Goal: Task Accomplishment & Management: Manage account settings

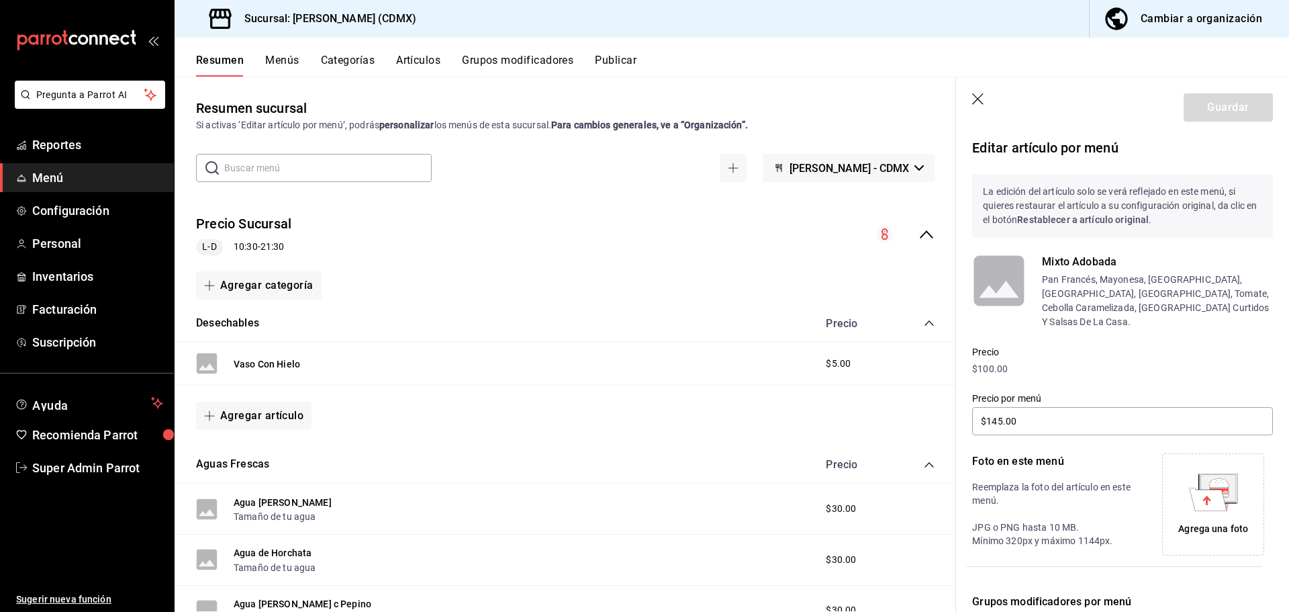
scroll to position [202, 0]
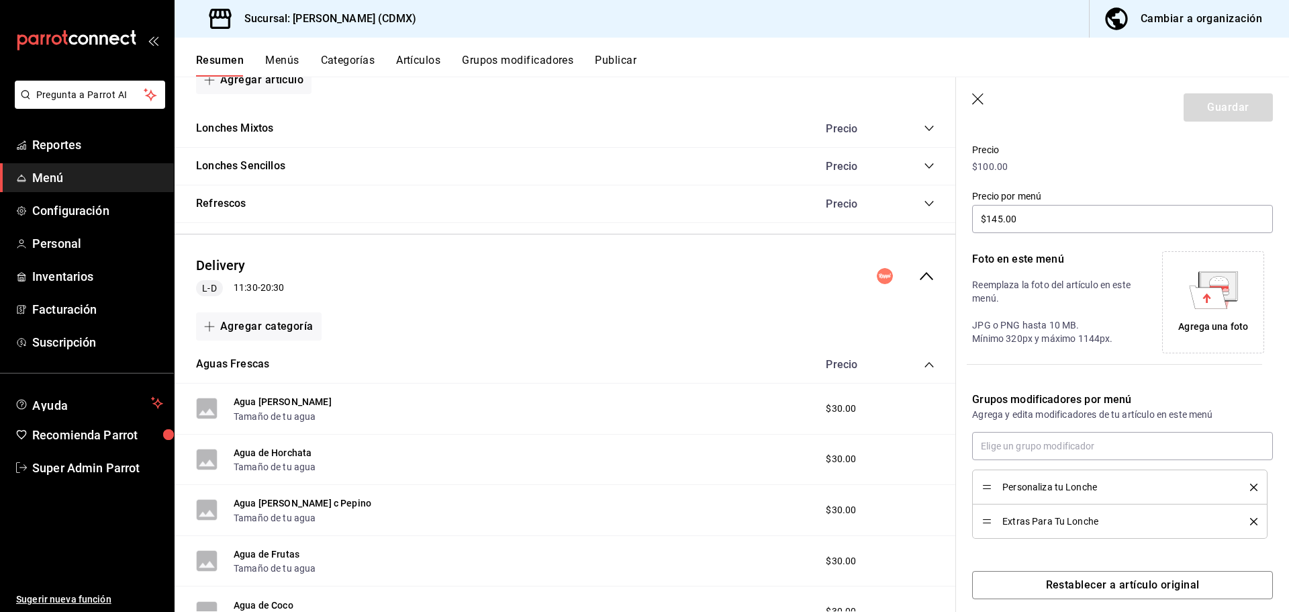
click at [920, 275] on icon "collapse-menu-row" at bounding box center [926, 276] width 13 height 8
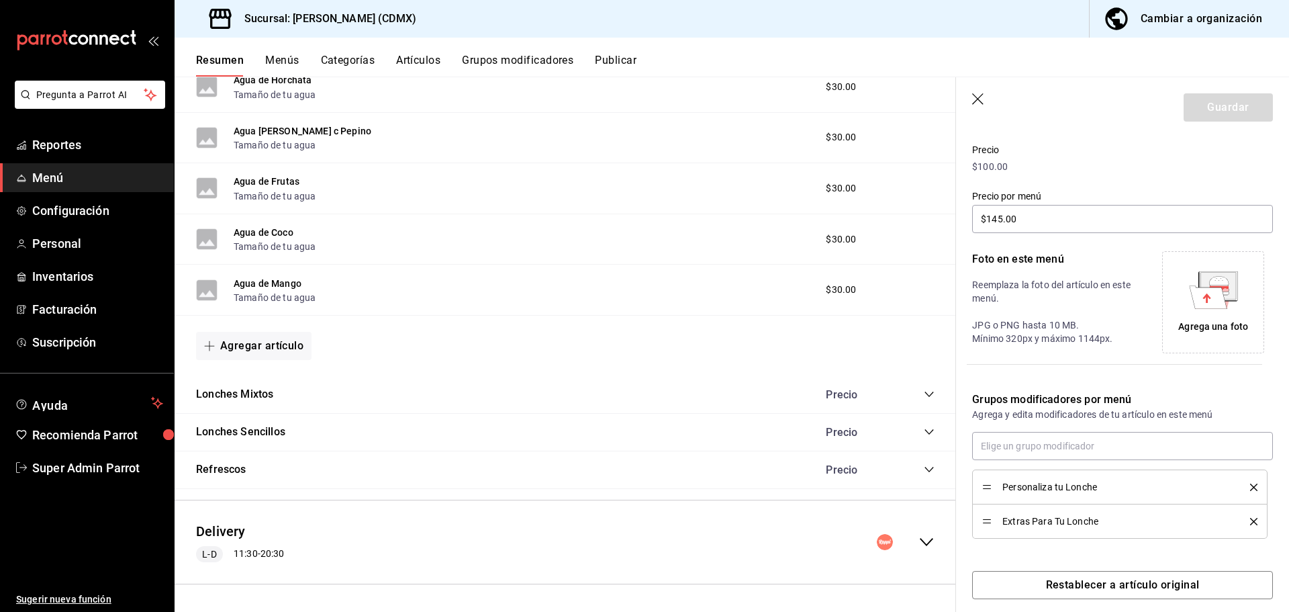
scroll to position [473, 0]
click at [64, 181] on span "Menú" at bounding box center [97, 178] width 131 height 18
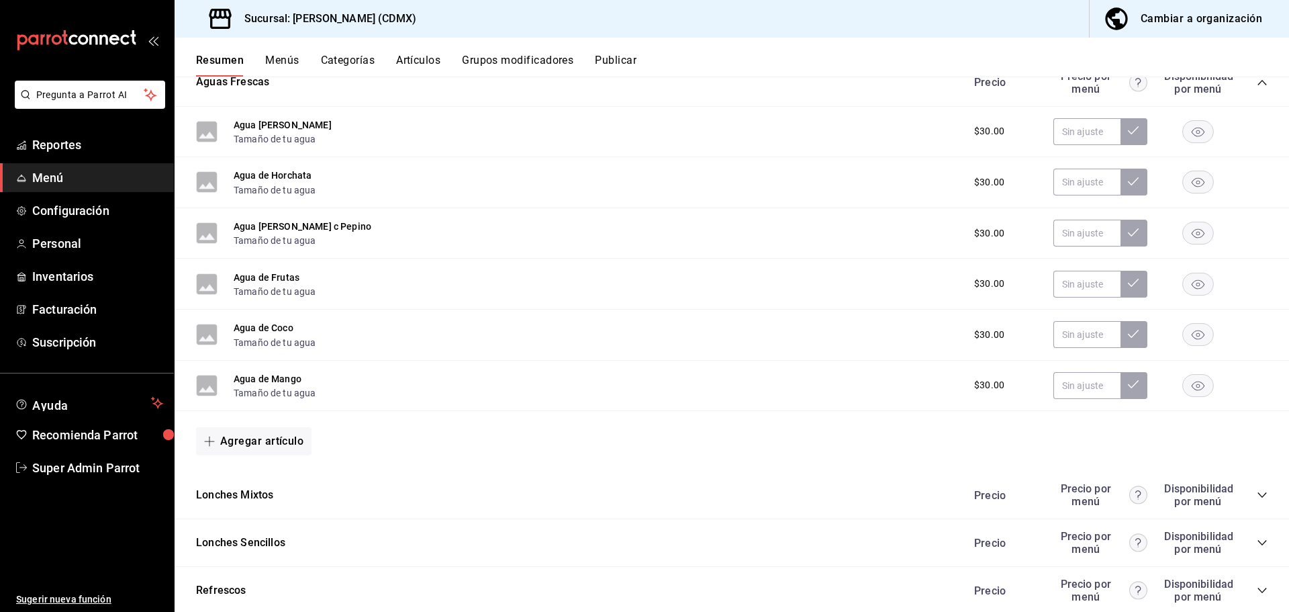
scroll to position [529, 0]
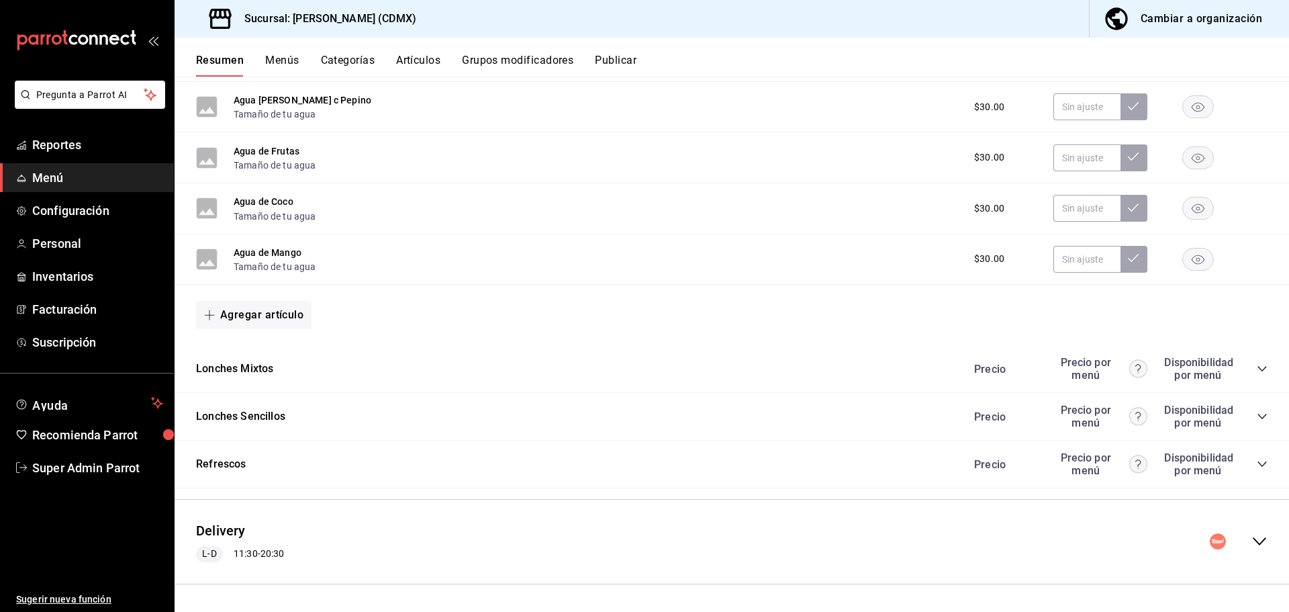
click at [1256, 540] on icon "collapse-menu-row" at bounding box center [1259, 541] width 16 height 16
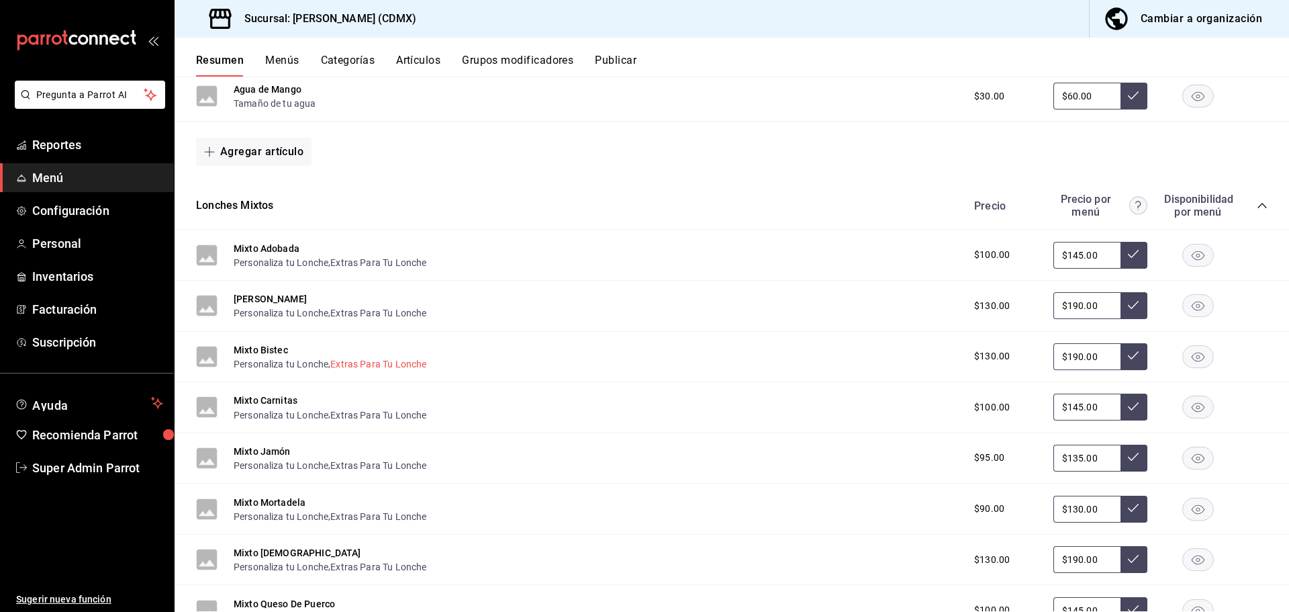
scroll to position [1402, 0]
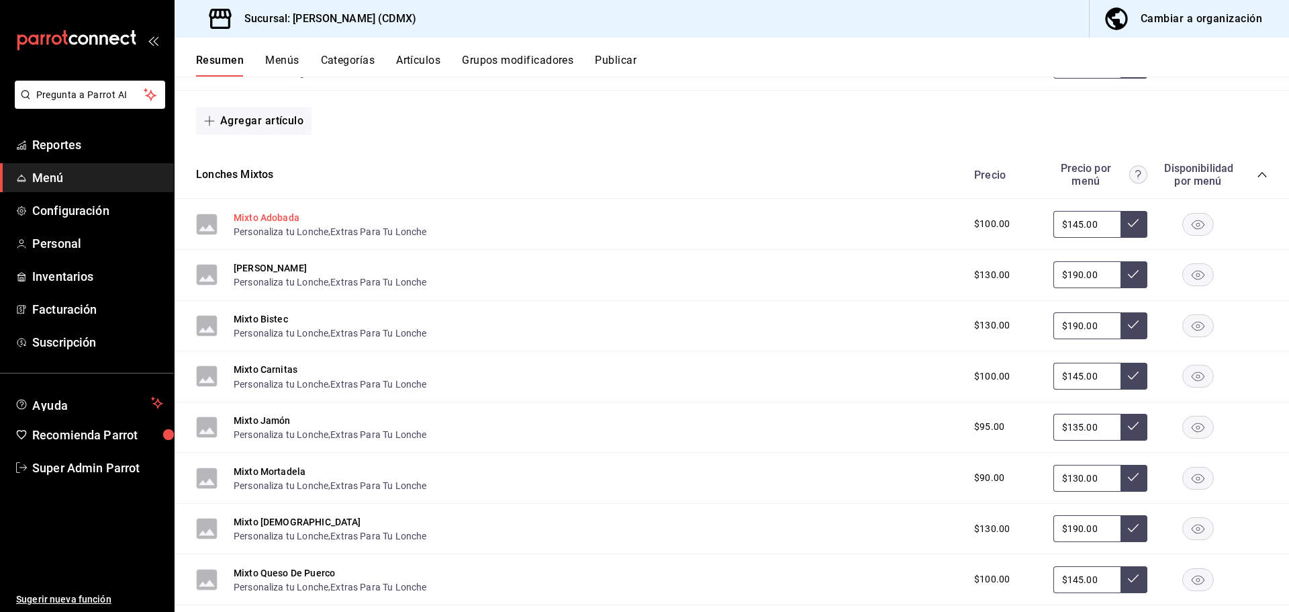
click at [267, 218] on button "Mixto Adobada" at bounding box center [267, 217] width 66 height 13
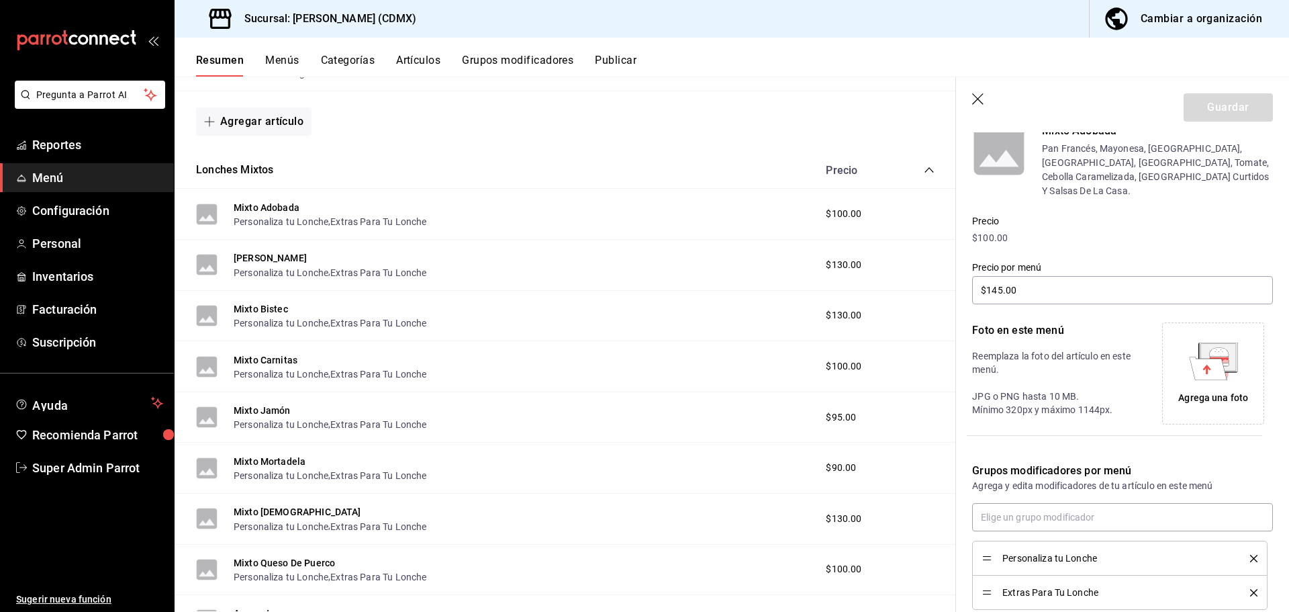
scroll to position [134, 0]
click at [1210, 365] on div "Agrega una foto" at bounding box center [1213, 369] width 95 height 95
click at [715, 213] on div "Mixto Adobada Personaliza tu Lonche , Extras Para Tu Lonche $100.00" at bounding box center [565, 214] width 781 height 51
click at [248, 201] on button "Mixto Adobada" at bounding box center [267, 207] width 66 height 13
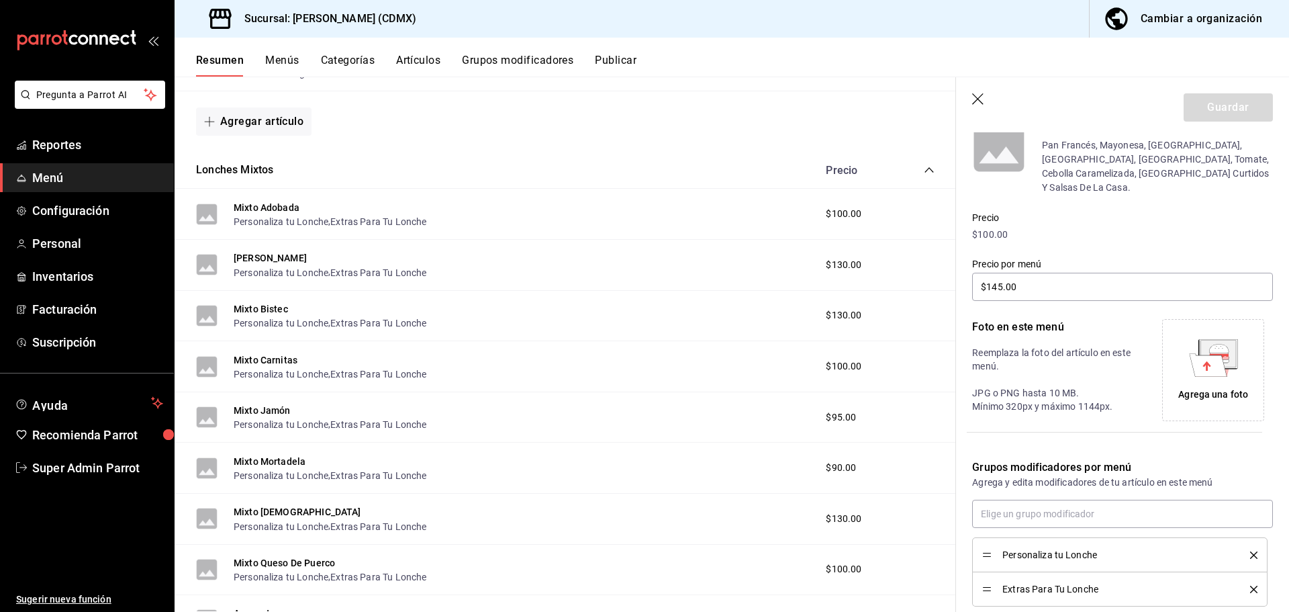
click at [313, 210] on div "Mixto Adobada Personaliza tu Lonche , Extras Para Tu Lonche" at bounding box center [330, 213] width 193 height 29
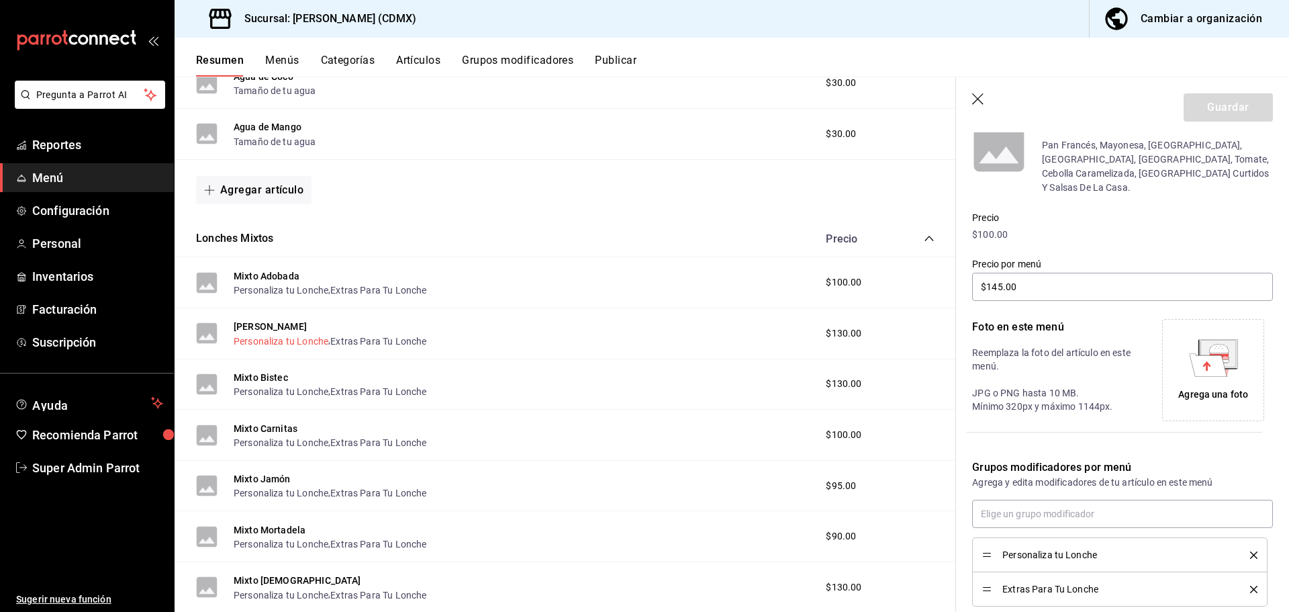
scroll to position [1276, 0]
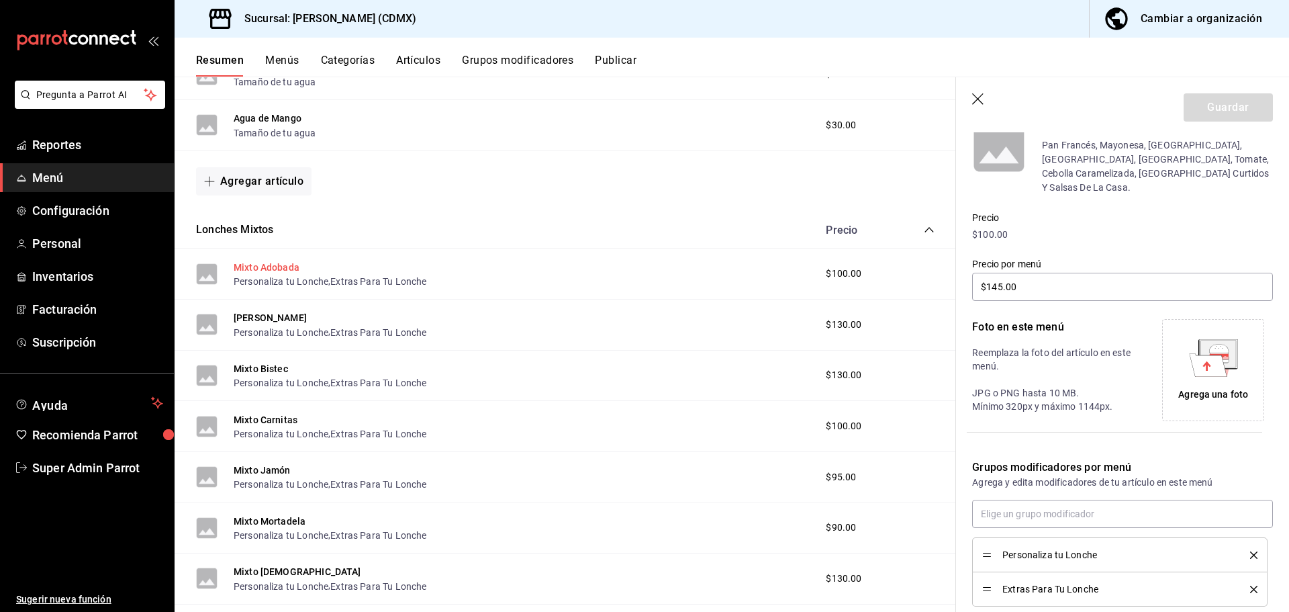
click at [274, 261] on button "Mixto Adobada" at bounding box center [267, 266] width 66 height 13
click at [279, 276] on button "Personaliza tu Lonche" at bounding box center [281, 281] width 95 height 13
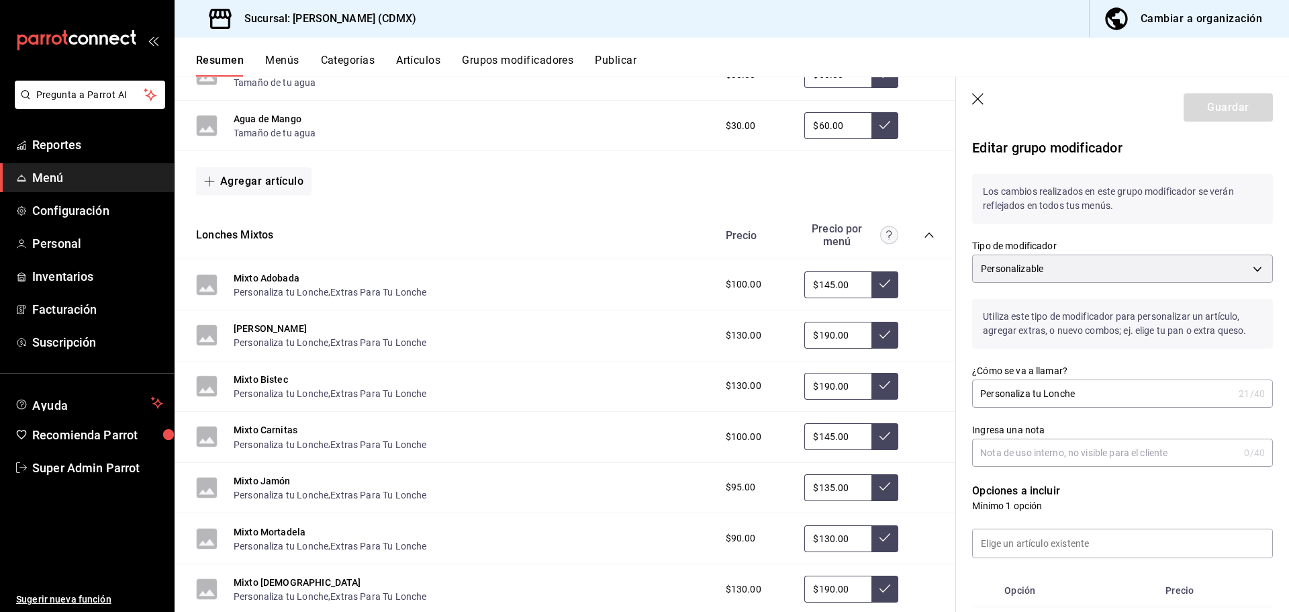
click at [622, 304] on div "Mixto Adobada Personaliza tu Lonche , Extras Para Tu Lonche $100.00 $145.00" at bounding box center [565, 284] width 781 height 51
click at [631, 280] on div "Mixto Adobada Personaliza tu Lonche , Extras Para Tu Lonche $100.00 $145.00" at bounding box center [565, 284] width 781 height 51
click at [632, 323] on div "Mixto Asada Personaliza tu Lonche , Extras Para Tu Lonche $130.00 $190.00" at bounding box center [565, 335] width 781 height 51
click at [628, 333] on div "Mixto Asada Personaliza tu Lonche , Extras Para Tu Lonche $130.00 $190.00" at bounding box center [565, 335] width 781 height 51
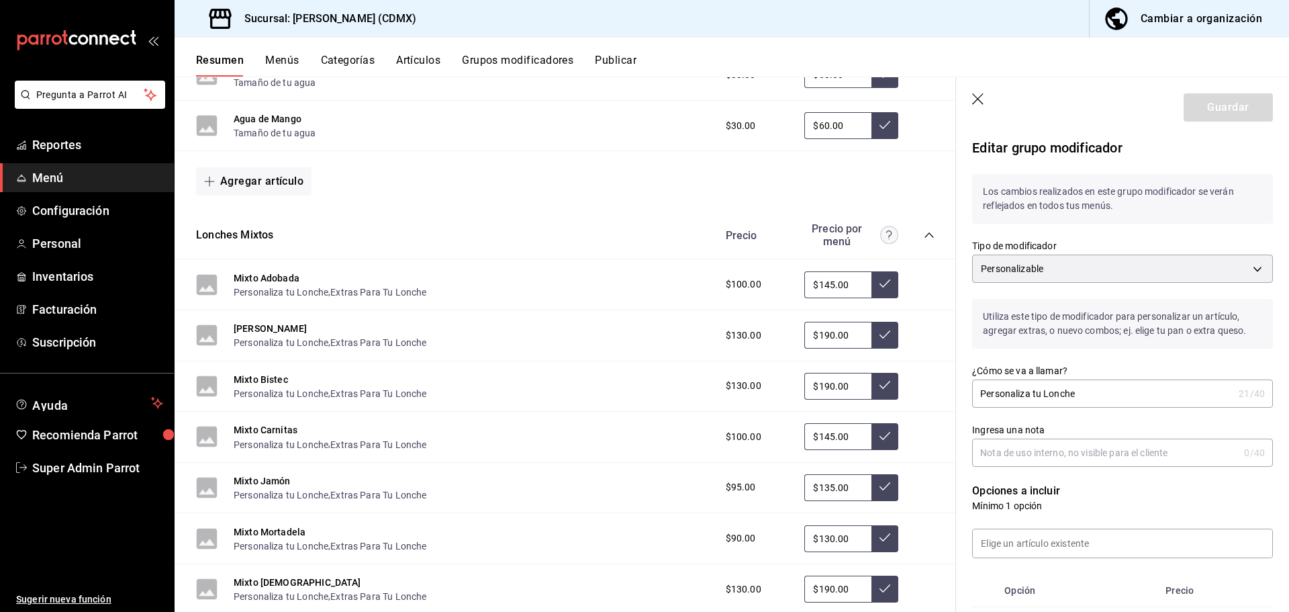
click at [255, 326] on button "[PERSON_NAME]" at bounding box center [270, 328] width 73 height 13
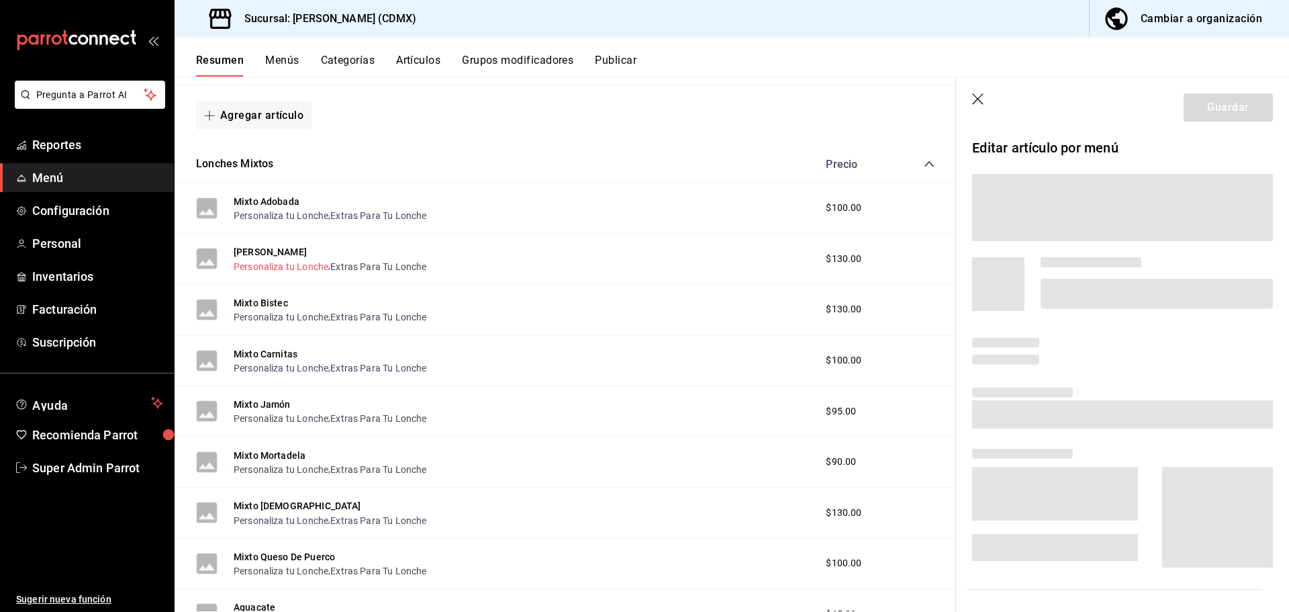
scroll to position [1276, 0]
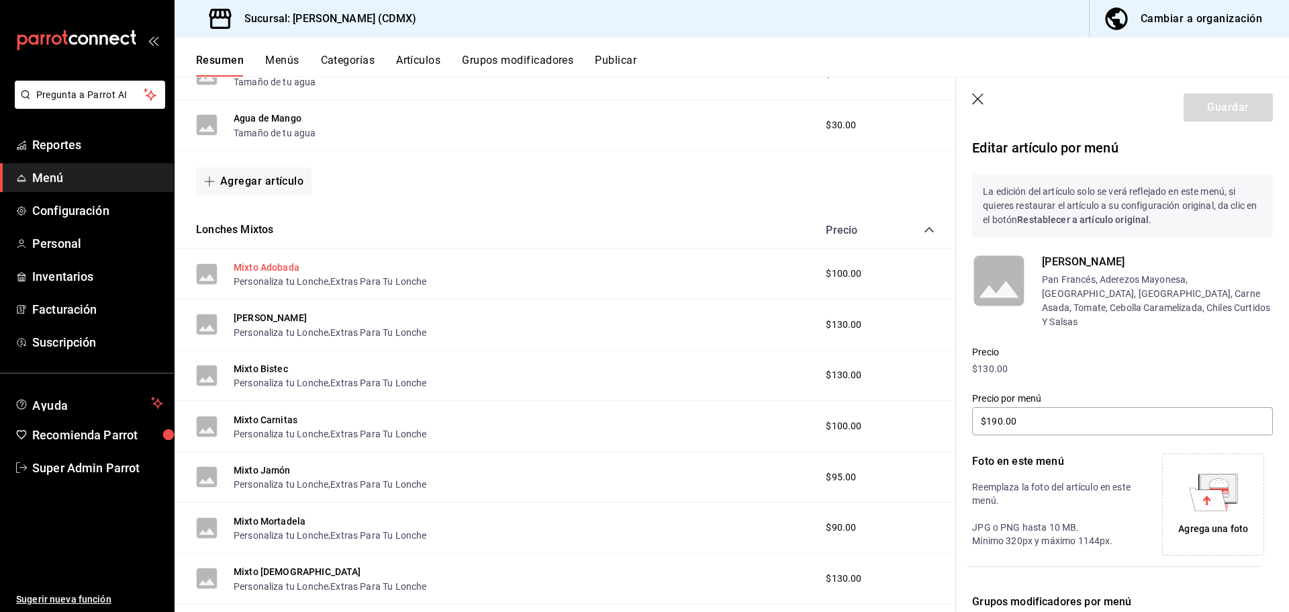
click at [267, 263] on button "Mixto Adobada" at bounding box center [267, 266] width 66 height 13
click at [1223, 484] on icon at bounding box center [1217, 487] width 35 height 27
click at [1225, 485] on icon at bounding box center [1217, 487] width 35 height 27
click at [258, 262] on button "Mixto Adobada" at bounding box center [267, 266] width 66 height 13
click at [1231, 473] on icon at bounding box center [1218, 488] width 38 height 30
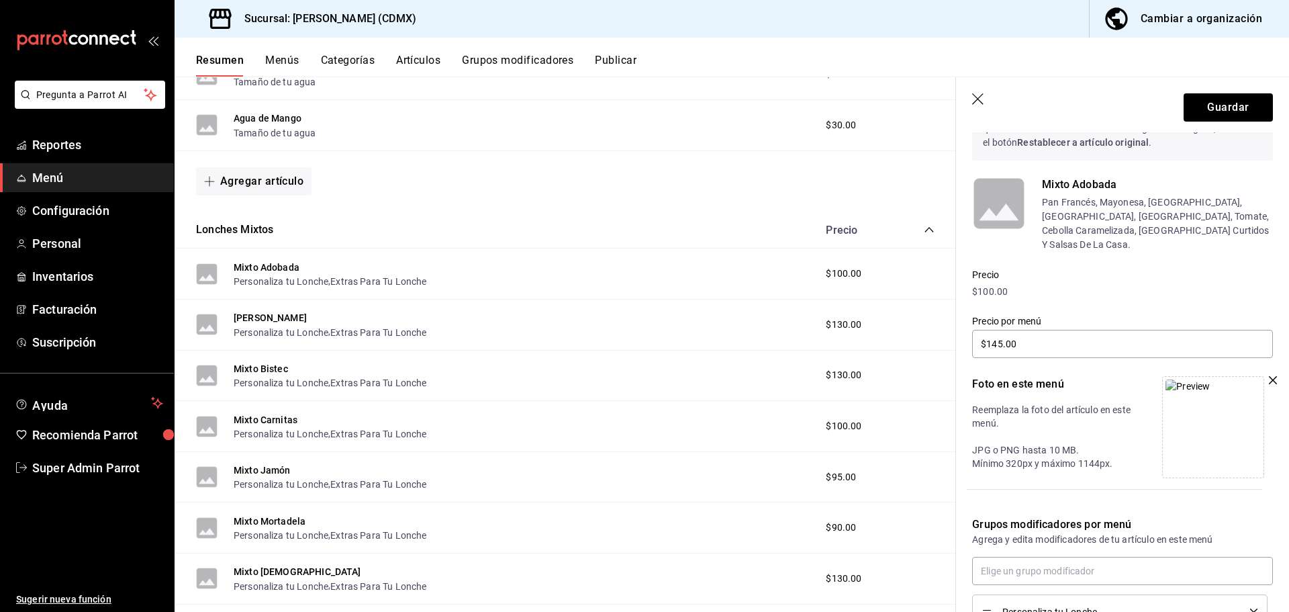
scroll to position [83, 0]
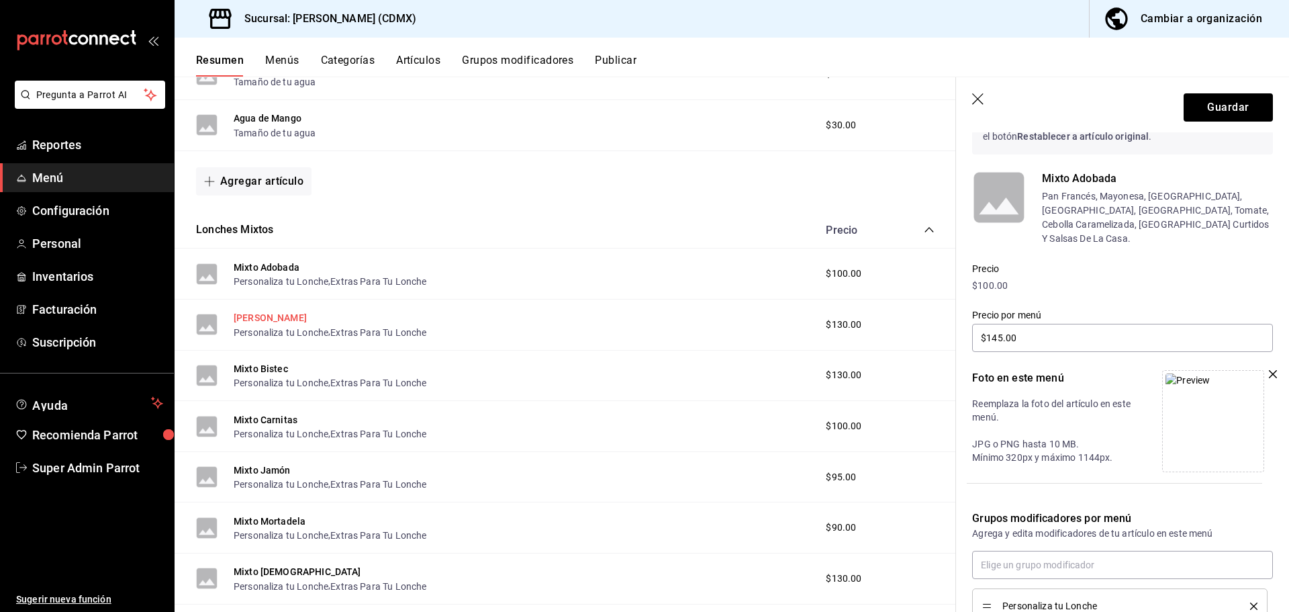
click at [271, 318] on button "[PERSON_NAME]" at bounding box center [270, 317] width 73 height 13
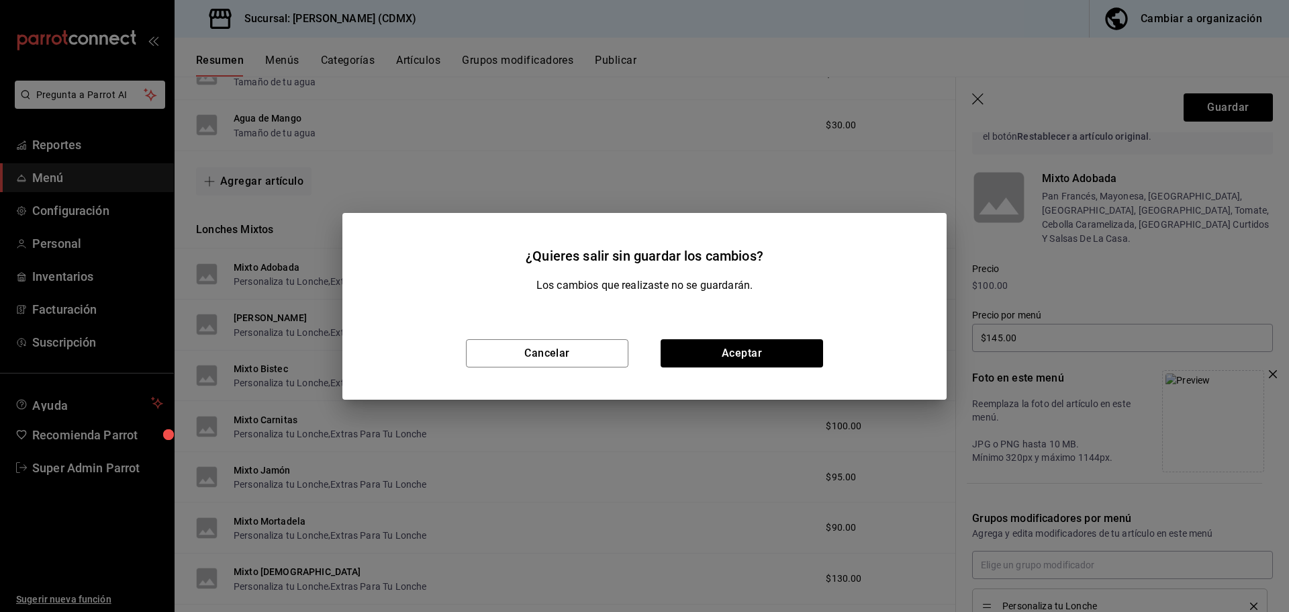
click at [398, 287] on div "Los cambios que realizaste no se guardarán." at bounding box center [645, 285] width 572 height 16
click at [288, 244] on div "¿Quieres salir sin guardar los cambios? Los cambios que realizaste no se guarda…" at bounding box center [644, 306] width 1289 height 612
click at [590, 354] on button "Cancelar" at bounding box center [547, 353] width 162 height 28
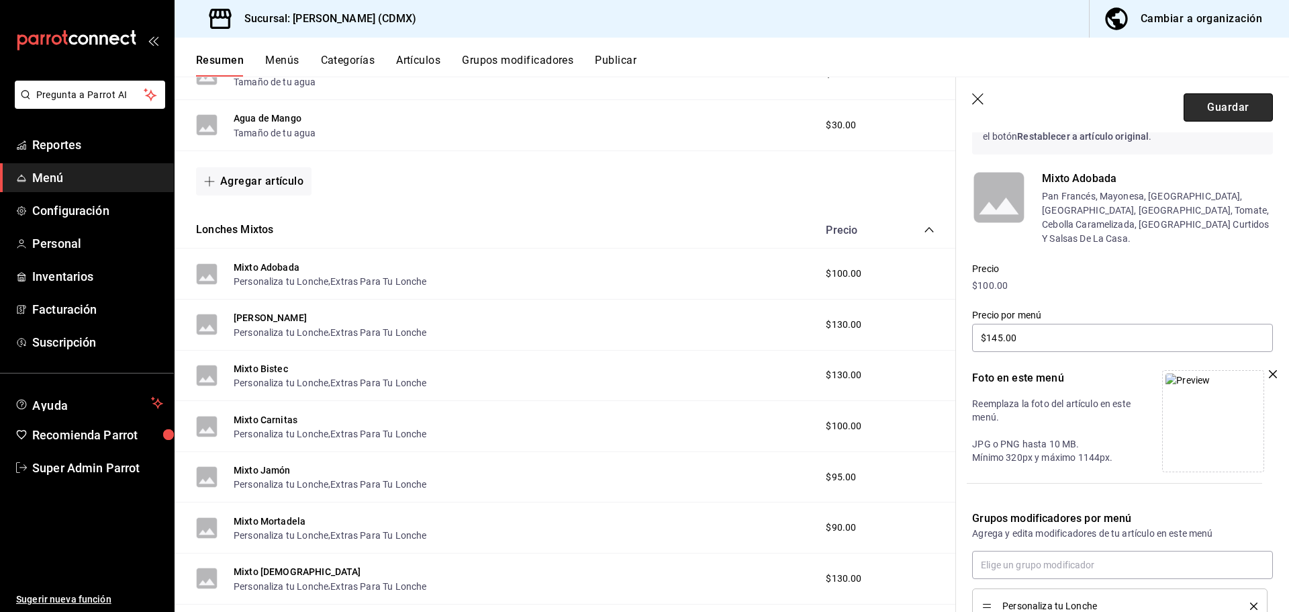
click at [1204, 112] on button "Guardar" at bounding box center [1228, 107] width 89 height 28
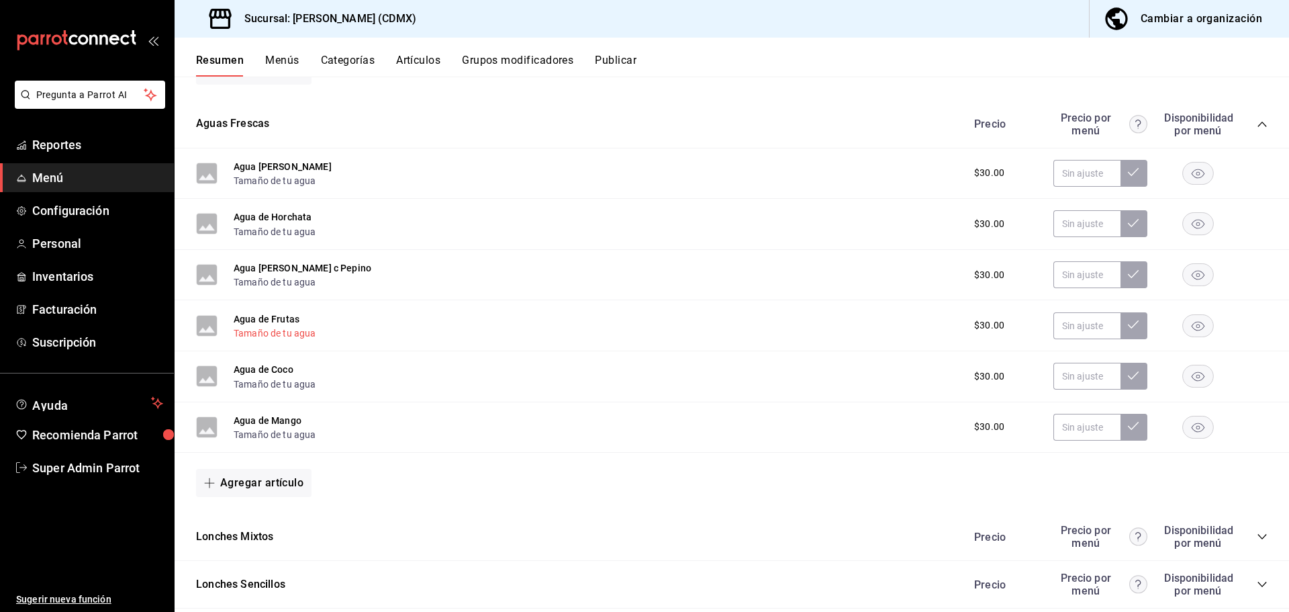
scroll to position [529, 0]
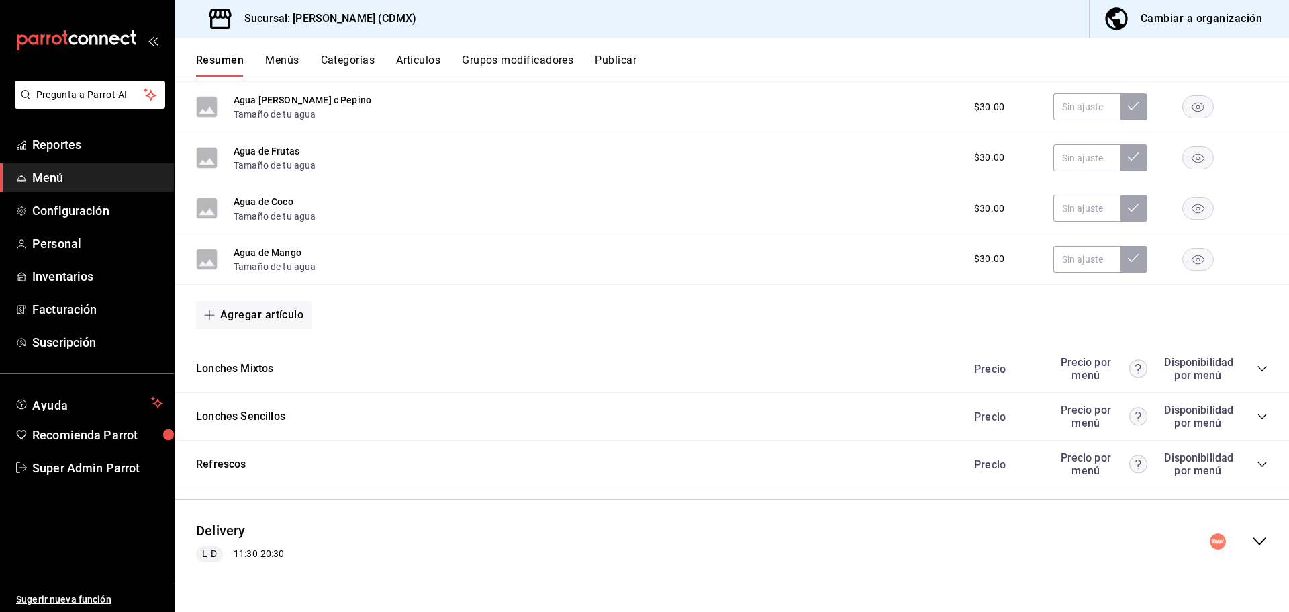
drag, startPoint x: 1262, startPoint y: 539, endPoint x: 866, endPoint y: 499, distance: 397.5
click at [1261, 539] on div "Delivery L-D 11:30 - 20:30" at bounding box center [732, 541] width 1114 height 62
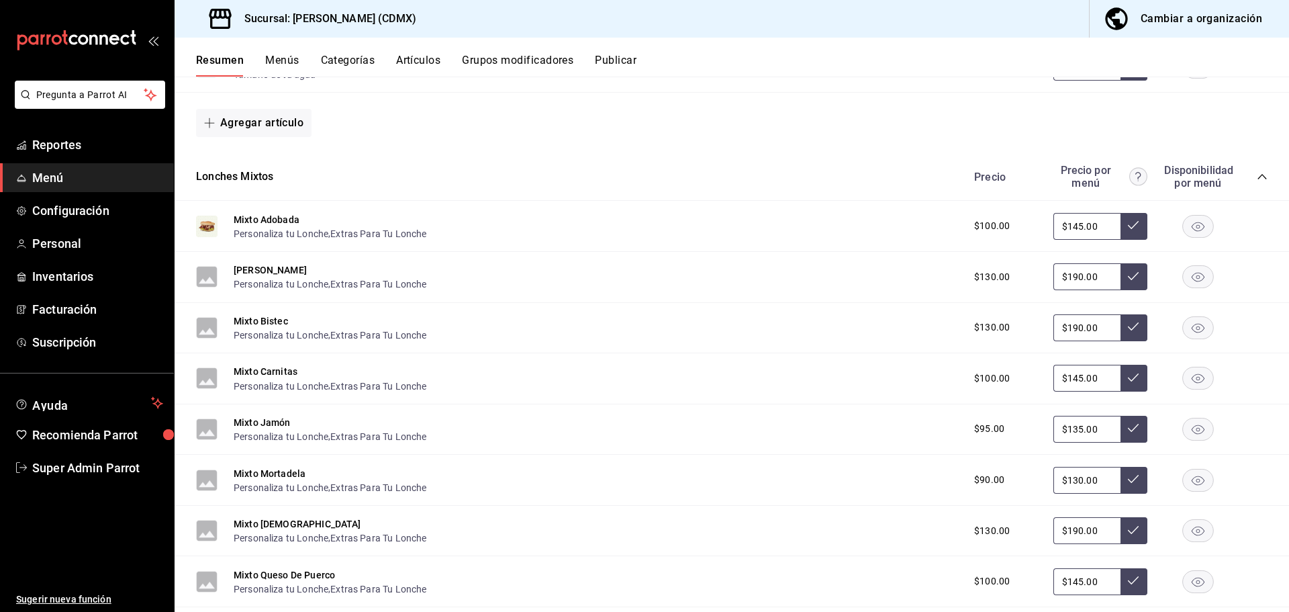
scroll to position [1402, 0]
drag, startPoint x: 277, startPoint y: 269, endPoint x: 646, endPoint y: 373, distance: 383.2
click at [277, 269] on button "[PERSON_NAME]" at bounding box center [270, 267] width 73 height 13
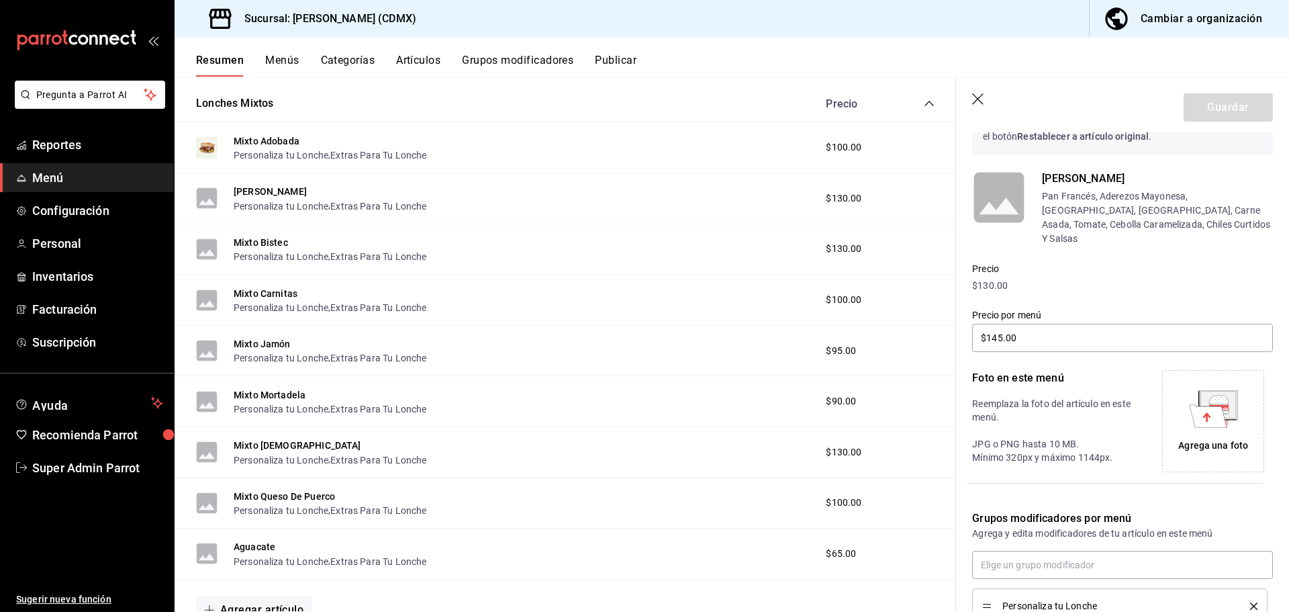
type input "$190.00"
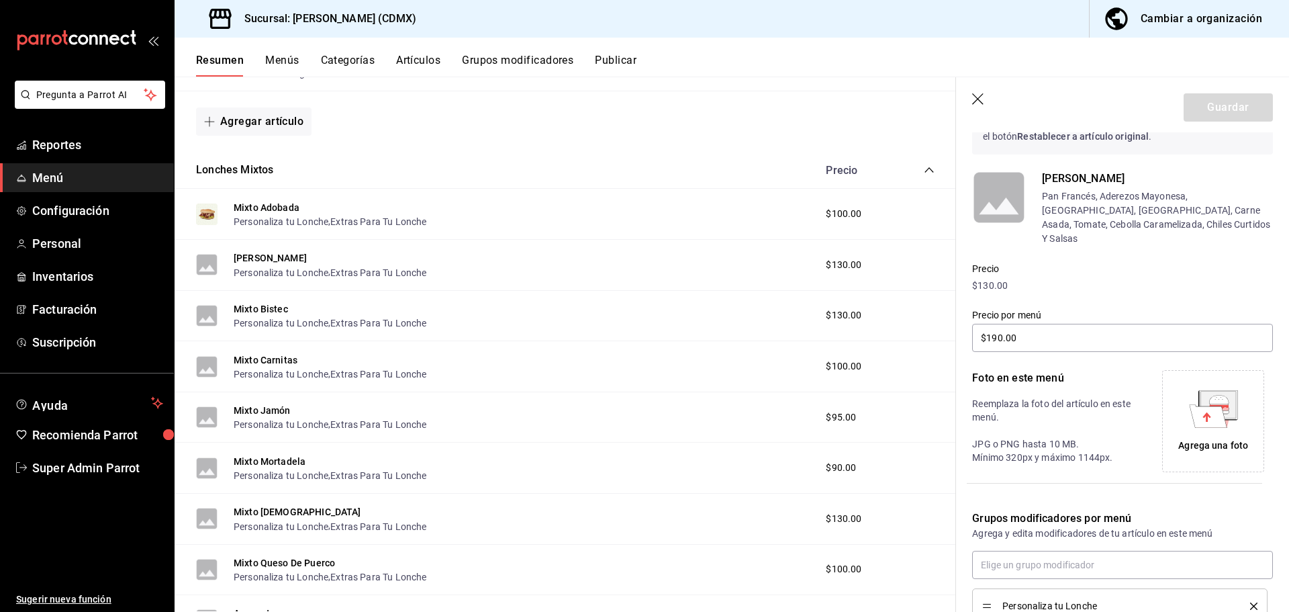
click at [1183, 438] on div "Agrega una foto" at bounding box center [1213, 445] width 70 height 14
click at [1270, 359] on div "Editar artículo por menú La edición del artículo solo se verá reflejado en este…" at bounding box center [1122, 397] width 333 height 696
click at [1269, 370] on icon "button" at bounding box center [1273, 374] width 8 height 8
click at [1229, 438] on div "Agrega una foto" at bounding box center [1213, 445] width 70 height 14
click at [1199, 102] on button "Guardar" at bounding box center [1228, 107] width 89 height 28
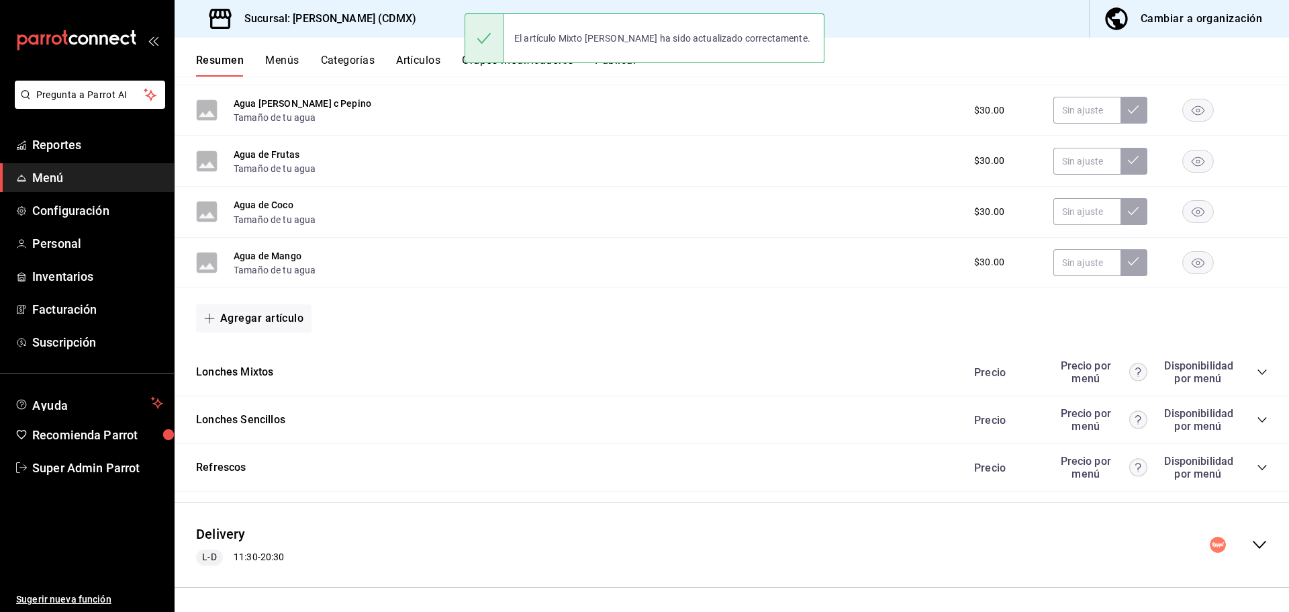
scroll to position [529, 0]
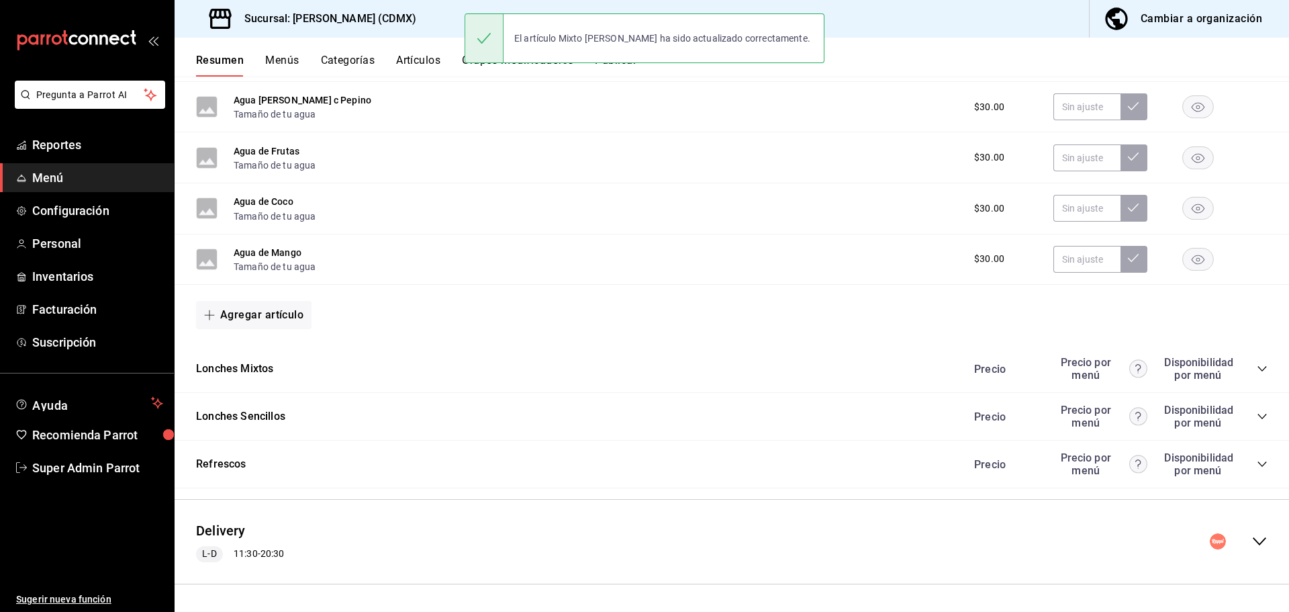
click at [273, 560] on div "L-D 11:30 - 20:30" at bounding box center [240, 554] width 88 height 16
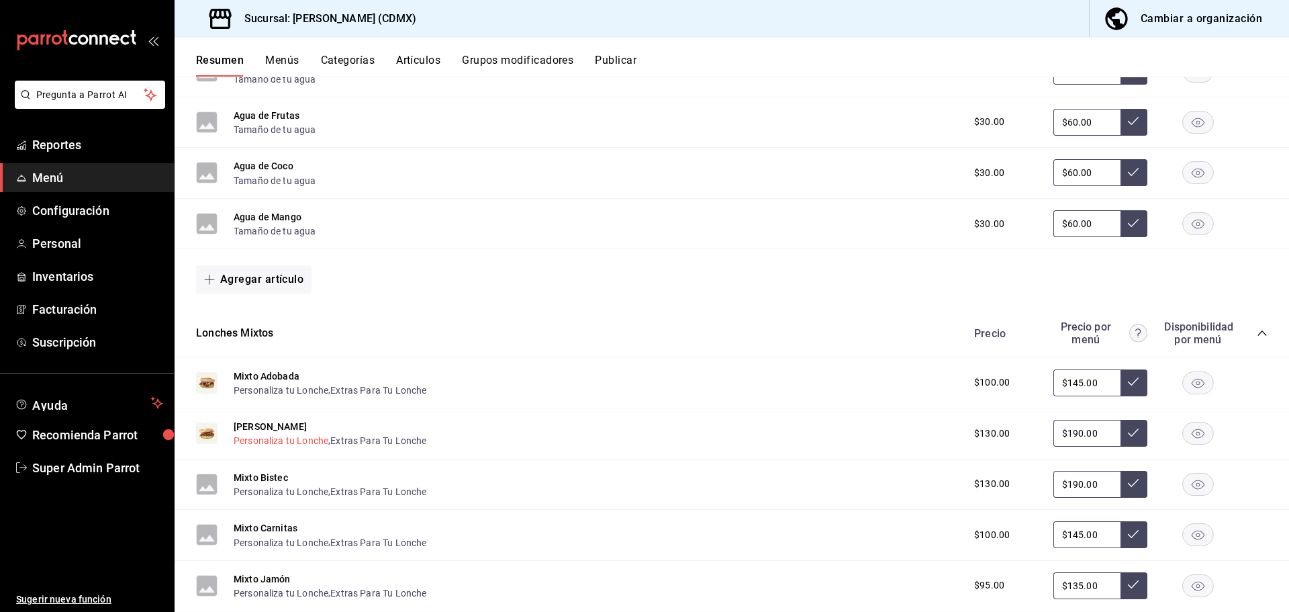
scroll to position [1268, 0]
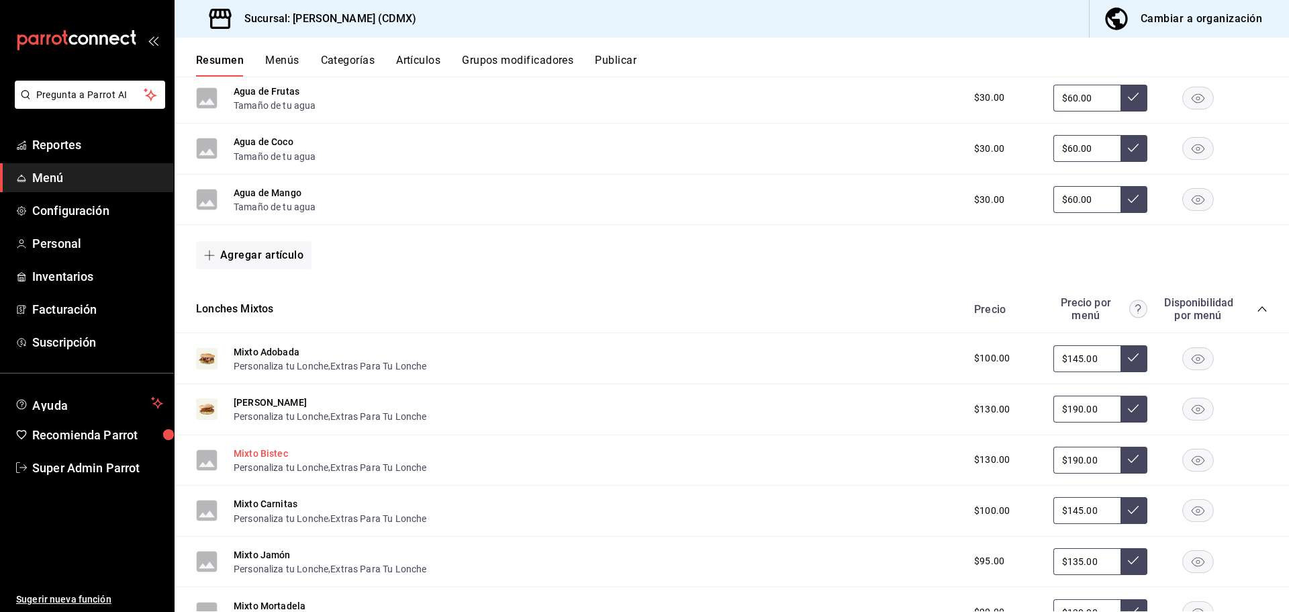
click at [258, 456] on button "Mixto Bistec" at bounding box center [261, 452] width 54 height 13
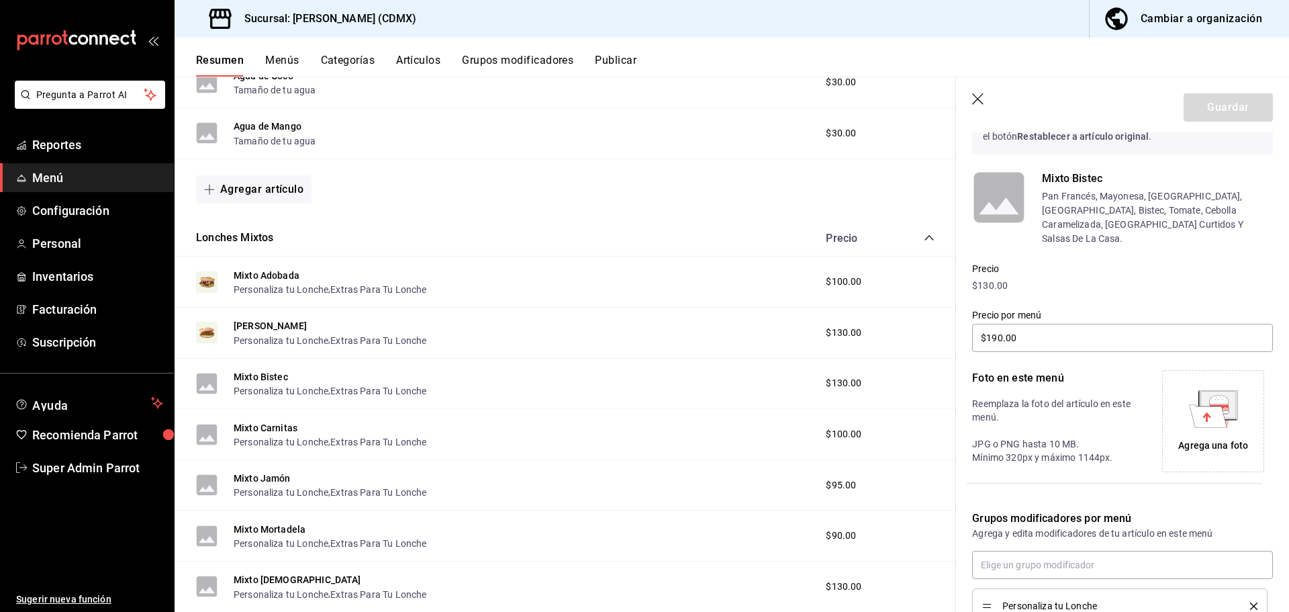
scroll to position [1201, 0]
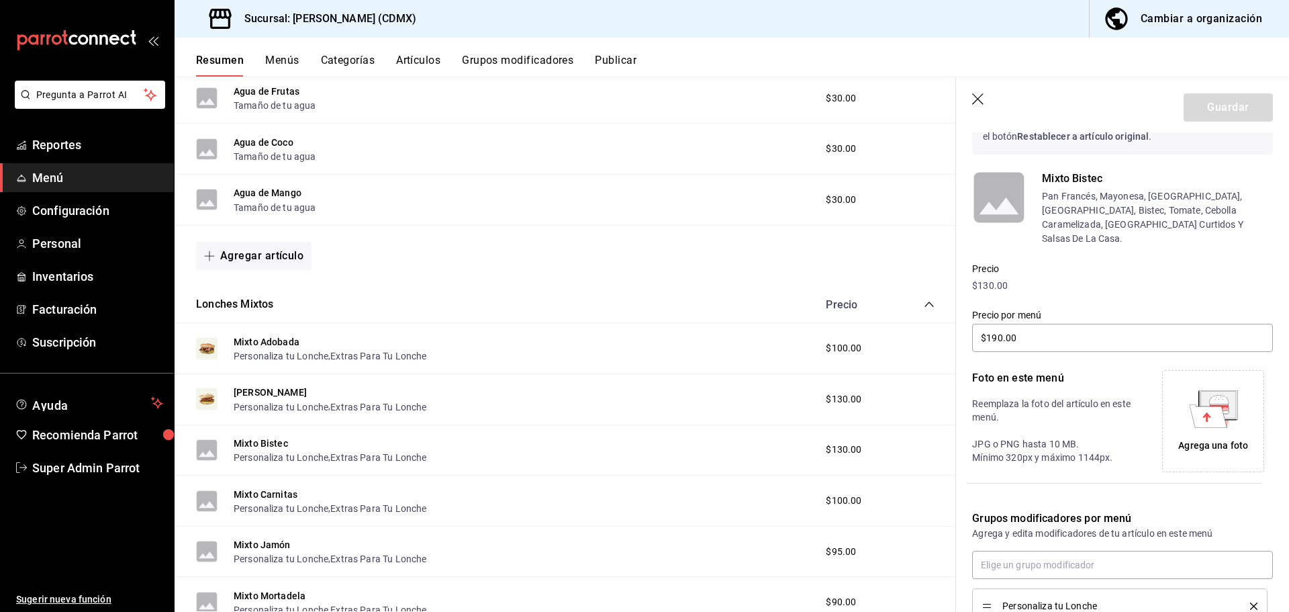
click at [1211, 404] on icon at bounding box center [1208, 415] width 38 height 23
click at [1233, 103] on button "Guardar" at bounding box center [1228, 107] width 89 height 28
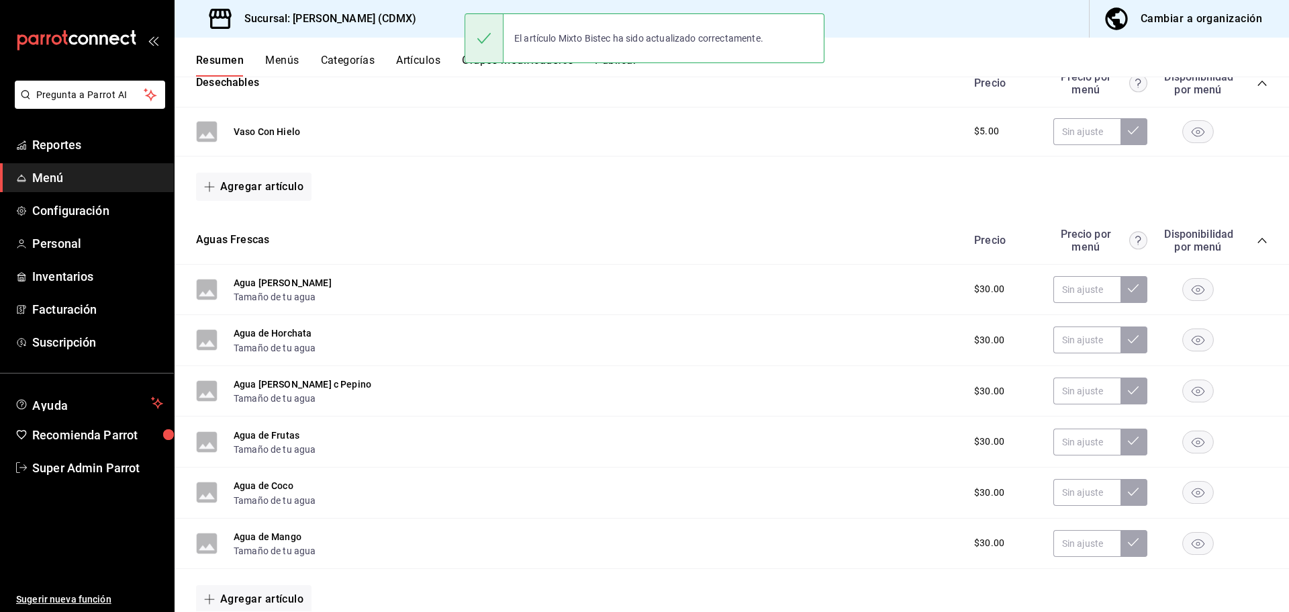
scroll to position [529, 0]
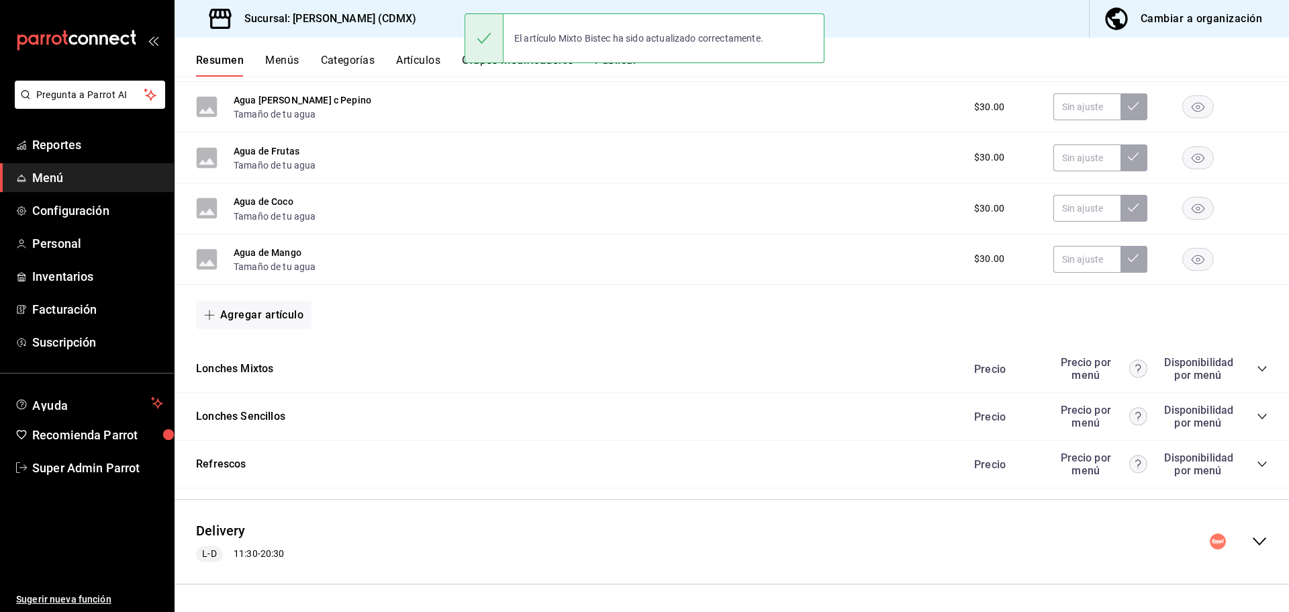
click at [302, 569] on div "Delivery L-D 11:30 - 20:30" at bounding box center [732, 541] width 1114 height 62
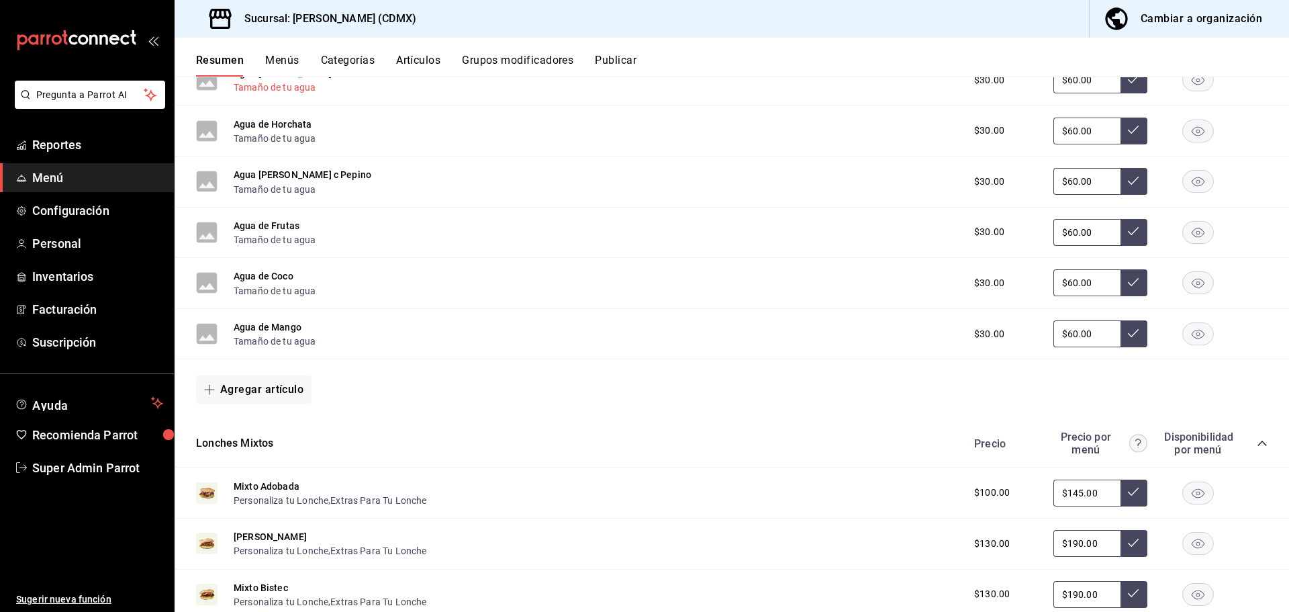
scroll to position [1335, 0]
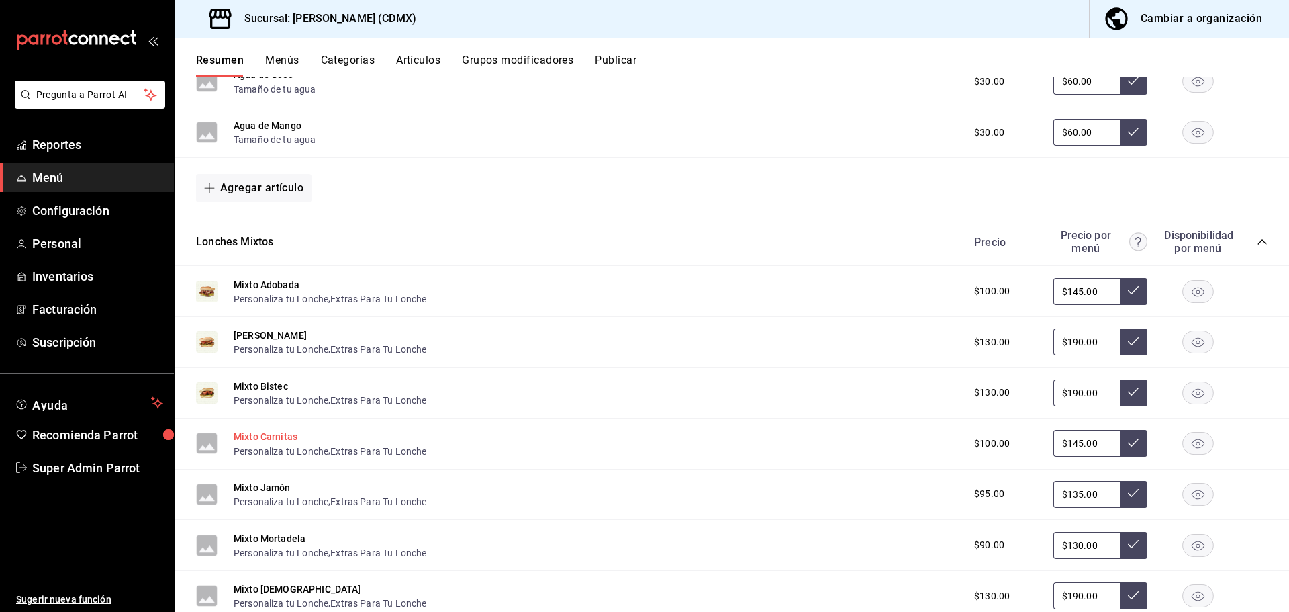
click at [286, 440] on button "Mixto Carnitas" at bounding box center [266, 436] width 64 height 13
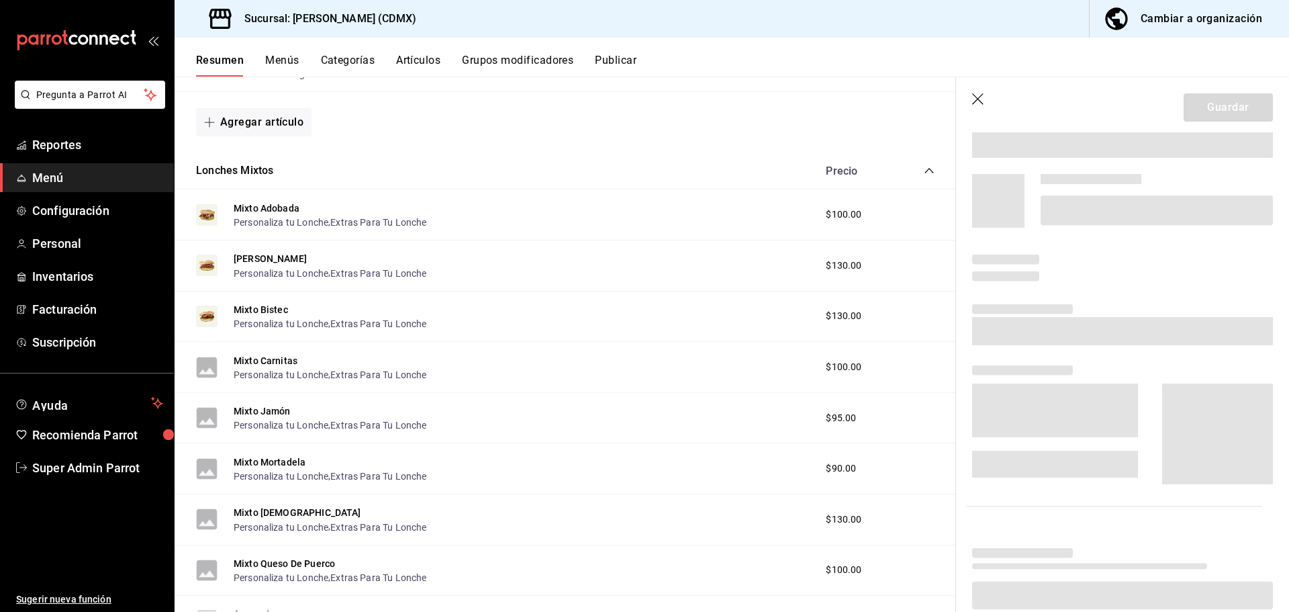
scroll to position [1269, 0]
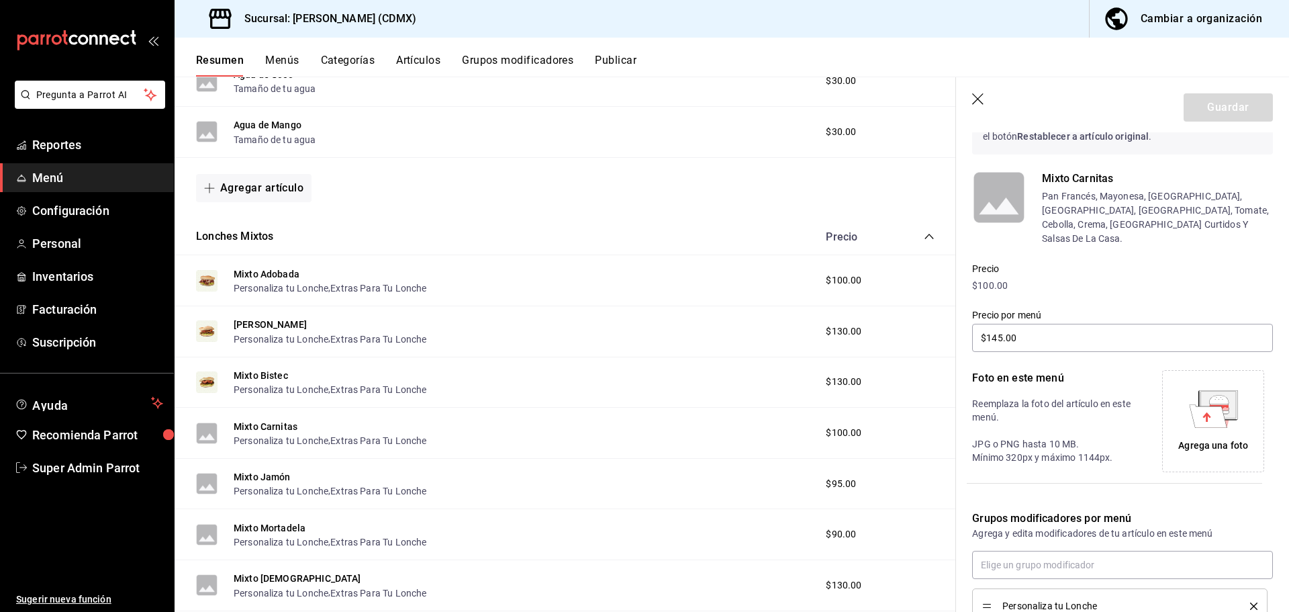
click at [1202, 407] on icon at bounding box center [1208, 415] width 38 height 23
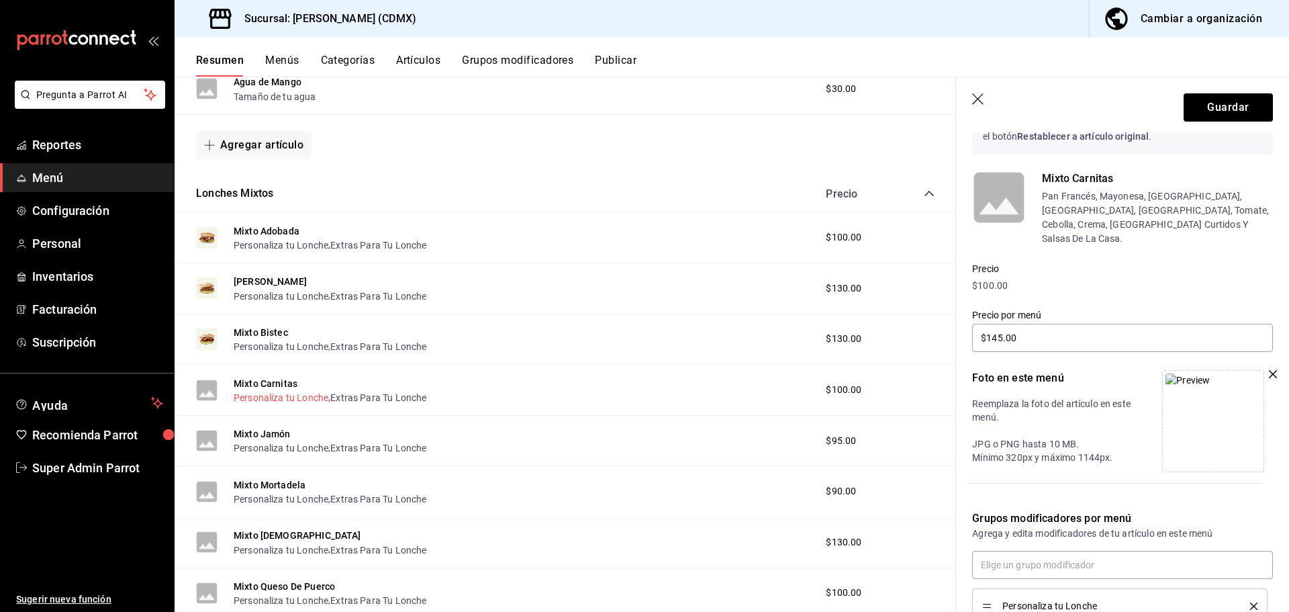
scroll to position [1336, 0]
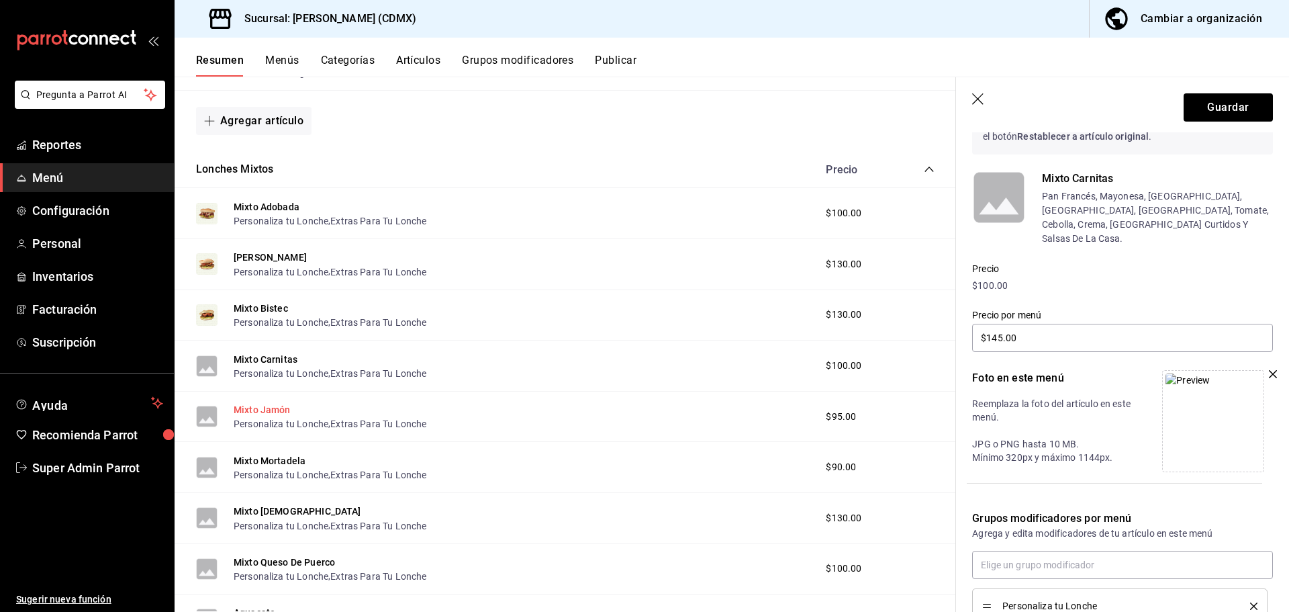
click at [279, 403] on button "Mixto Jamón" at bounding box center [262, 409] width 57 height 13
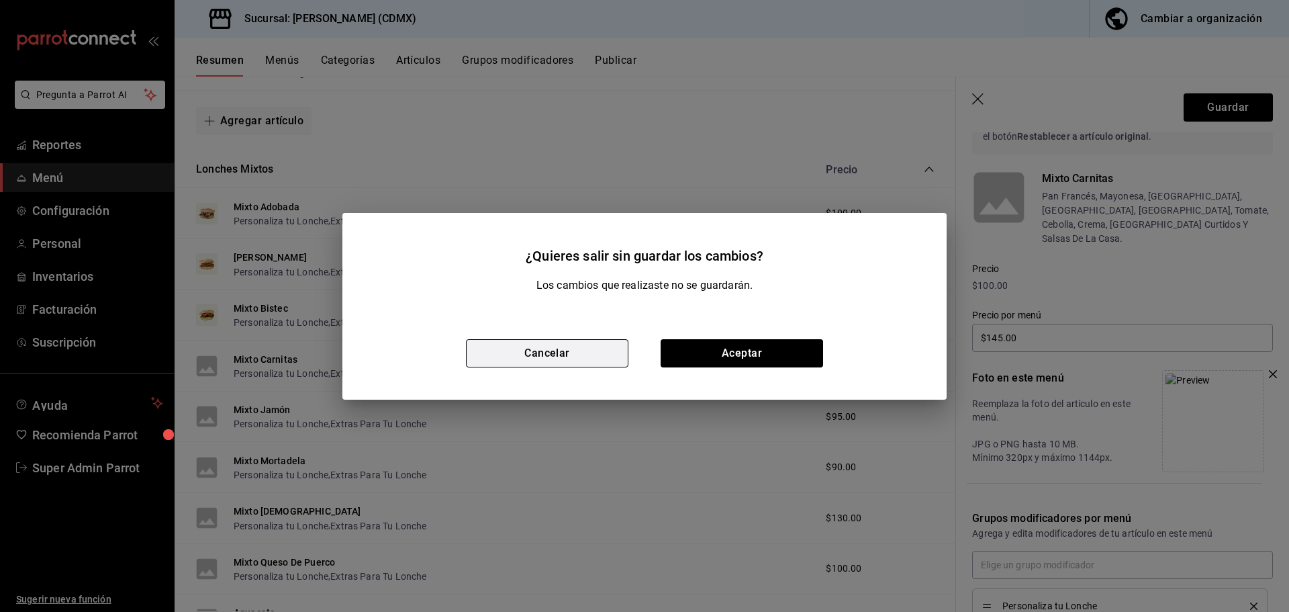
click at [606, 354] on button "Cancelar" at bounding box center [547, 353] width 162 height 28
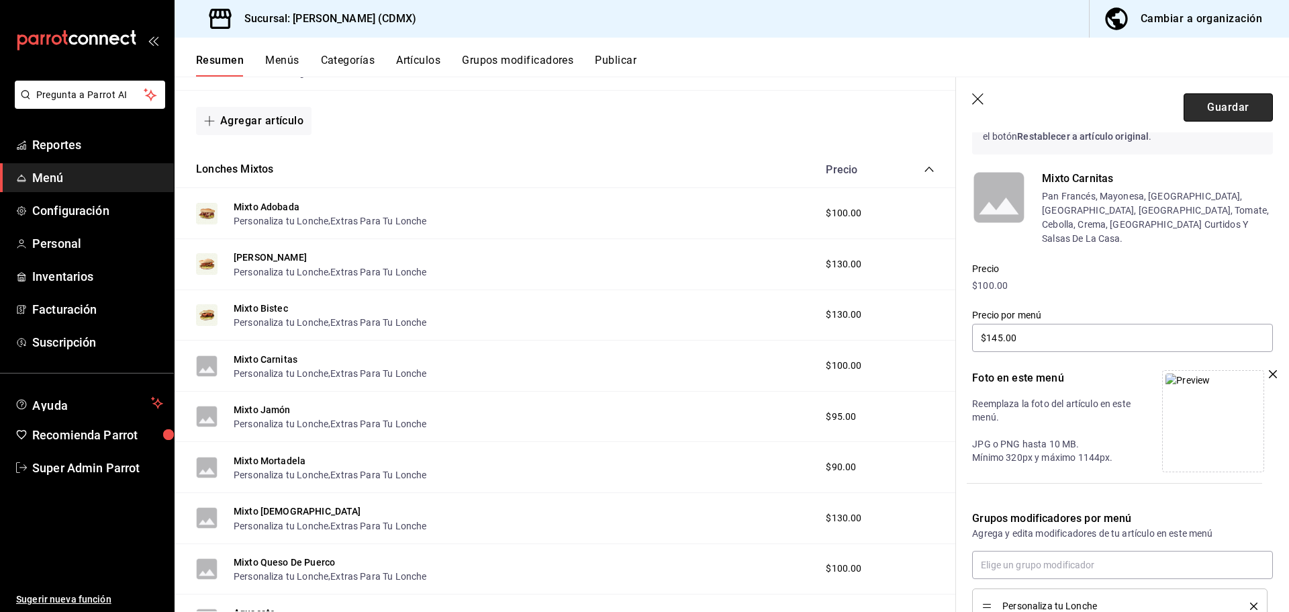
click at [1200, 112] on button "Guardar" at bounding box center [1228, 107] width 89 height 28
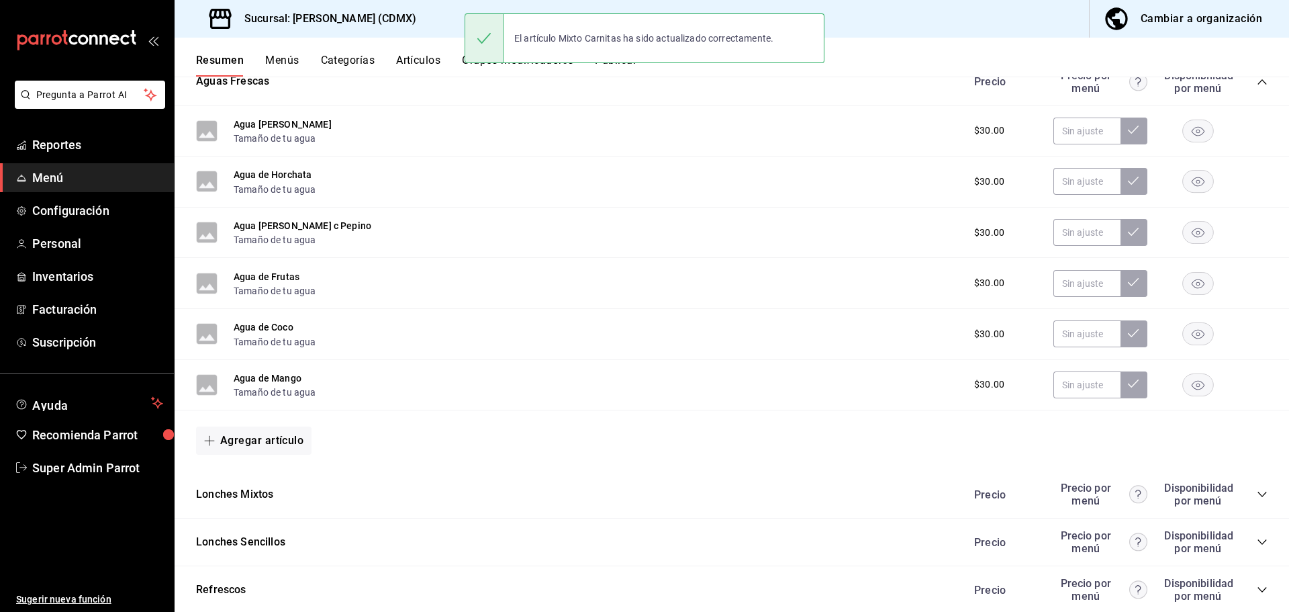
scroll to position [529, 0]
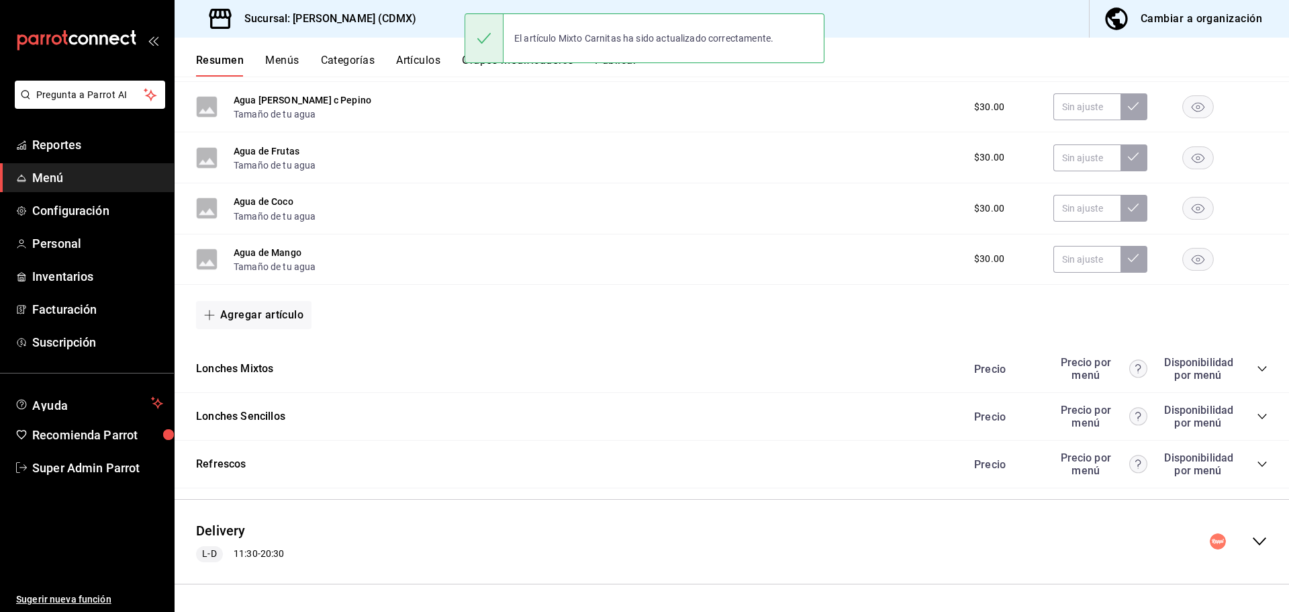
click at [387, 521] on div "Delivery L-D 11:30 - 20:30" at bounding box center [732, 541] width 1114 height 62
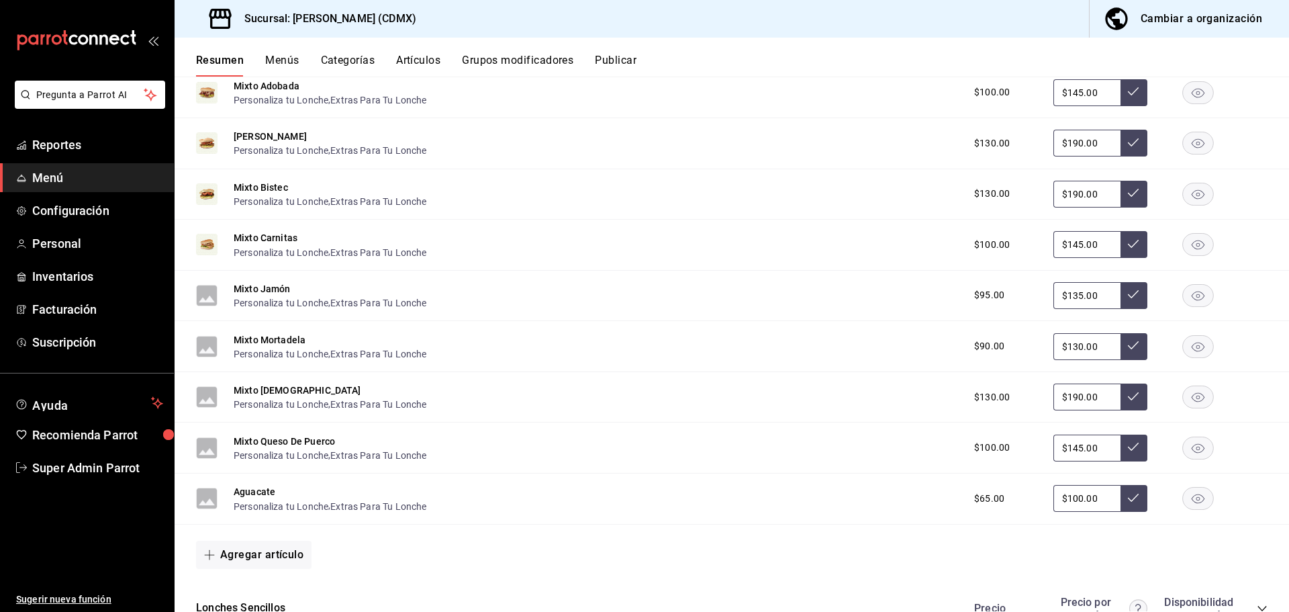
scroll to position [1536, 0]
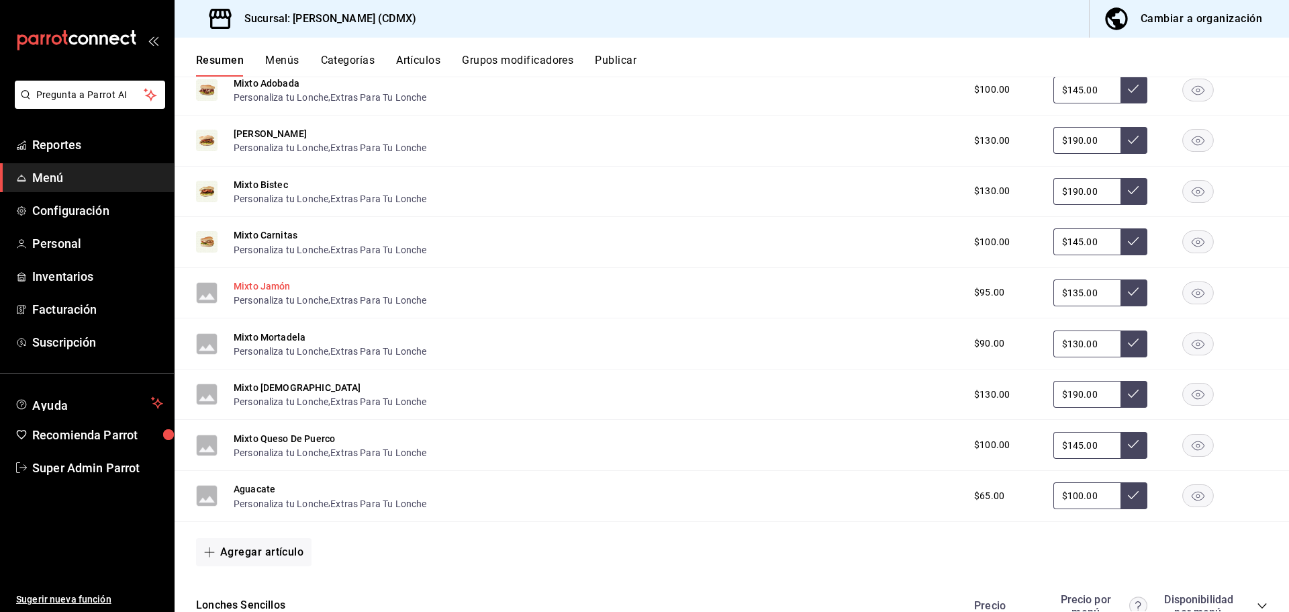
click at [266, 285] on button "Mixto Jamón" at bounding box center [262, 285] width 57 height 13
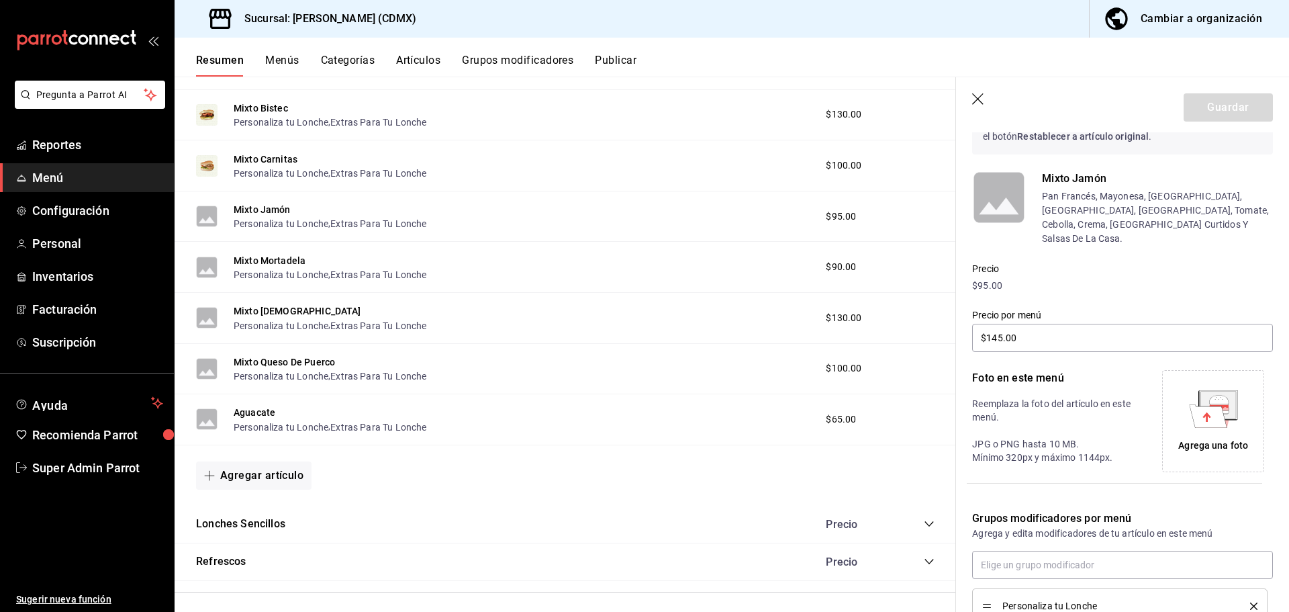
type input "$135.00"
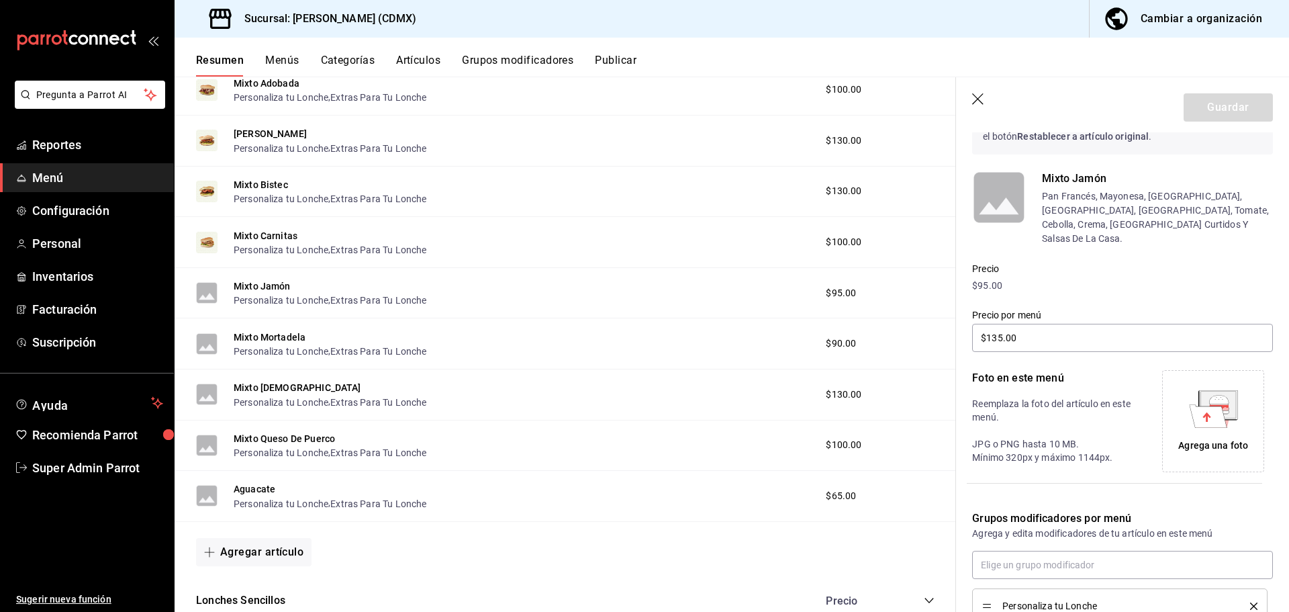
click at [1216, 404] on icon at bounding box center [1208, 415] width 38 height 23
drag, startPoint x: 1225, startPoint y: 101, endPoint x: 1218, endPoint y: 101, distance: 7.4
click at [1225, 99] on button "Guardar" at bounding box center [1228, 107] width 89 height 28
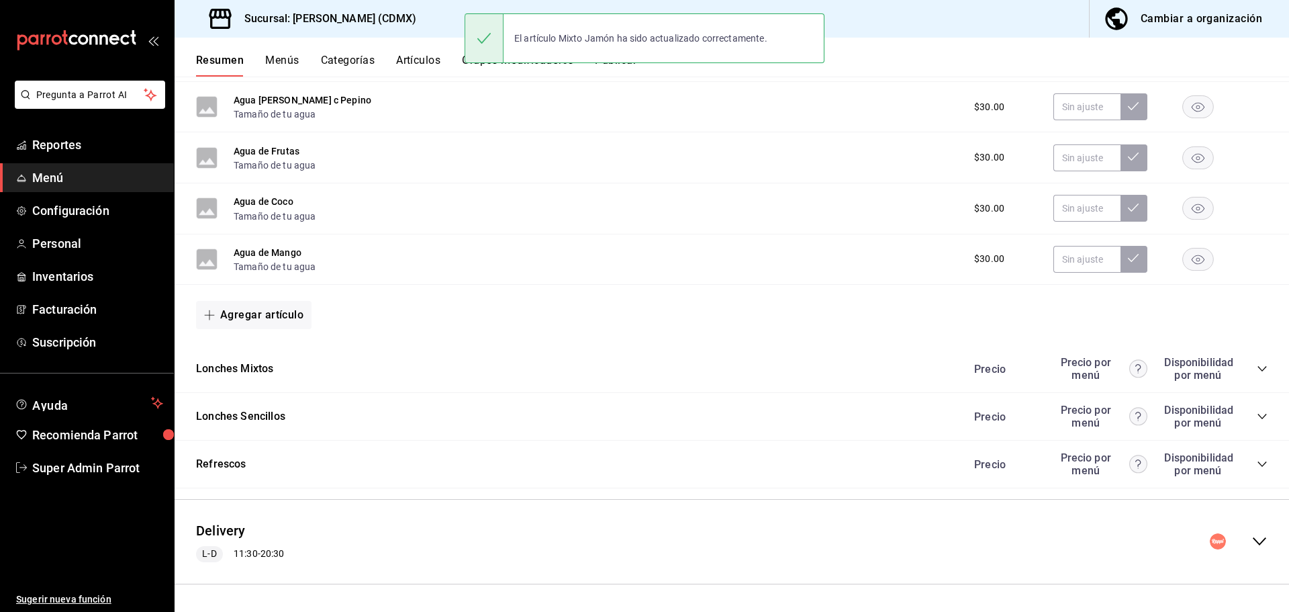
scroll to position [529, 0]
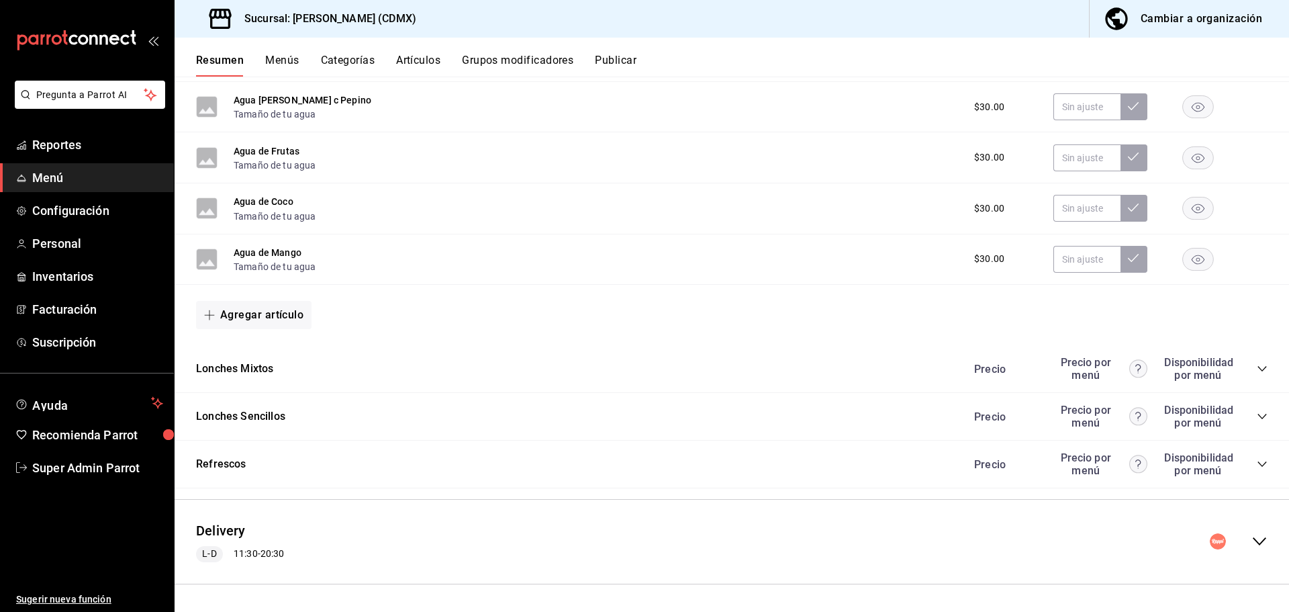
click at [346, 551] on div "Delivery L-D 11:30 - 20:30" at bounding box center [732, 541] width 1114 height 62
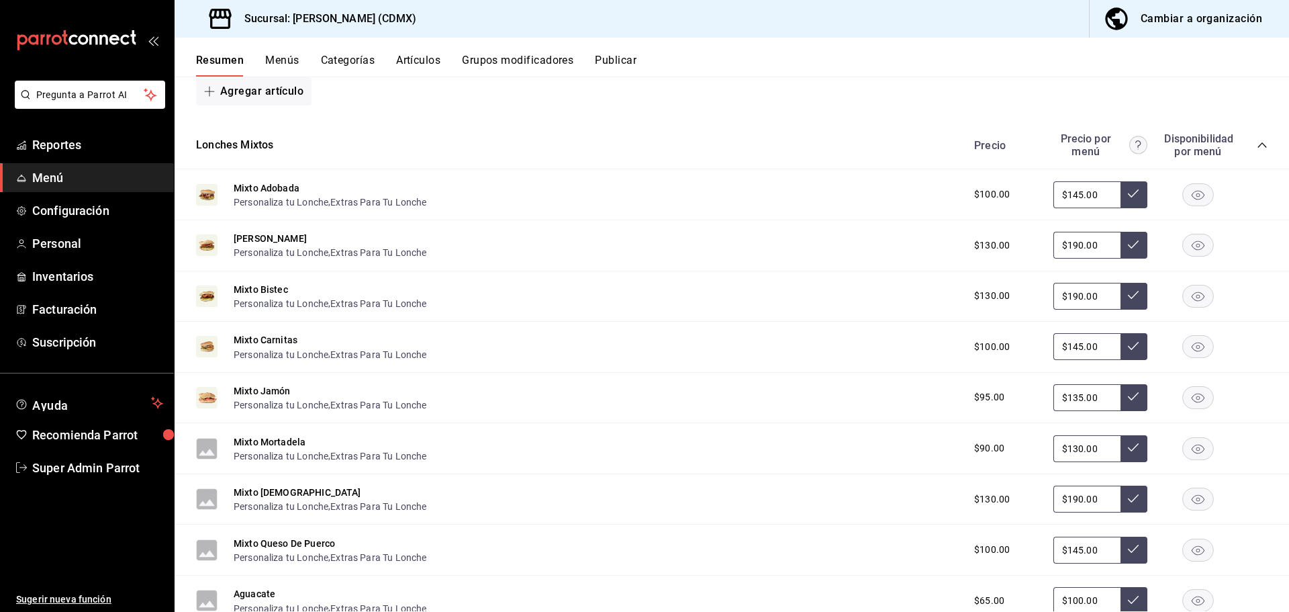
scroll to position [1455, 0]
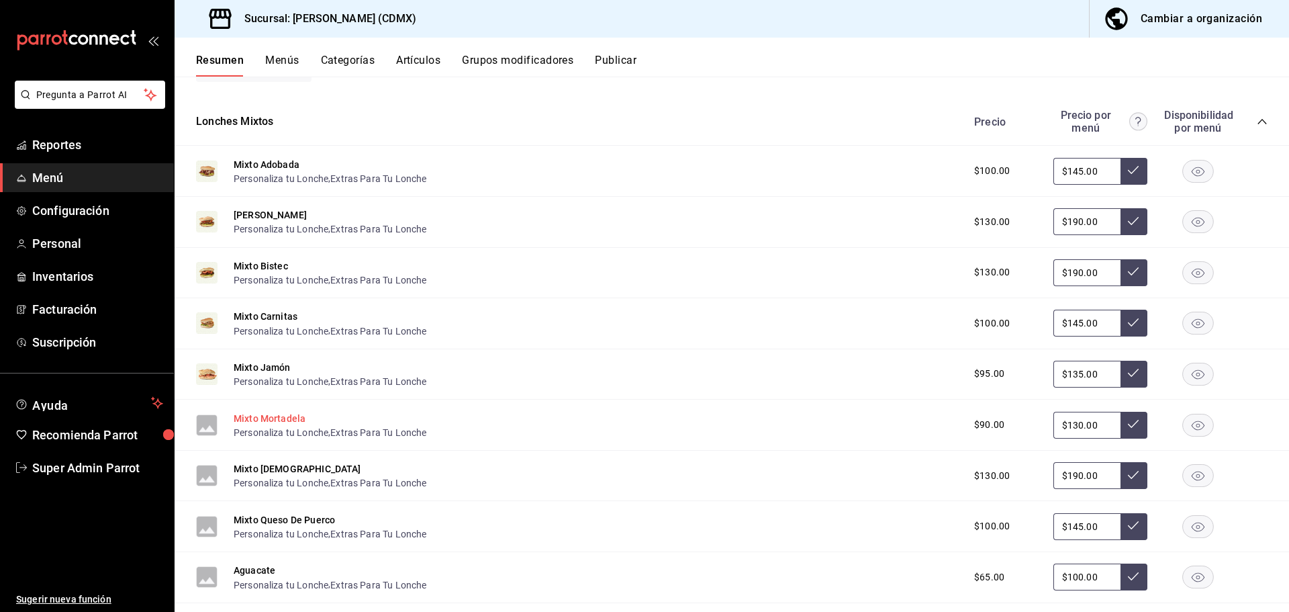
click at [285, 422] on button "Mixto Mortadela" at bounding box center [270, 418] width 72 height 13
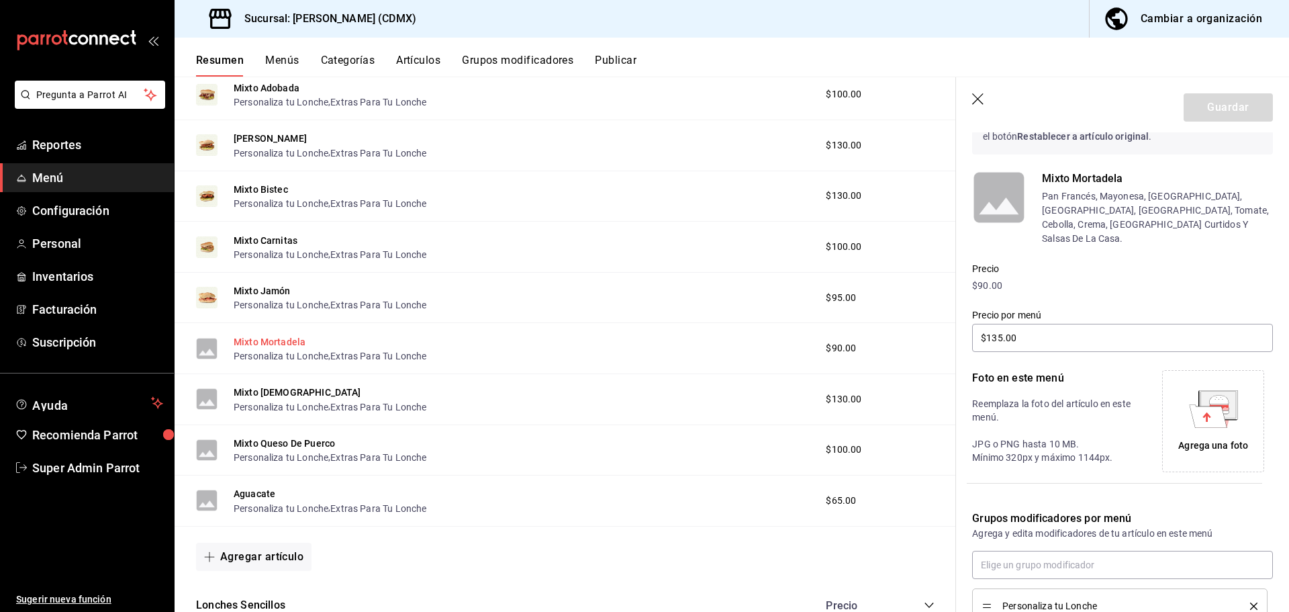
type input "$130.00"
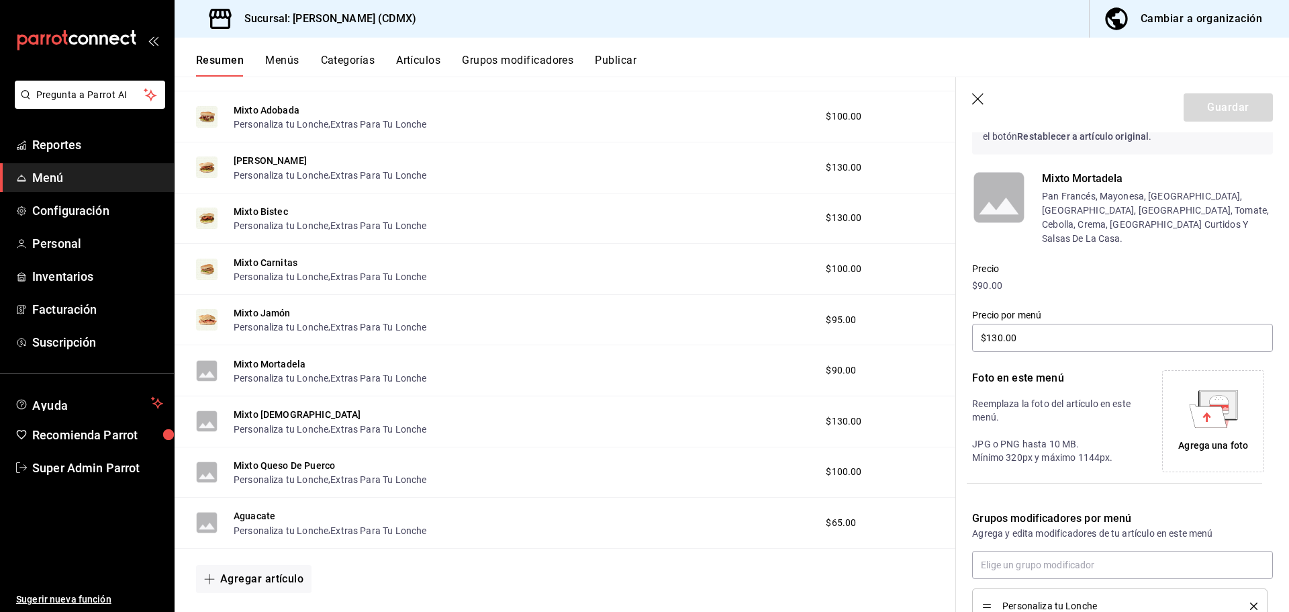
scroll to position [1456, 0]
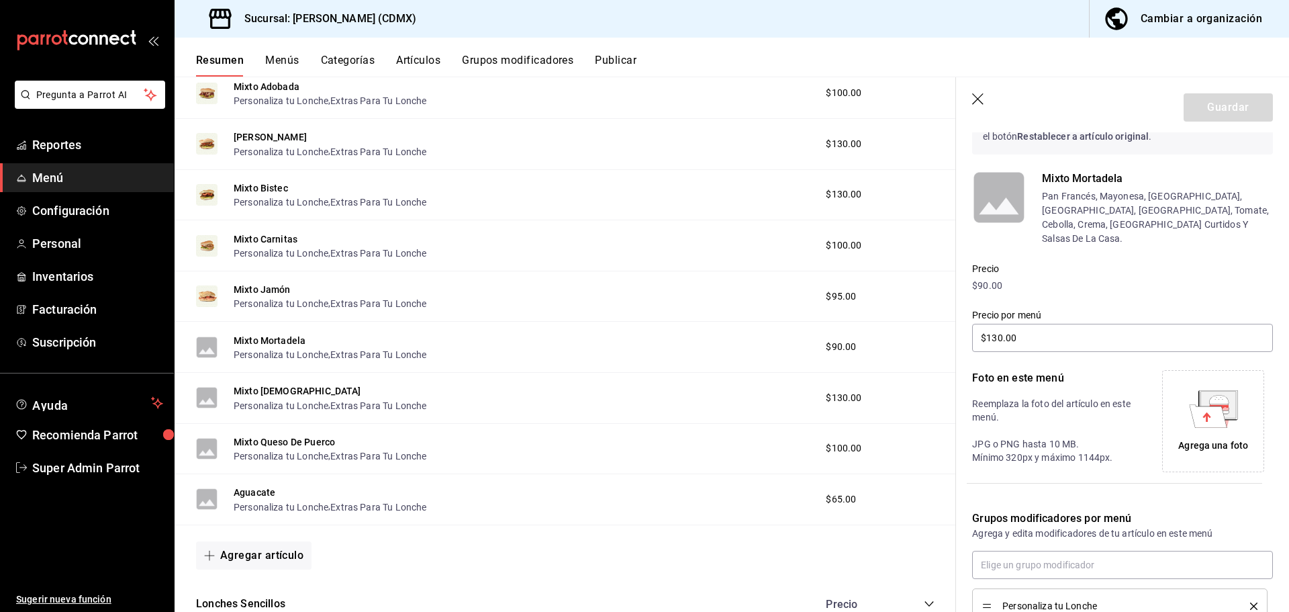
click at [1178, 408] on div "Agrega una foto" at bounding box center [1213, 420] width 95 height 95
click at [1210, 117] on button "Guardar" at bounding box center [1228, 107] width 89 height 28
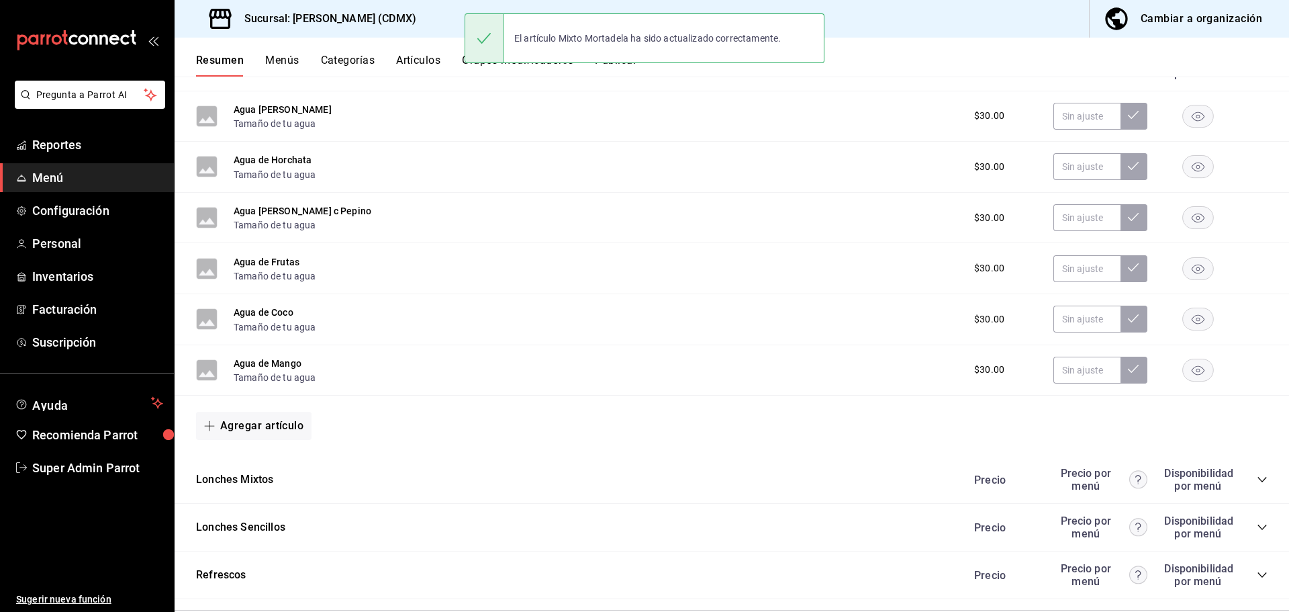
scroll to position [529, 0]
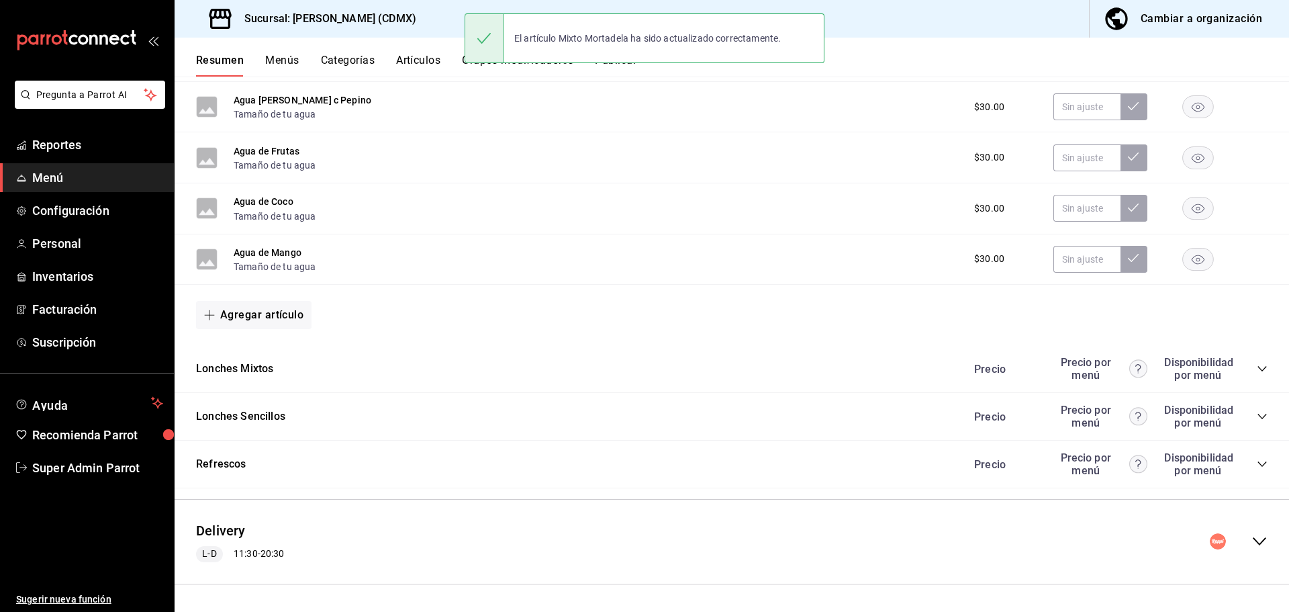
click at [389, 528] on div "Delivery L-D 11:30 - 20:30" at bounding box center [732, 541] width 1114 height 62
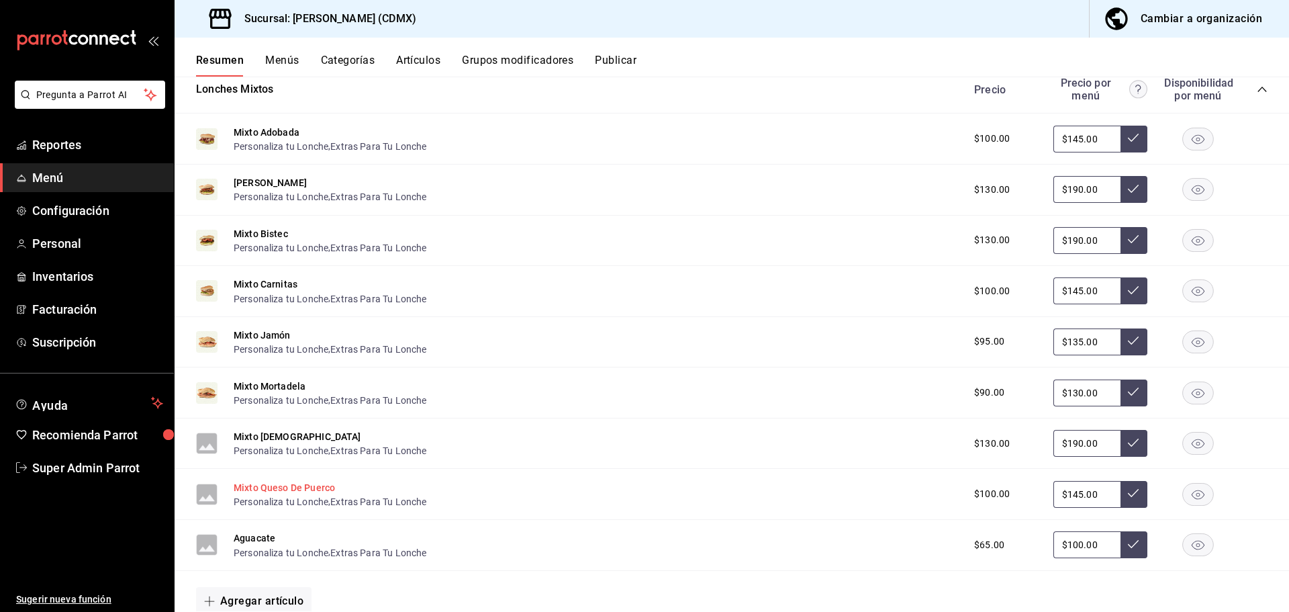
scroll to position [1528, 0]
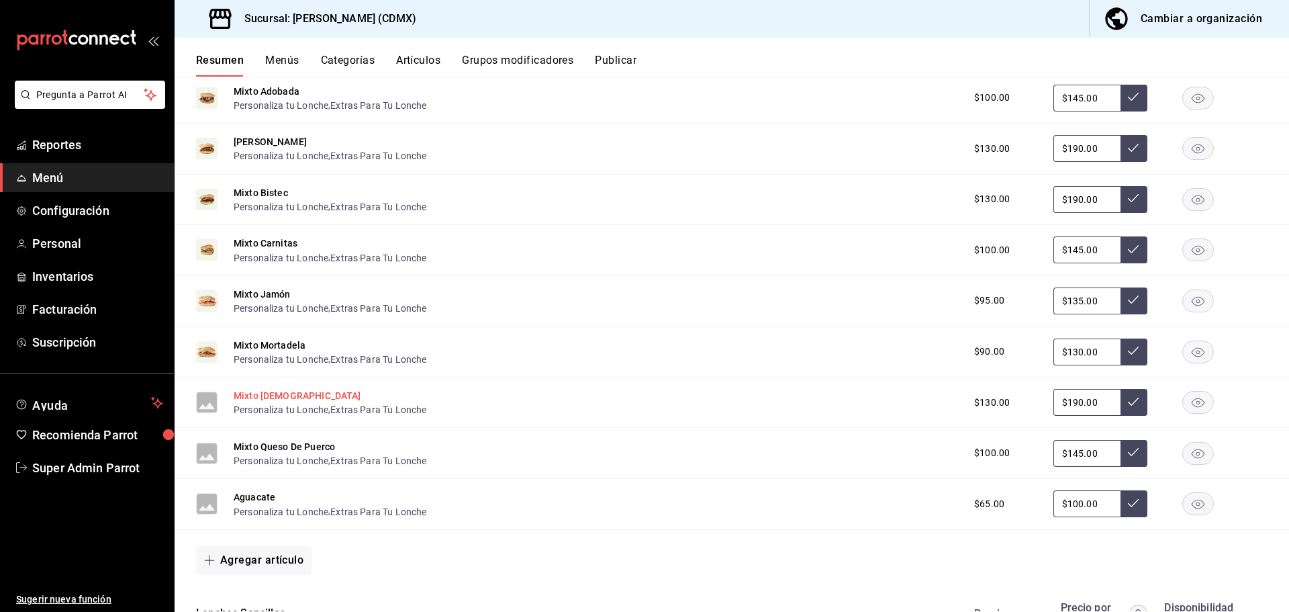
click at [264, 395] on button "Mixto [DEMOGRAPHIC_DATA]" at bounding box center [298, 395] width 128 height 13
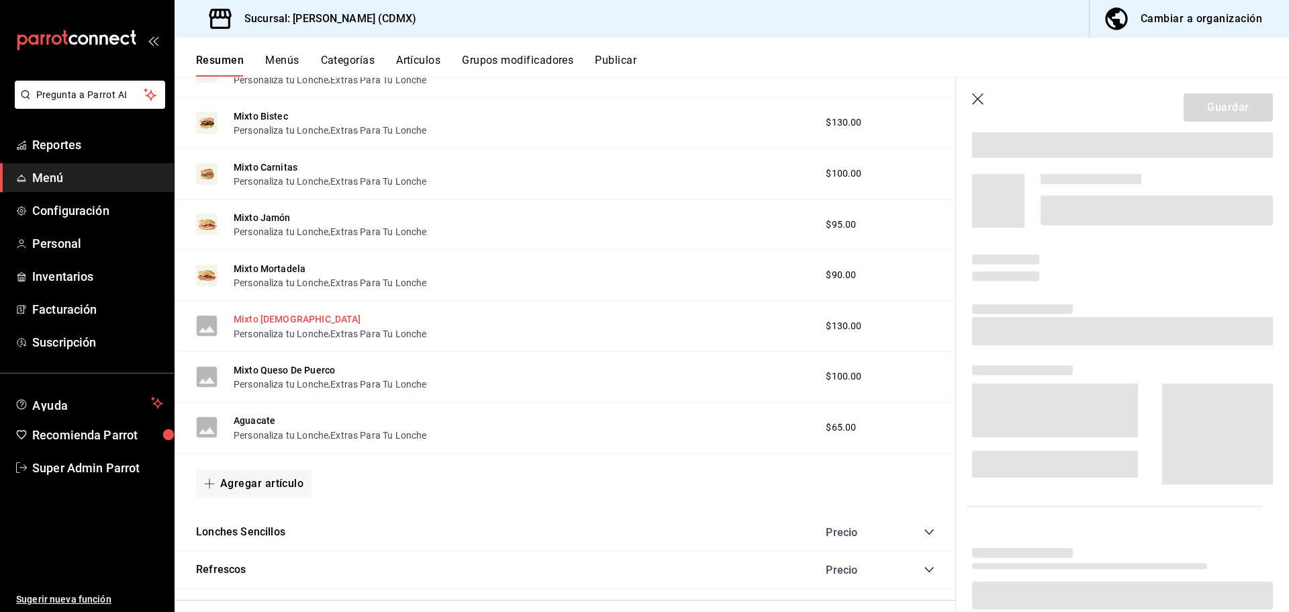
scroll to position [1452, 0]
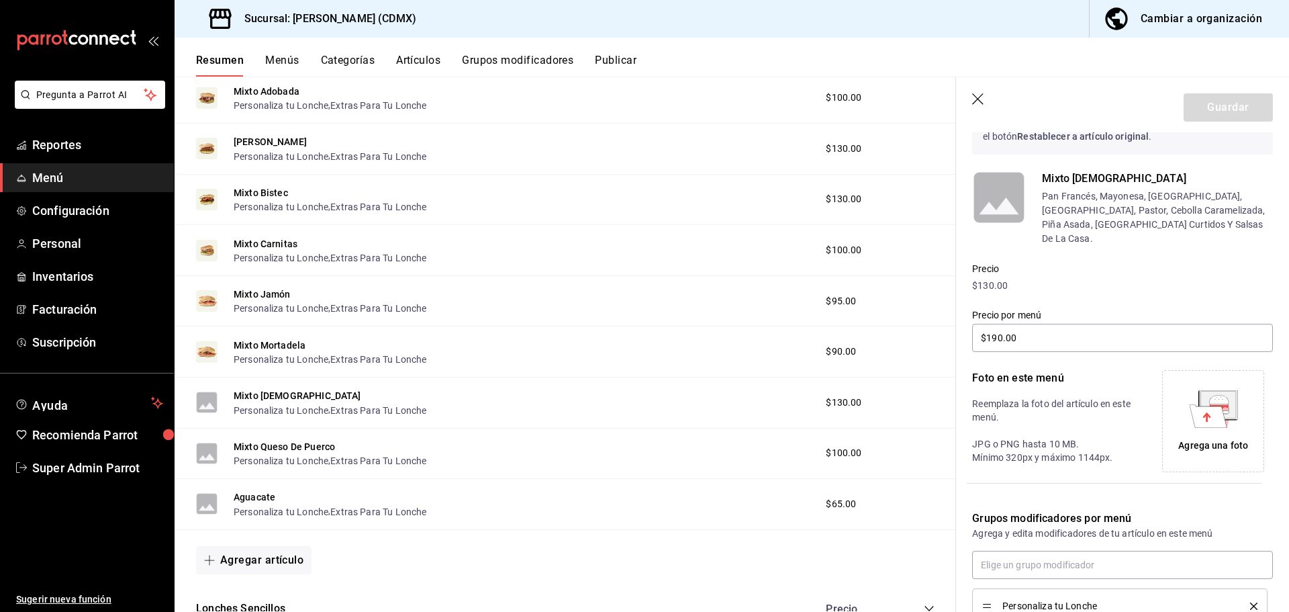
click at [1200, 391] on icon at bounding box center [1217, 404] width 35 height 27
click at [1245, 105] on button "Guardar" at bounding box center [1228, 107] width 89 height 28
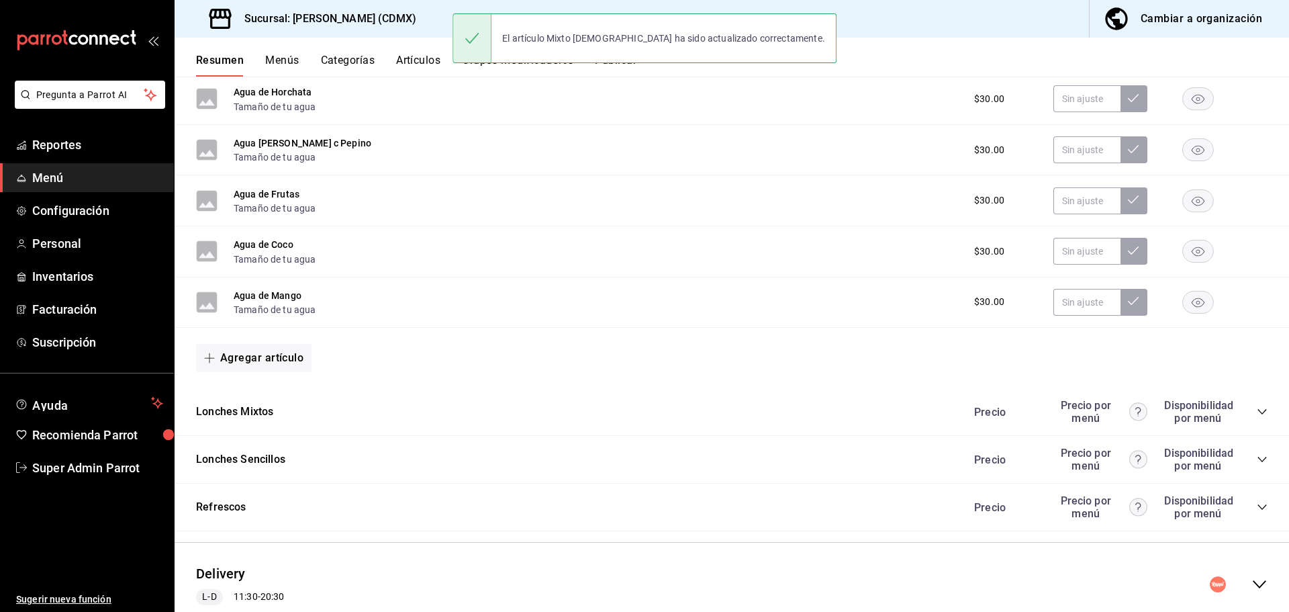
scroll to position [462, 0]
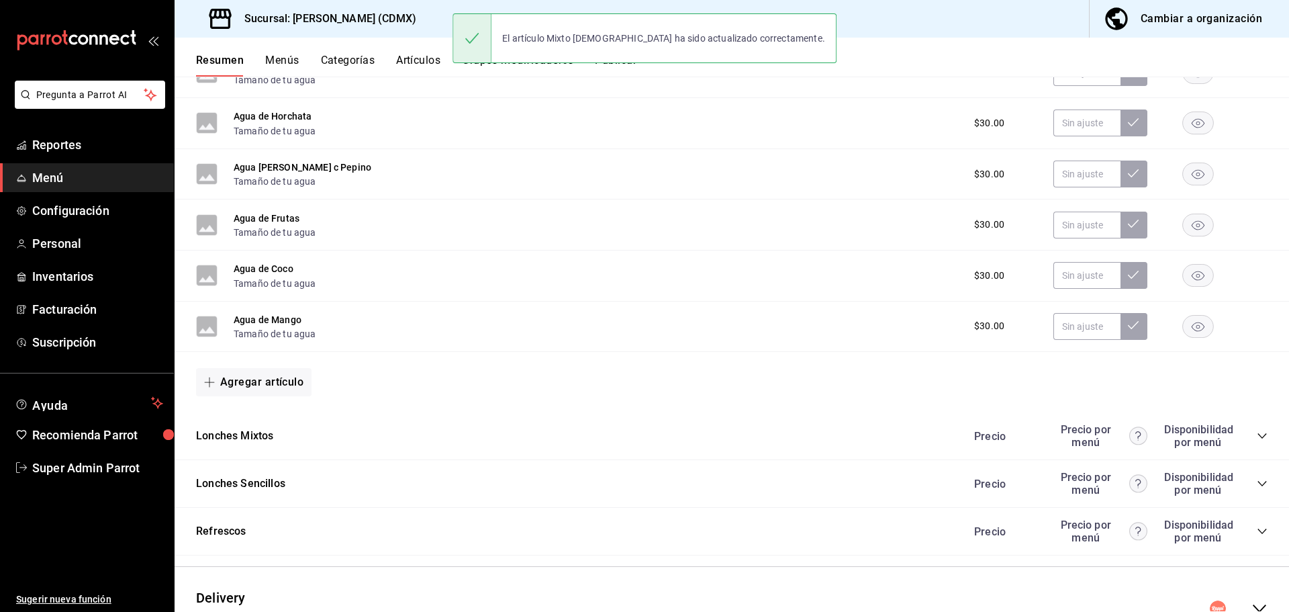
click at [351, 559] on div "Precio Sucursal L-D 10:30 - 21:30 Agregar categoría Desechables Precio Precio p…" at bounding box center [732, 204] width 1114 height 947
click at [356, 571] on div "Delivery L-D 11:30 - 20:30 Agregar categoría Aguas Frescas Precio Precio por me…" at bounding box center [732, 609] width 1114 height 85
click at [358, 588] on div "Delivery L-D 11:30 - 20:30" at bounding box center [732, 608] width 1114 height 62
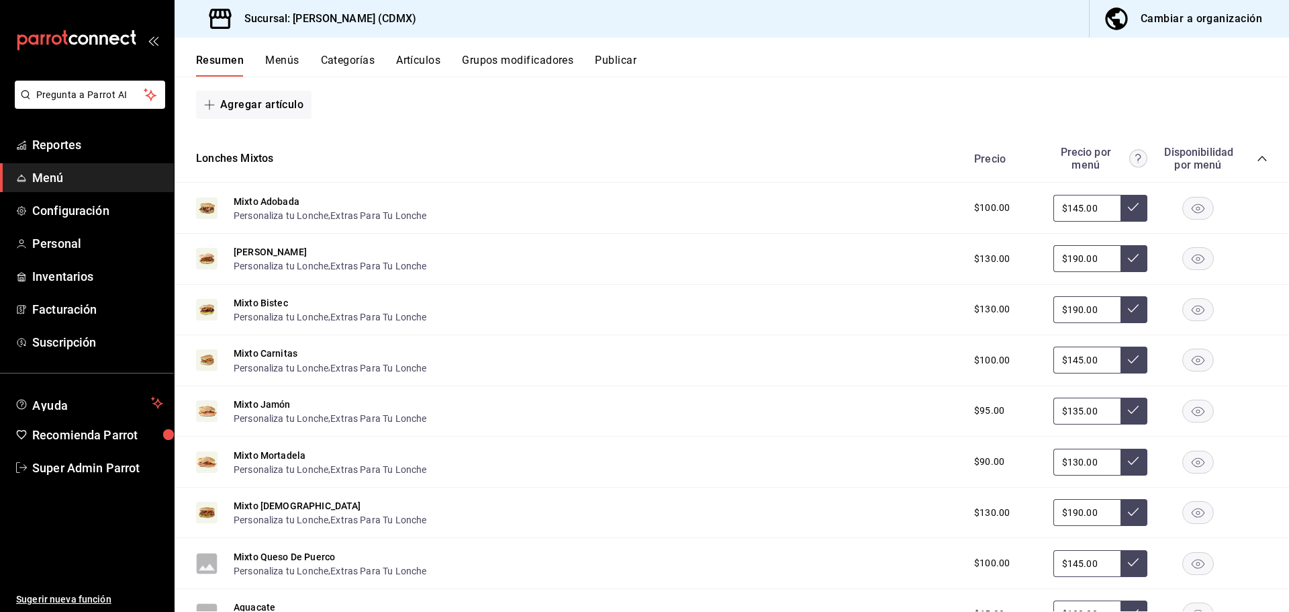
scroll to position [1536, 0]
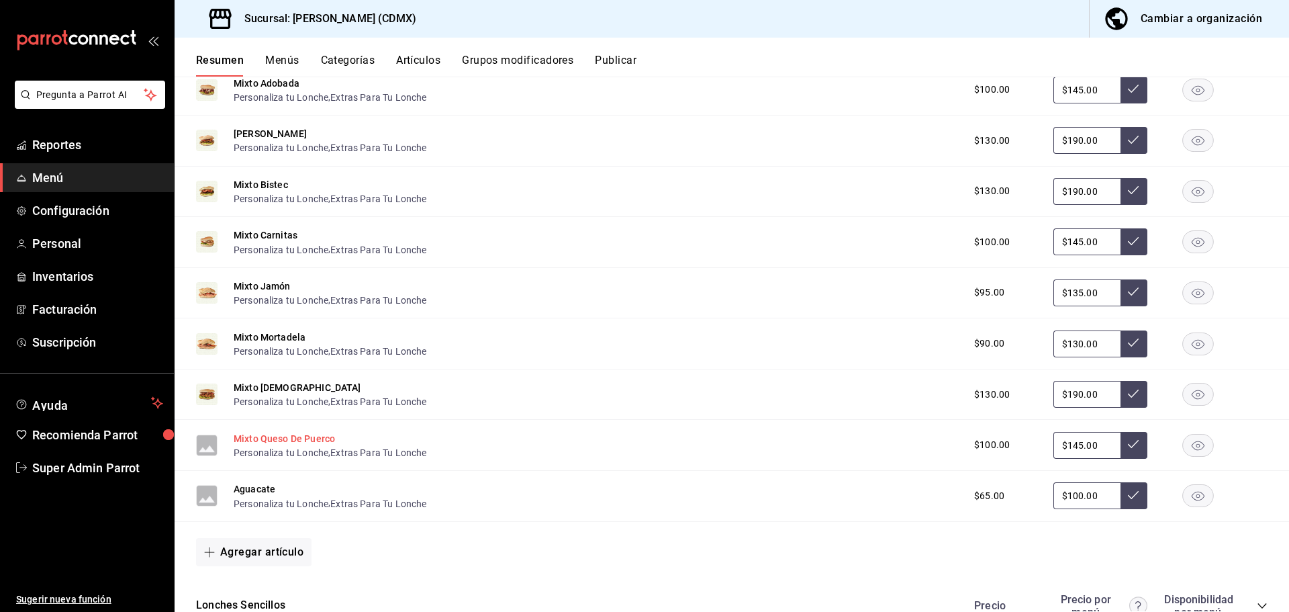
click at [244, 443] on button "Mixto Queso De Puerco" at bounding box center [284, 438] width 101 height 13
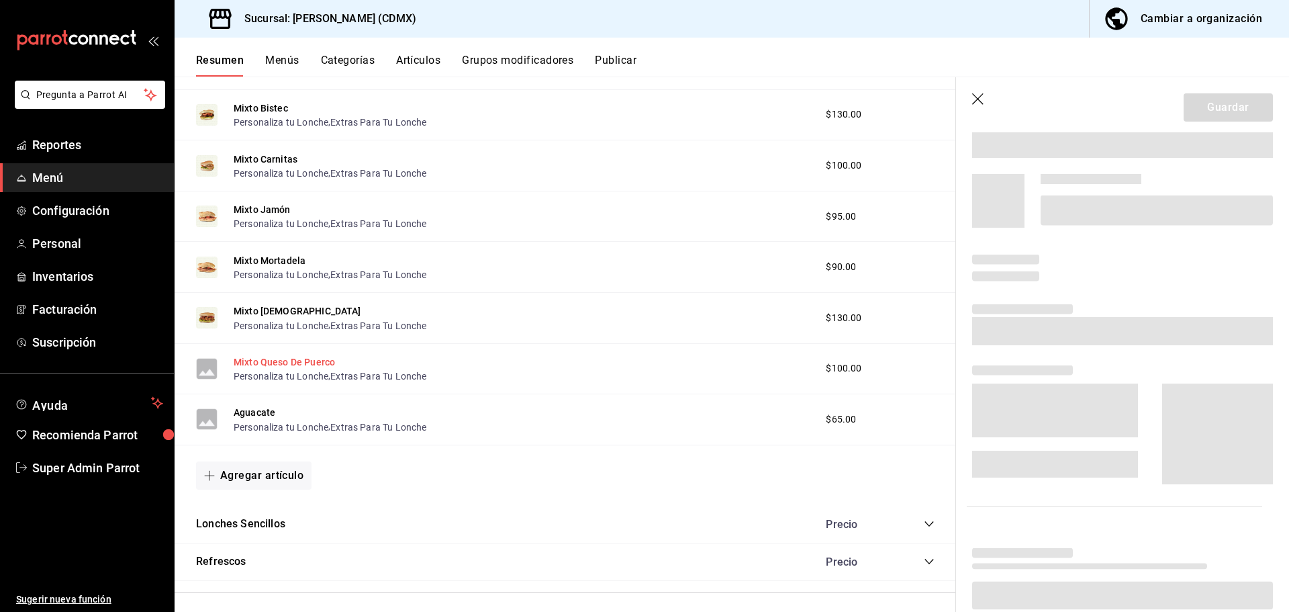
scroll to position [1460, 0]
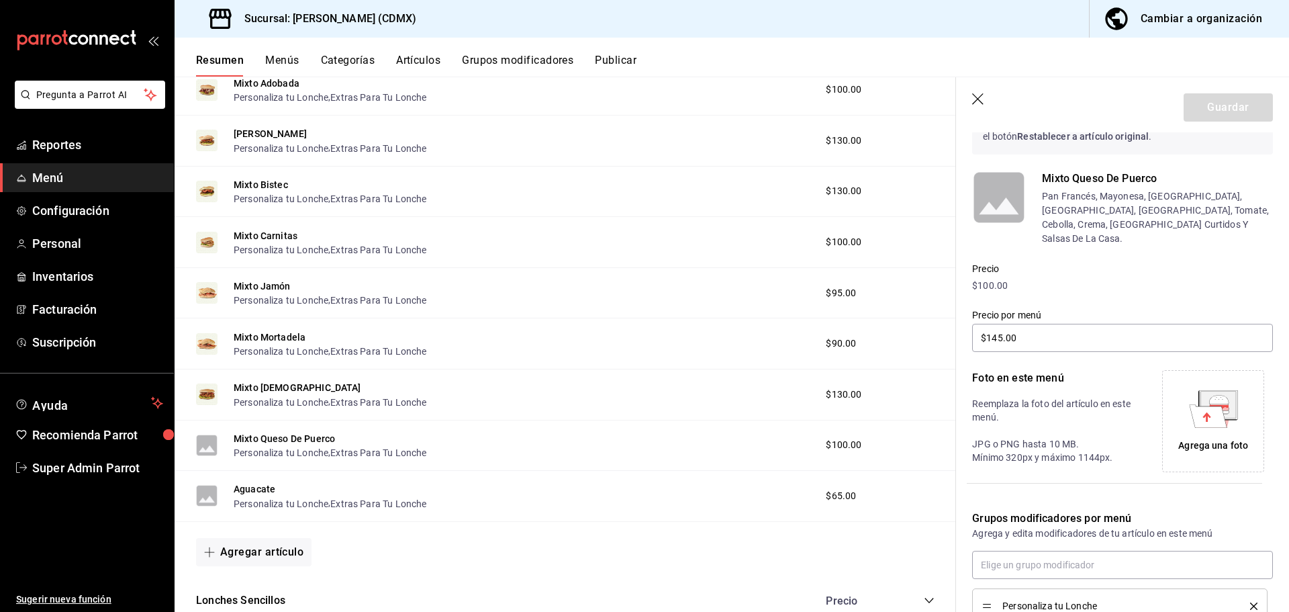
click at [1181, 406] on div "Agrega una foto" at bounding box center [1213, 420] width 95 height 95
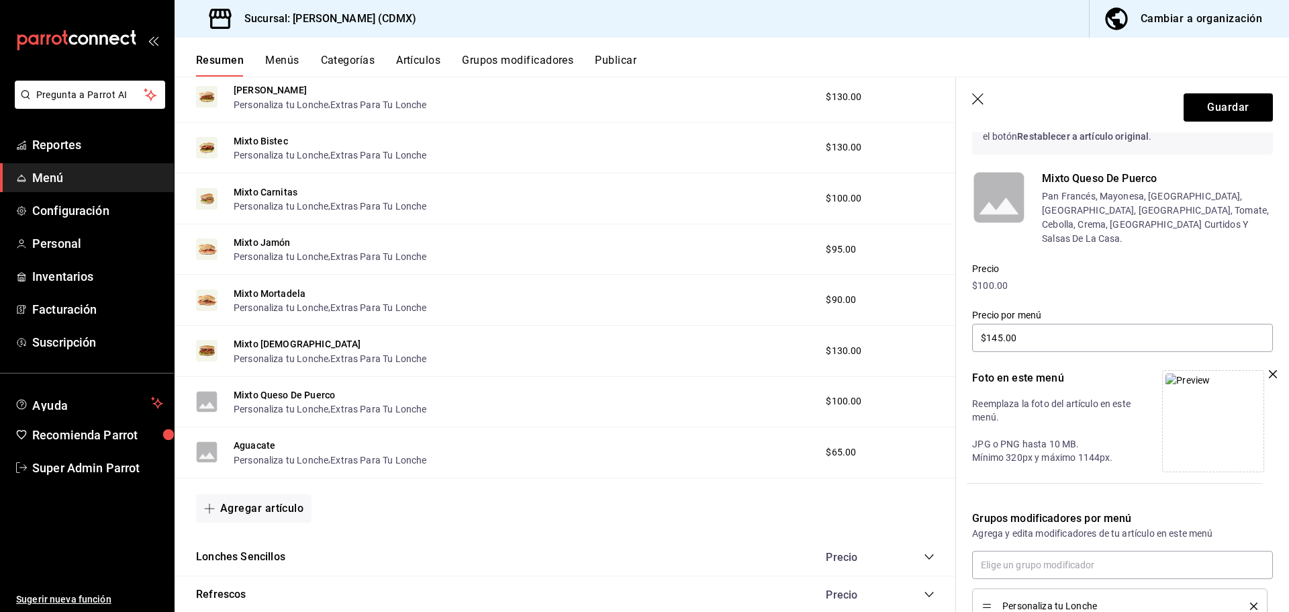
scroll to position [1527, 0]
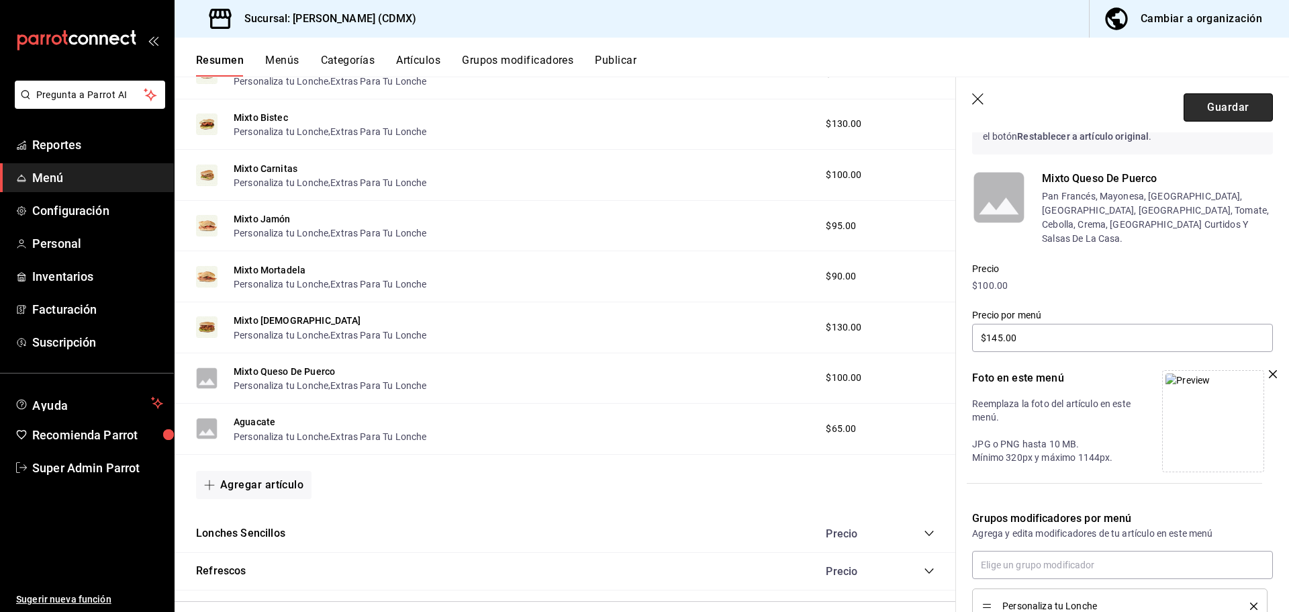
click at [1184, 106] on button "Guardar" at bounding box center [1228, 107] width 89 height 28
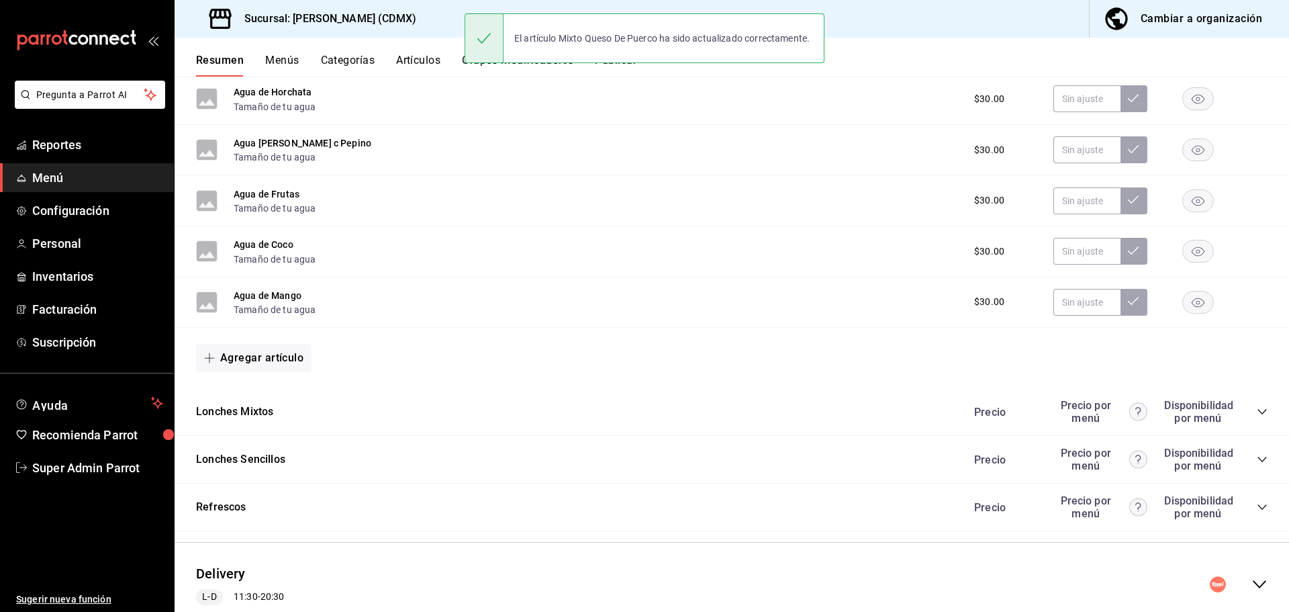
scroll to position [462, 0]
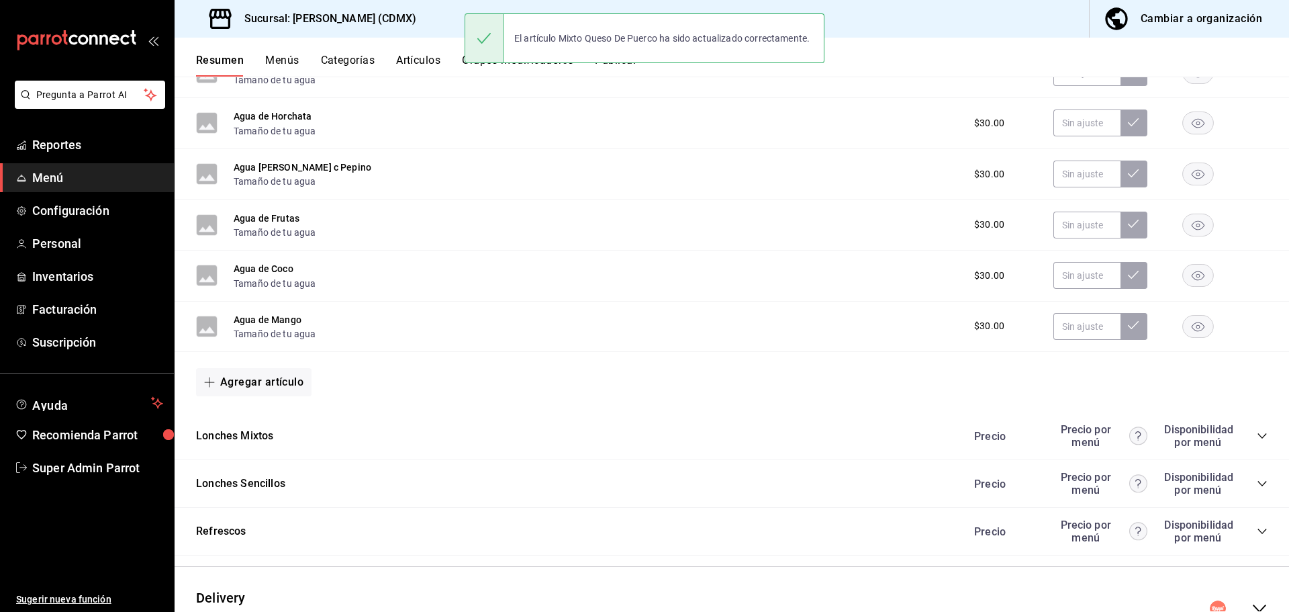
click at [438, 524] on div "Refrescos Precio Precio por menú Disponibilidad por menú" at bounding box center [732, 532] width 1114 height 48
click at [436, 581] on div "Delivery L-D 11:30 - 20:30" at bounding box center [732, 608] width 1114 height 62
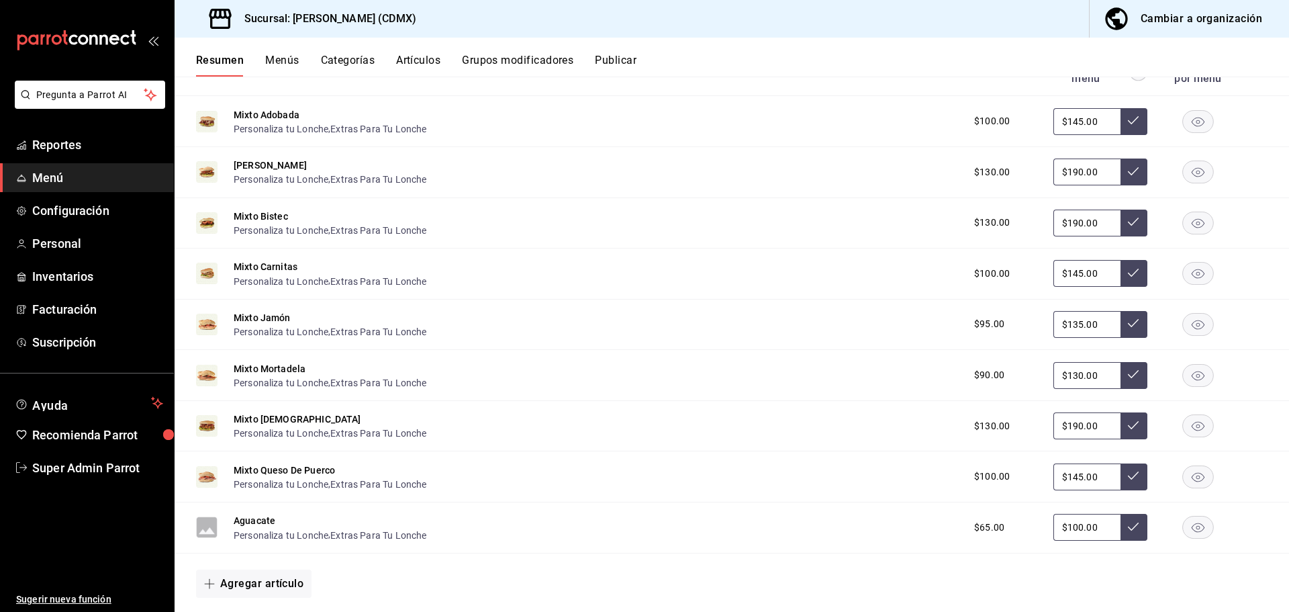
scroll to position [1536, 0]
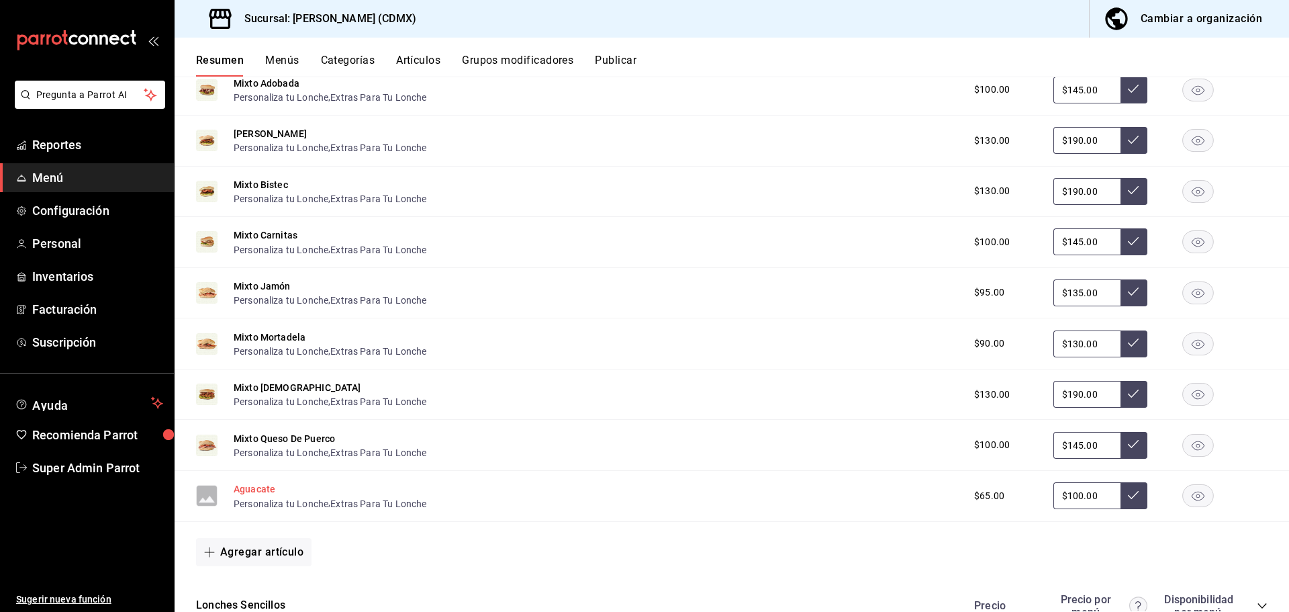
click at [252, 487] on button "Aguacate" at bounding box center [255, 488] width 42 height 13
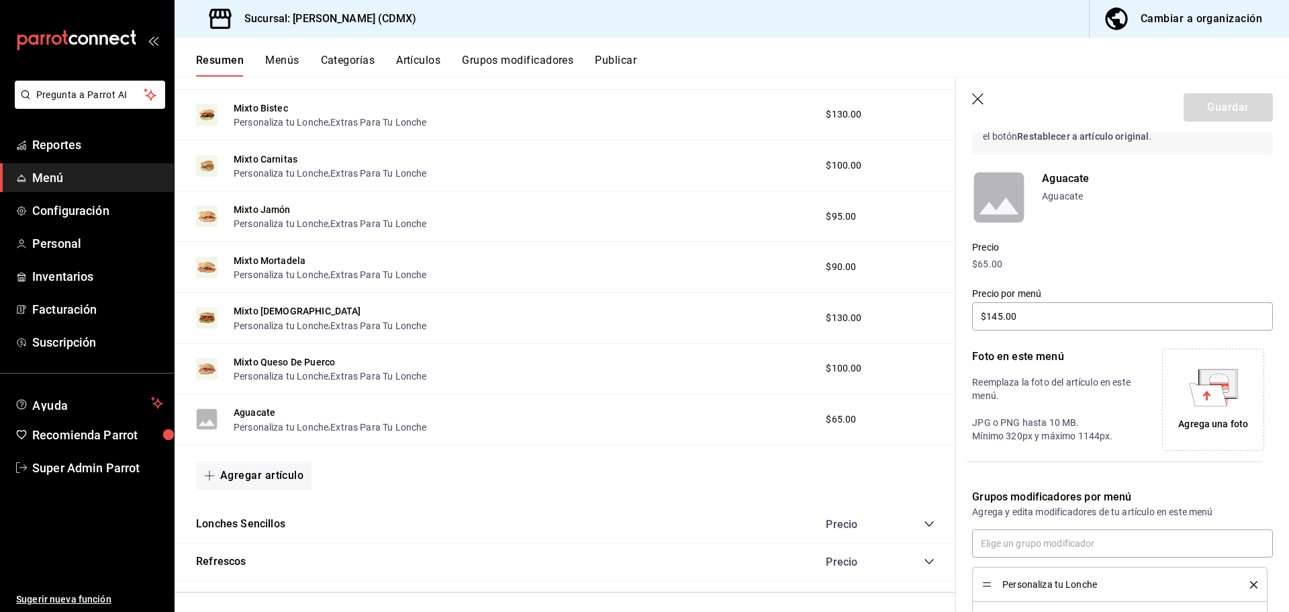
type input "$100.00"
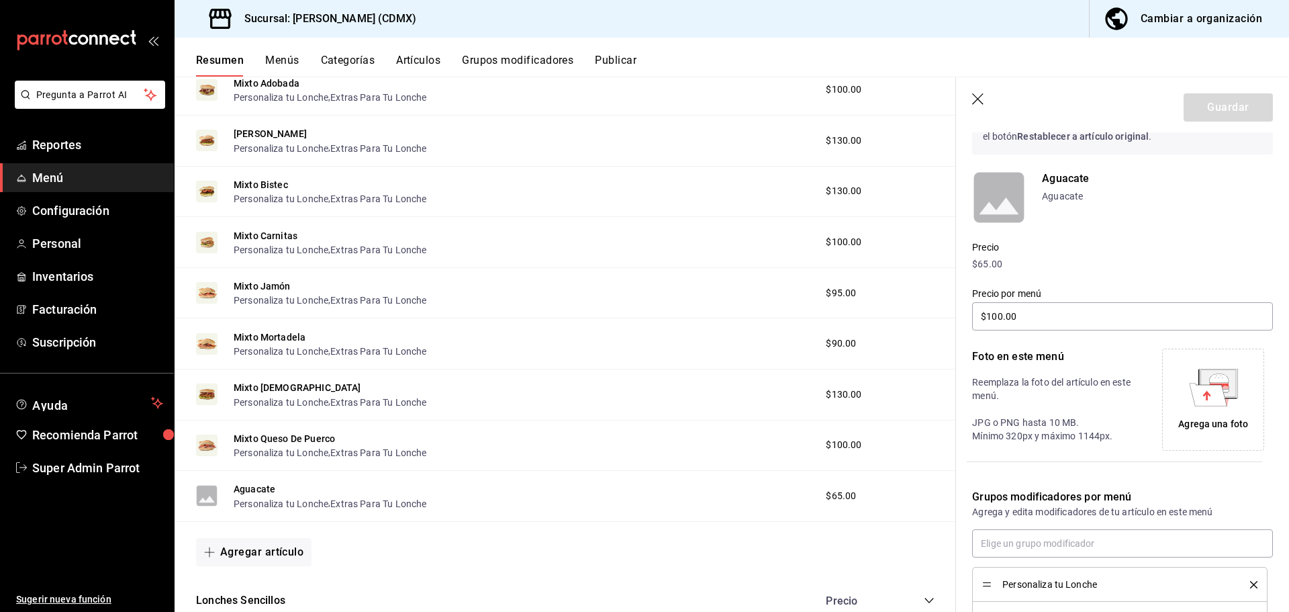
click at [1210, 411] on div "Agrega una foto" at bounding box center [1213, 399] width 95 height 95
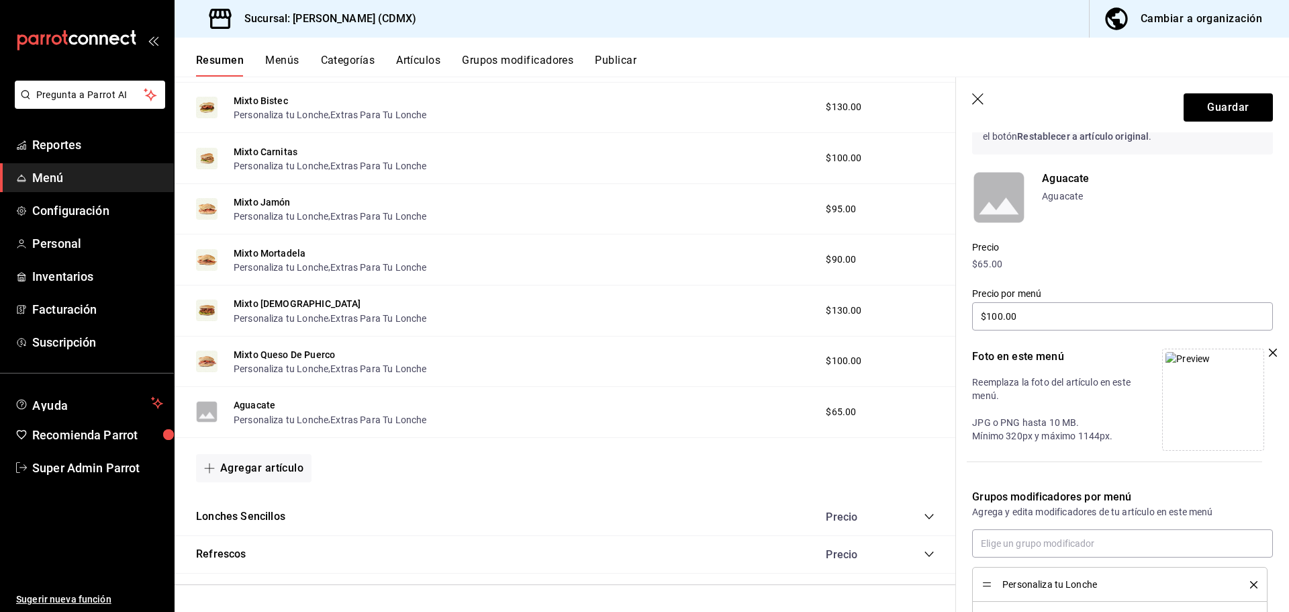
scroll to position [1544, 0]
click at [1255, 97] on button "Guardar" at bounding box center [1228, 107] width 89 height 28
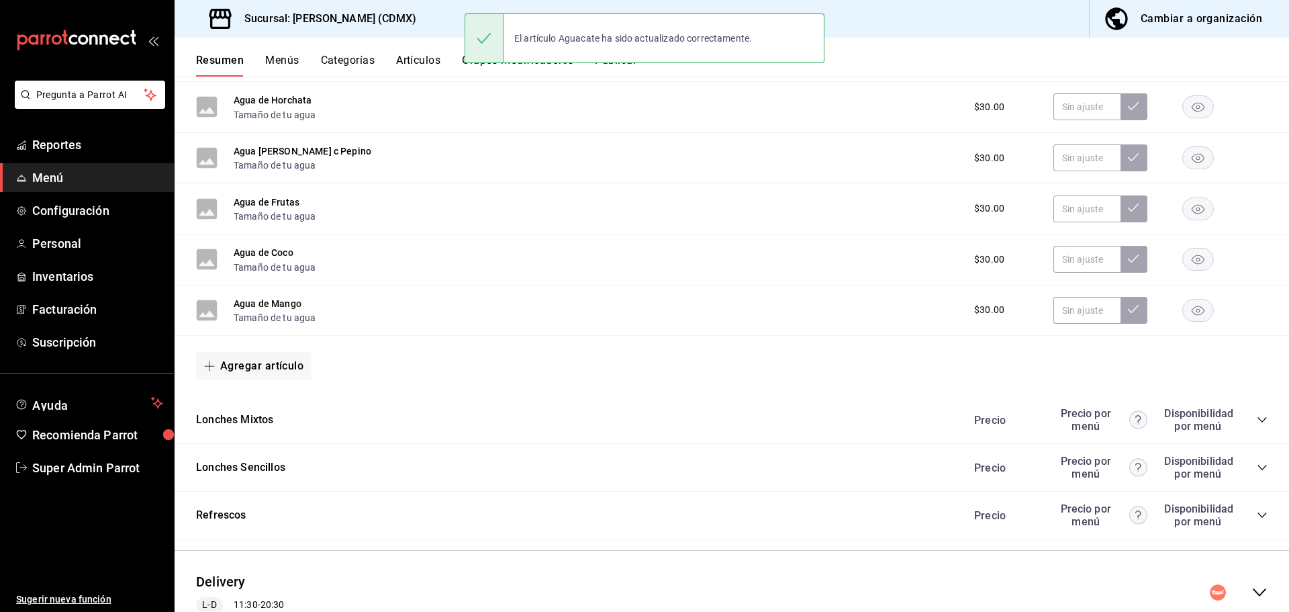
scroll to position [529, 0]
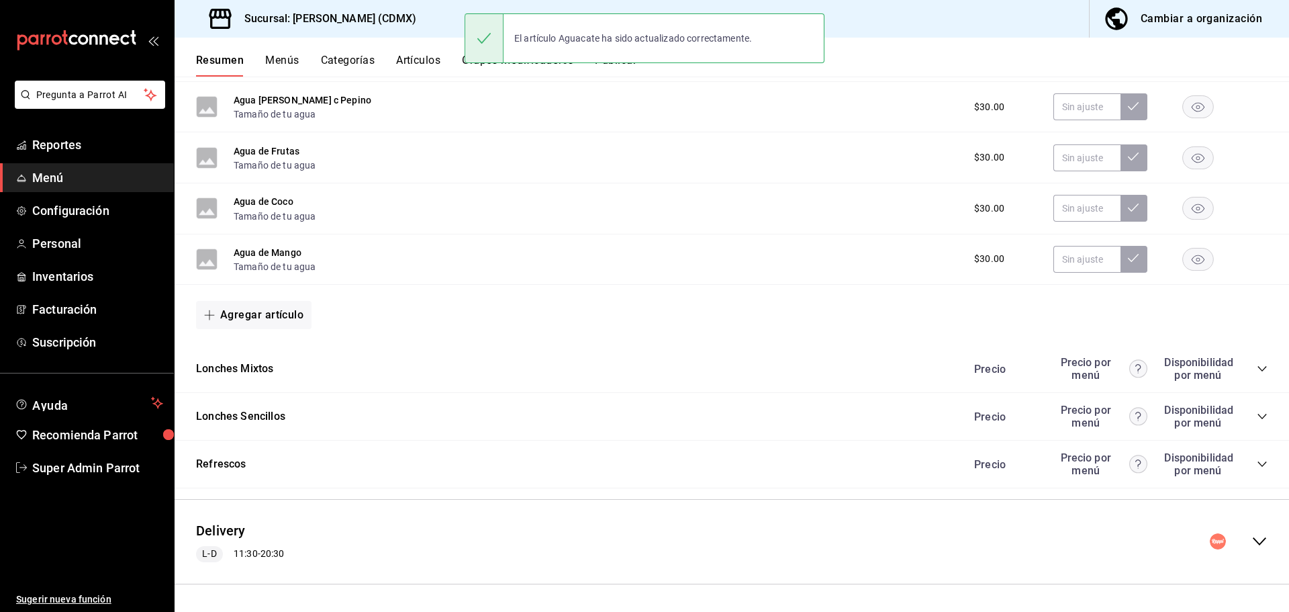
click at [555, 536] on div "Delivery L-D 11:30 - 20:30" at bounding box center [732, 541] width 1114 height 62
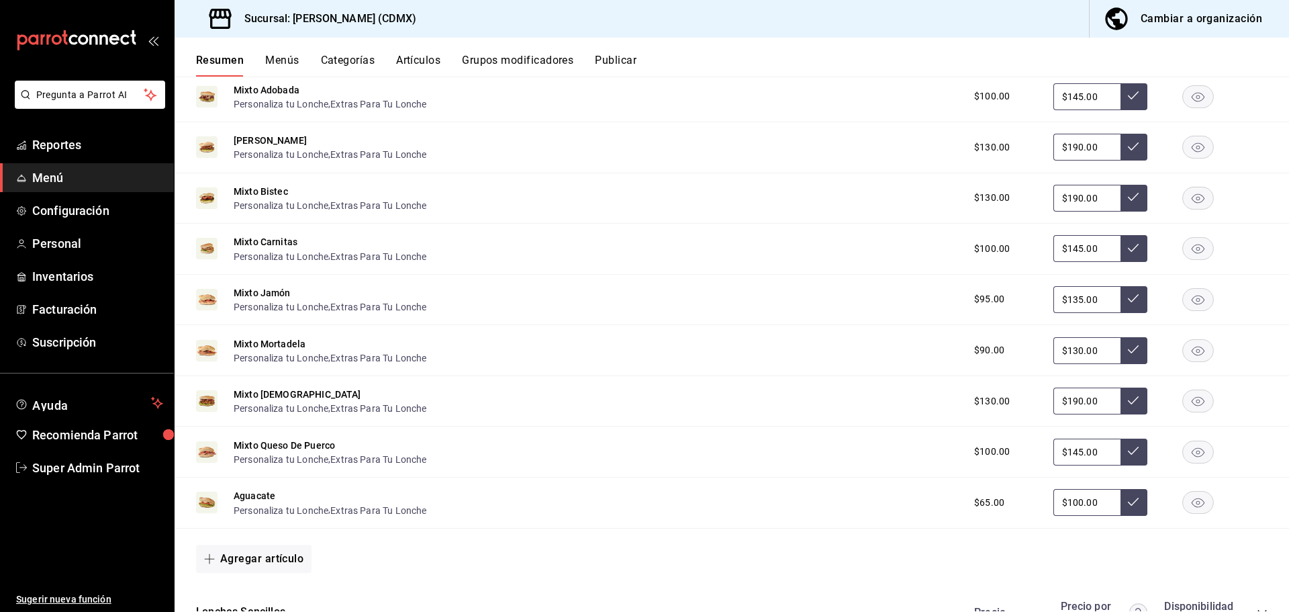
scroll to position [1641, 0]
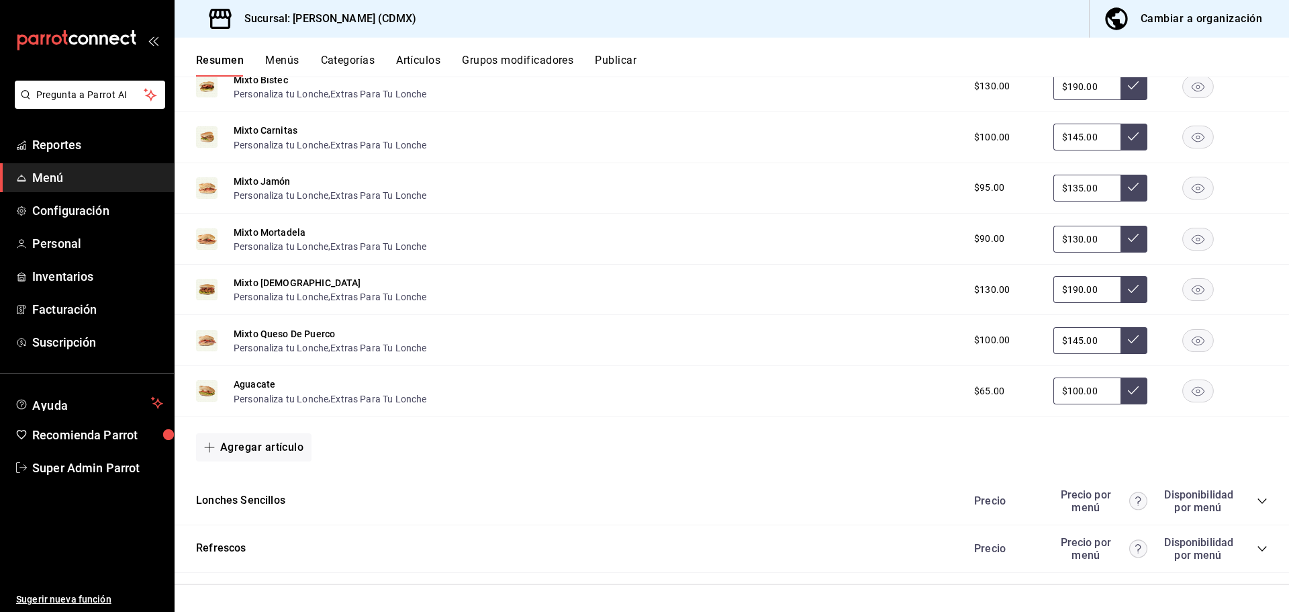
drag, startPoint x: 271, startPoint y: 501, endPoint x: 469, endPoint y: 464, distance: 201.5
click at [271, 500] on button "Lonches Sencillos" at bounding box center [240, 500] width 89 height 15
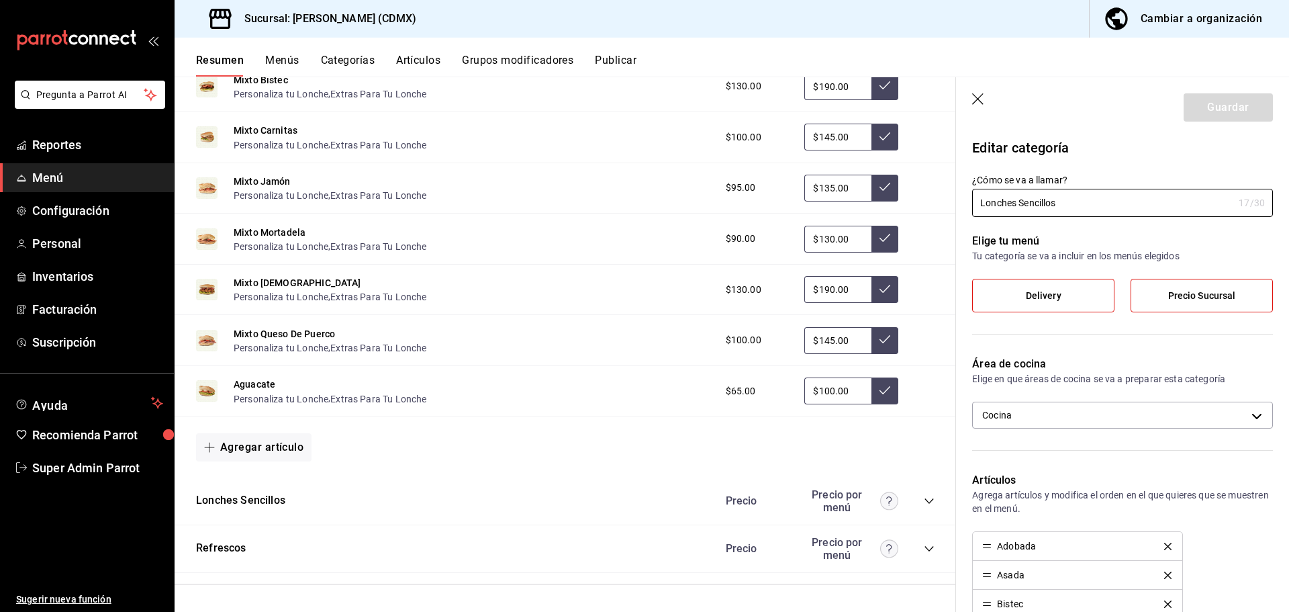
click at [924, 496] on icon "collapse-category-row" at bounding box center [929, 500] width 11 height 11
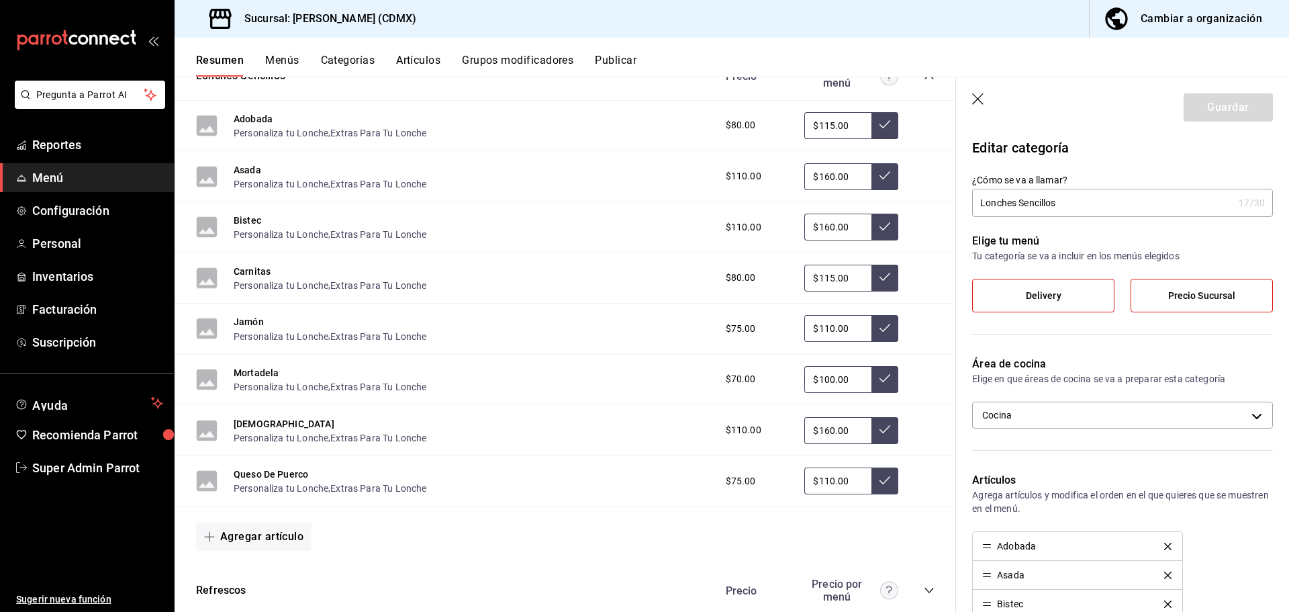
scroll to position [2107, 0]
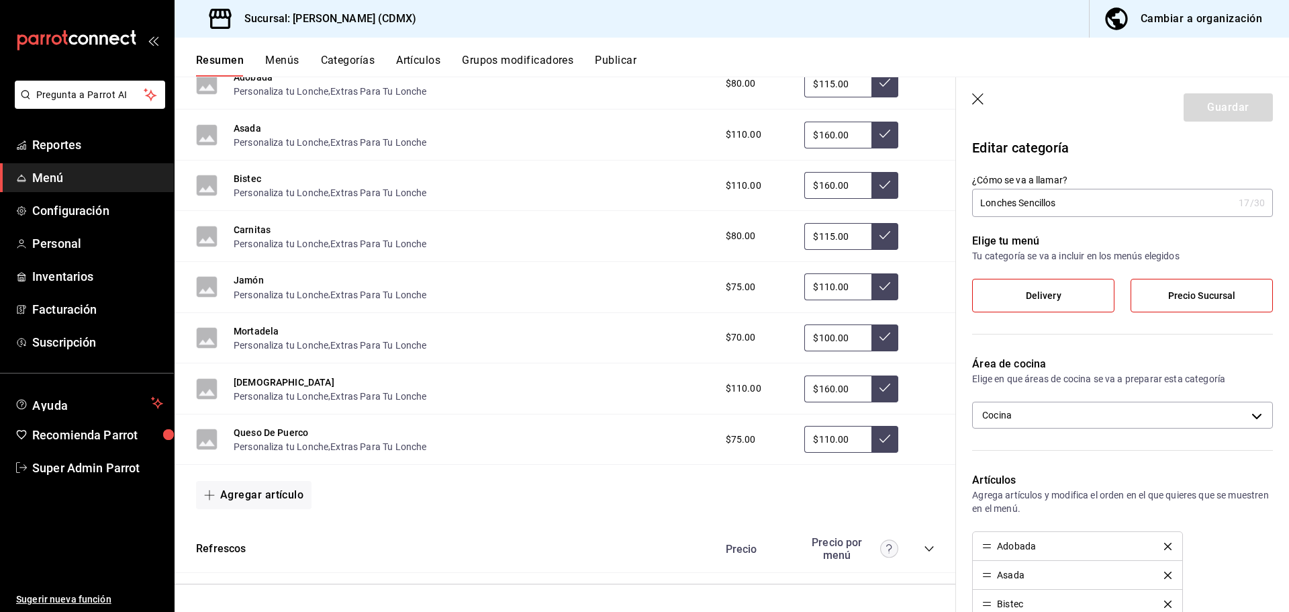
click at [980, 98] on icon "button" at bounding box center [978, 99] width 13 height 13
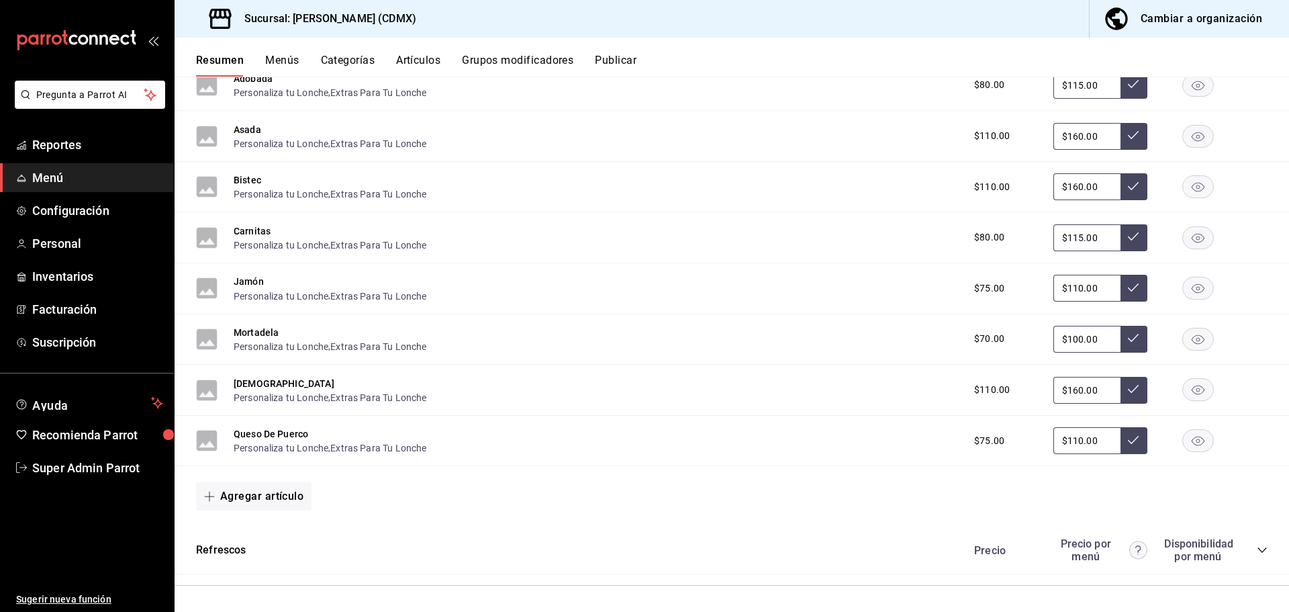
scroll to position [2107, 0]
click at [1257, 546] on icon "collapse-category-row" at bounding box center [1262, 548] width 11 height 11
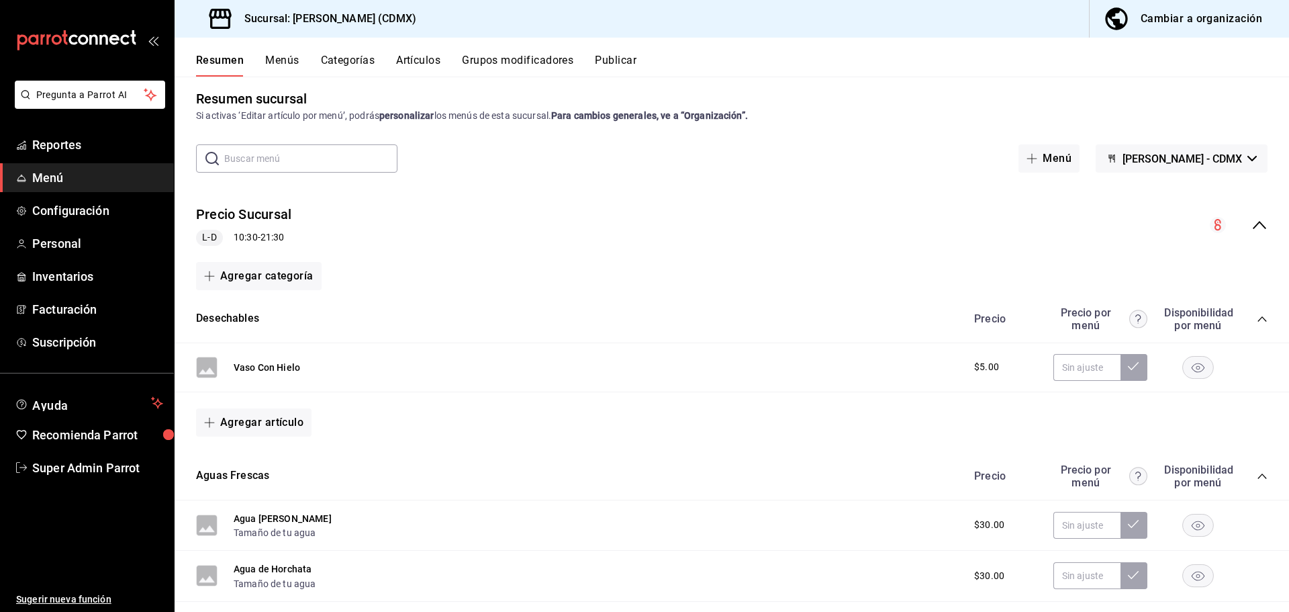
scroll to position [0, 0]
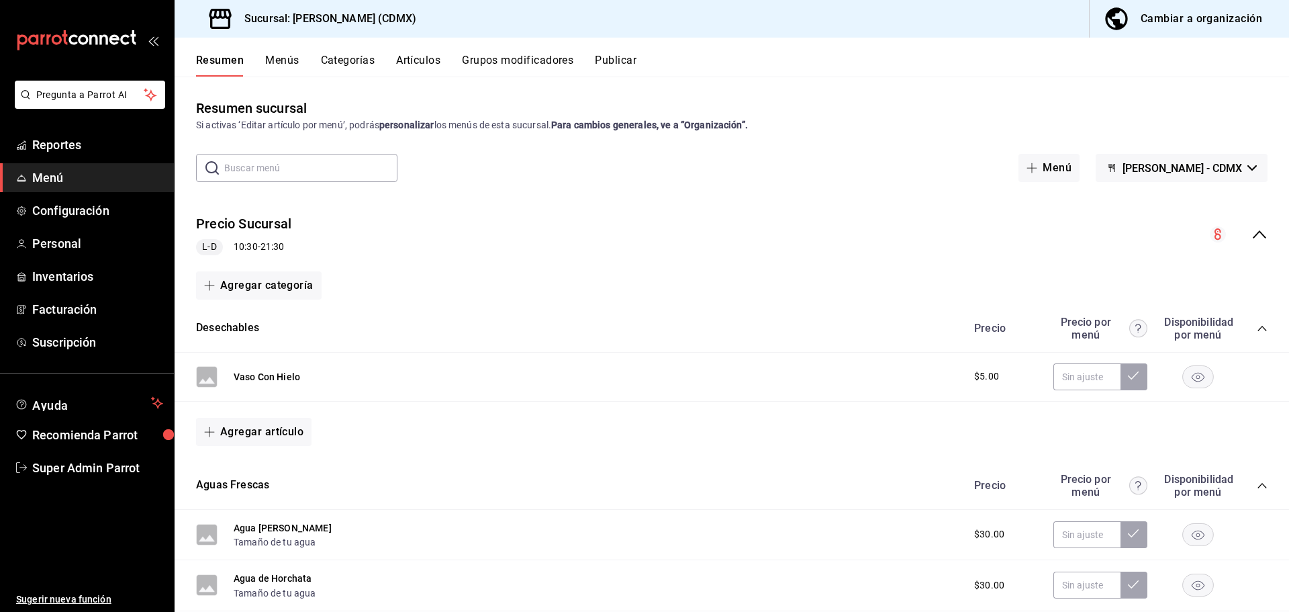
click at [1247, 226] on div "[PERSON_NAME] L-D 10:30 - 21:30" at bounding box center [732, 234] width 1114 height 62
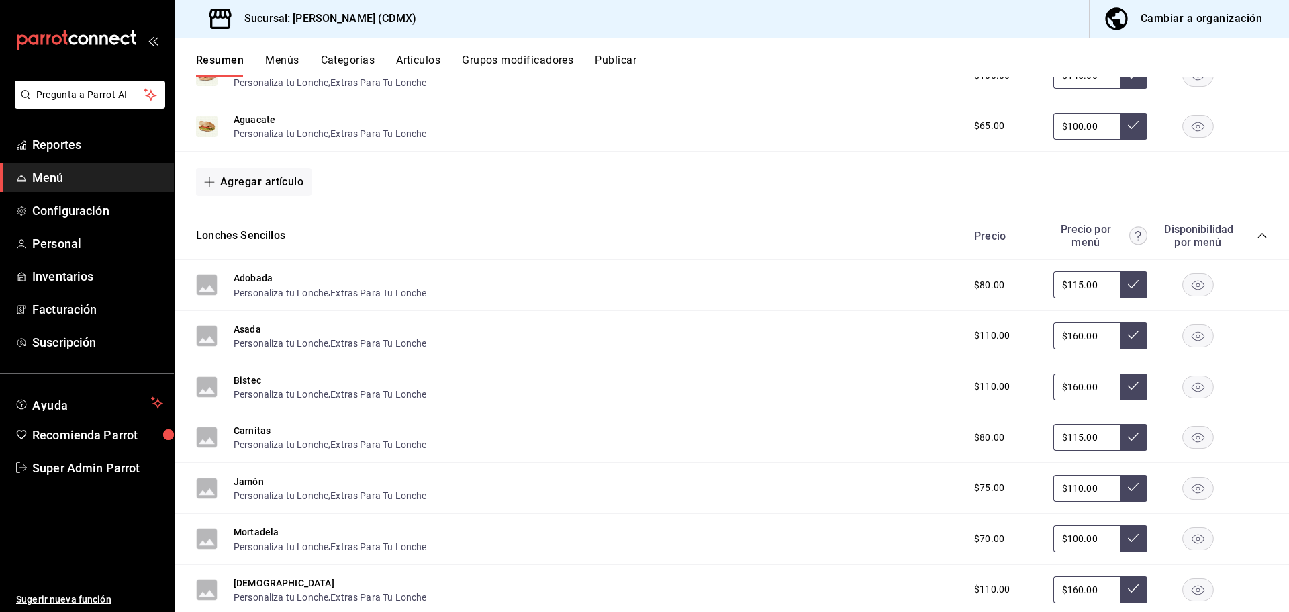
scroll to position [1151, 0]
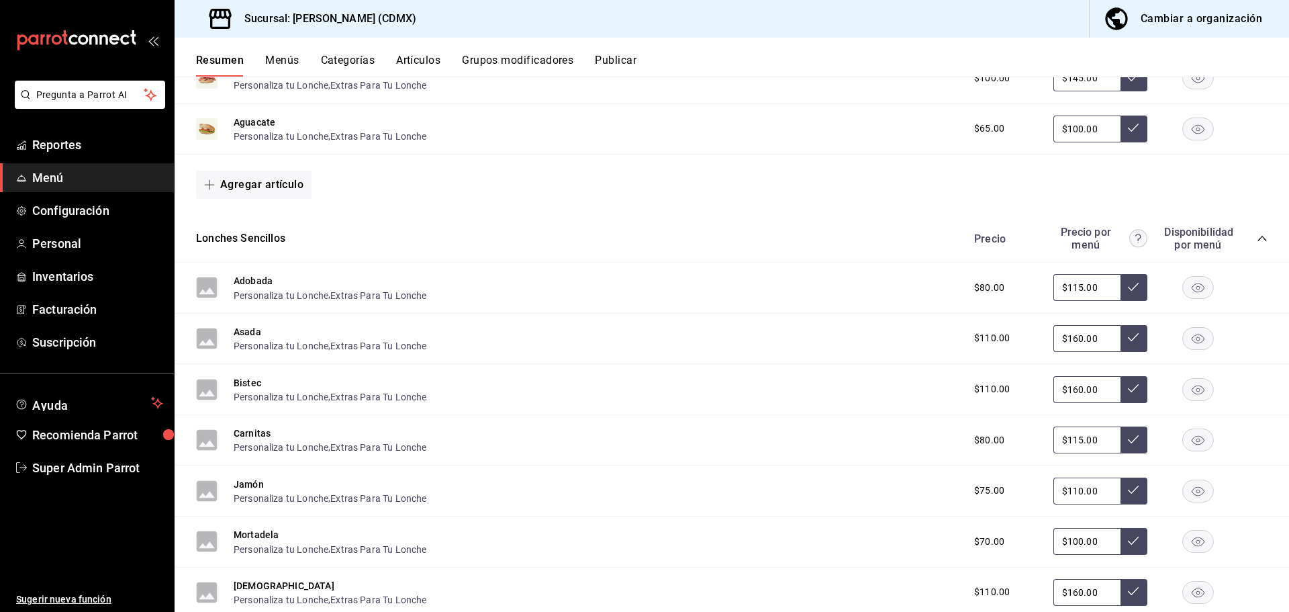
drag, startPoint x: 258, startPoint y: 283, endPoint x: 277, endPoint y: 306, distance: 29.6
click at [258, 283] on button "Adobada" at bounding box center [253, 280] width 39 height 13
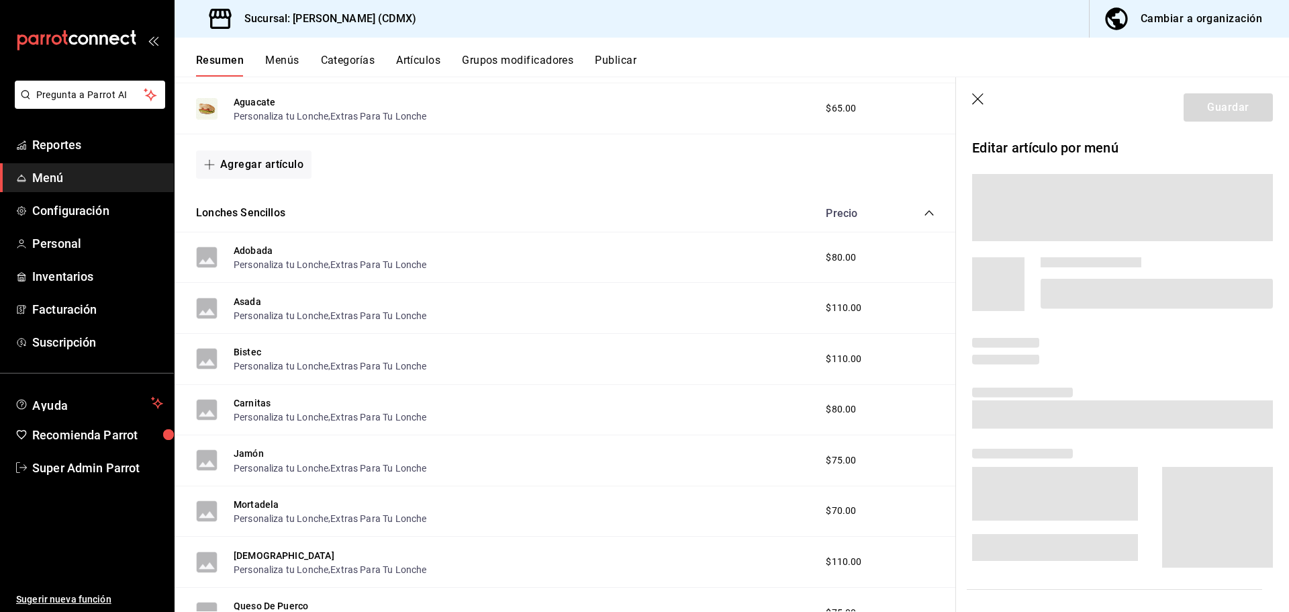
scroll to position [1131, 0]
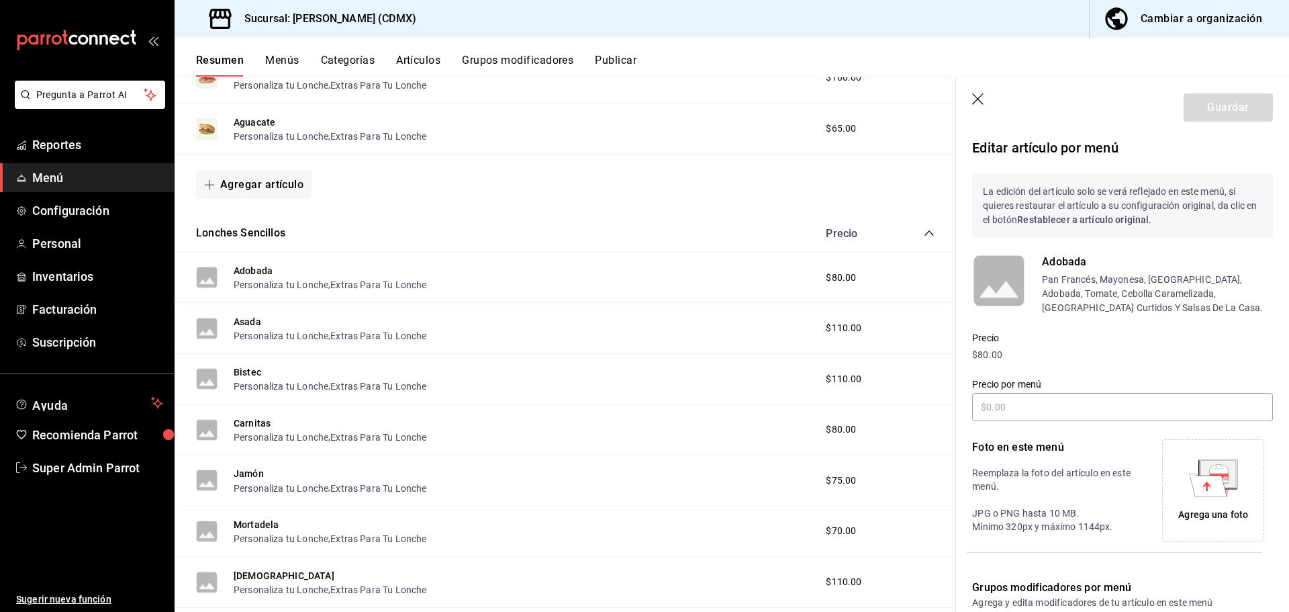
type input "$115.00"
click at [1213, 493] on icon at bounding box center [1208, 484] width 38 height 23
click at [1245, 115] on button "Guardar" at bounding box center [1228, 107] width 89 height 28
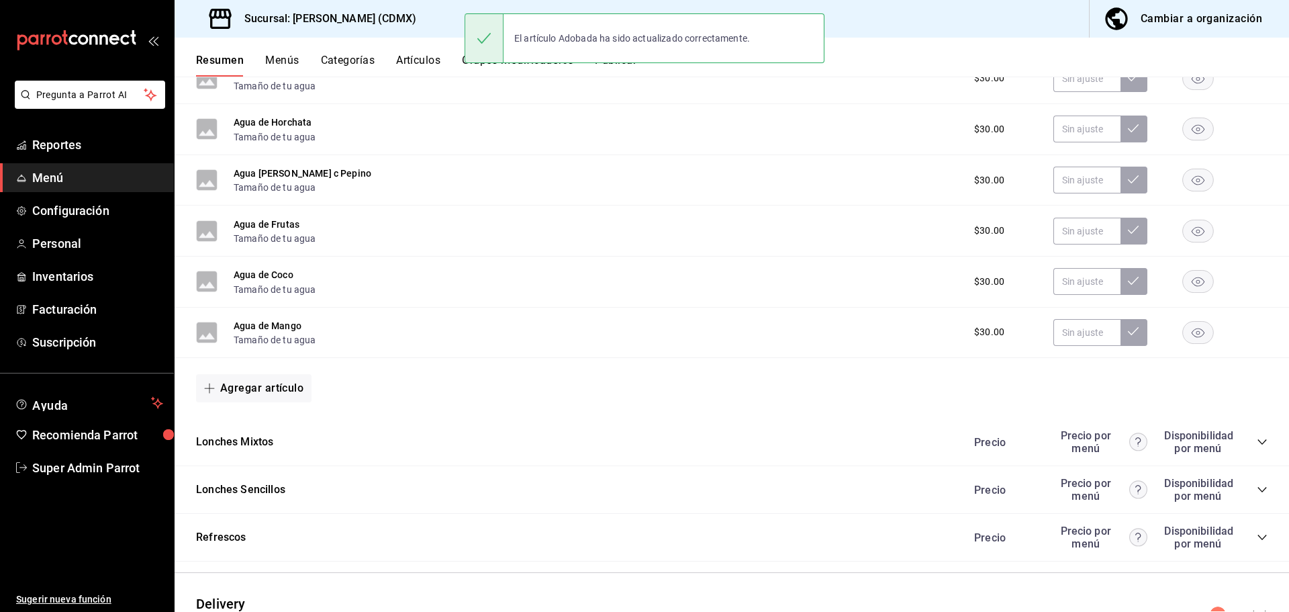
scroll to position [529, 0]
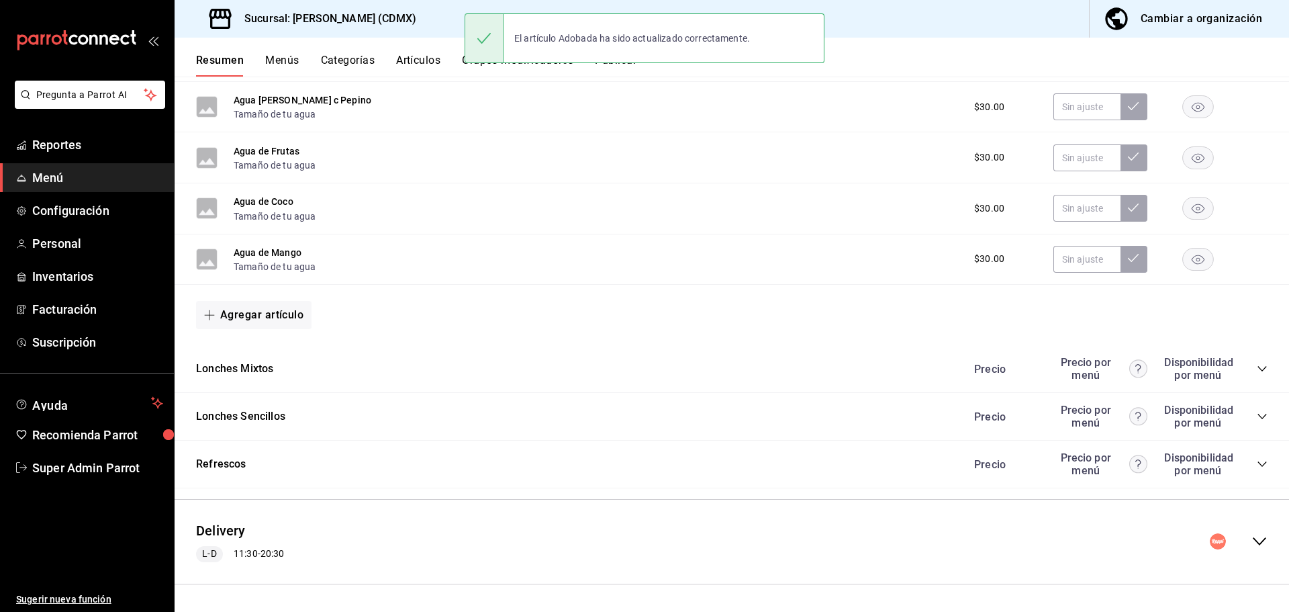
click at [587, 558] on div "Delivery L-D 11:30 - 20:30" at bounding box center [732, 541] width 1114 height 62
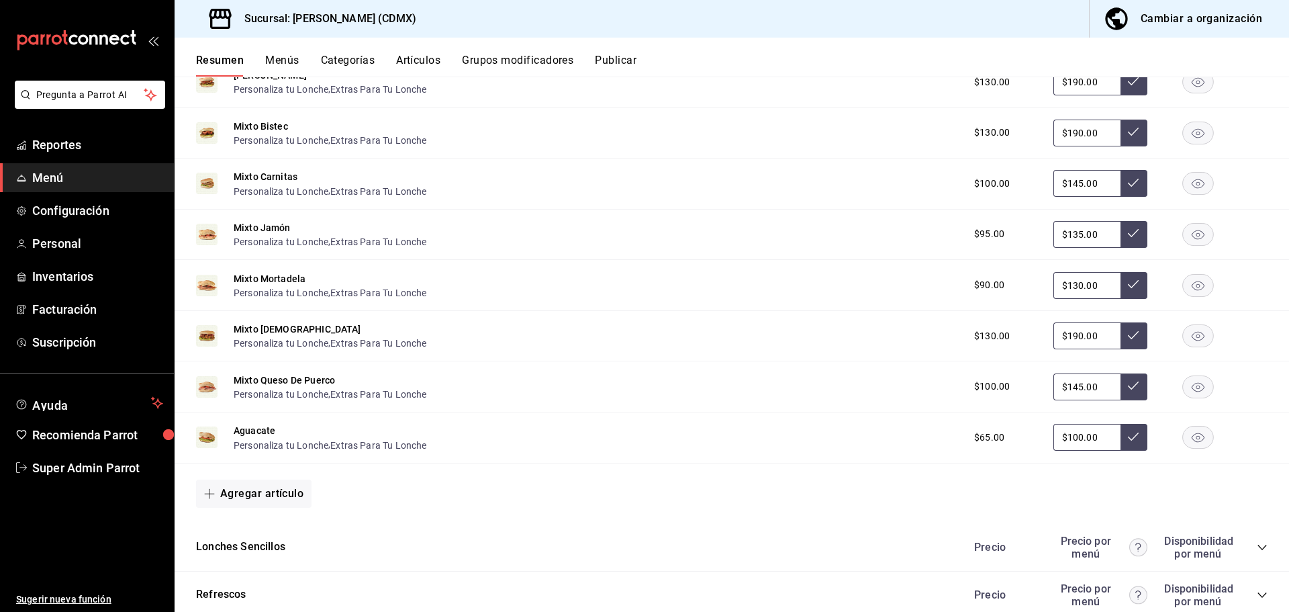
scroll to position [1641, 0]
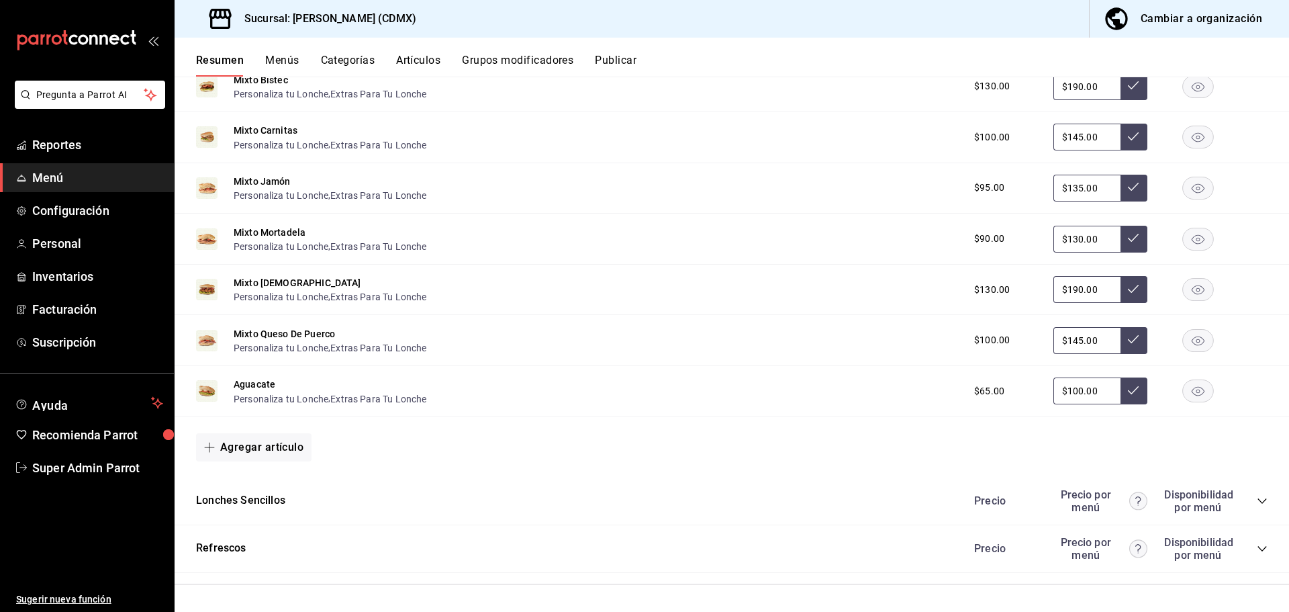
click at [418, 495] on div "Lonches Sencillos Precio Precio por menú Disponibilidad por menú" at bounding box center [732, 501] width 1114 height 48
click at [419, 502] on div "Lonches Sencillos Precio Precio por menú Disponibilidad por menú" at bounding box center [732, 501] width 1114 height 48
click at [1257, 501] on icon "collapse-category-row" at bounding box center [1262, 500] width 11 height 11
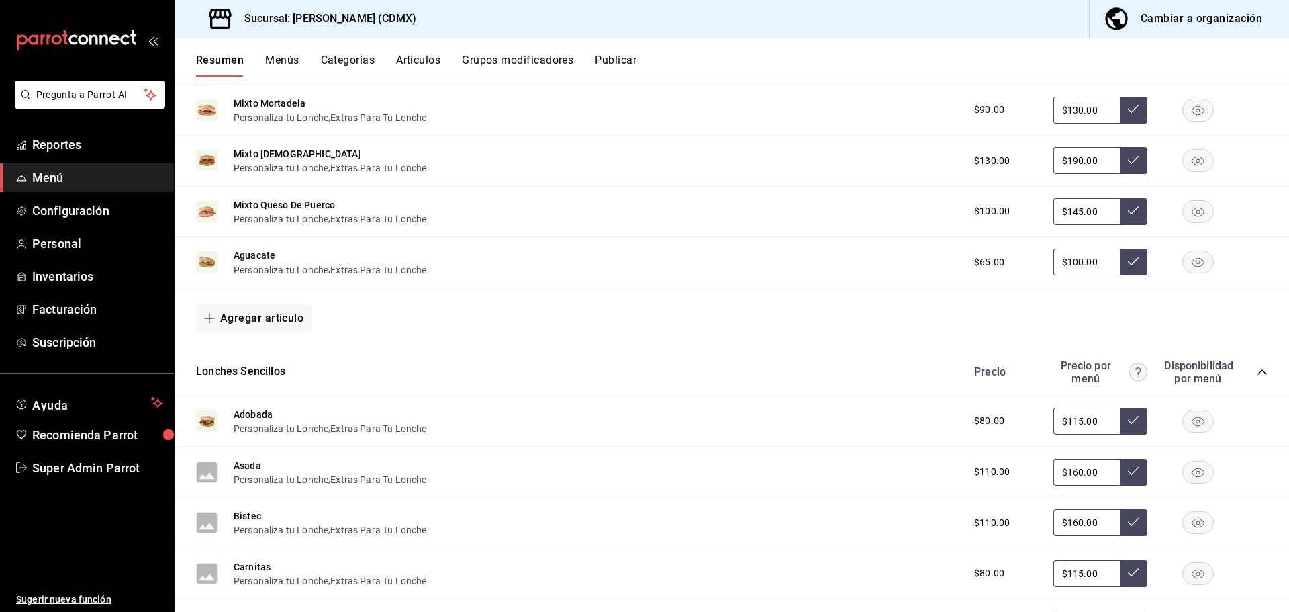
scroll to position [1775, 0]
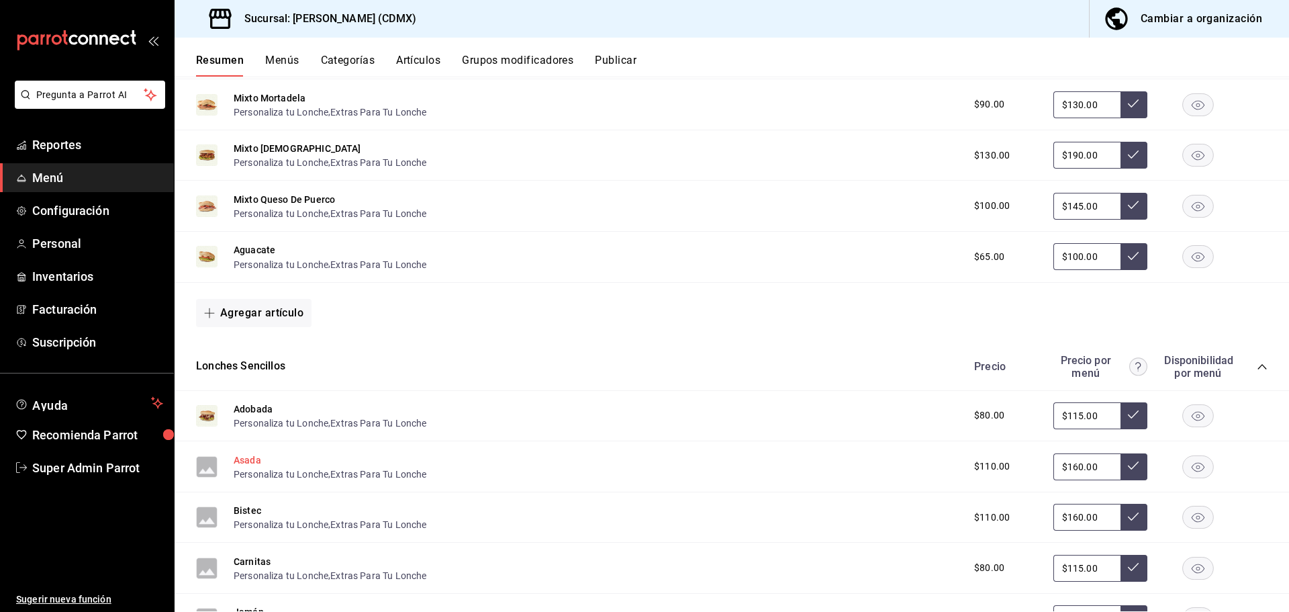
click at [237, 453] on button "Asada" at bounding box center [248, 459] width 28 height 13
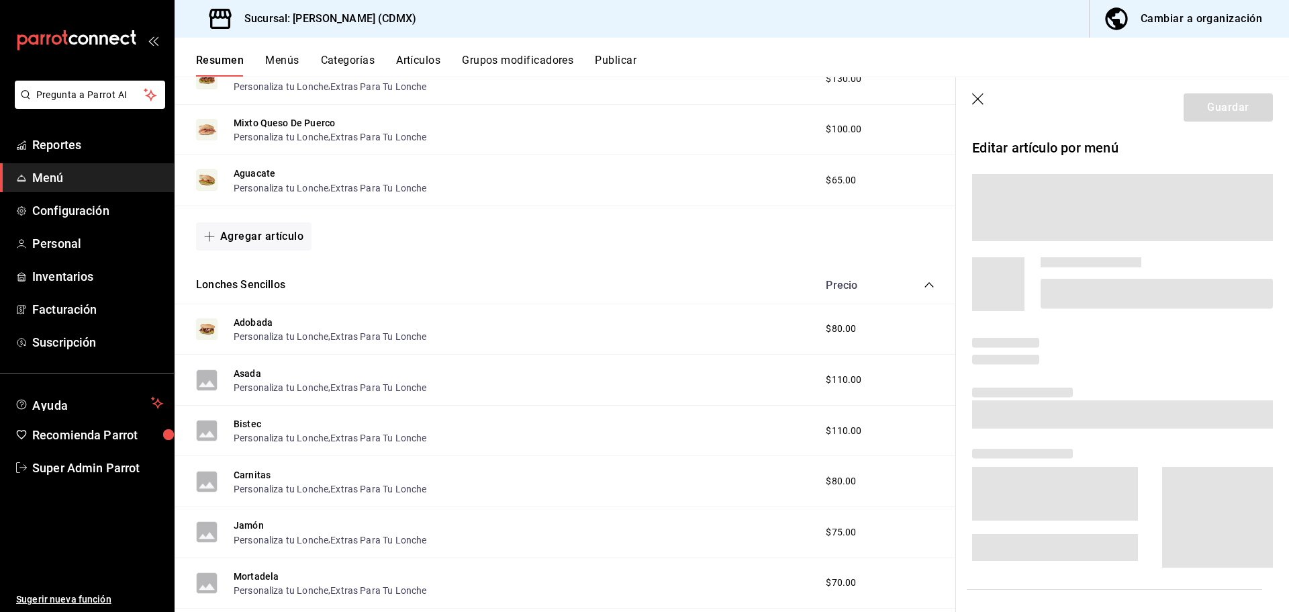
scroll to position [1699, 0]
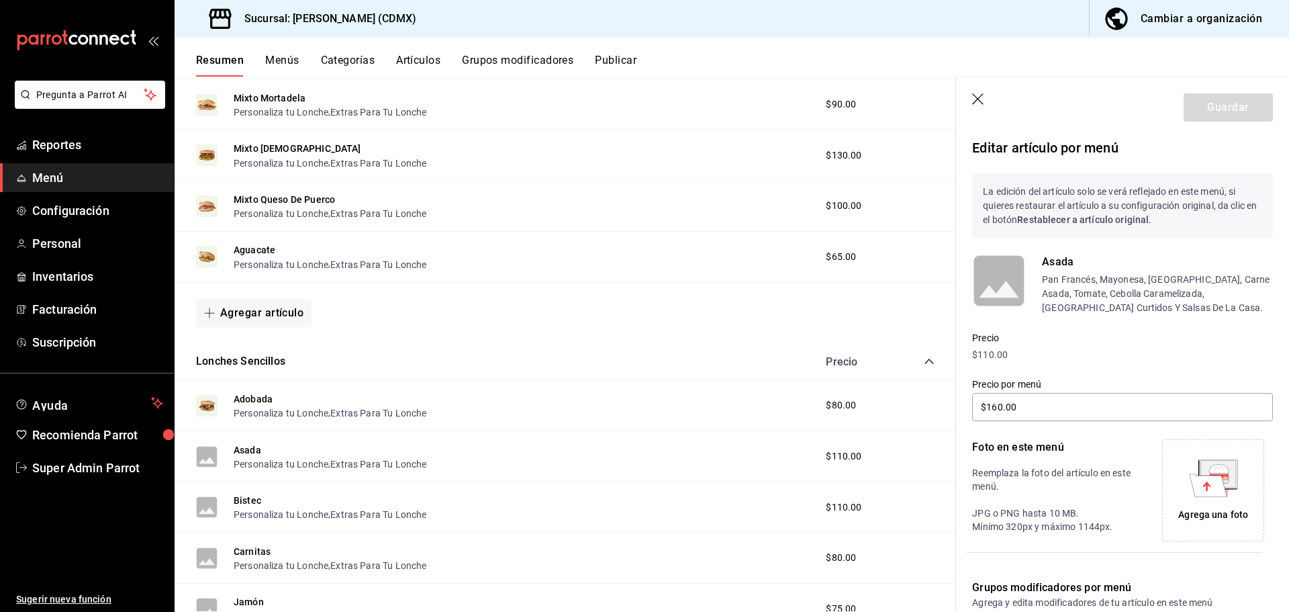
click at [1198, 476] on g at bounding box center [1213, 478] width 48 height 38
click at [1201, 122] on header "Guardar" at bounding box center [1122, 104] width 333 height 55
click at [1202, 120] on button "Guardar" at bounding box center [1228, 107] width 89 height 28
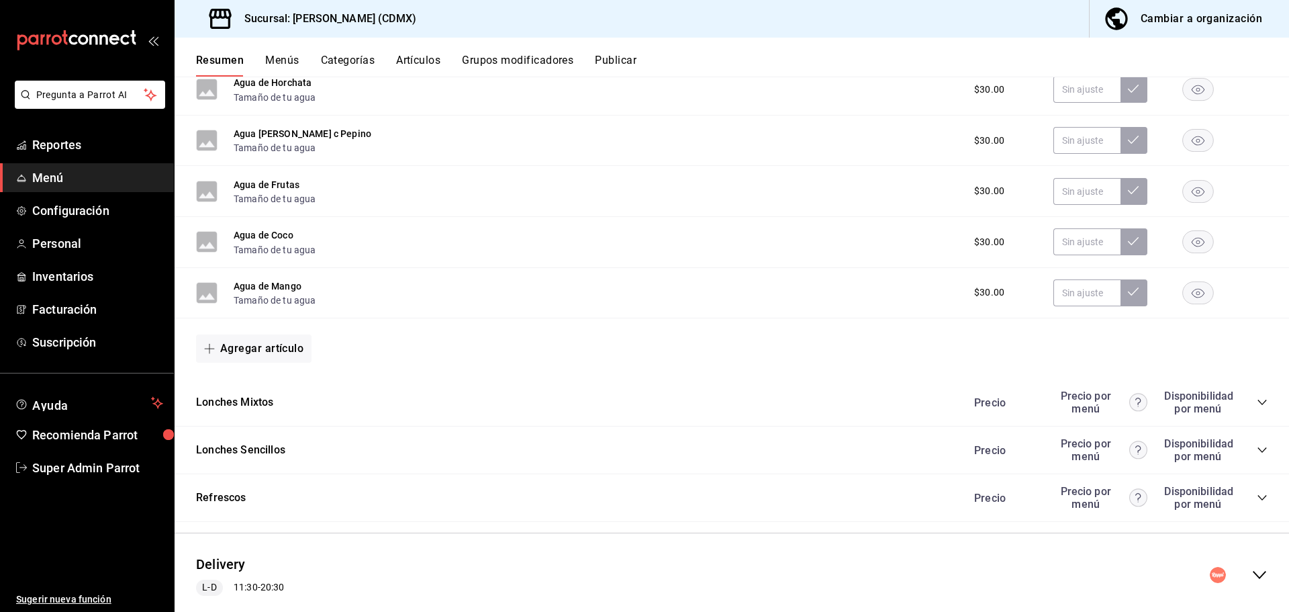
scroll to position [529, 0]
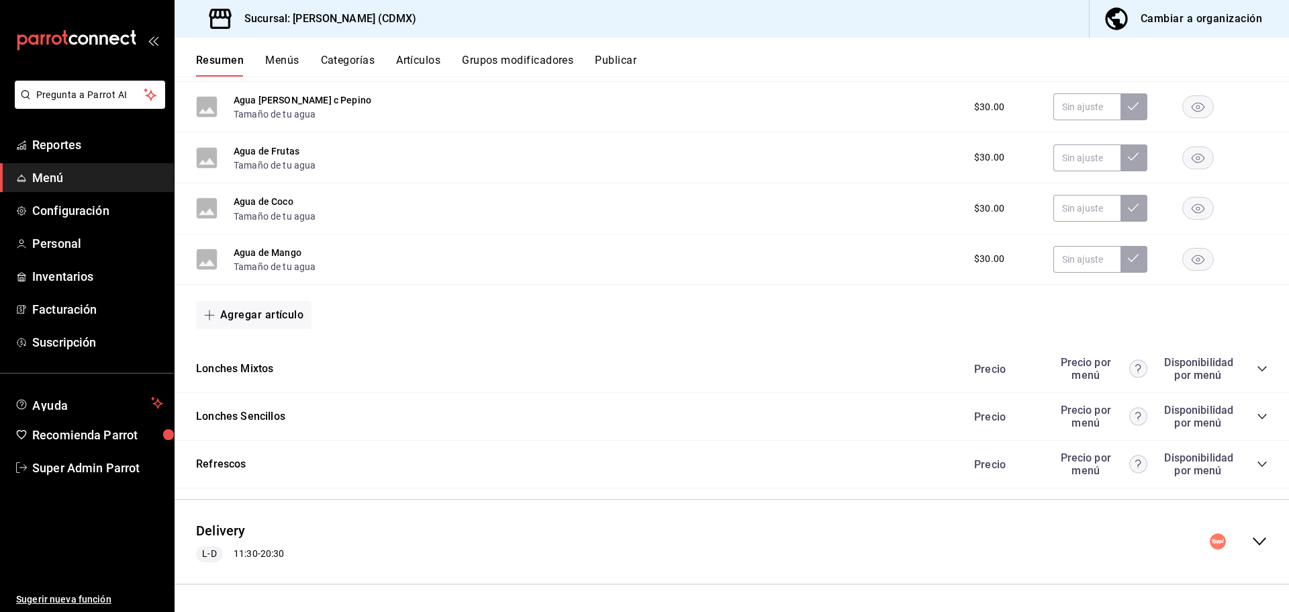
click at [1255, 544] on icon "collapse-menu-row" at bounding box center [1259, 541] width 16 height 16
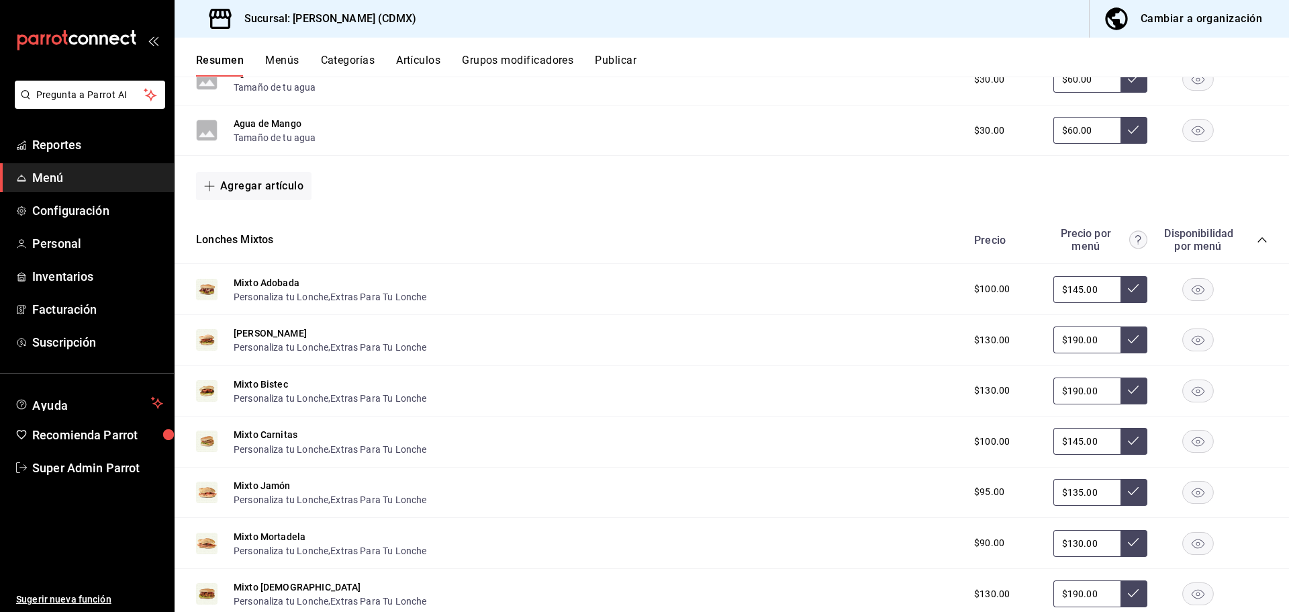
scroll to position [1641, 0]
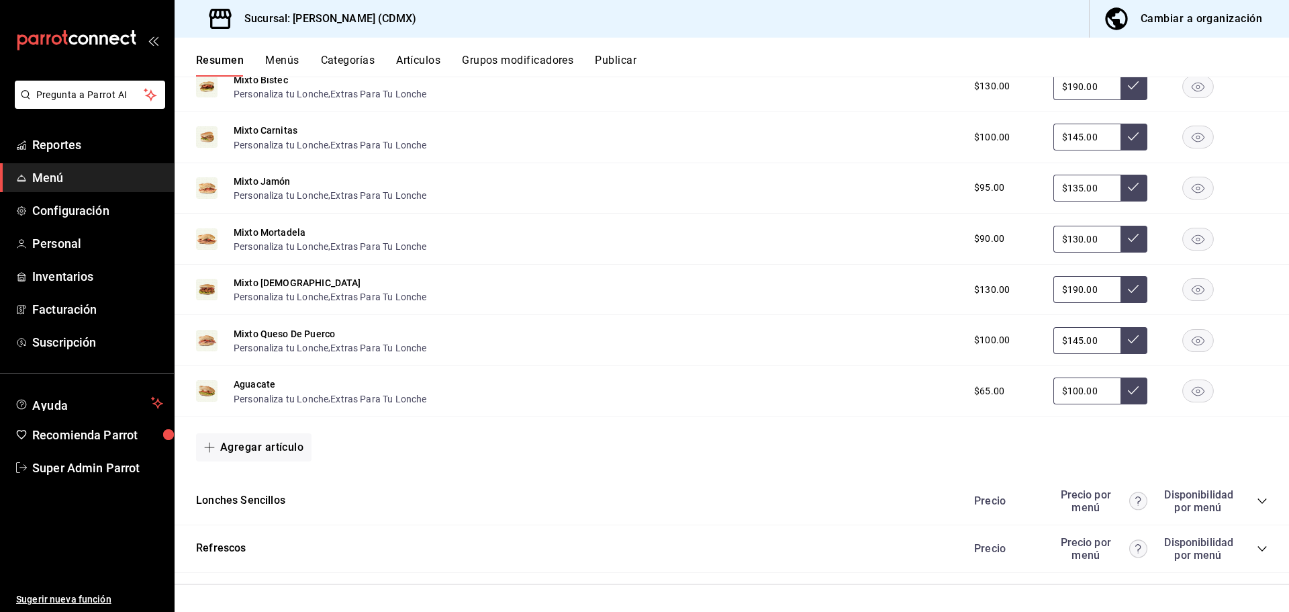
click at [1257, 506] on icon "collapse-category-row" at bounding box center [1262, 500] width 11 height 11
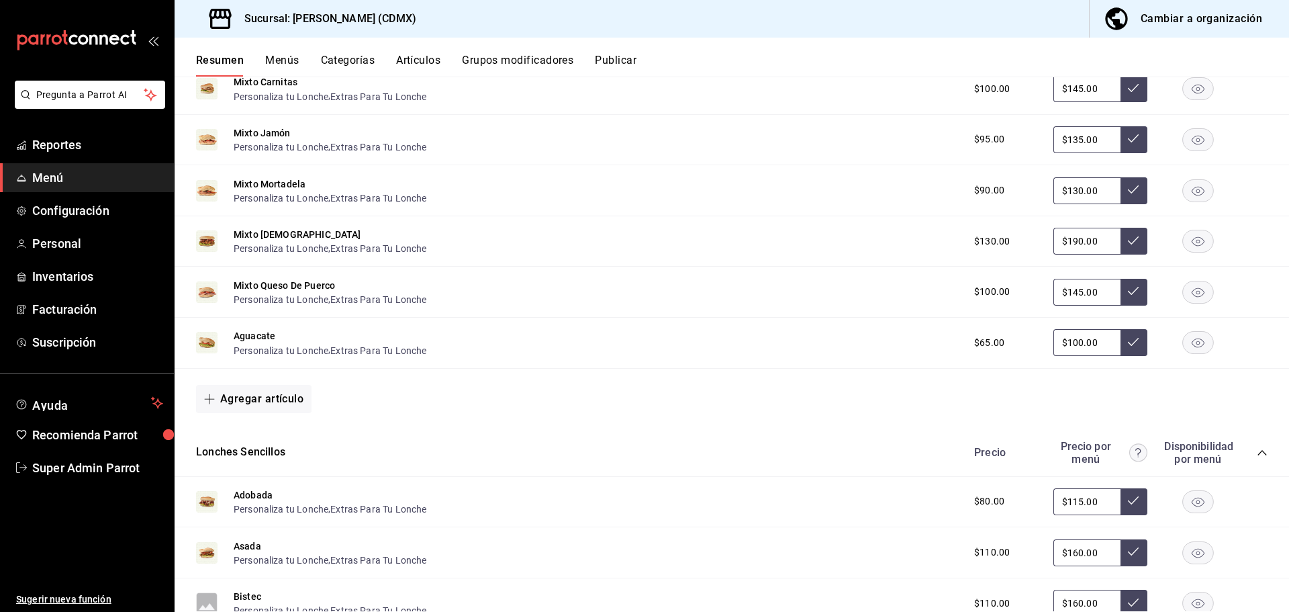
scroll to position [1909, 0]
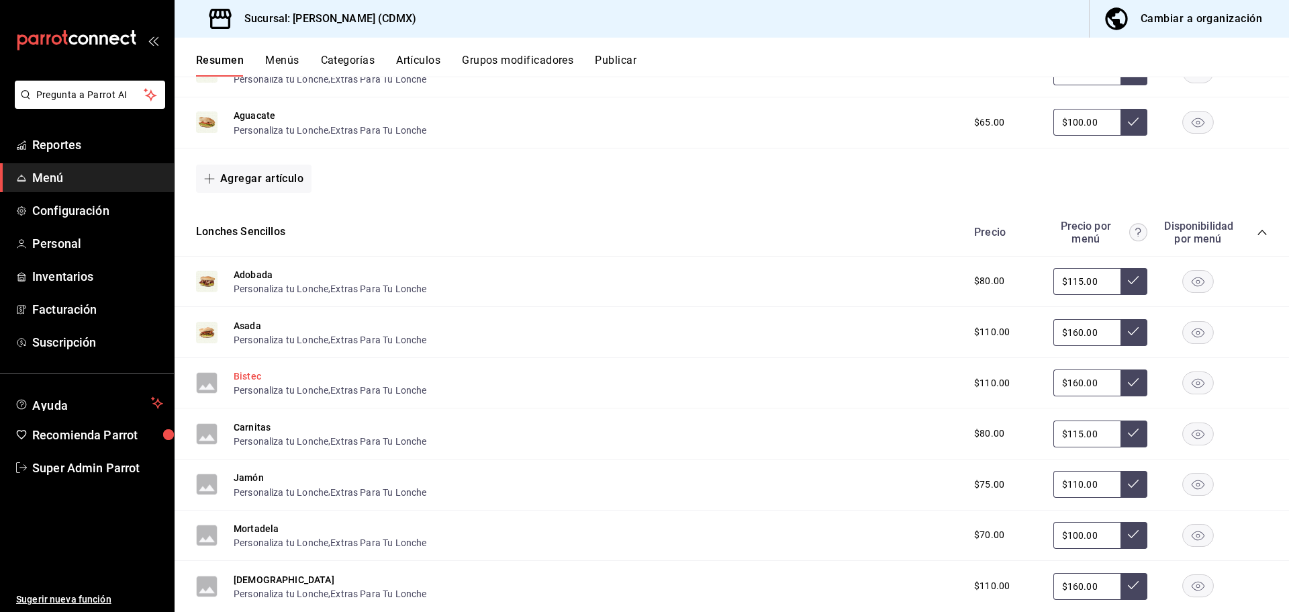
click at [235, 377] on button "Bistec" at bounding box center [248, 375] width 28 height 13
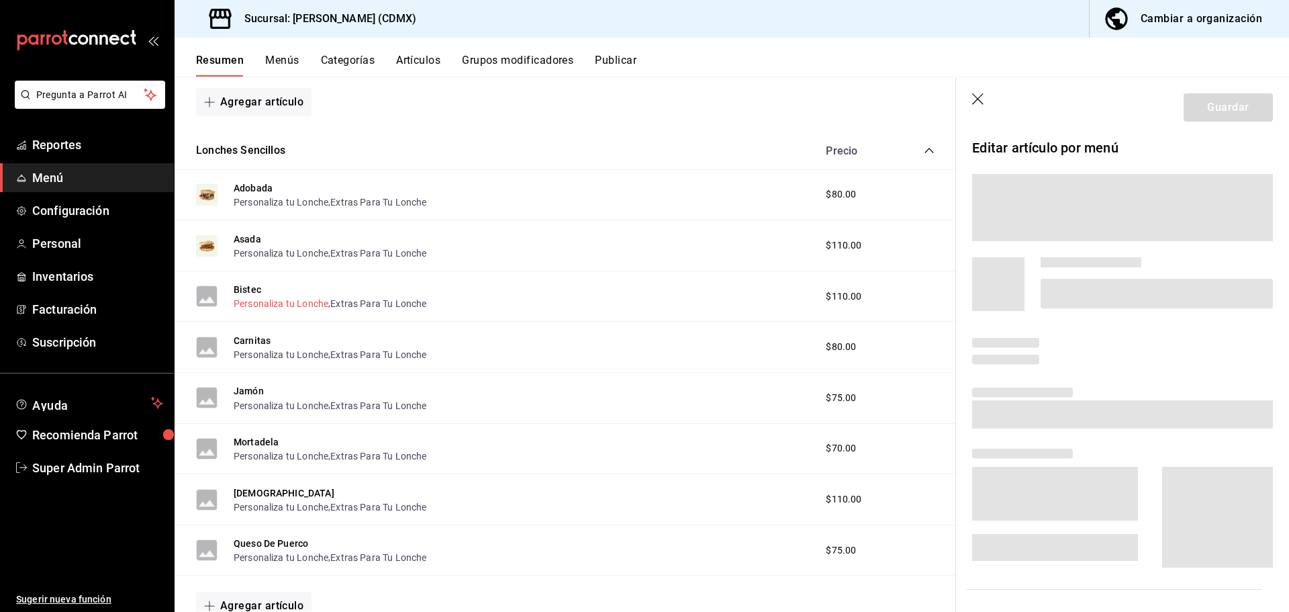
scroll to position [1833, 0]
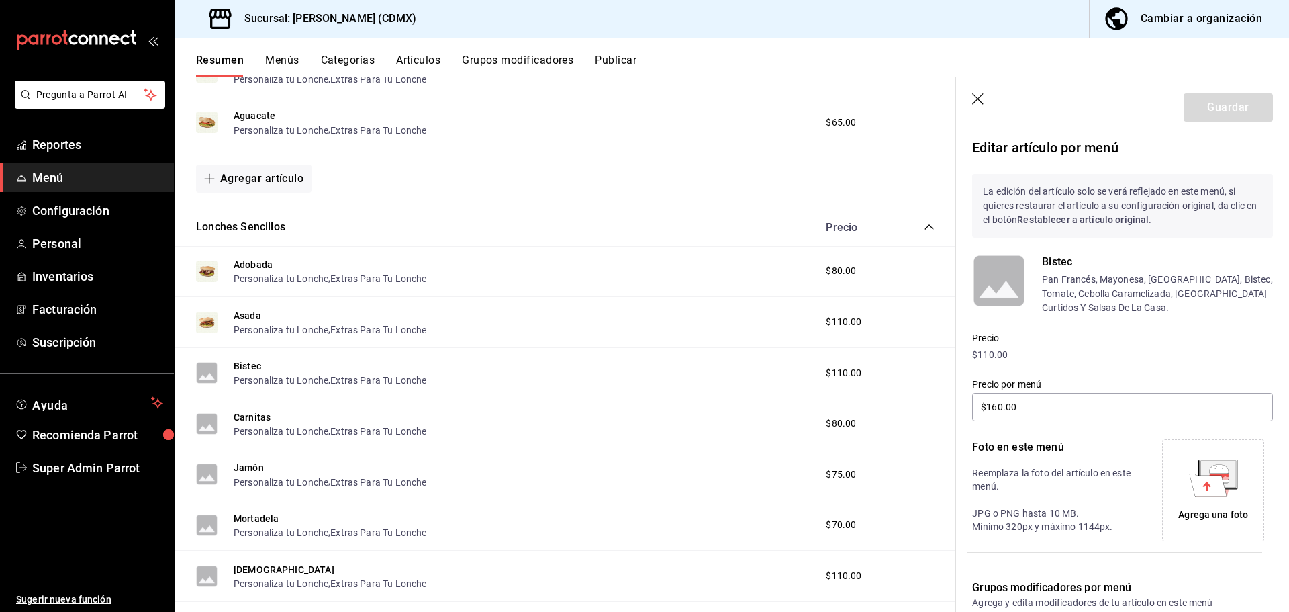
click at [1223, 472] on icon at bounding box center [1217, 473] width 35 height 27
click at [598, 165] on div "Agregar artículo" at bounding box center [565, 178] width 739 height 28
click at [1256, 112] on button "Guardar" at bounding box center [1228, 107] width 89 height 28
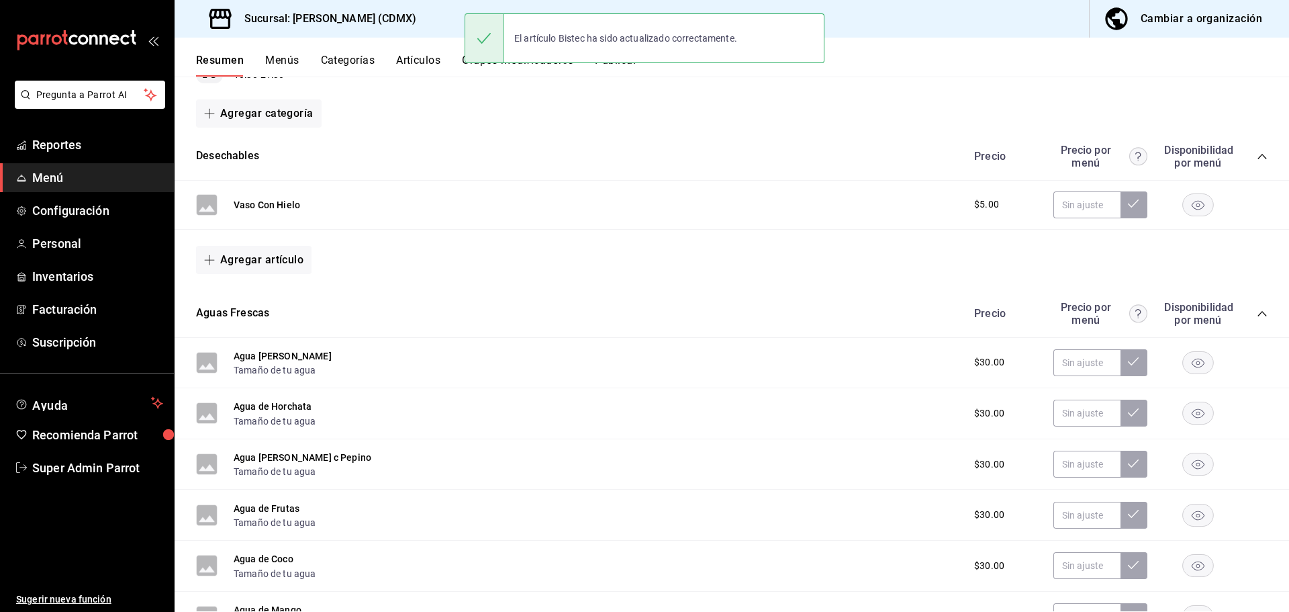
scroll to position [529, 0]
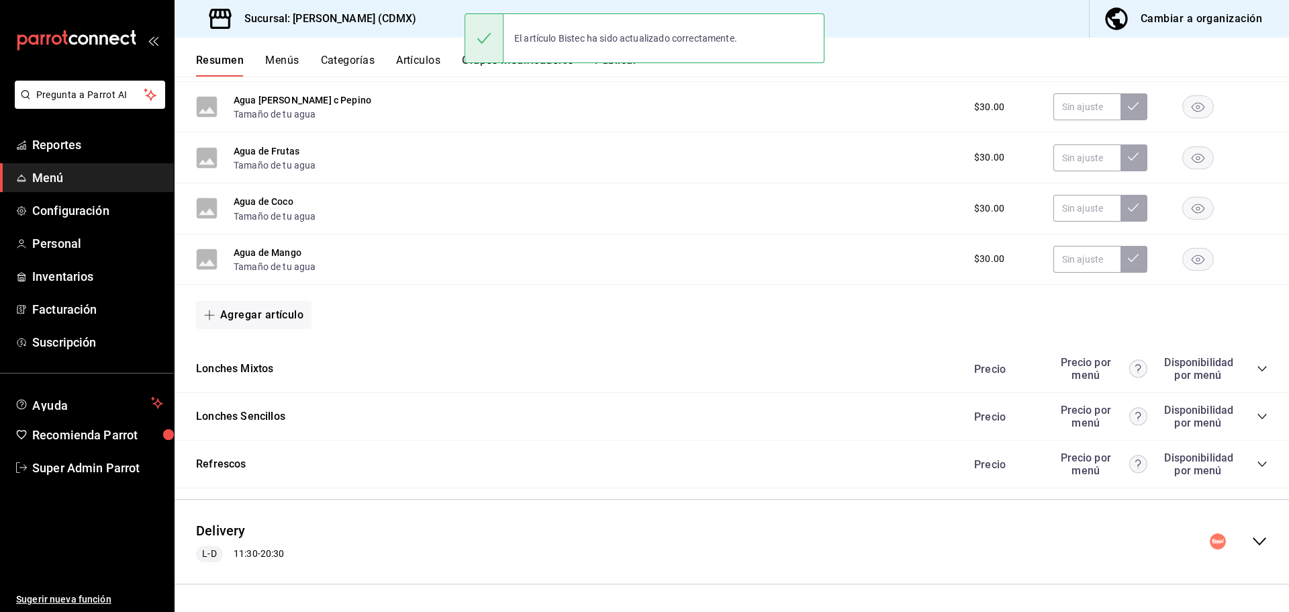
click at [1251, 539] on icon "collapse-menu-row" at bounding box center [1259, 541] width 16 height 16
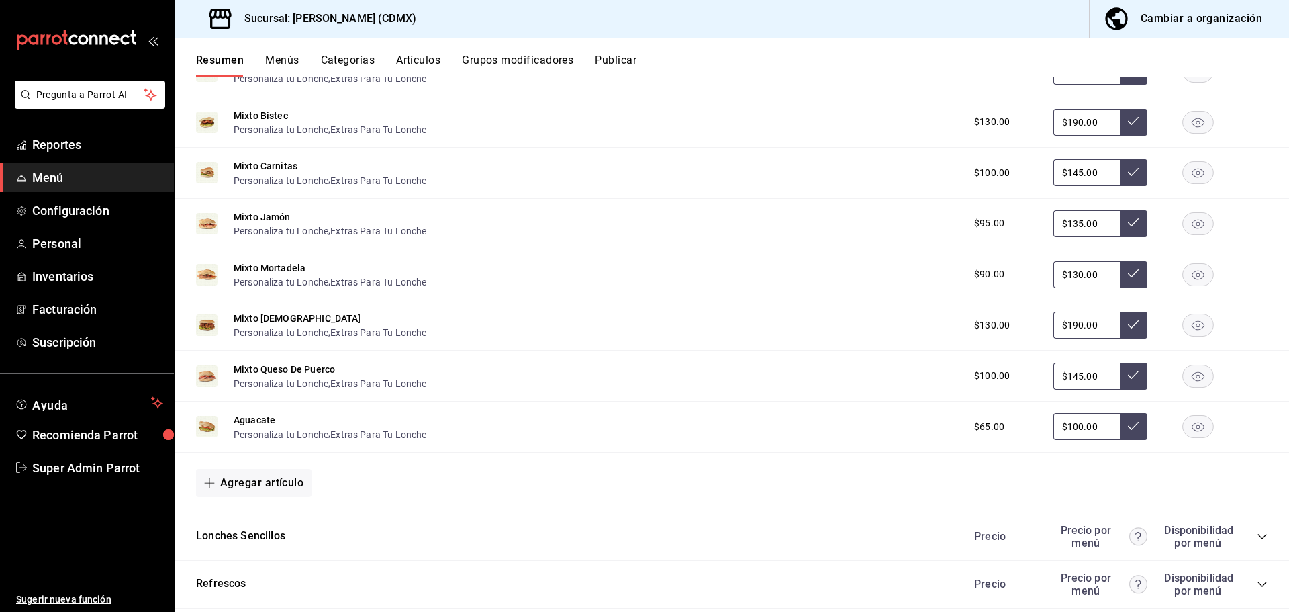
scroll to position [1641, 0]
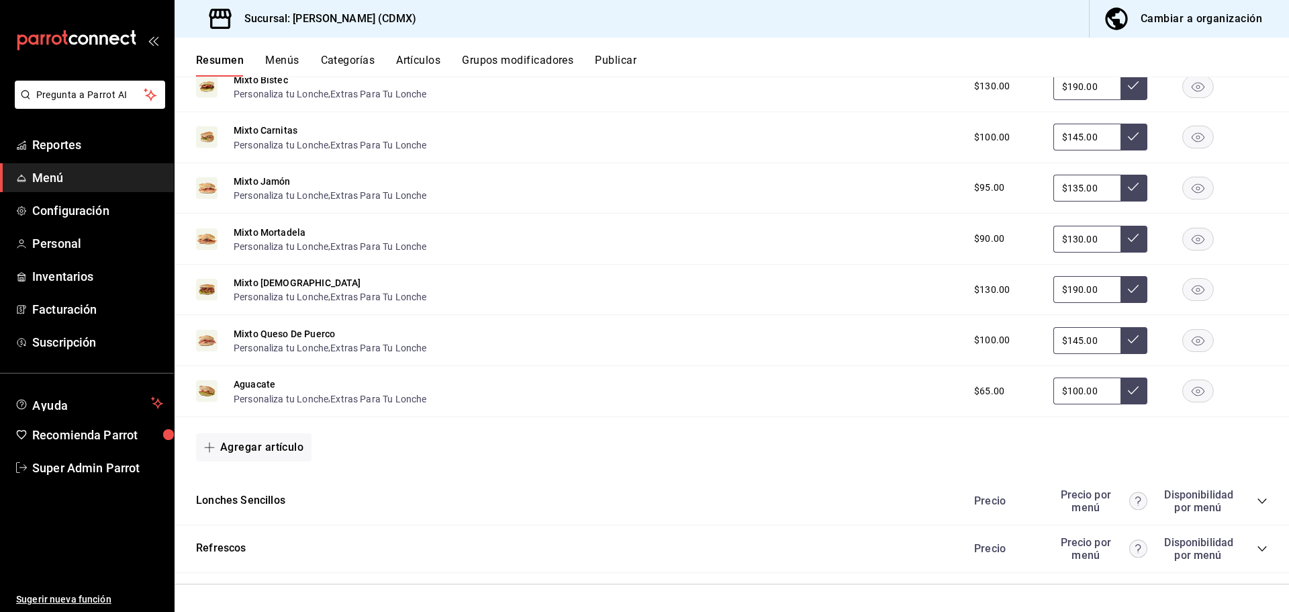
click at [282, 487] on div "Lonches Sencillos Precio Precio por menú Disponibilidad por menú" at bounding box center [732, 501] width 1114 height 48
click at [287, 498] on div "Lonches Sencillos Precio Precio por menú Disponibilidad por menú" at bounding box center [732, 501] width 1114 height 48
drag, startPoint x: 283, startPoint y: 500, endPoint x: 295, endPoint y: 499, distance: 12.1
click at [283, 500] on button "Lonches Sencillos" at bounding box center [240, 500] width 89 height 15
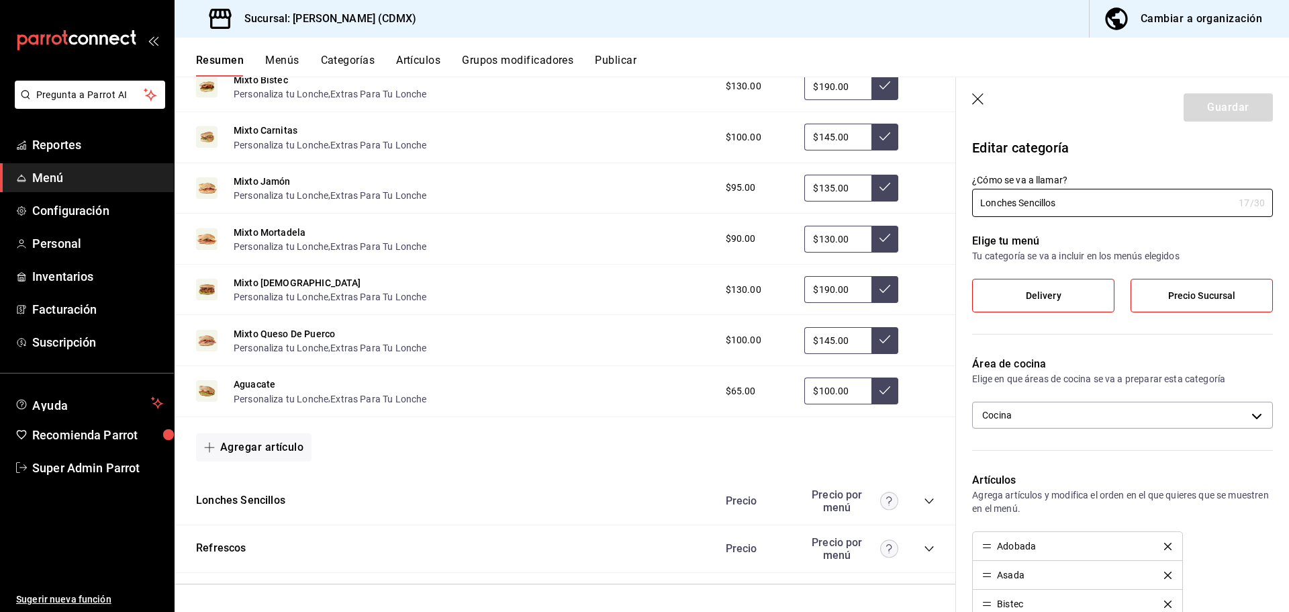
click at [924, 500] on icon "collapse-category-row" at bounding box center [929, 500] width 11 height 11
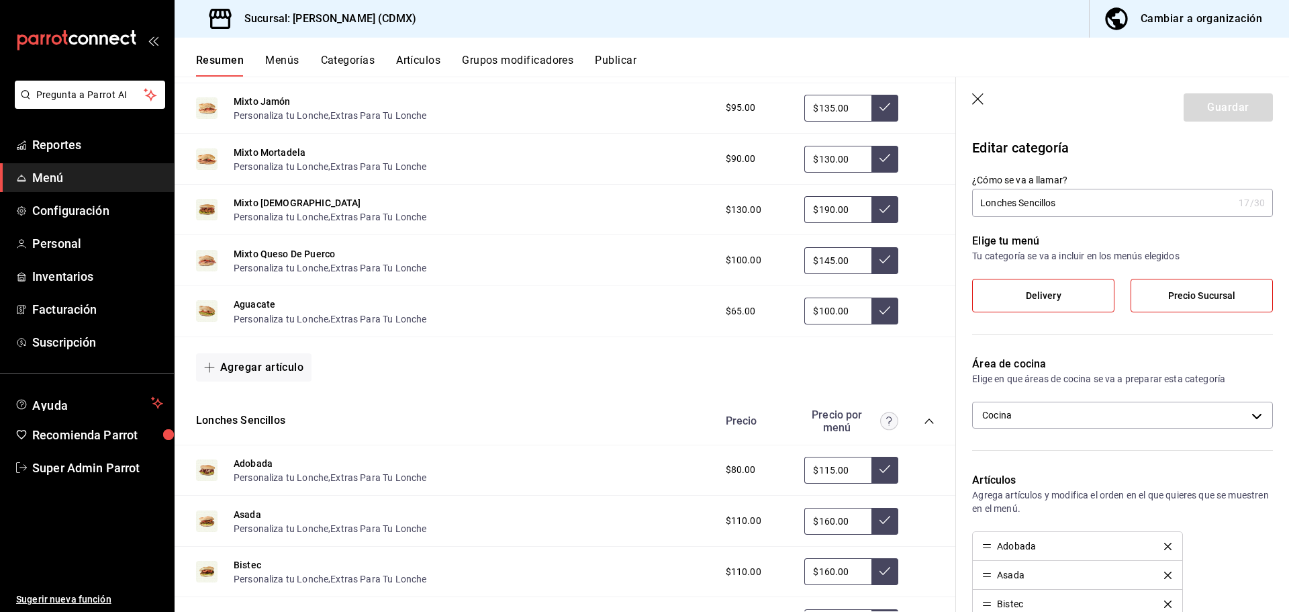
scroll to position [1842, 0]
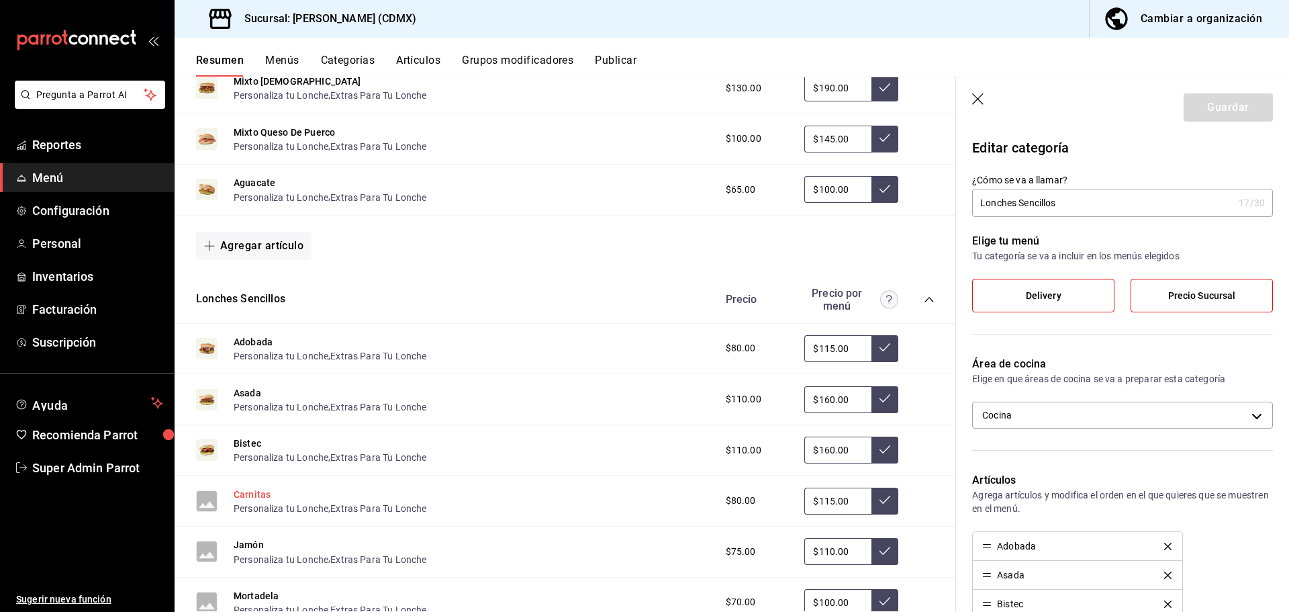
click at [258, 487] on button "Carnitas" at bounding box center [252, 493] width 37 height 13
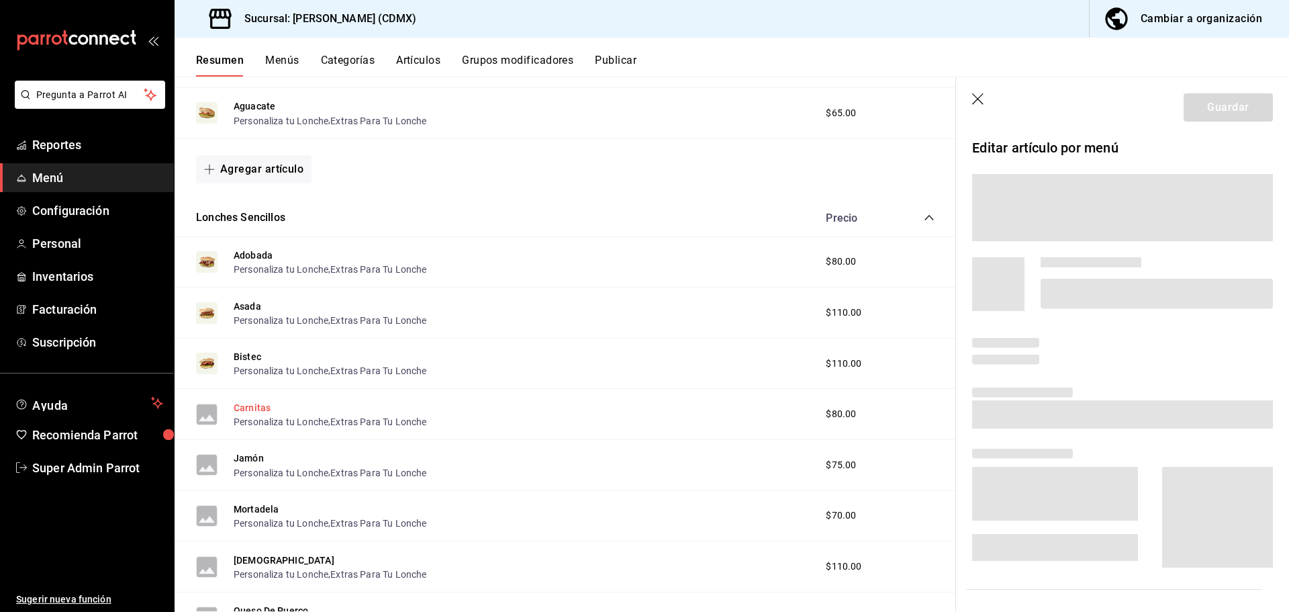
scroll to position [1766, 0]
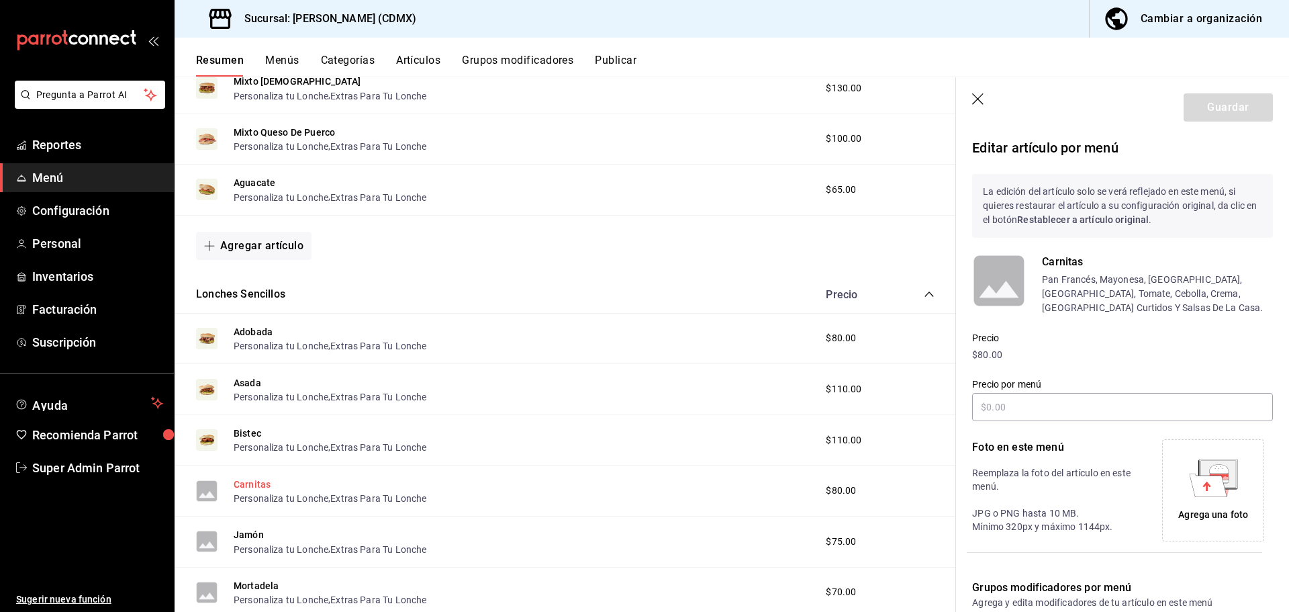
type input "$115.00"
click at [1189, 487] on icon at bounding box center [1208, 484] width 38 height 23
click at [1192, 105] on button "Guardar" at bounding box center [1228, 107] width 89 height 28
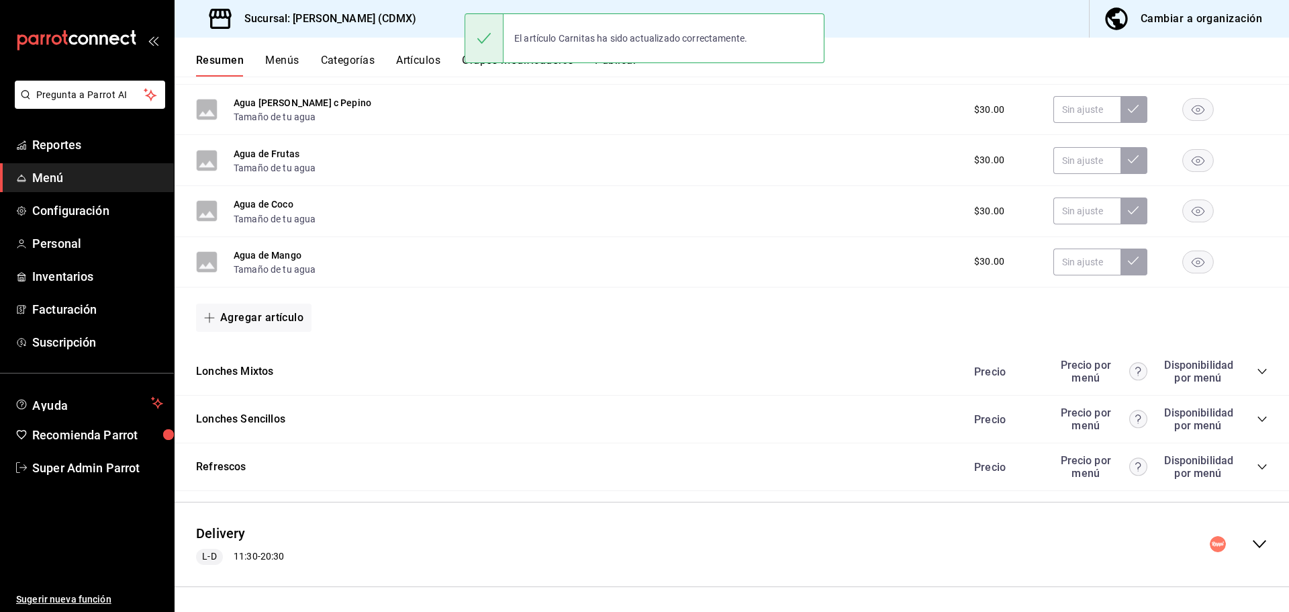
scroll to position [529, 0]
click at [1254, 547] on icon "collapse-menu-row" at bounding box center [1259, 541] width 16 height 16
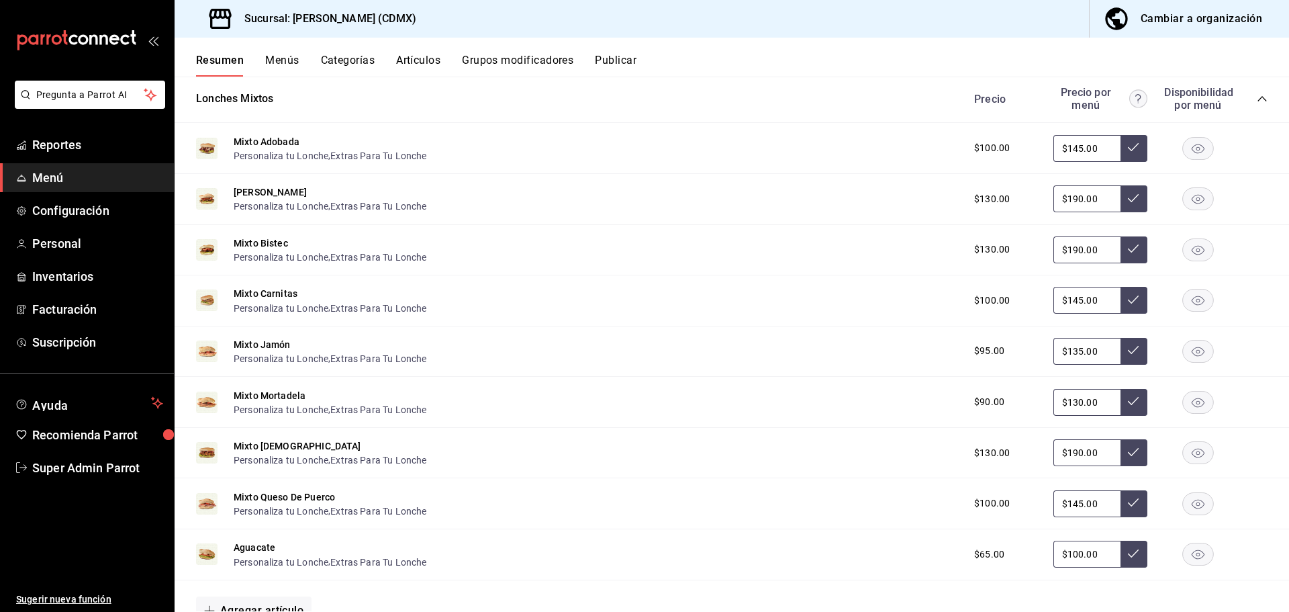
scroll to position [1641, 0]
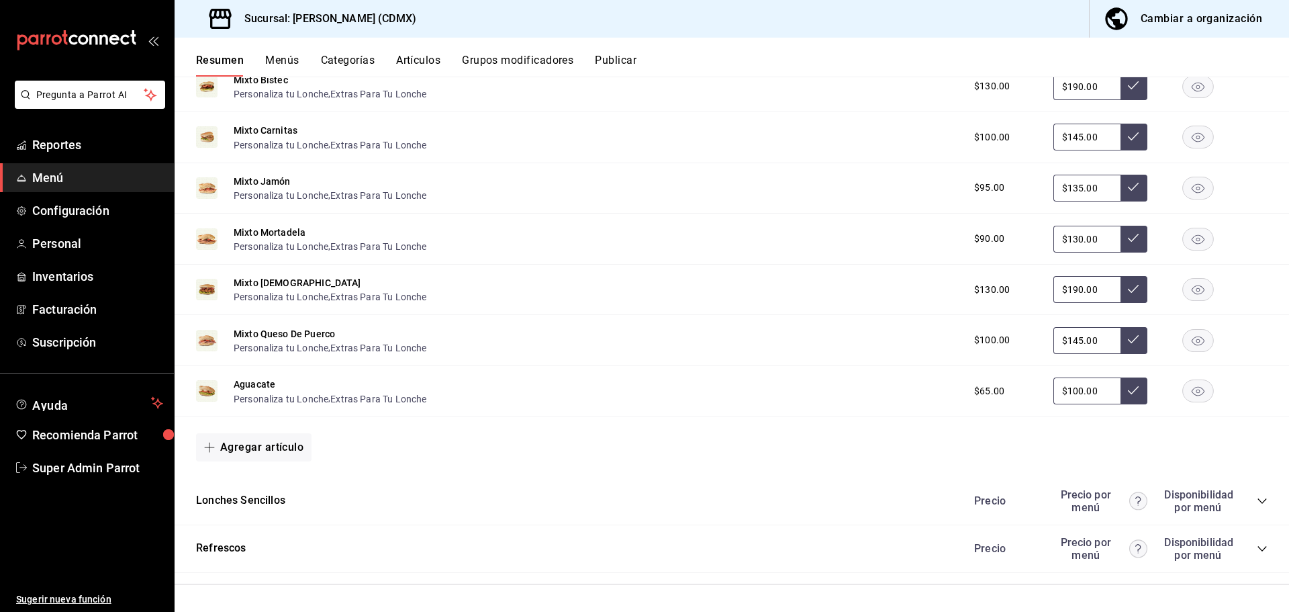
click at [1257, 506] on icon "collapse-category-row" at bounding box center [1262, 500] width 11 height 11
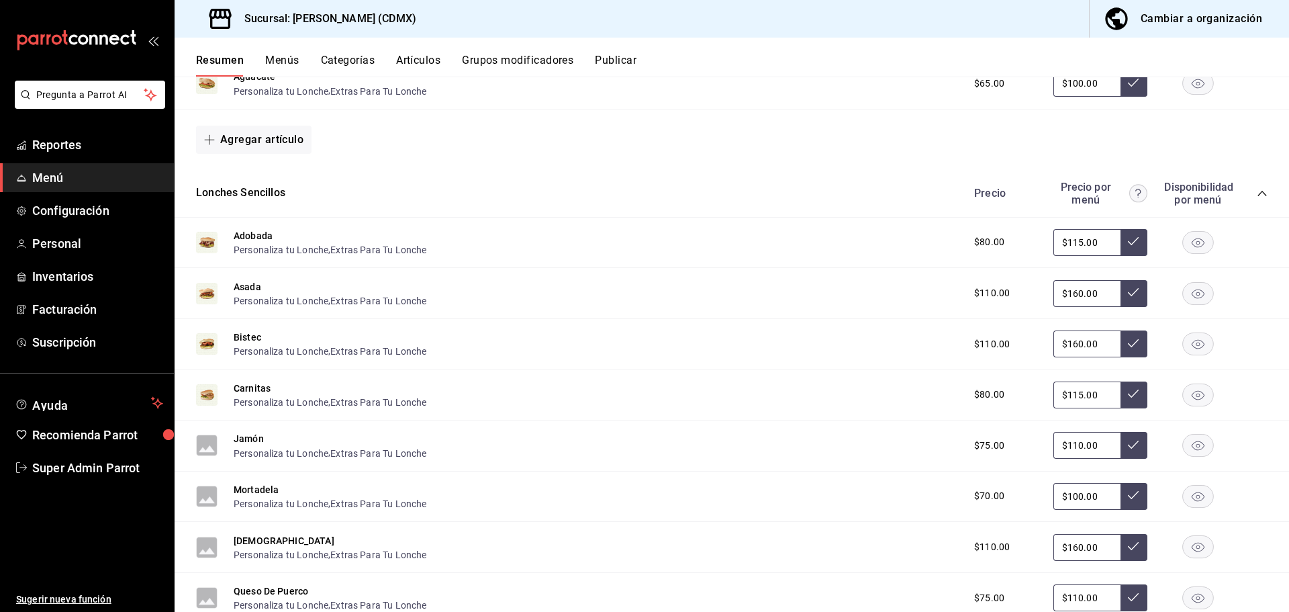
scroll to position [2107, 0]
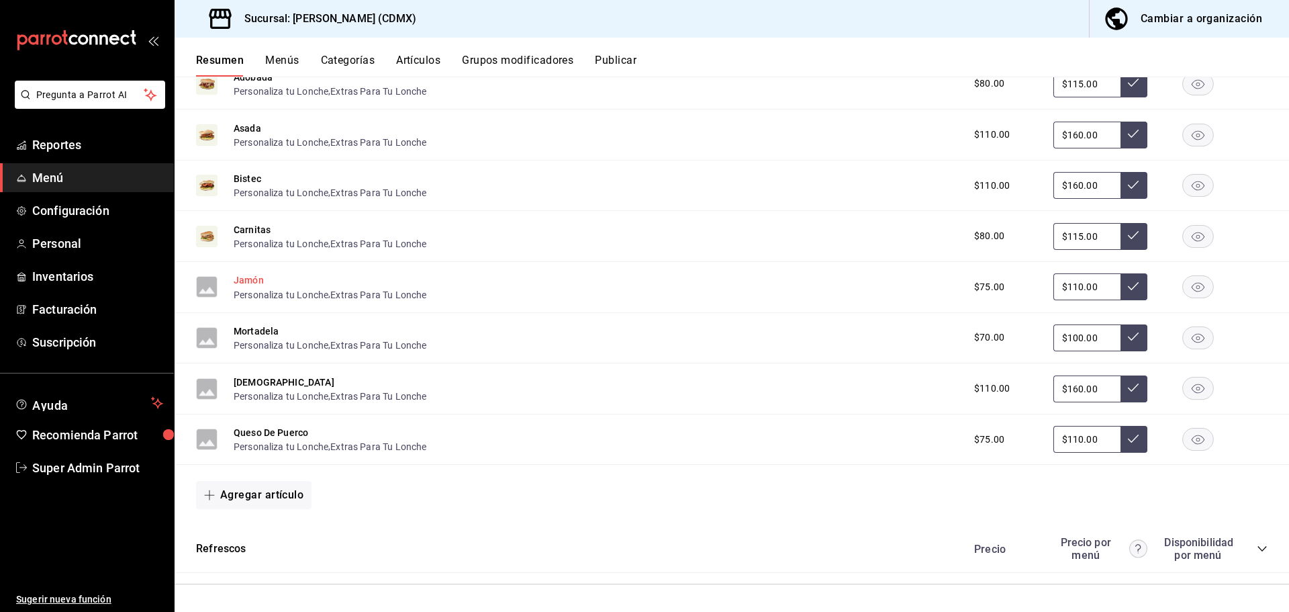
click at [244, 279] on button "Jamón" at bounding box center [249, 279] width 30 height 13
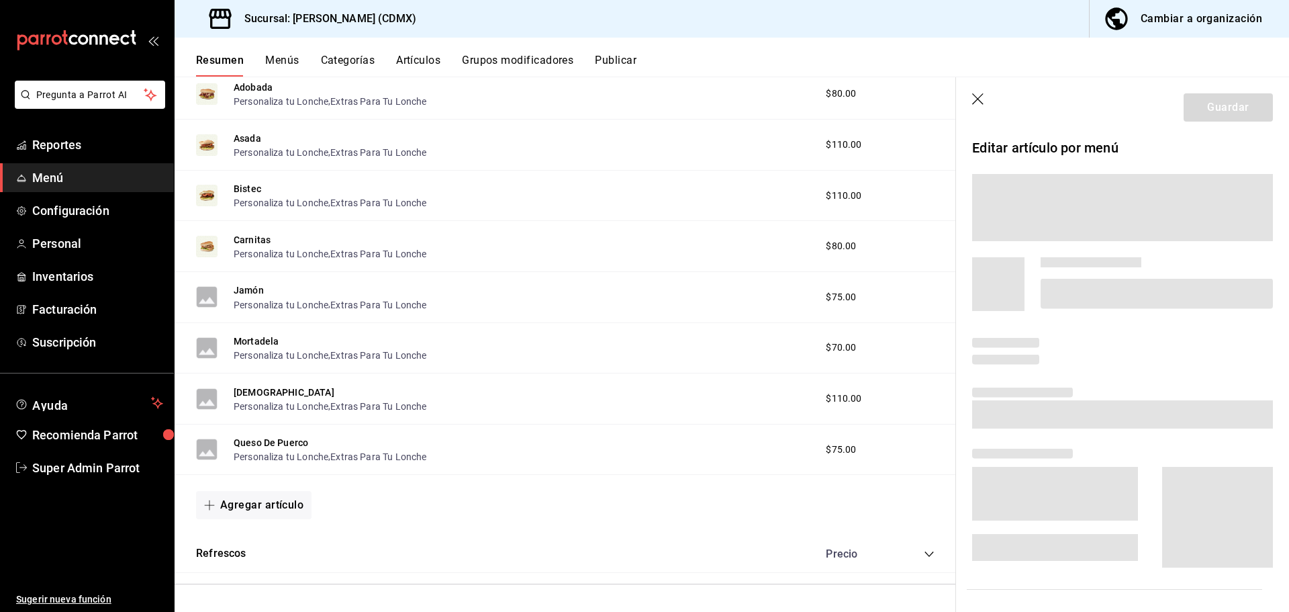
scroll to position [2010, 0]
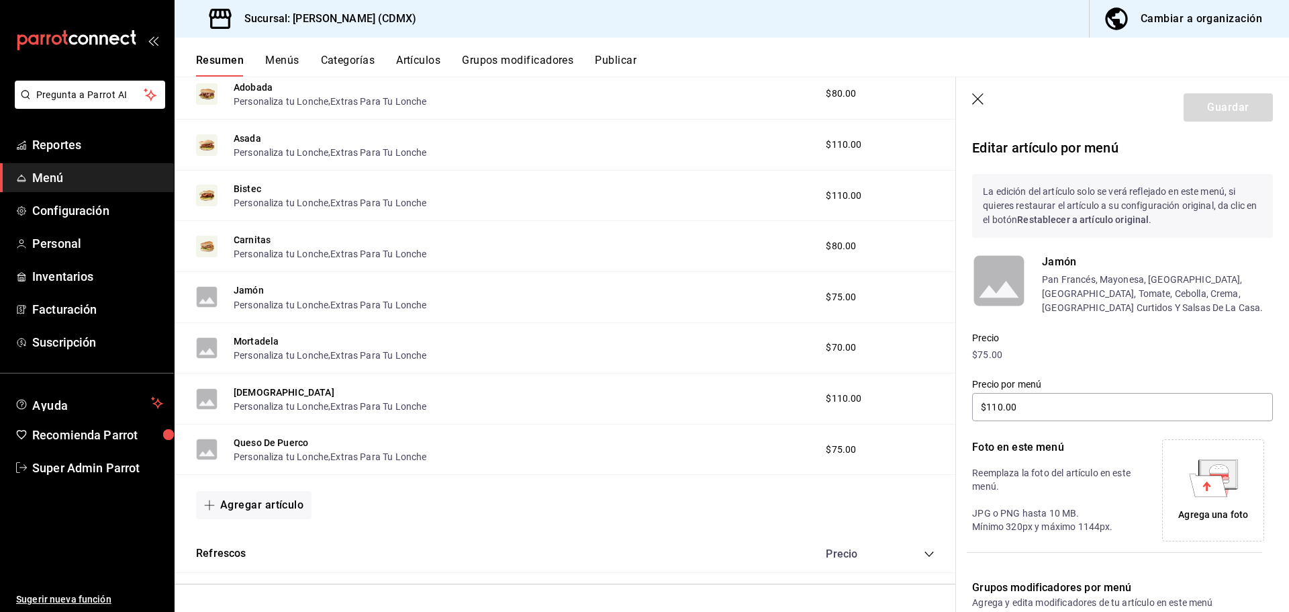
click at [1222, 493] on icon at bounding box center [1213, 478] width 49 height 38
click at [701, 164] on div "Asada Personaliza tu Lonche , Extras Para Tu Lonche $110.00" at bounding box center [565, 145] width 781 height 51
click at [1206, 106] on button "Guardar" at bounding box center [1228, 107] width 89 height 28
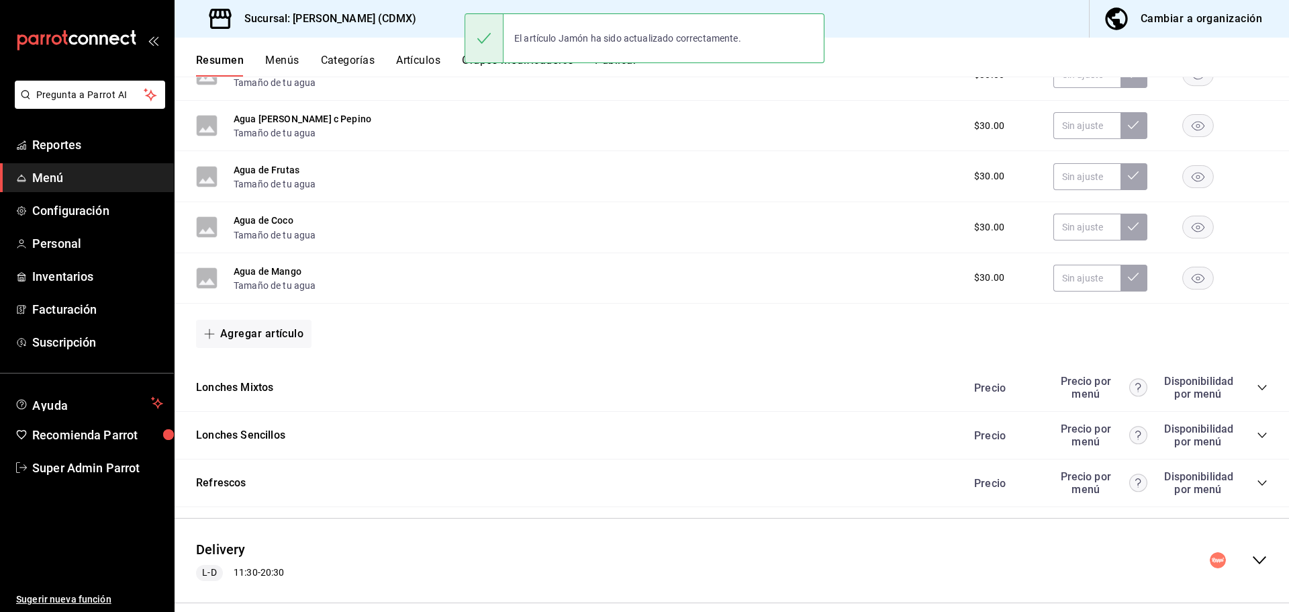
scroll to position [529, 0]
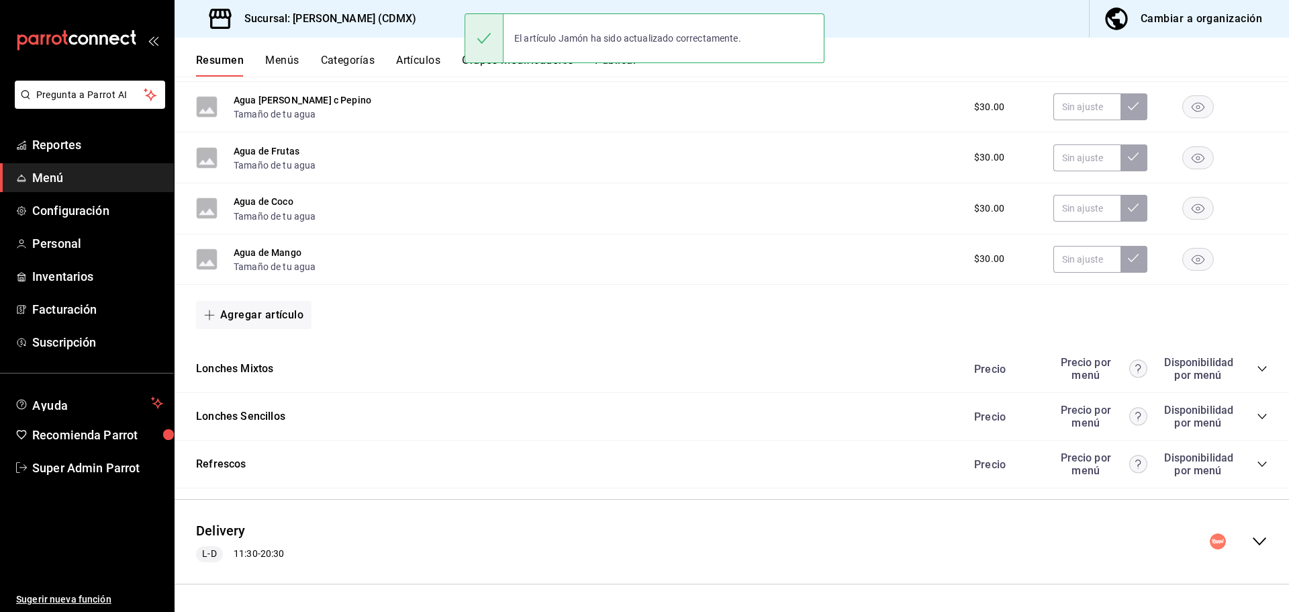
click at [1253, 537] on icon "collapse-menu-row" at bounding box center [1259, 541] width 16 height 16
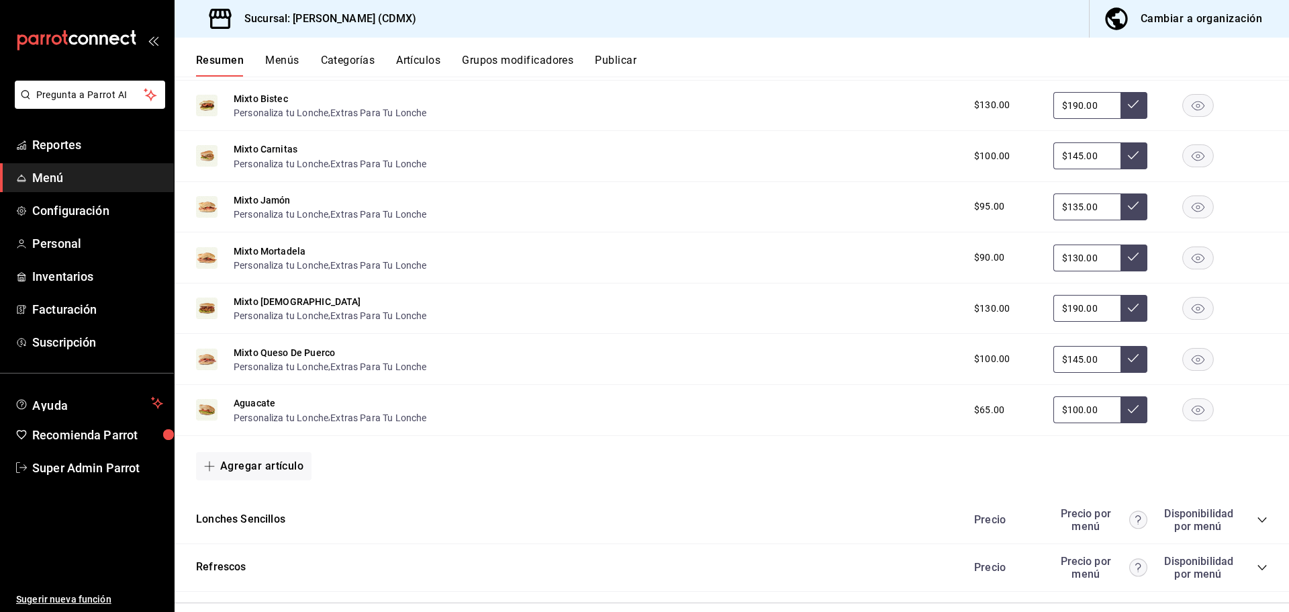
scroll to position [1641, 0]
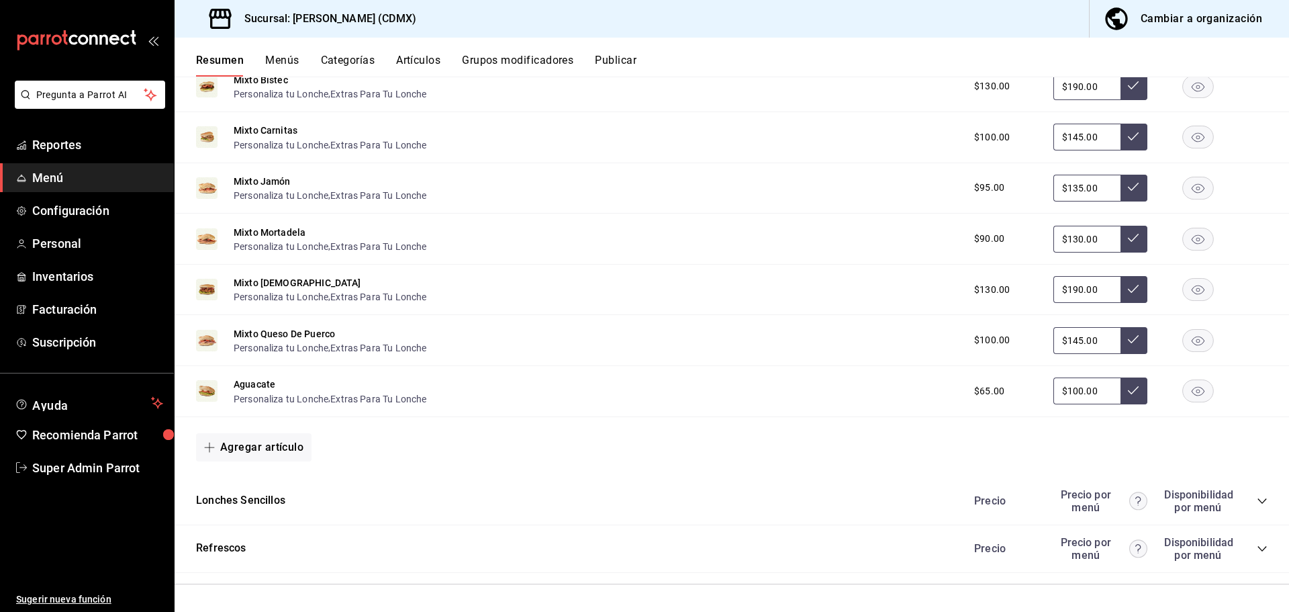
click at [1257, 496] on icon "collapse-category-row" at bounding box center [1262, 500] width 11 height 11
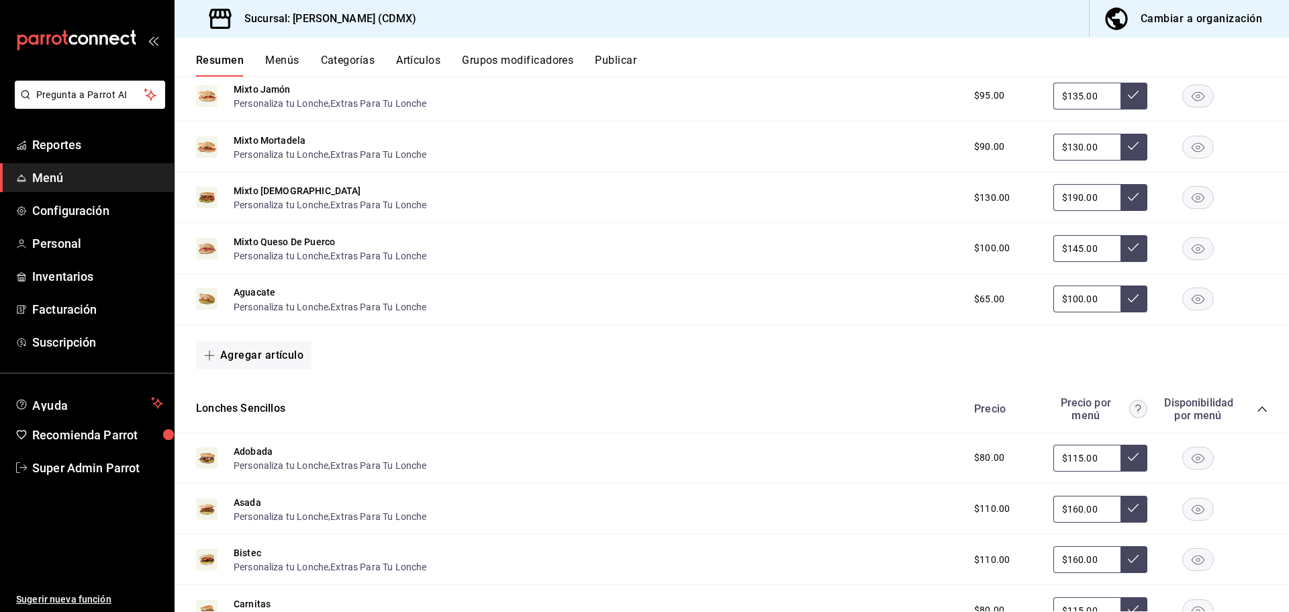
scroll to position [2107, 0]
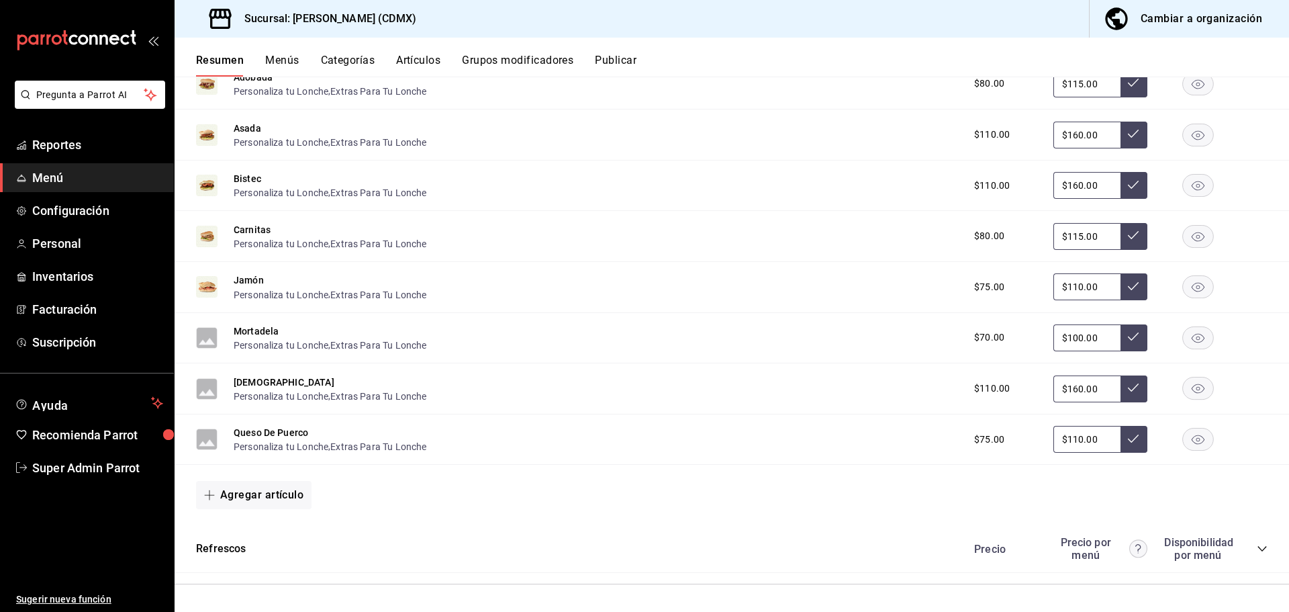
drag, startPoint x: 261, startPoint y: 329, endPoint x: 835, endPoint y: 372, distance: 575.6
click at [261, 330] on button "Mortadela" at bounding box center [256, 330] width 45 height 13
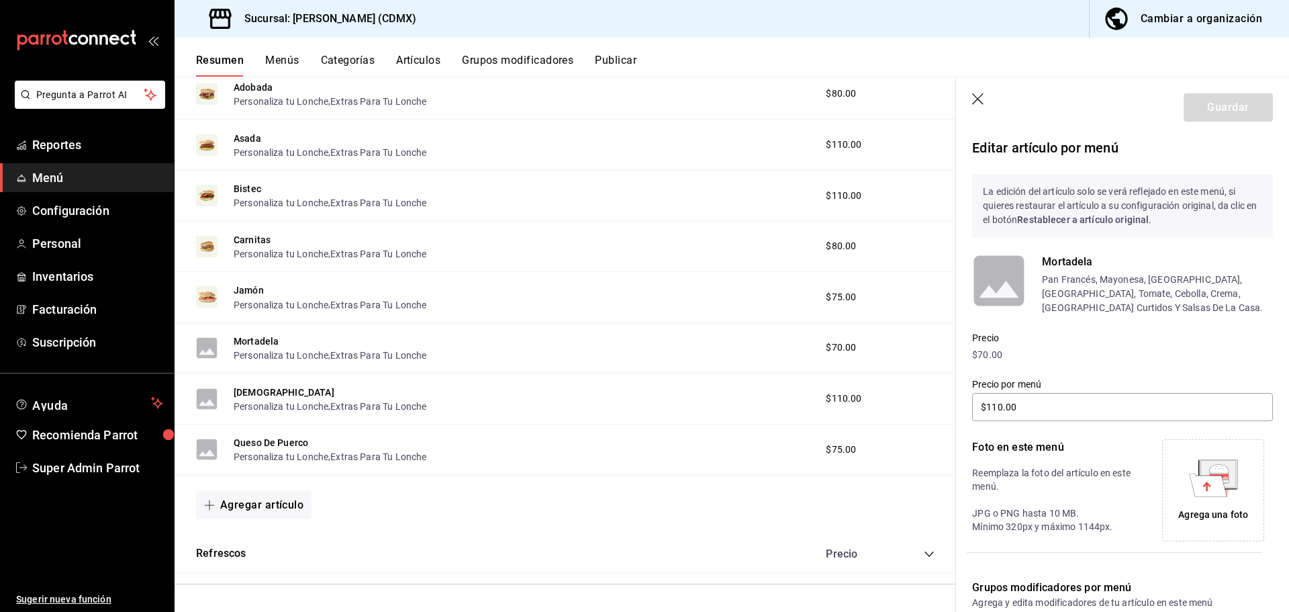
type input "$100.00"
click at [1189, 465] on icon at bounding box center [1213, 478] width 49 height 38
click at [1231, 97] on button "Guardar" at bounding box center [1228, 107] width 89 height 28
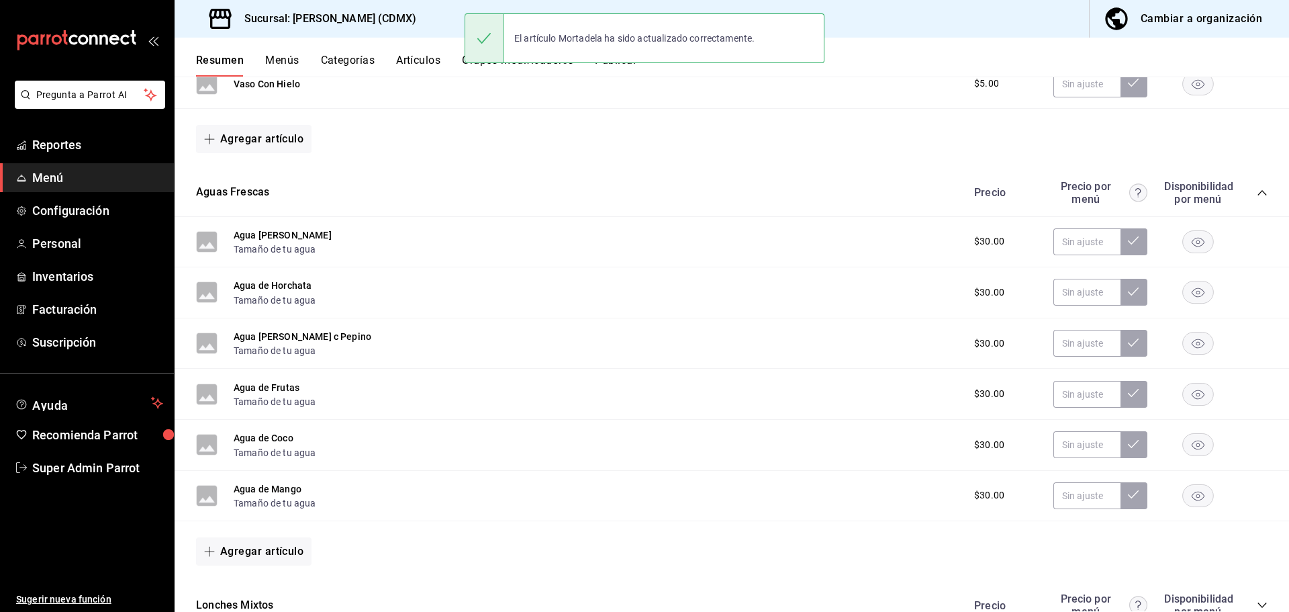
scroll to position [529, 0]
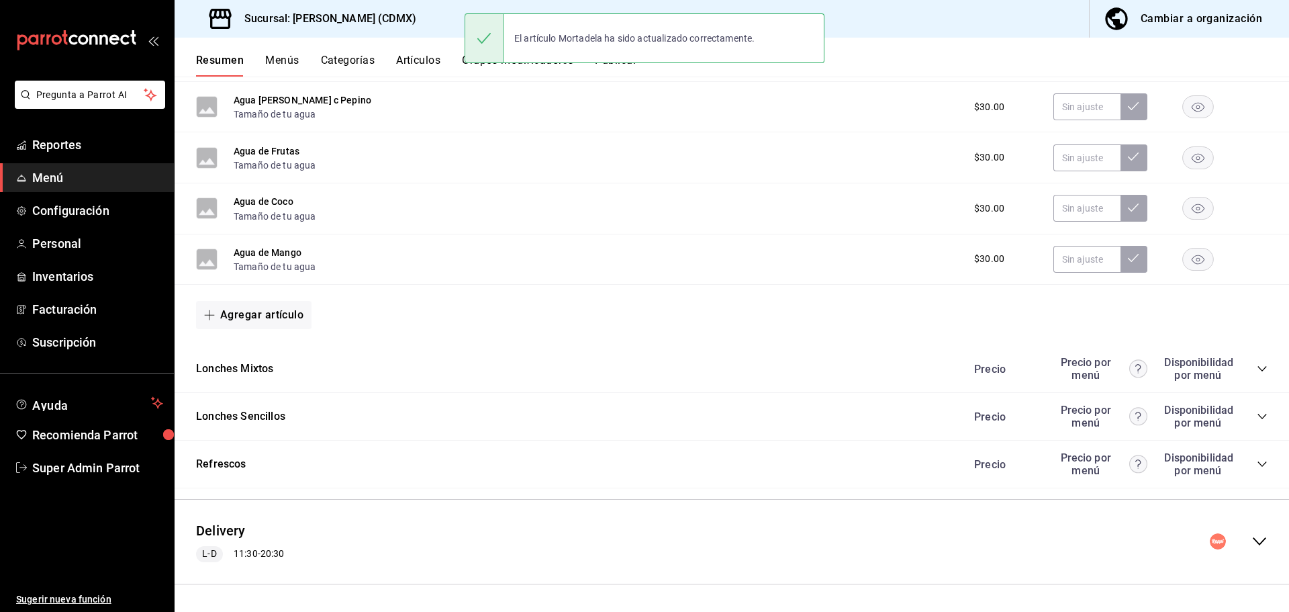
click at [1257, 542] on div "Delivery L-D 11:30 - 20:30" at bounding box center [732, 541] width 1114 height 62
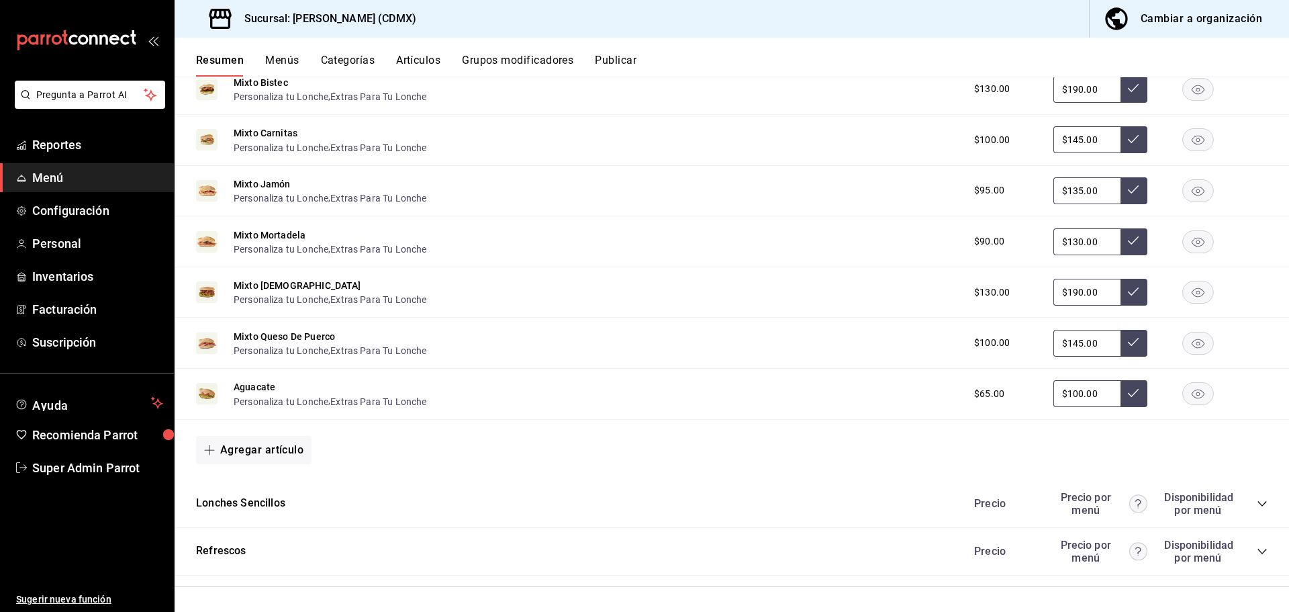
scroll to position [1641, 0]
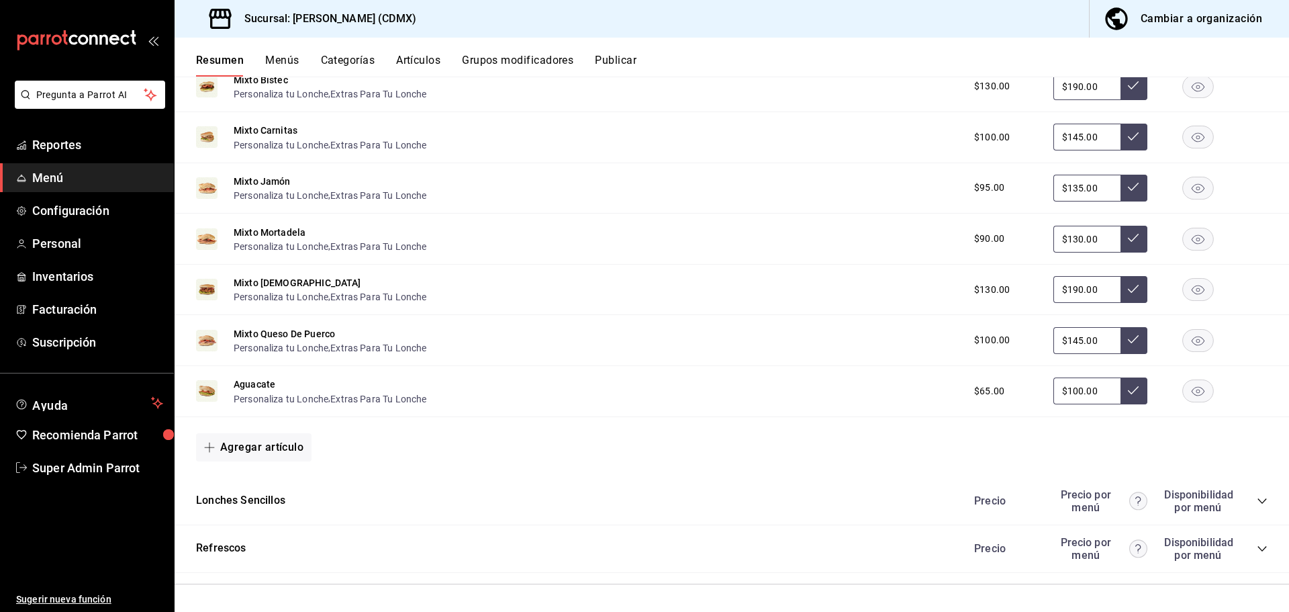
click at [1251, 507] on div "Precio Precio por menú Disponibilidad por menú" at bounding box center [1114, 501] width 307 height 26
click at [1257, 495] on icon "collapse-category-row" at bounding box center [1262, 500] width 11 height 11
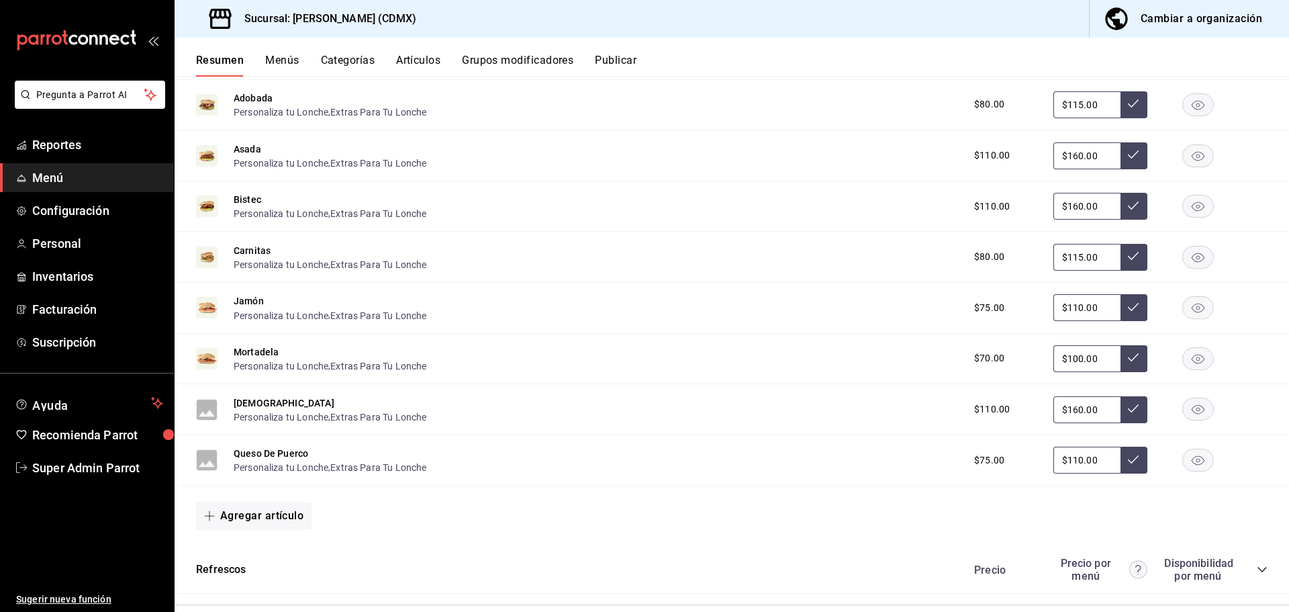
scroll to position [2107, 0]
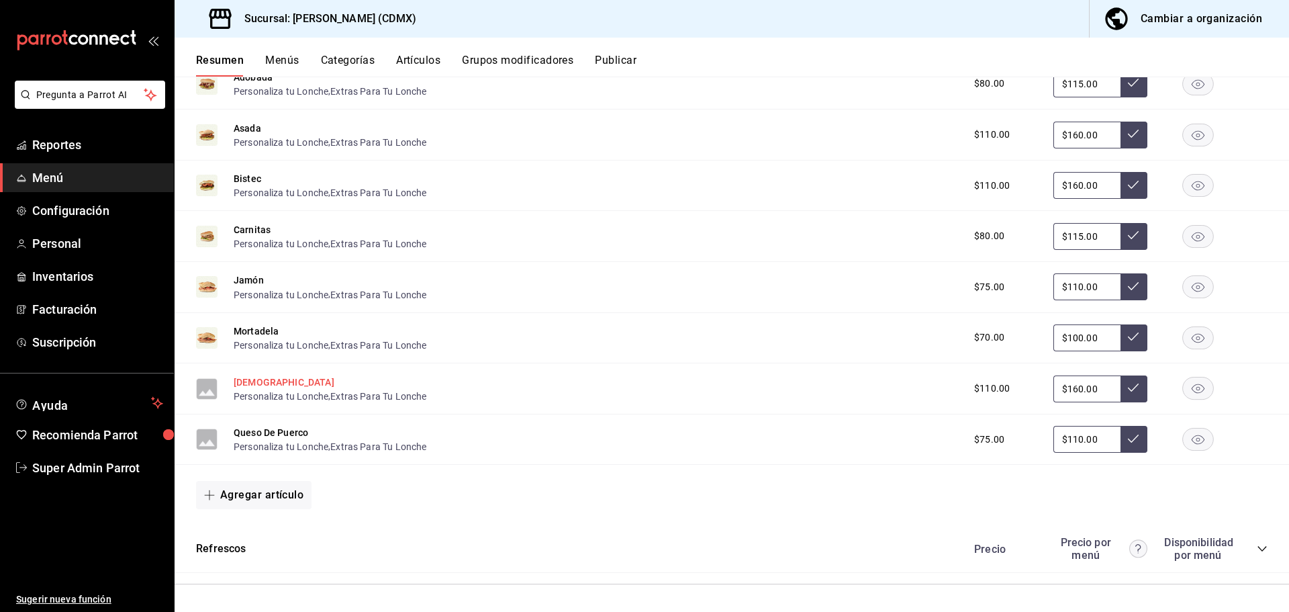
click at [241, 381] on button "[DEMOGRAPHIC_DATA]" at bounding box center [284, 381] width 101 height 13
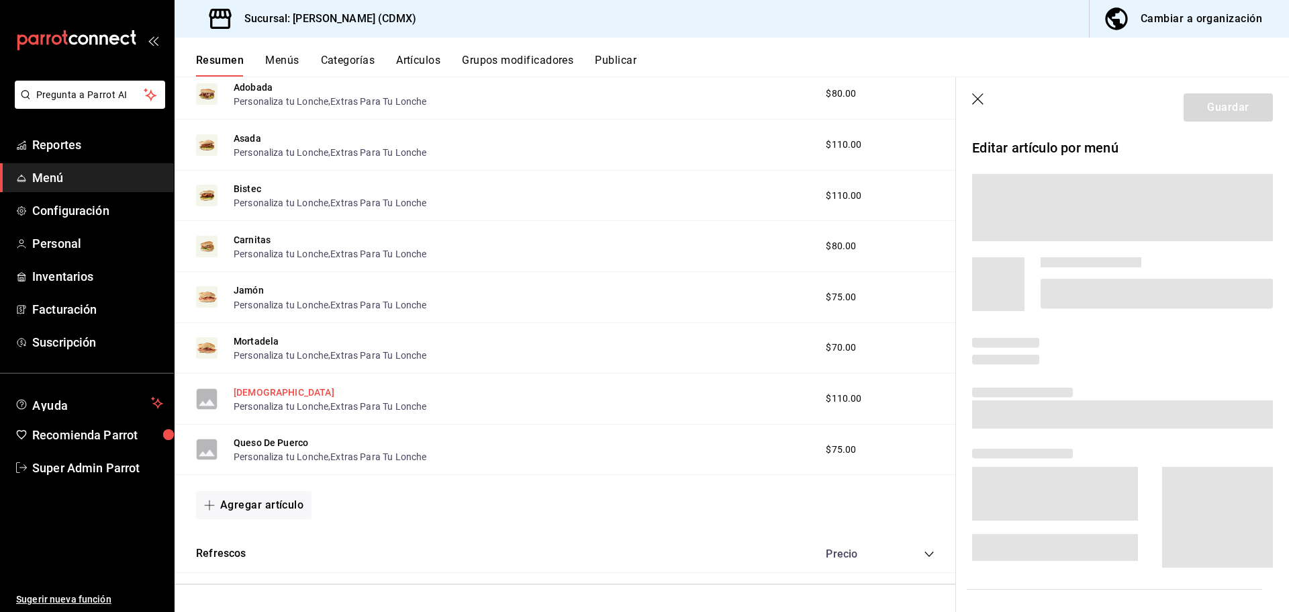
scroll to position [2010, 0]
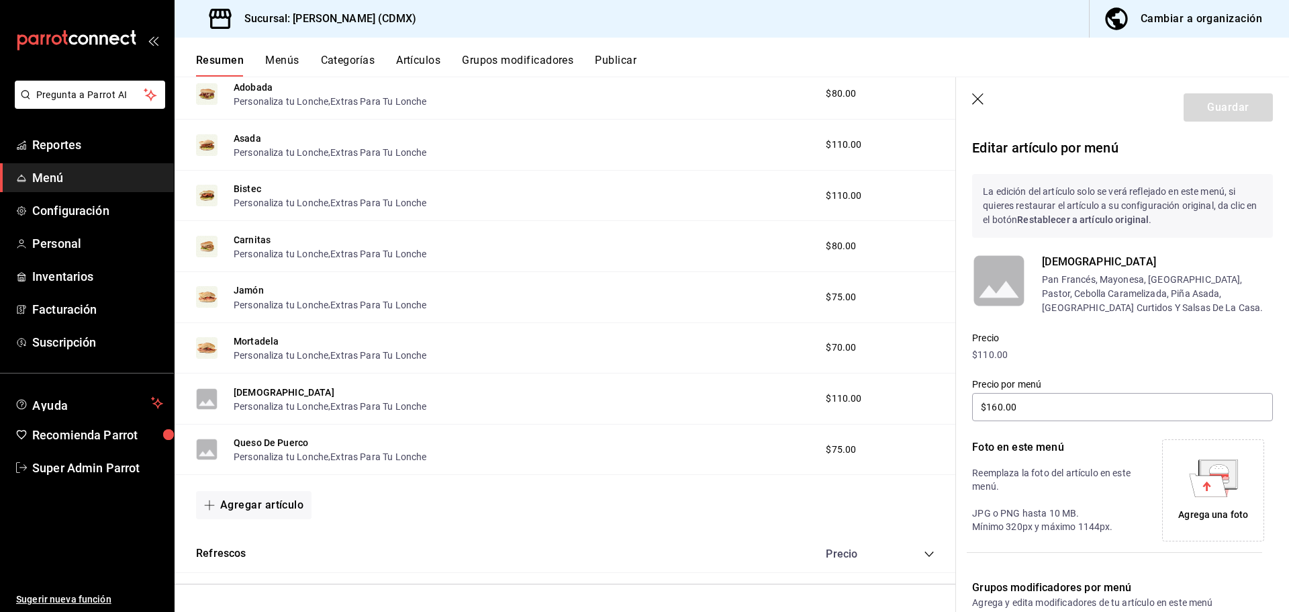
click at [1213, 493] on icon at bounding box center [1208, 484] width 38 height 23
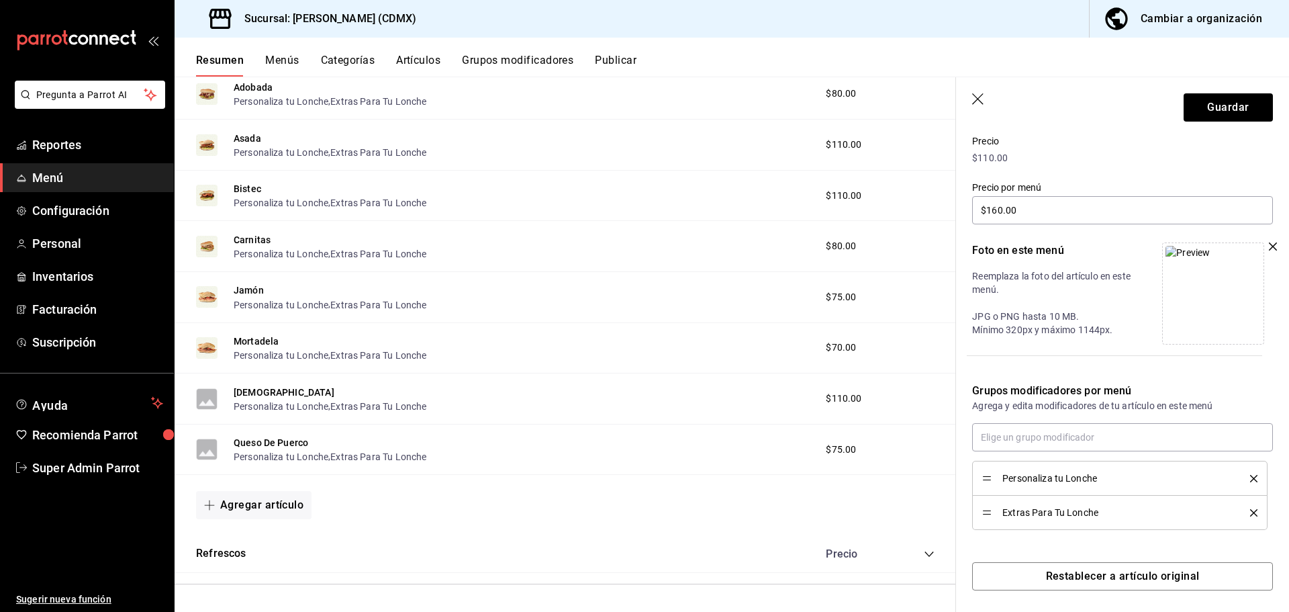
scroll to position [202, 0]
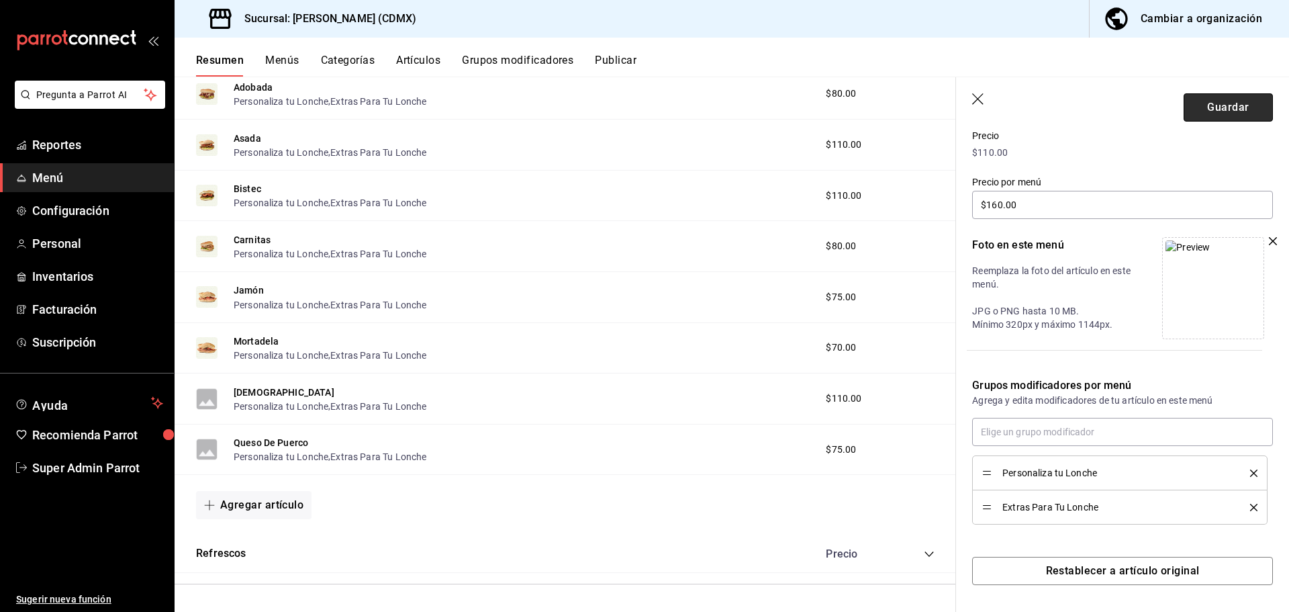
click at [1217, 99] on button "Guardar" at bounding box center [1228, 107] width 89 height 28
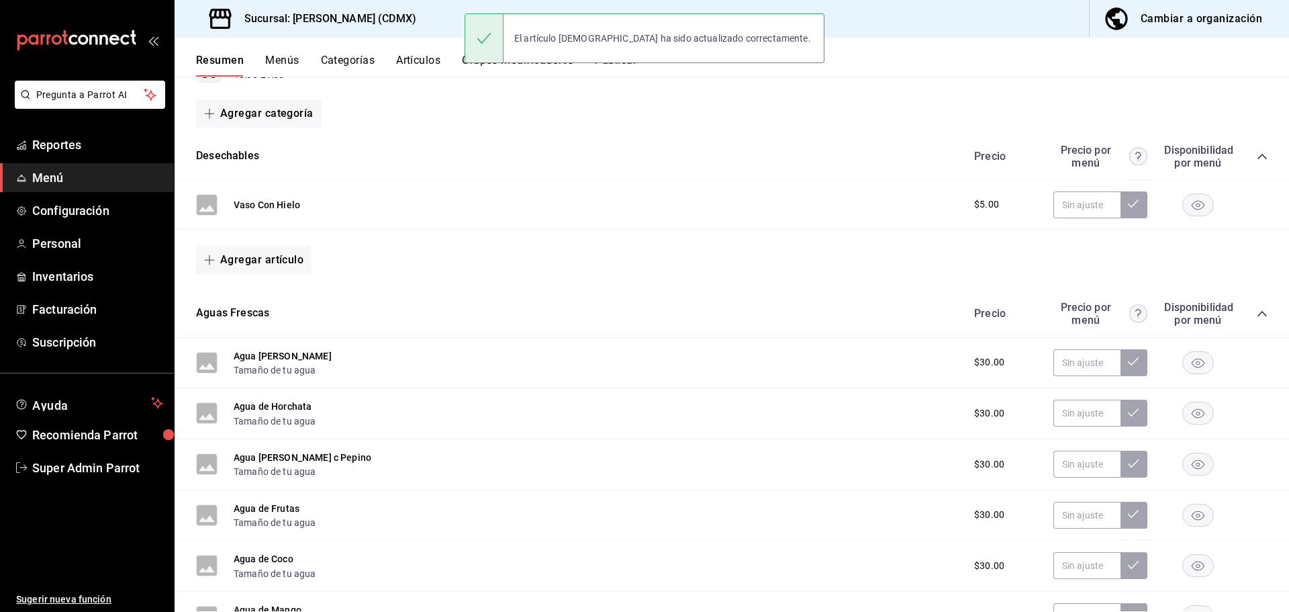
scroll to position [529, 0]
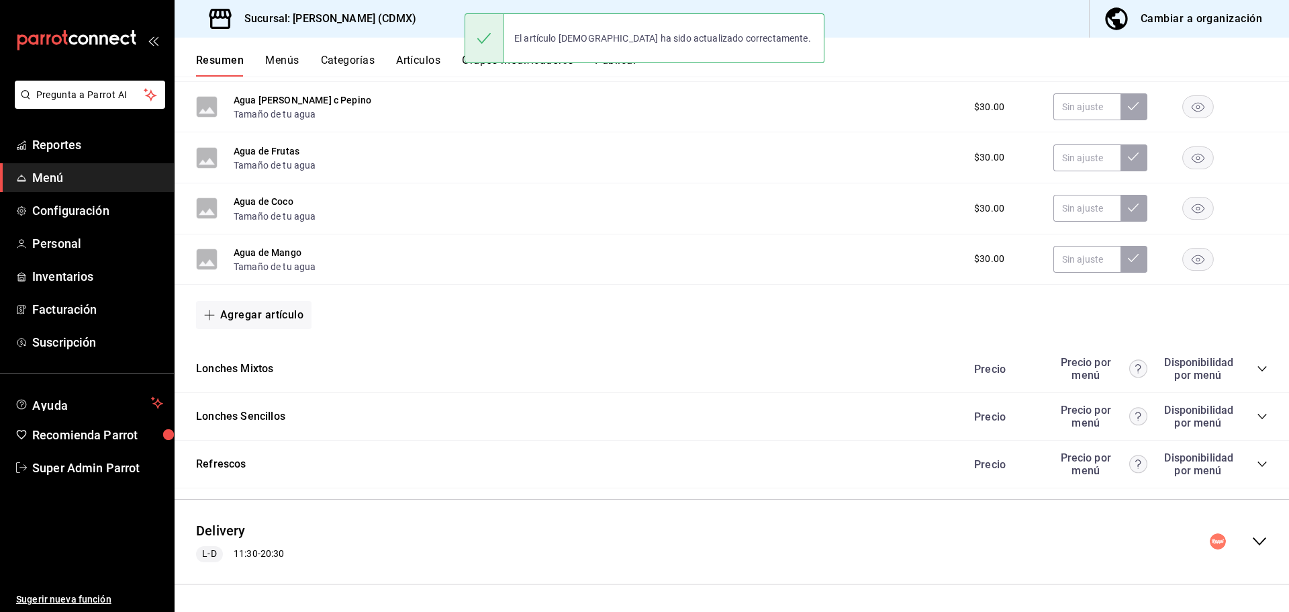
click at [1251, 538] on icon "collapse-menu-row" at bounding box center [1259, 541] width 16 height 16
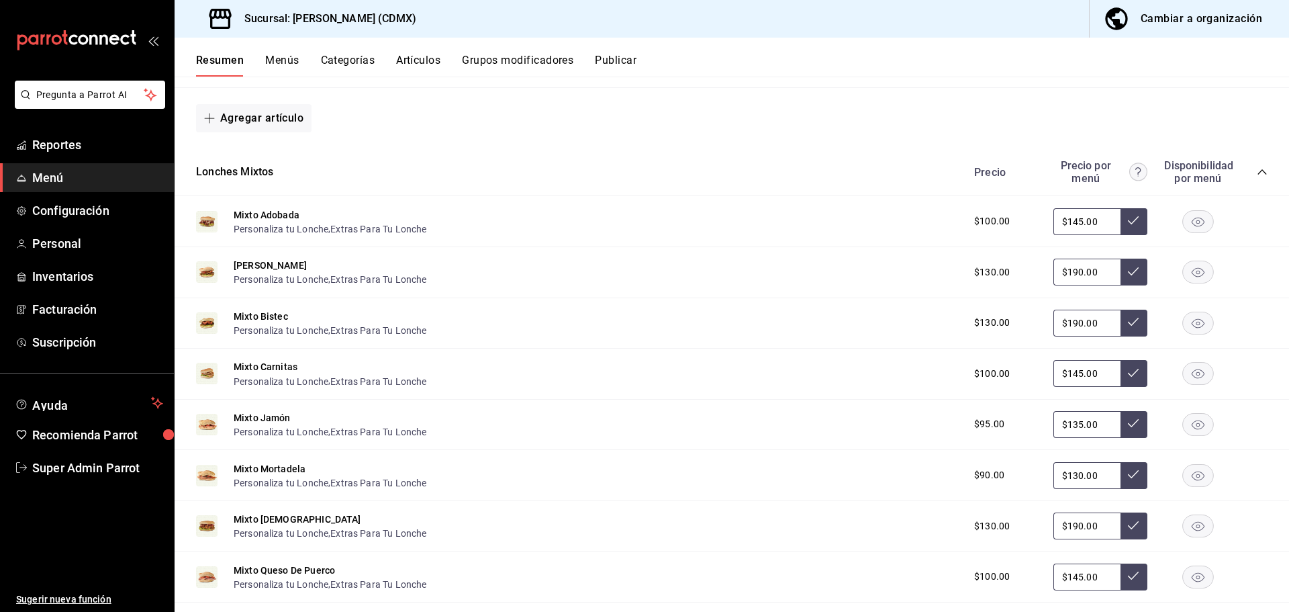
scroll to position [1641, 0]
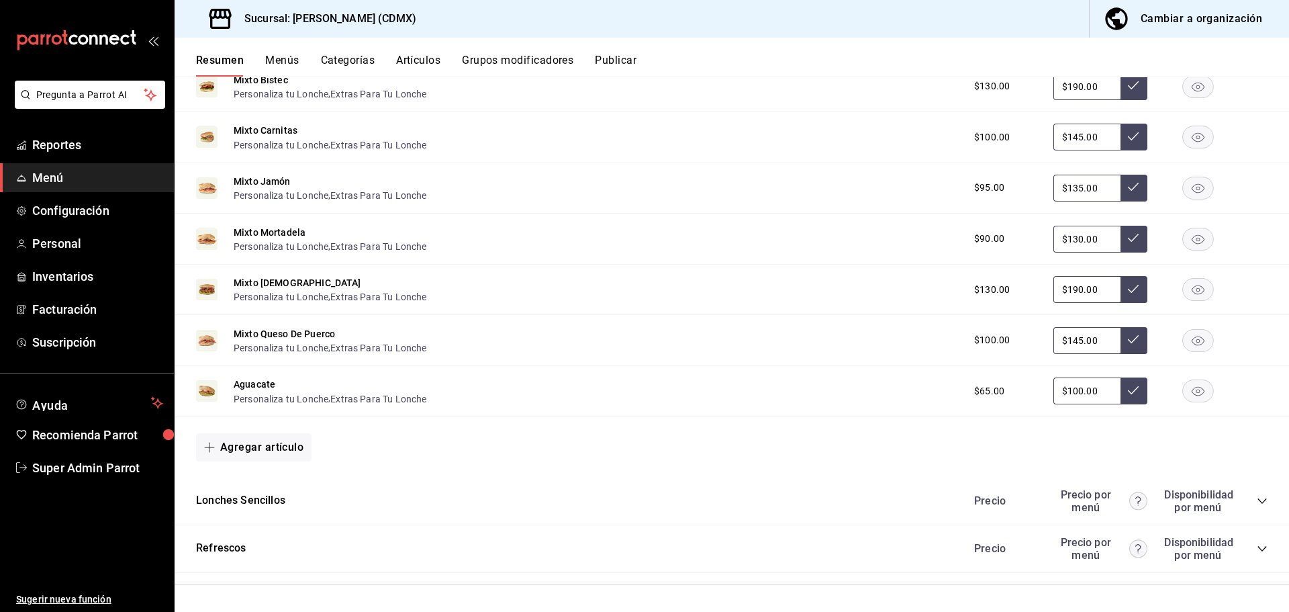
click at [1257, 500] on icon "collapse-category-row" at bounding box center [1261, 500] width 9 height 5
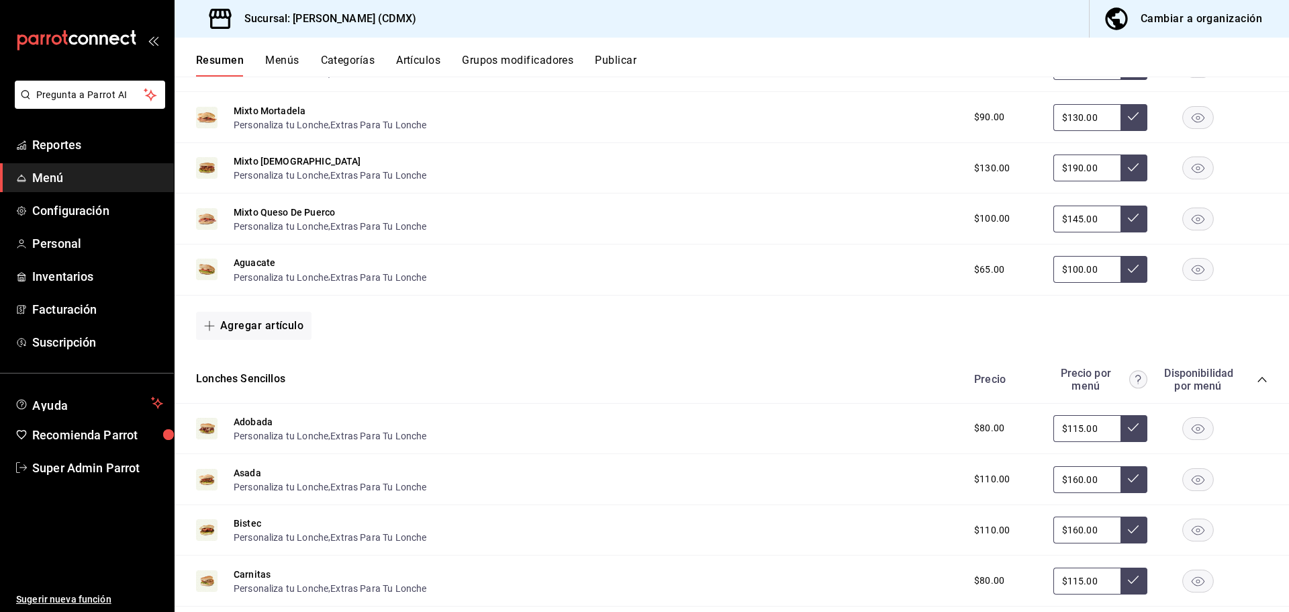
scroll to position [2107, 0]
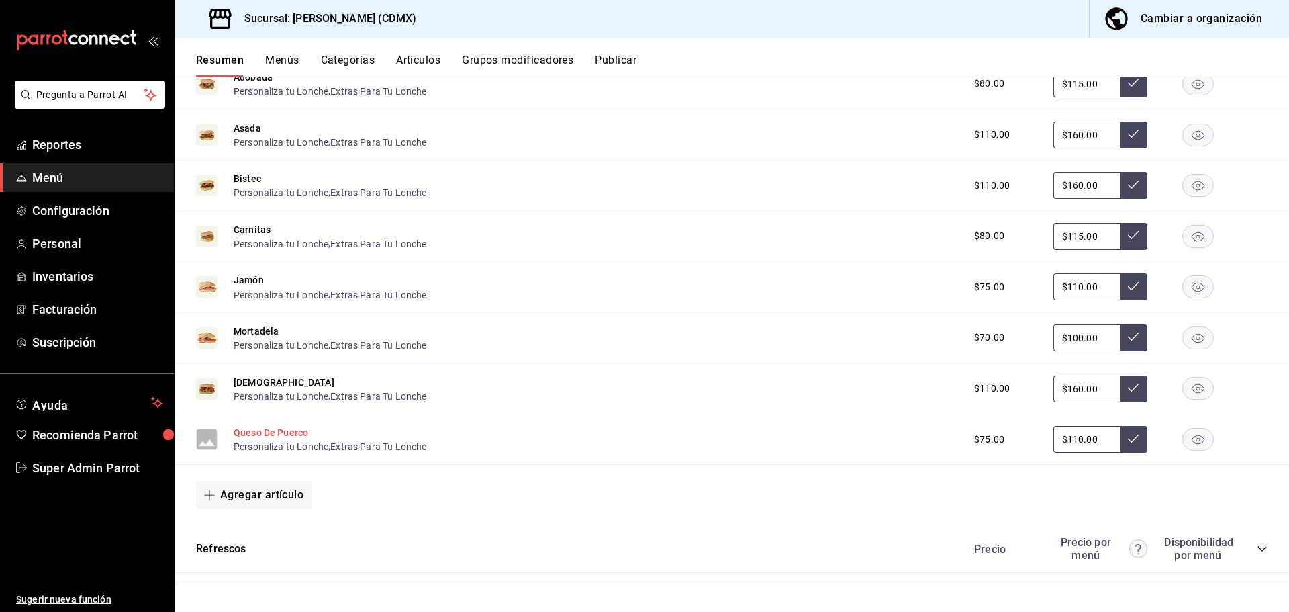
click at [263, 432] on button "Queso De Puerco" at bounding box center [271, 432] width 75 height 13
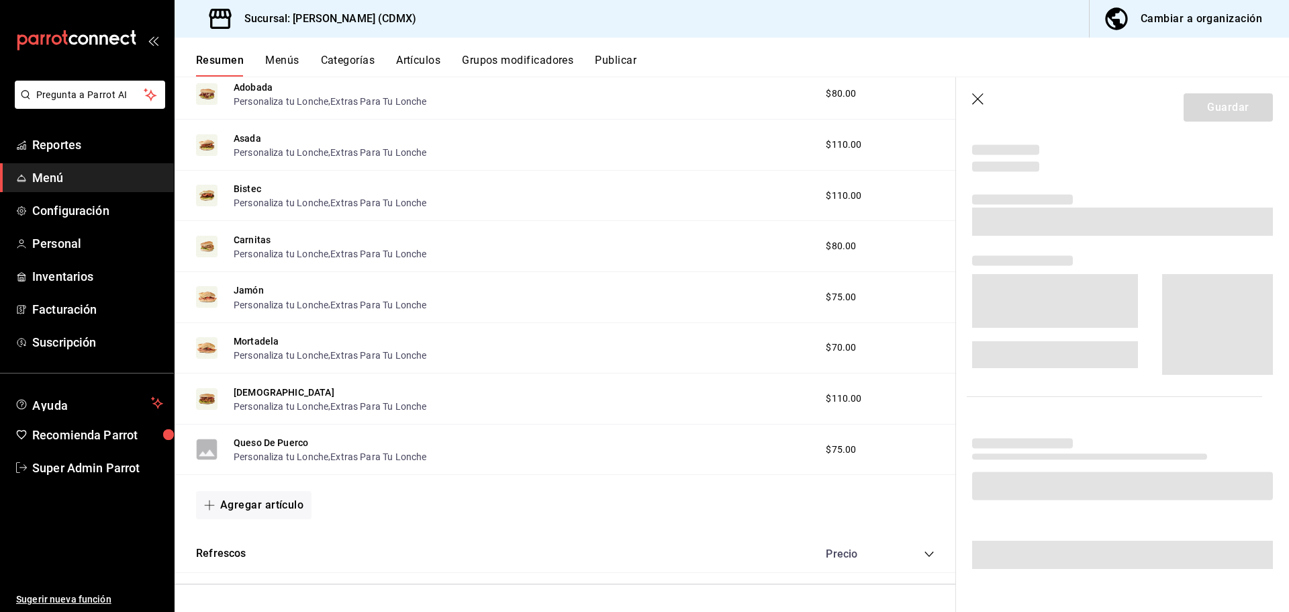
scroll to position [195, 0]
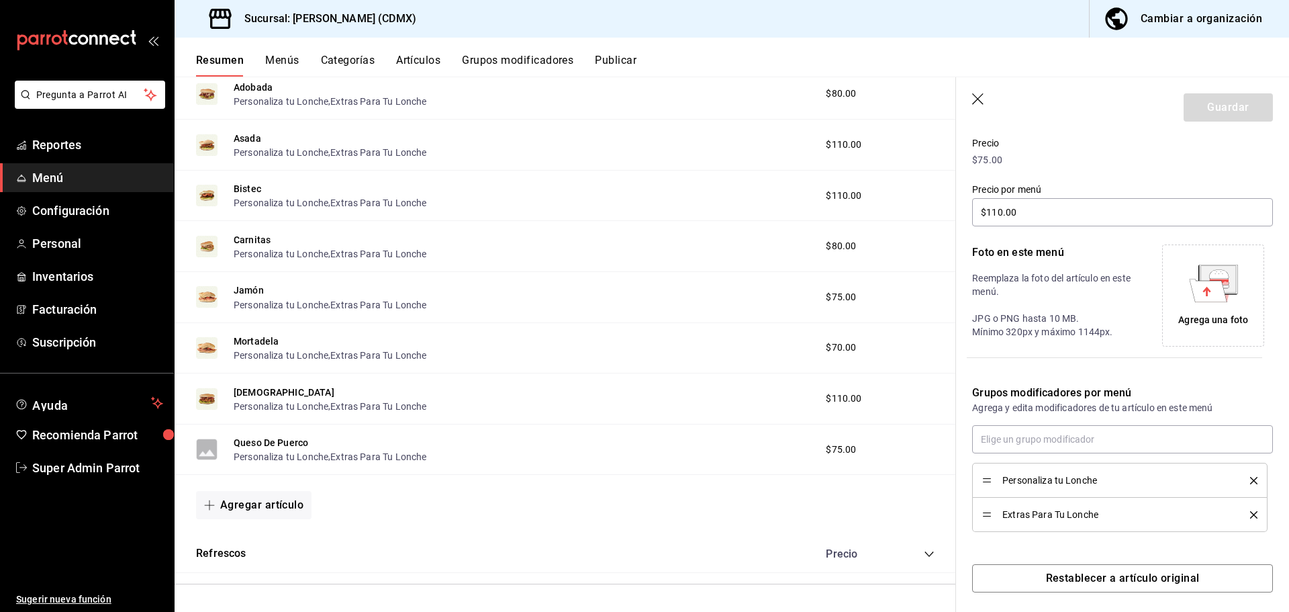
click at [1235, 291] on div "Agrega una foto" at bounding box center [1213, 295] width 95 height 95
click at [1209, 103] on button "Guardar" at bounding box center [1228, 107] width 89 height 28
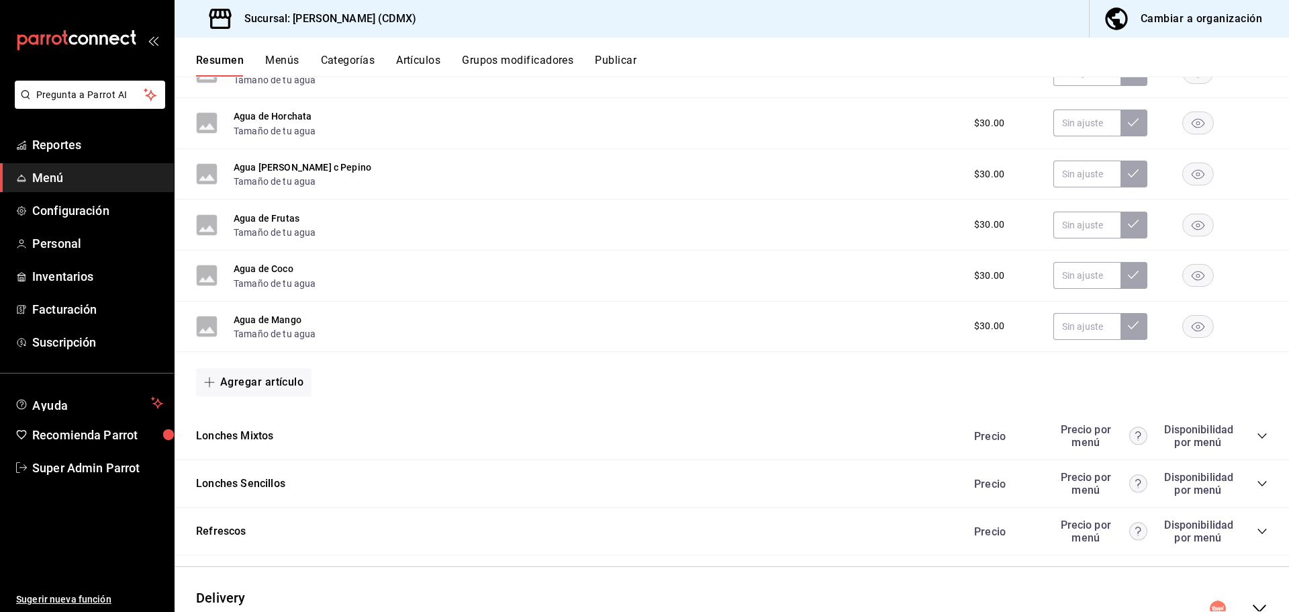
scroll to position [529, 0]
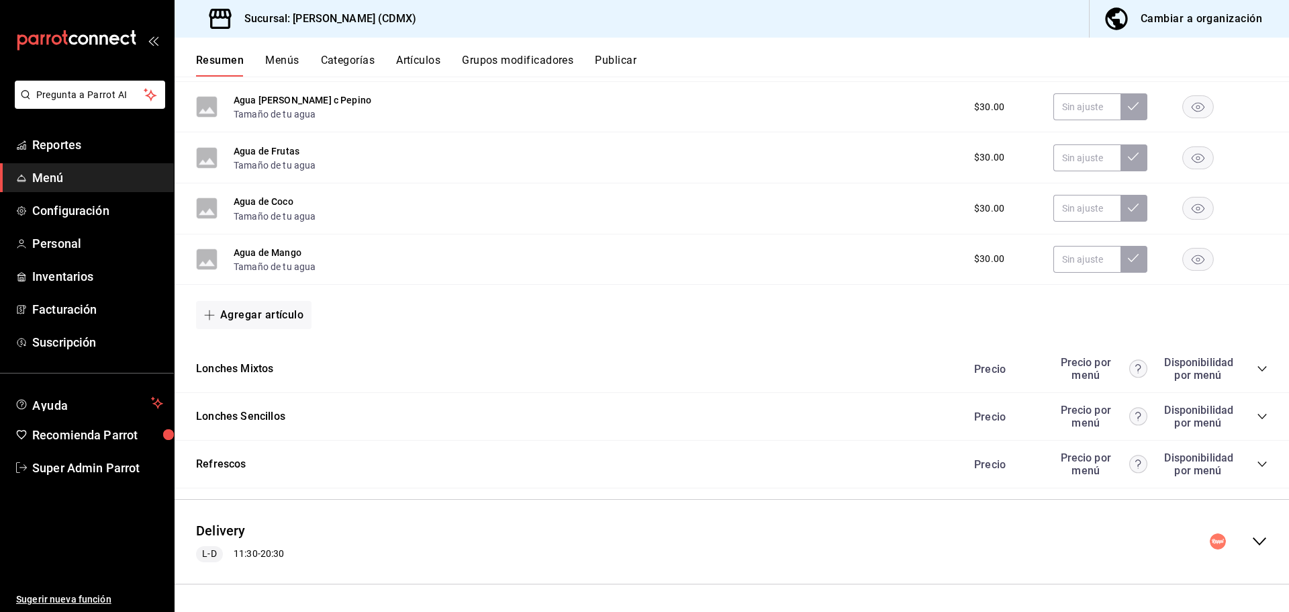
click at [1257, 461] on icon "collapse-category-row" at bounding box center [1262, 464] width 11 height 11
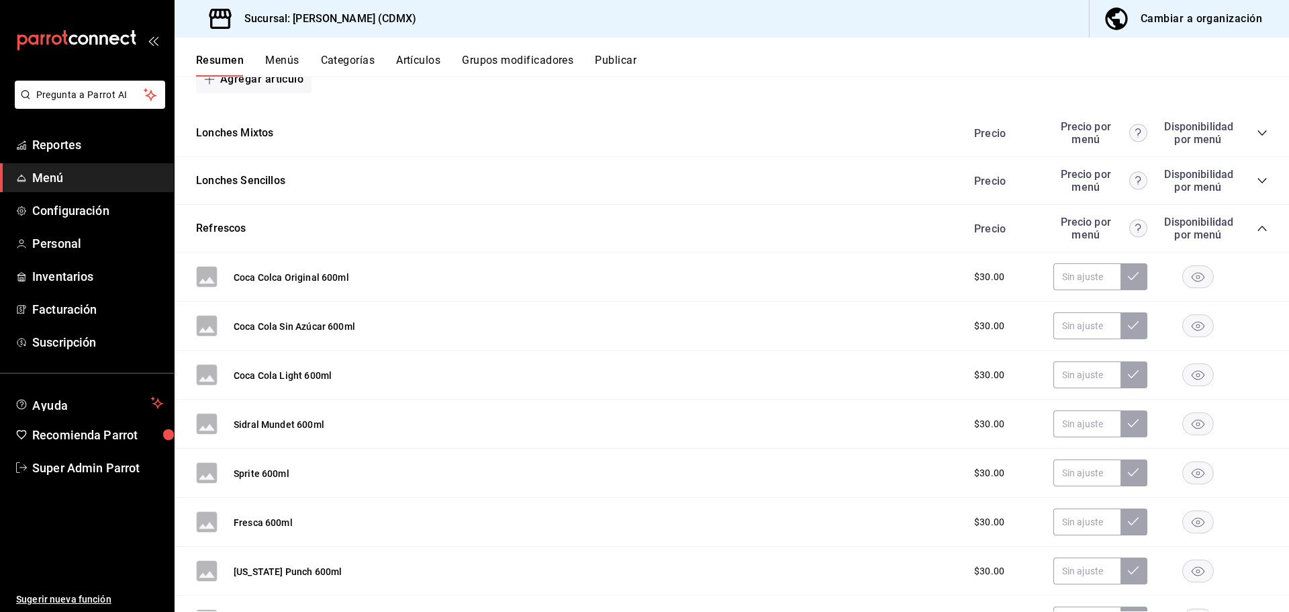
scroll to position [865, 0]
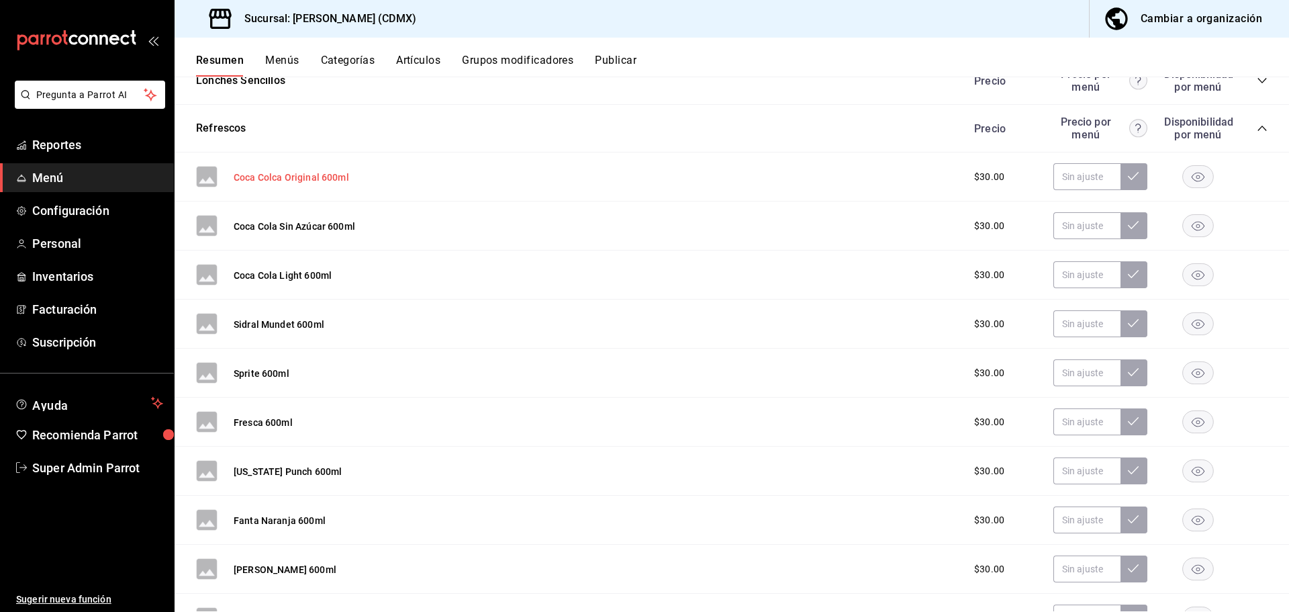
click at [296, 183] on button "Coca Colca Original 600ml" at bounding box center [291, 177] width 115 height 13
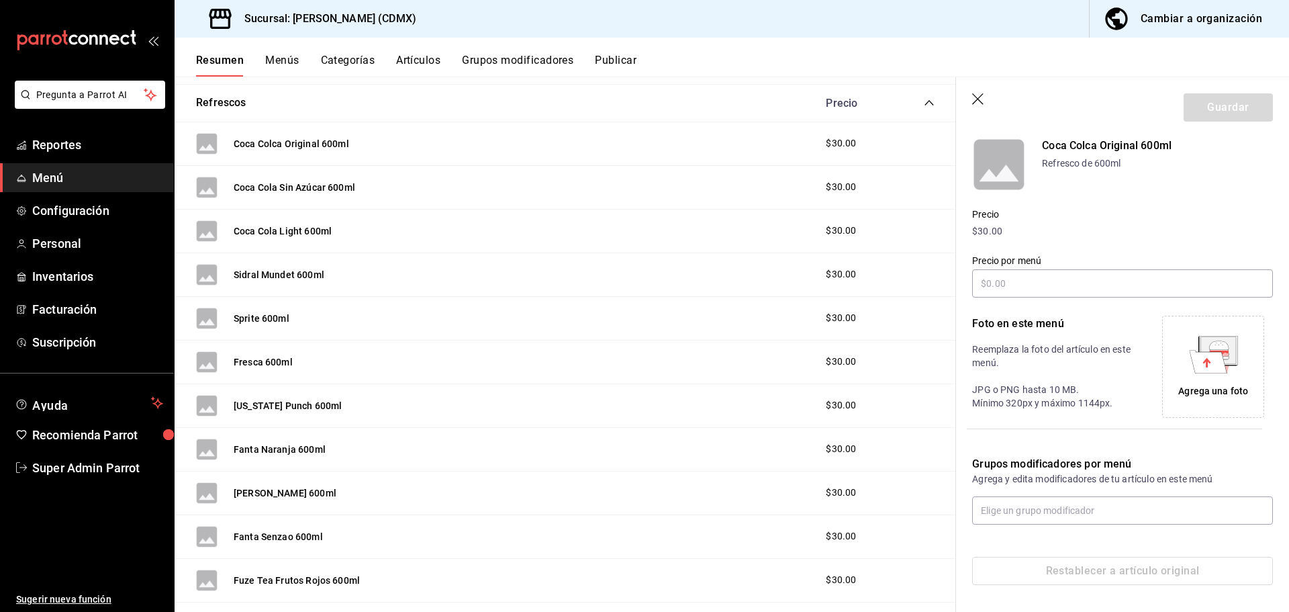
scroll to position [816, 0]
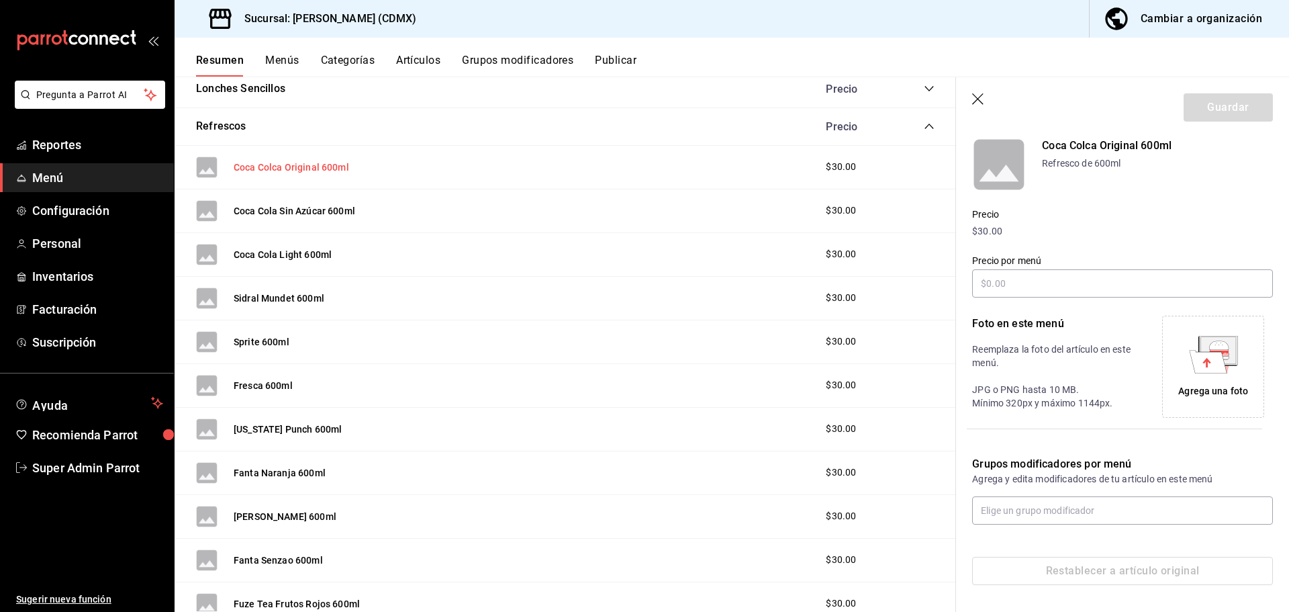
click at [246, 164] on button "Coca Colca Original 600ml" at bounding box center [291, 166] width 115 height 13
click at [1211, 392] on div "Agrega una foto" at bounding box center [1213, 391] width 70 height 14
click at [1239, 98] on button "Guardar" at bounding box center [1228, 107] width 89 height 28
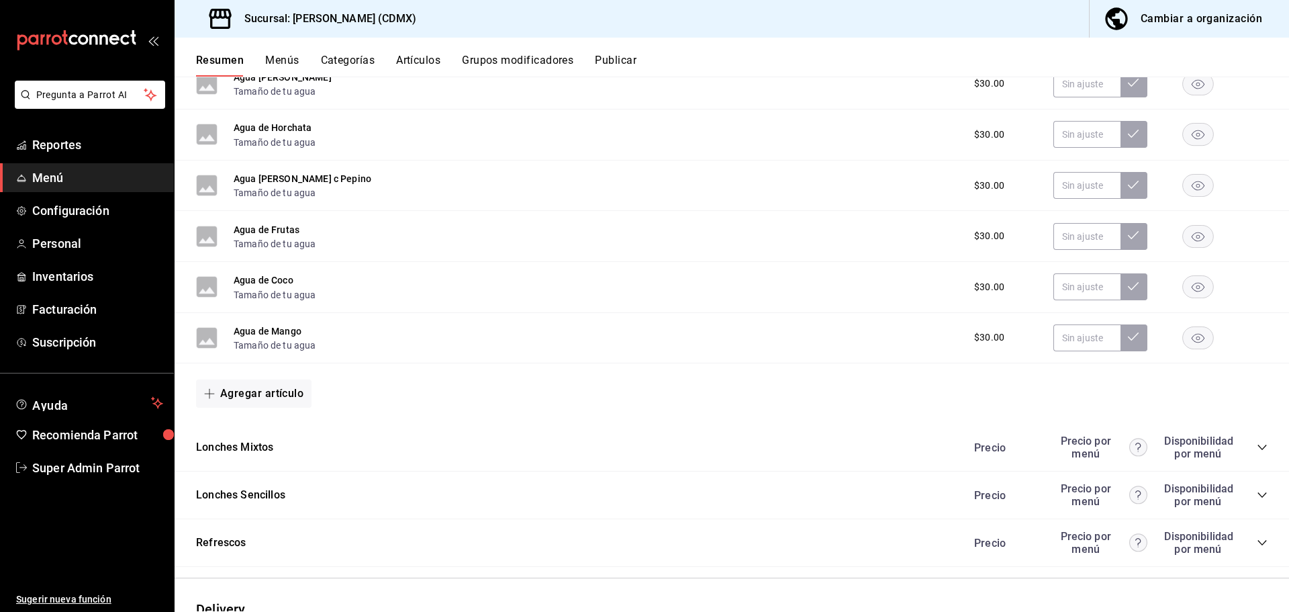
scroll to position [529, 0]
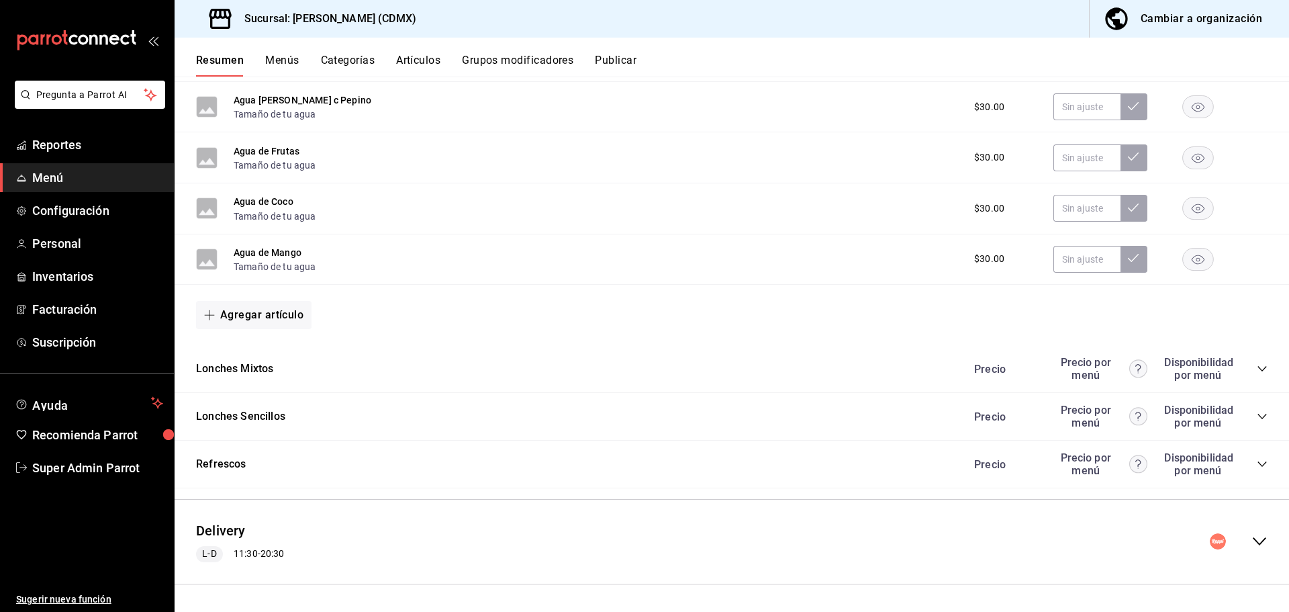
click at [812, 534] on div "Delivery L-D 11:30 - 20:30" at bounding box center [732, 541] width 1114 height 62
click at [429, 538] on div "Delivery L-D 11:30 - 20:30" at bounding box center [732, 541] width 1114 height 62
click at [1257, 460] on icon "collapse-category-row" at bounding box center [1262, 464] width 11 height 11
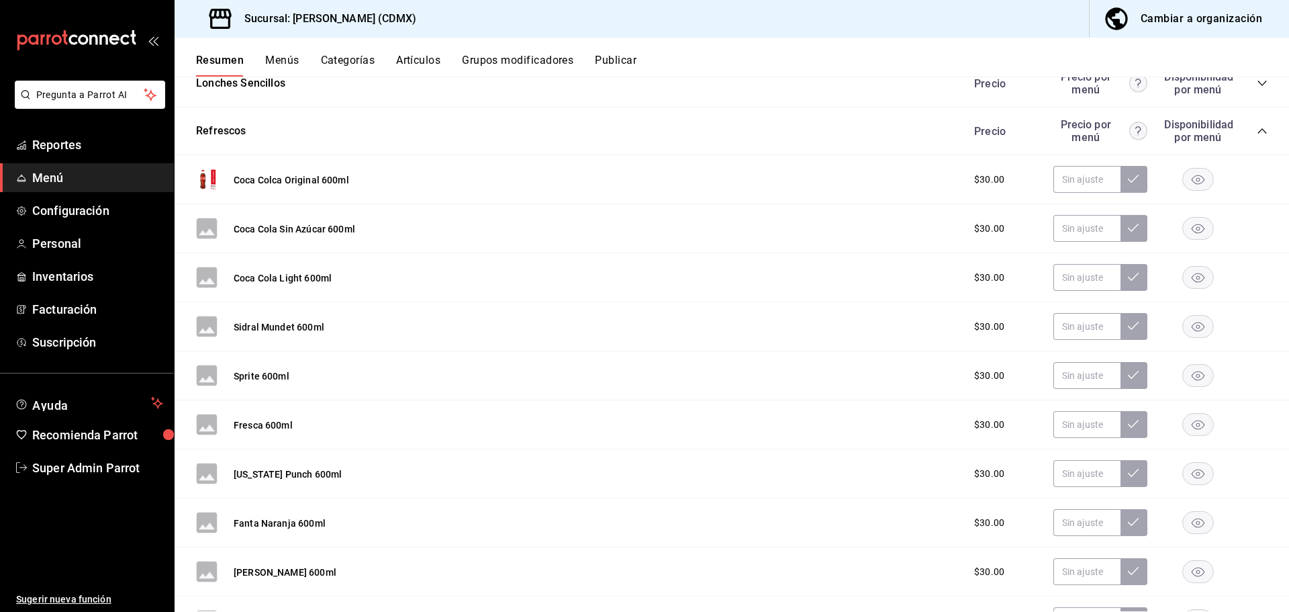
scroll to position [728, 0]
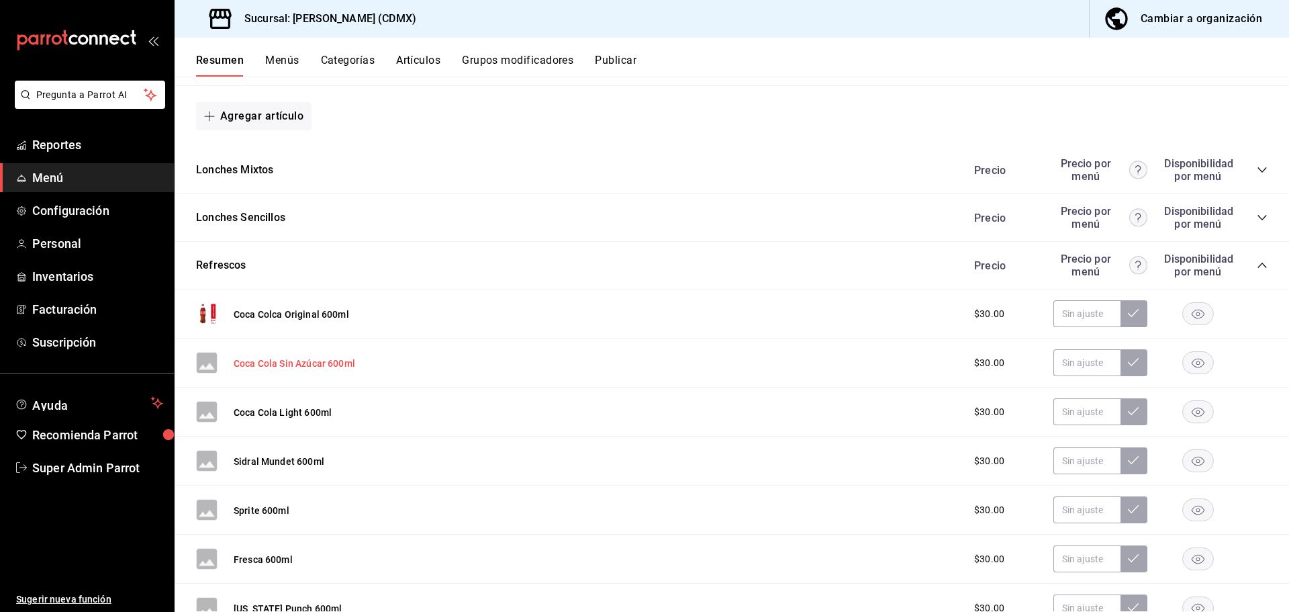
click at [252, 367] on button "Coca Cola Sin Azúcar 600ml" at bounding box center [295, 362] width 122 height 13
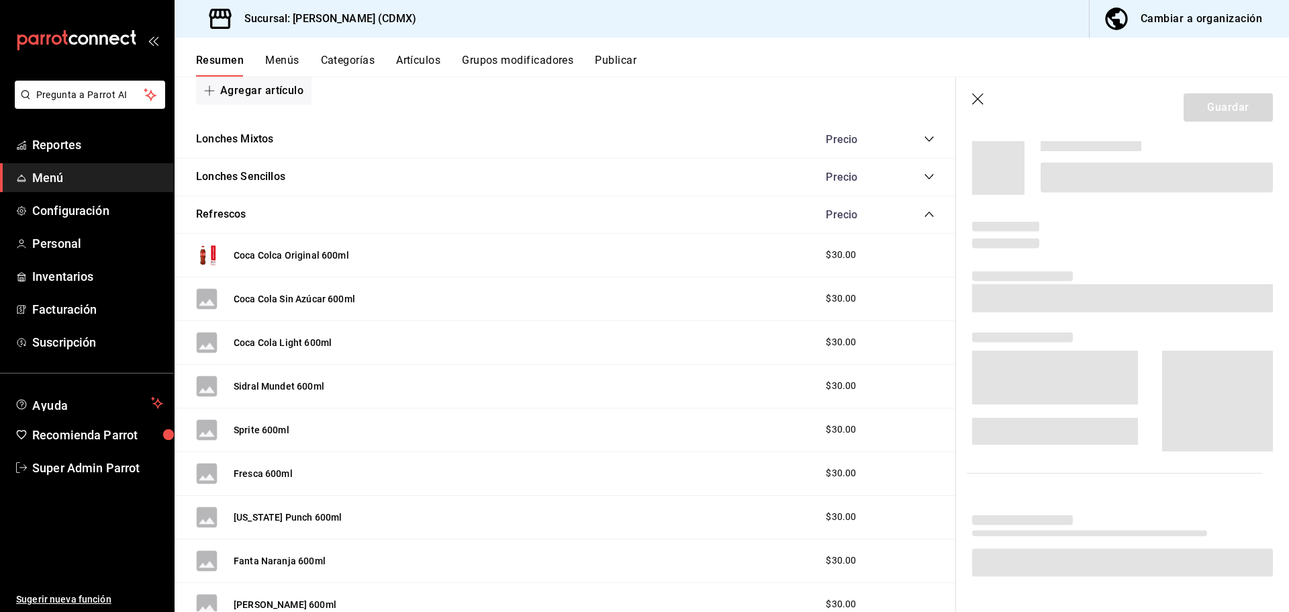
scroll to position [702, 0]
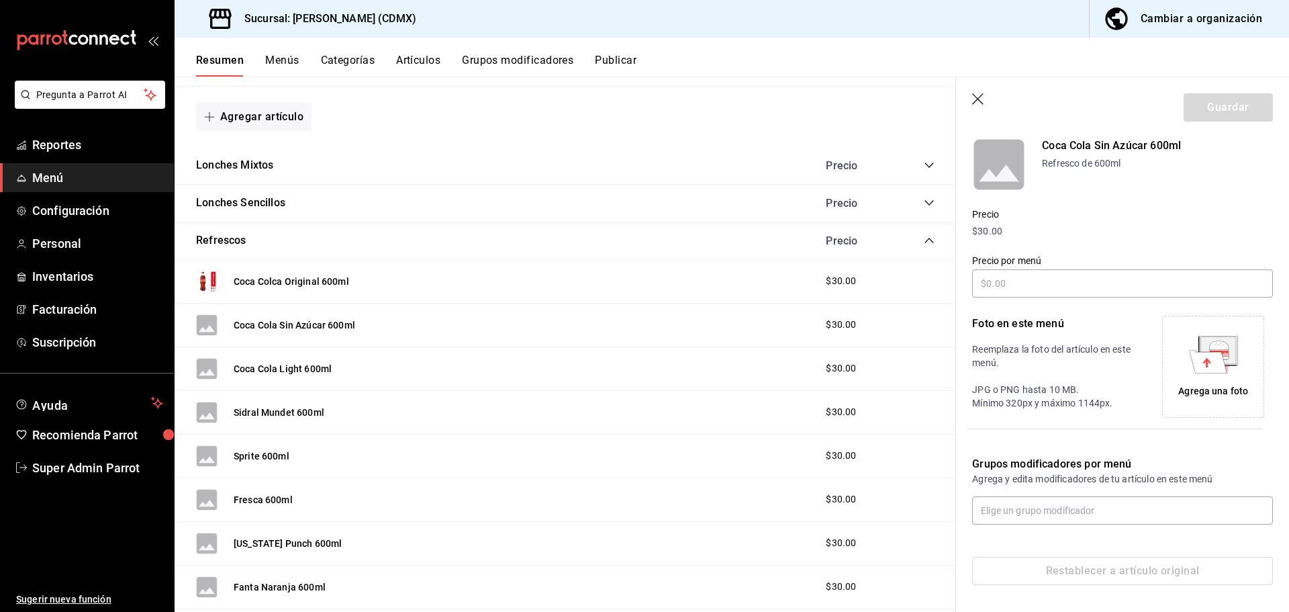
click at [1209, 374] on div "Agrega una foto" at bounding box center [1213, 366] width 95 height 95
click at [1214, 103] on button "Guardar" at bounding box center [1228, 107] width 89 height 28
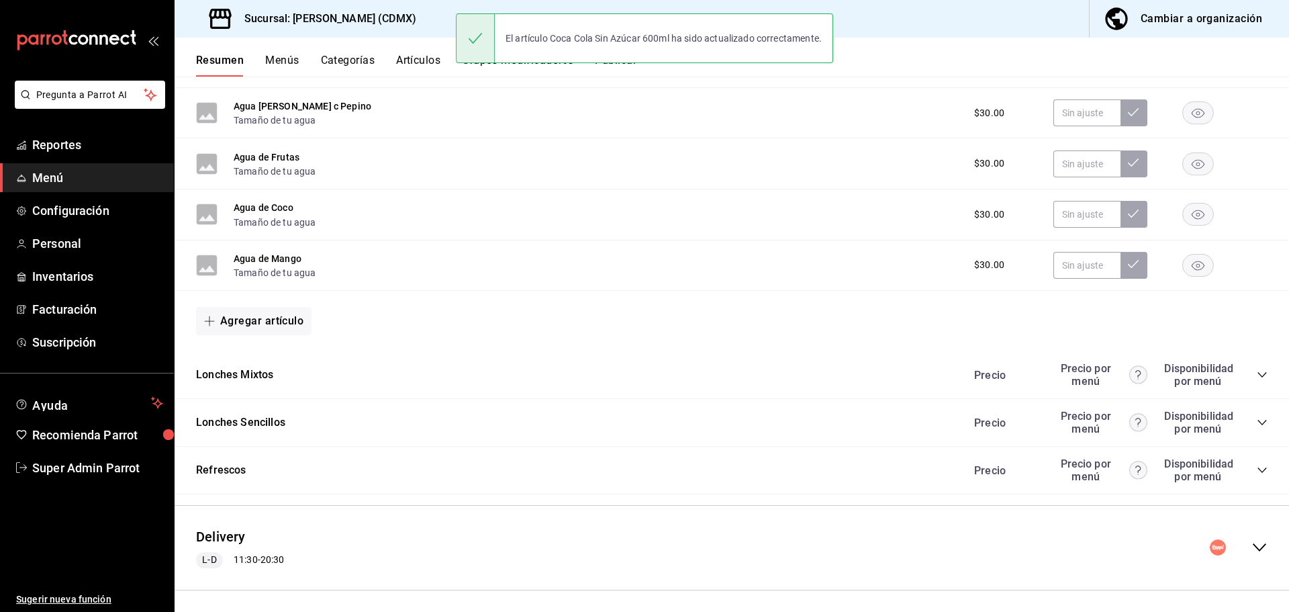
scroll to position [529, 0]
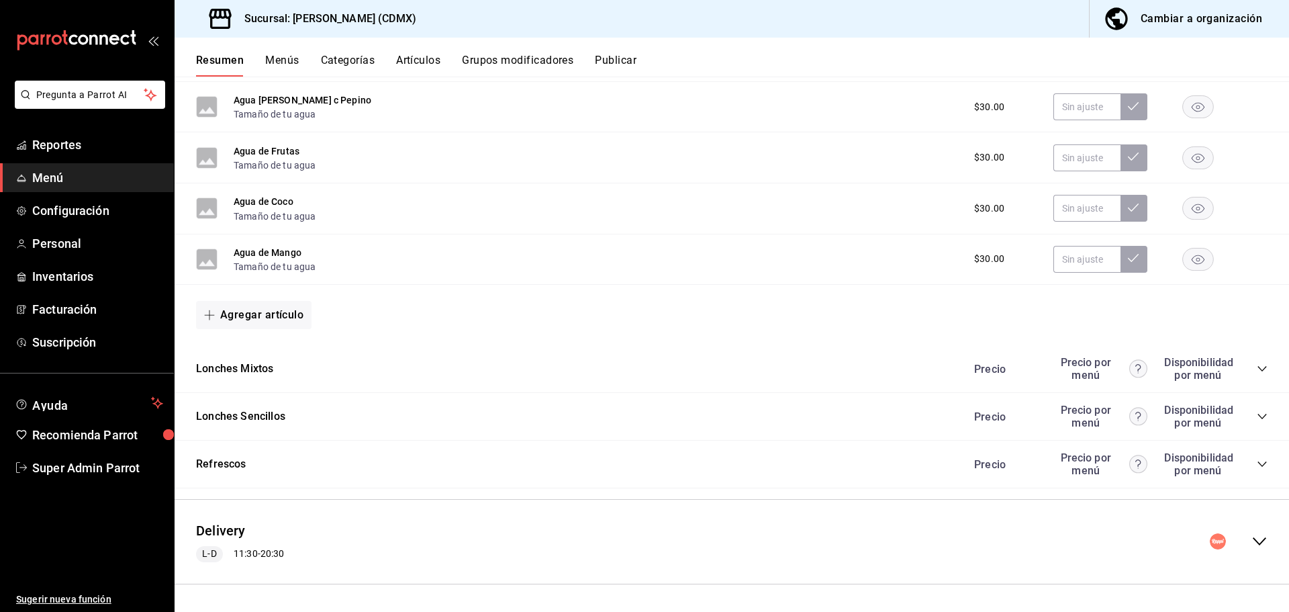
click at [1257, 461] on icon "collapse-category-row" at bounding box center [1262, 464] width 11 height 11
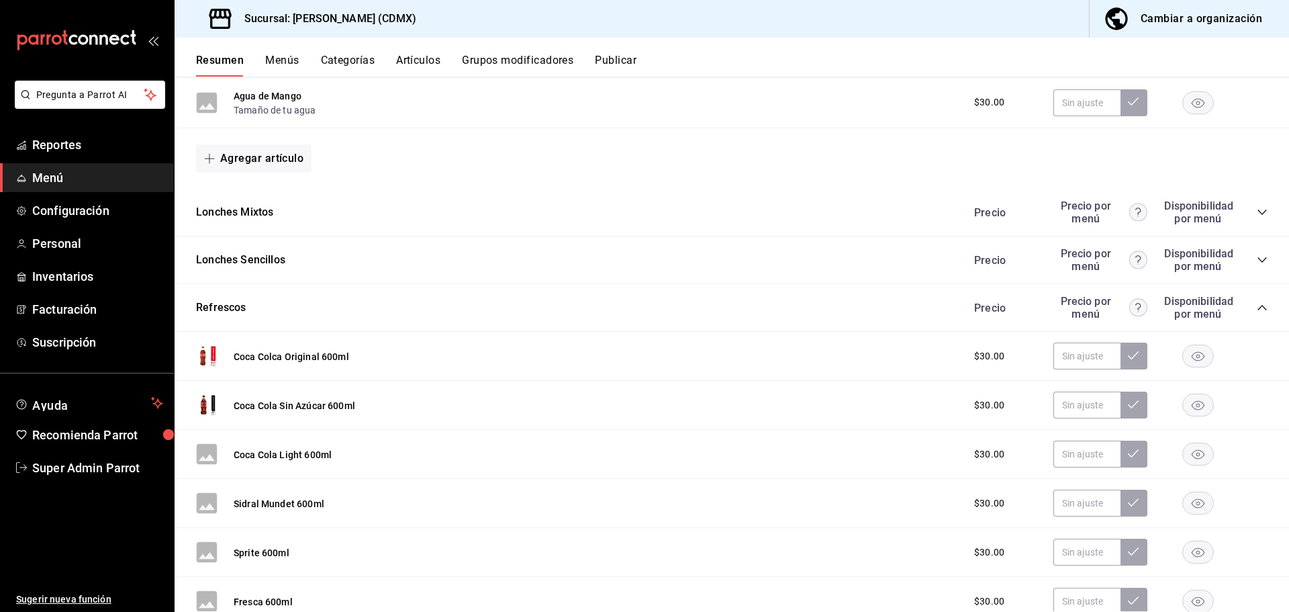
scroll to position [730, 0]
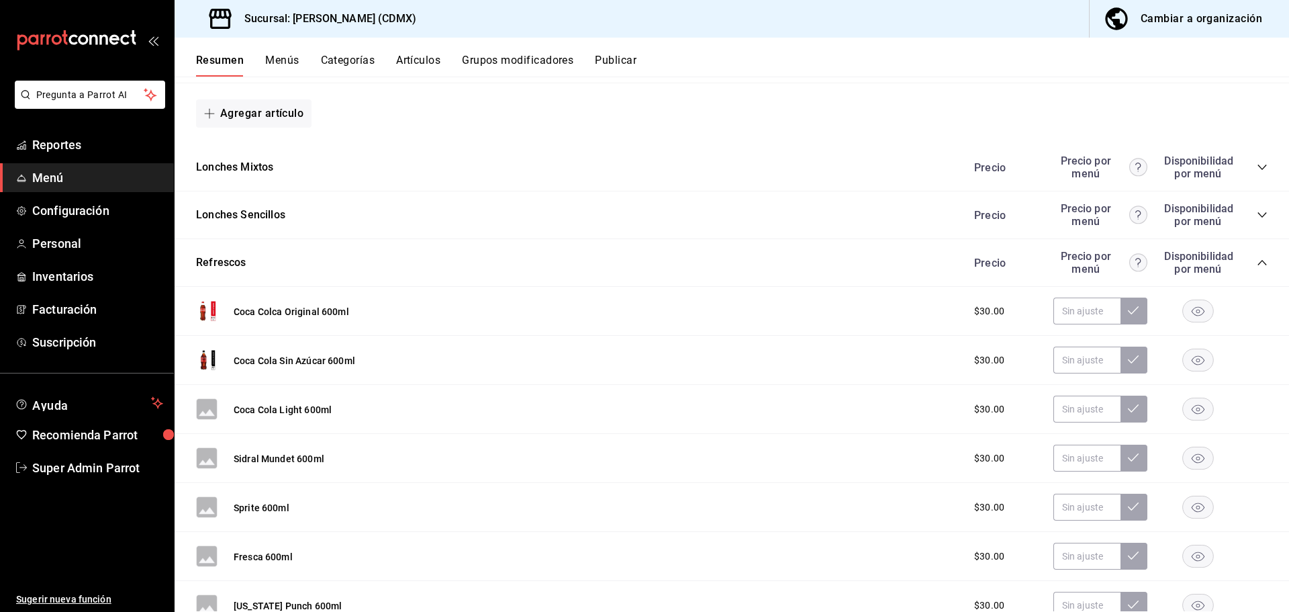
click at [287, 406] on button "Coca Cola Light 600ml" at bounding box center [283, 409] width 98 height 13
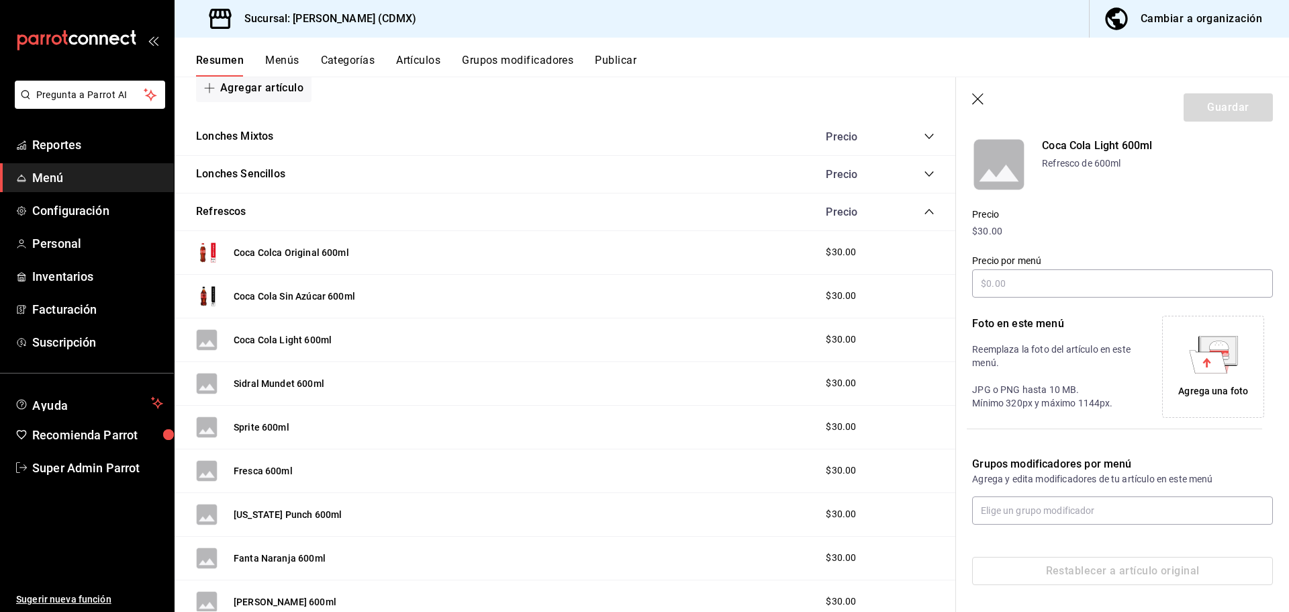
scroll to position [704, 0]
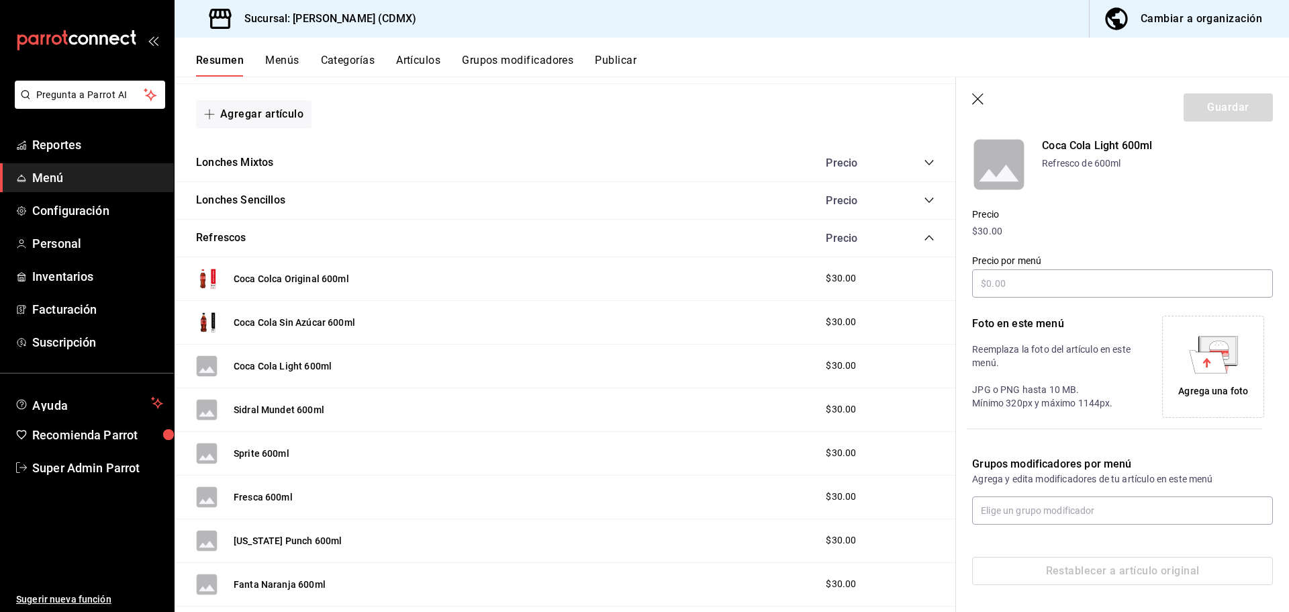
click at [1215, 386] on div "Agrega una foto" at bounding box center [1213, 391] width 70 height 14
click at [1206, 93] on header "Guardar" at bounding box center [1122, 104] width 333 height 55
click at [1206, 96] on button "Guardar" at bounding box center [1228, 107] width 89 height 28
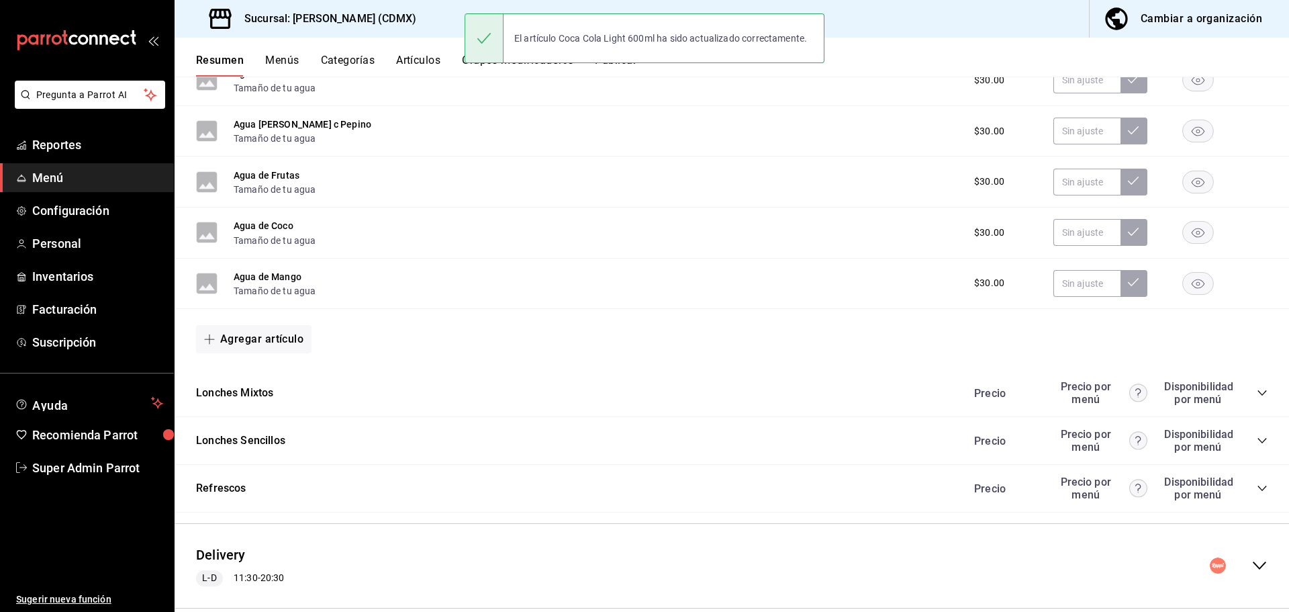
scroll to position [529, 0]
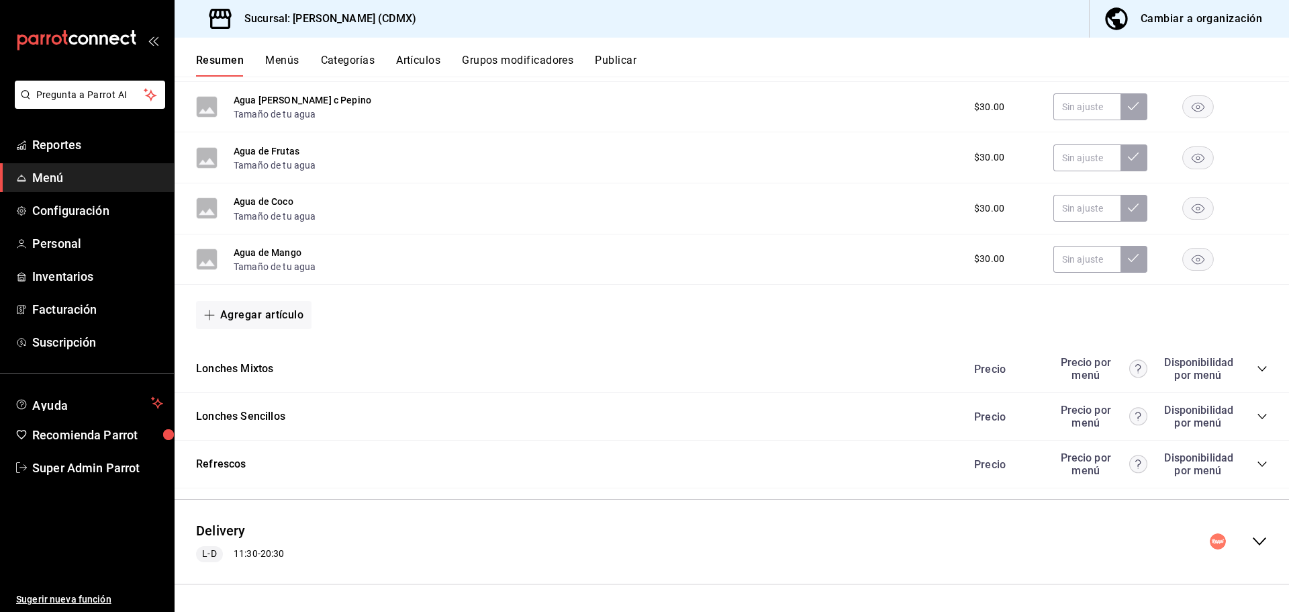
click at [1260, 457] on div "Refrescos Precio Precio por menú Disponibilidad por menú" at bounding box center [732, 464] width 1114 height 48
click at [1257, 459] on icon "collapse-category-row" at bounding box center [1262, 464] width 11 height 11
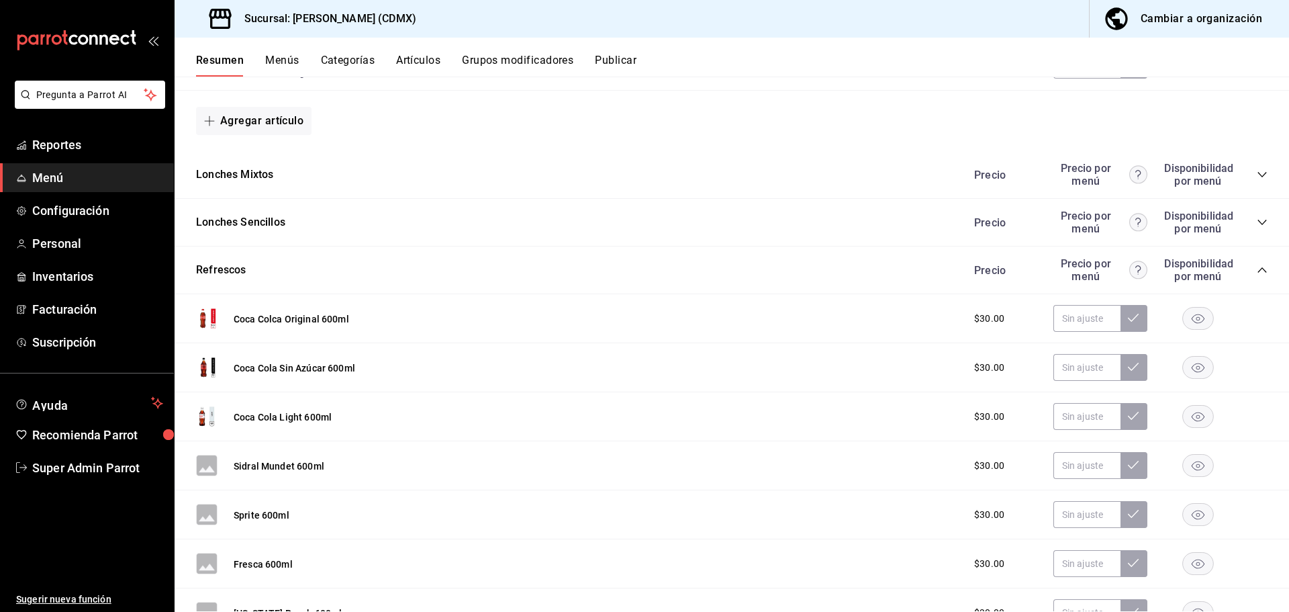
scroll to position [730, 0]
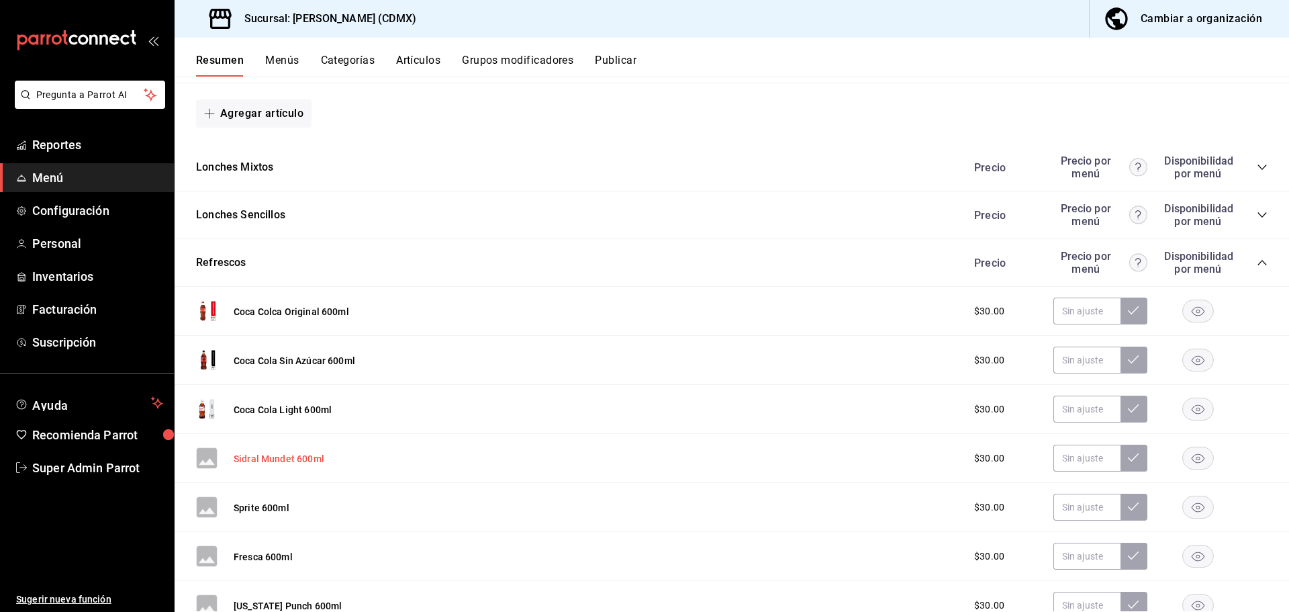
click at [311, 459] on button "Sidral Mundet 600ml" at bounding box center [279, 458] width 91 height 13
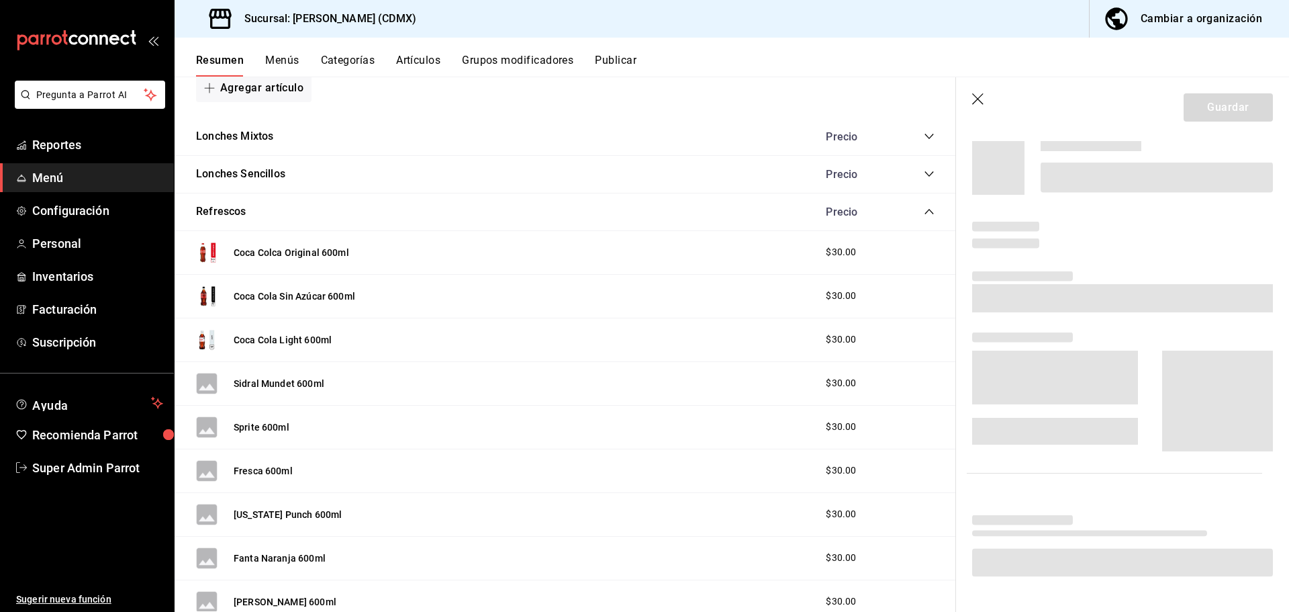
scroll to position [704, 0]
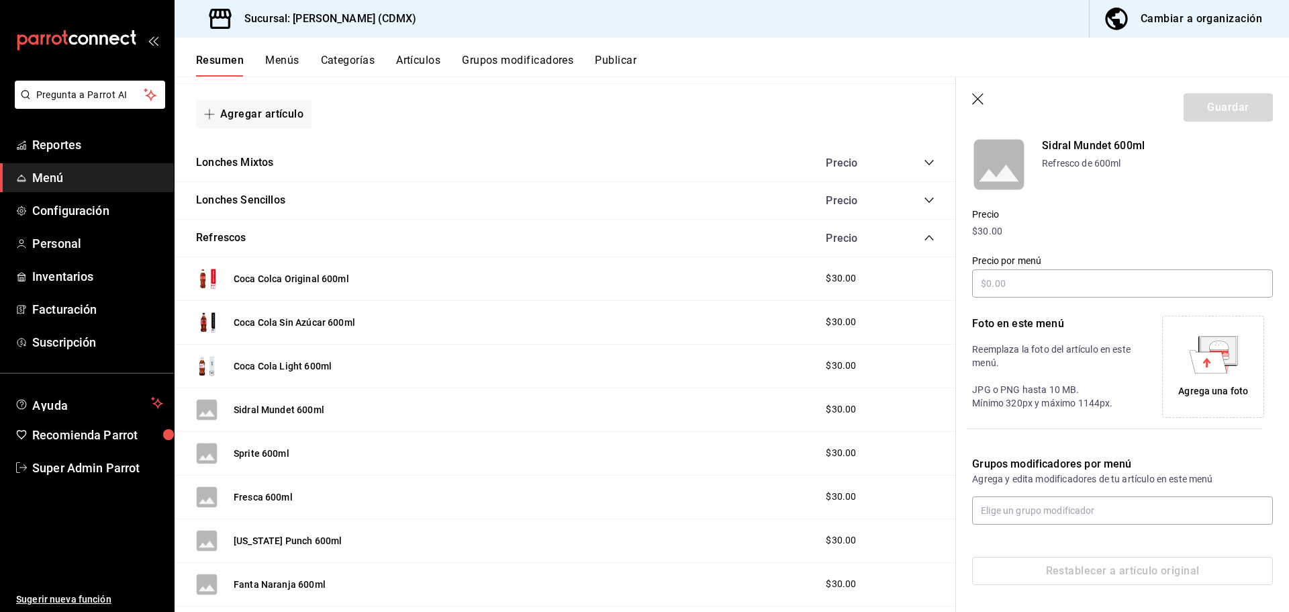
click at [1229, 326] on div "Agrega una foto" at bounding box center [1213, 366] width 95 height 95
click at [1203, 111] on button "Guardar" at bounding box center [1228, 107] width 89 height 28
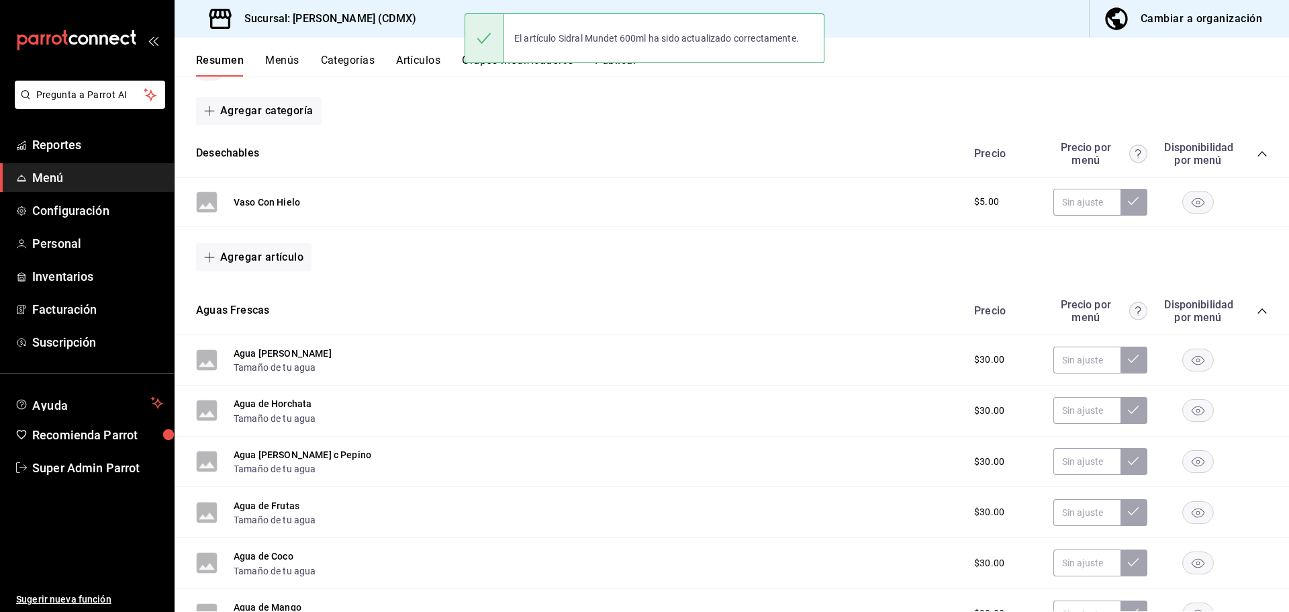
scroll to position [529, 0]
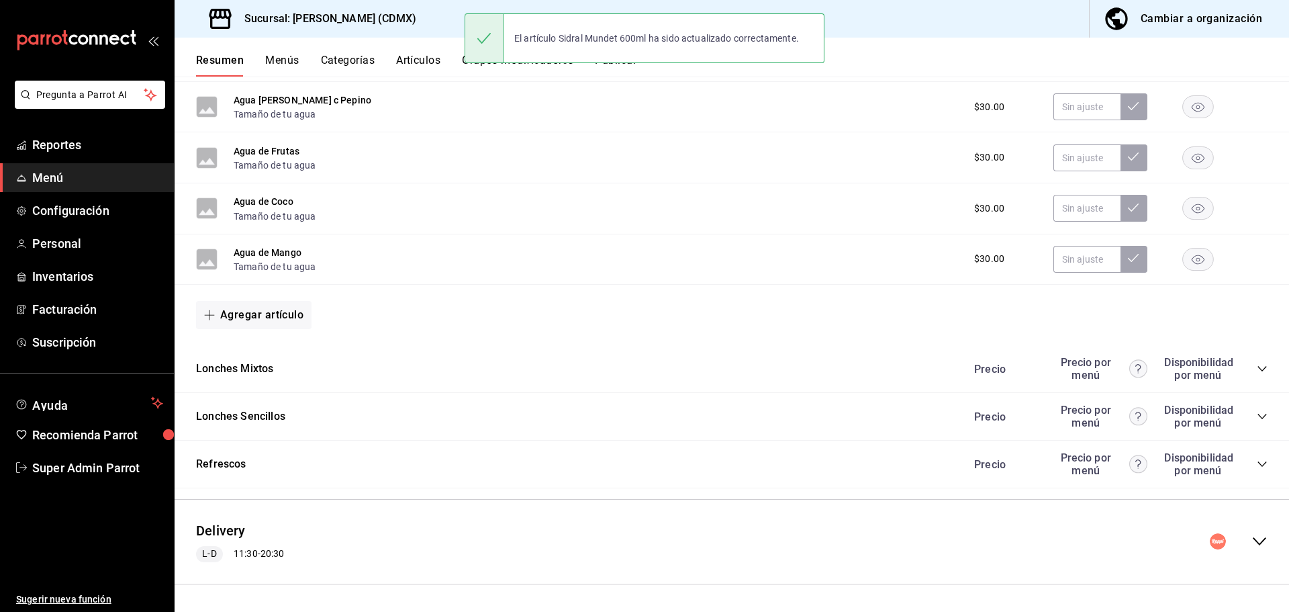
click at [1257, 460] on icon "collapse-category-row" at bounding box center [1262, 464] width 11 height 11
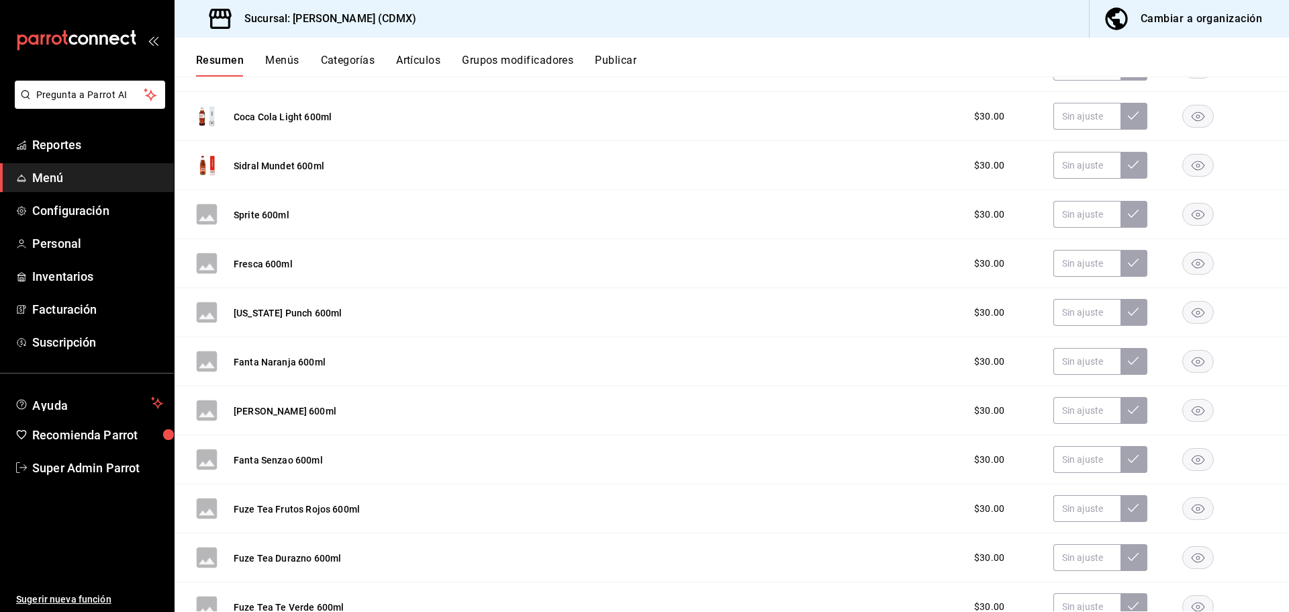
scroll to position [999, 0]
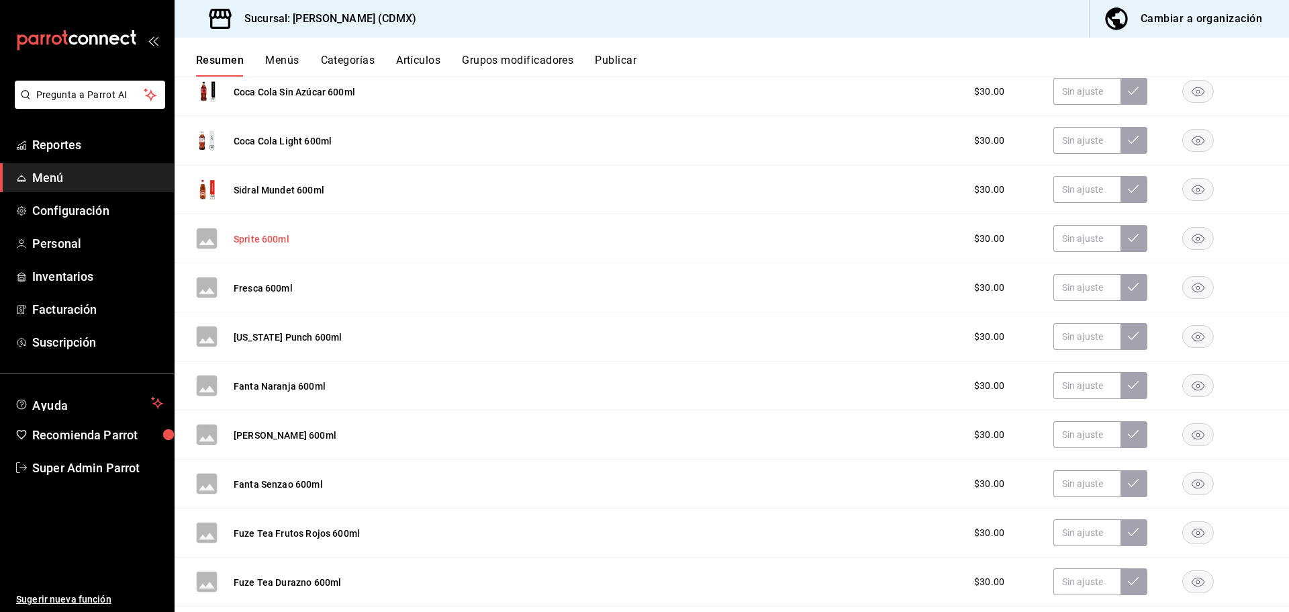
click at [259, 240] on button "Sprite 600ml" at bounding box center [262, 238] width 56 height 13
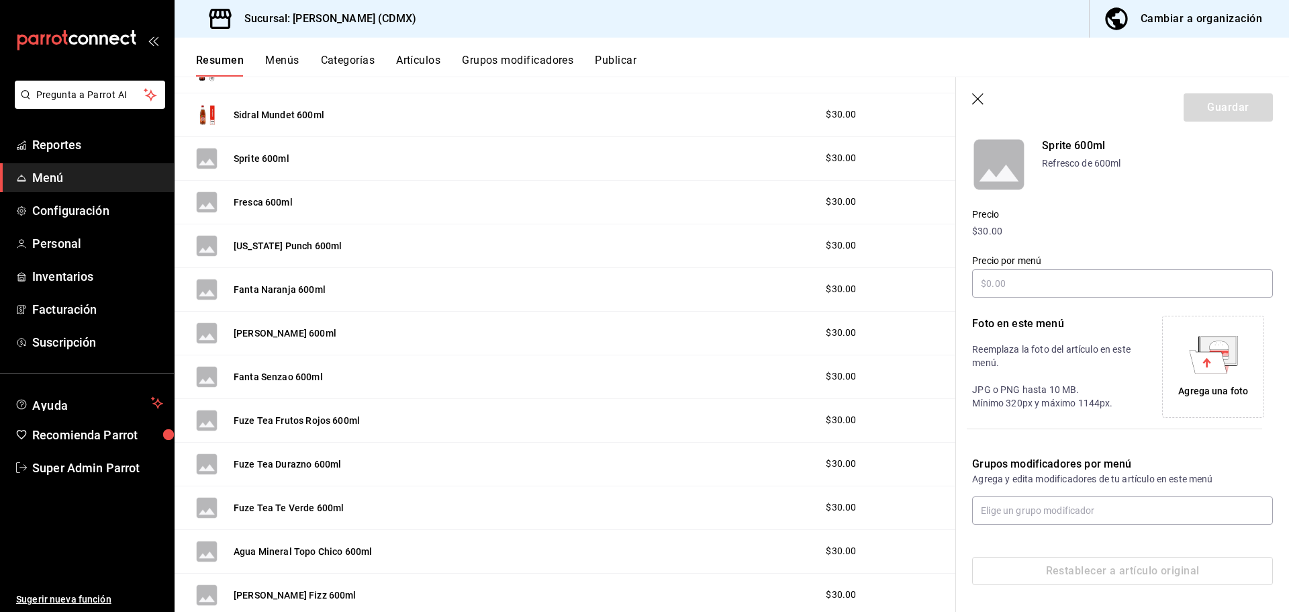
scroll to position [935, 0]
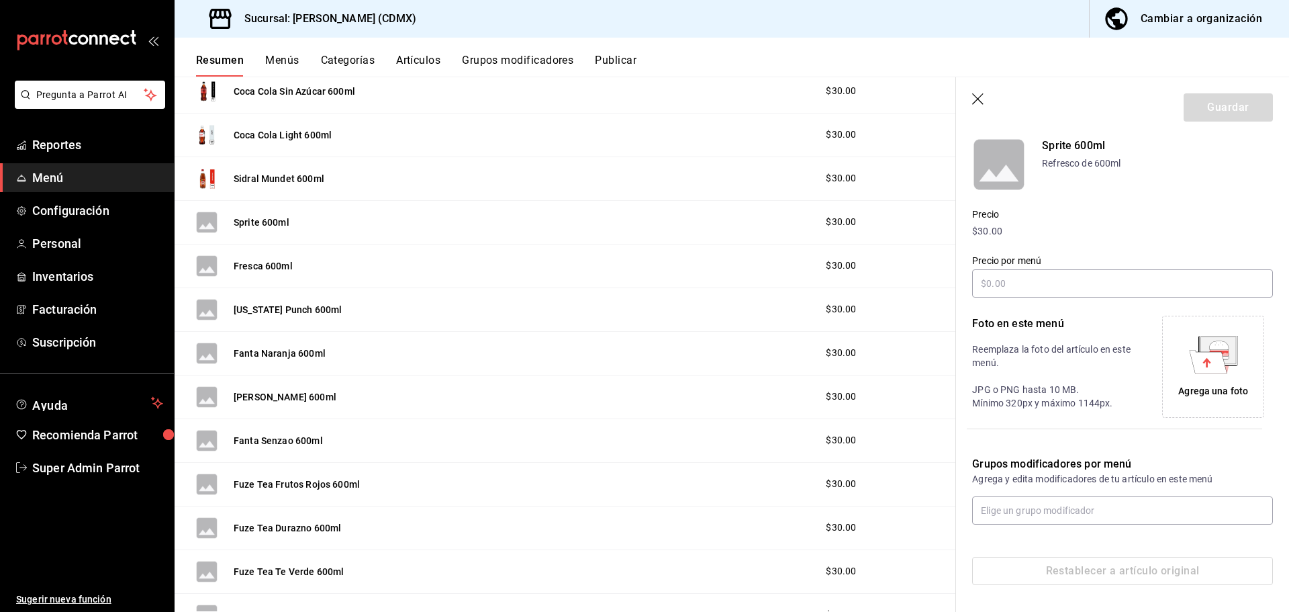
click at [1243, 401] on div "Agrega una foto" at bounding box center [1213, 366] width 95 height 95
click at [1241, 97] on button "Guardar" at bounding box center [1228, 107] width 89 height 28
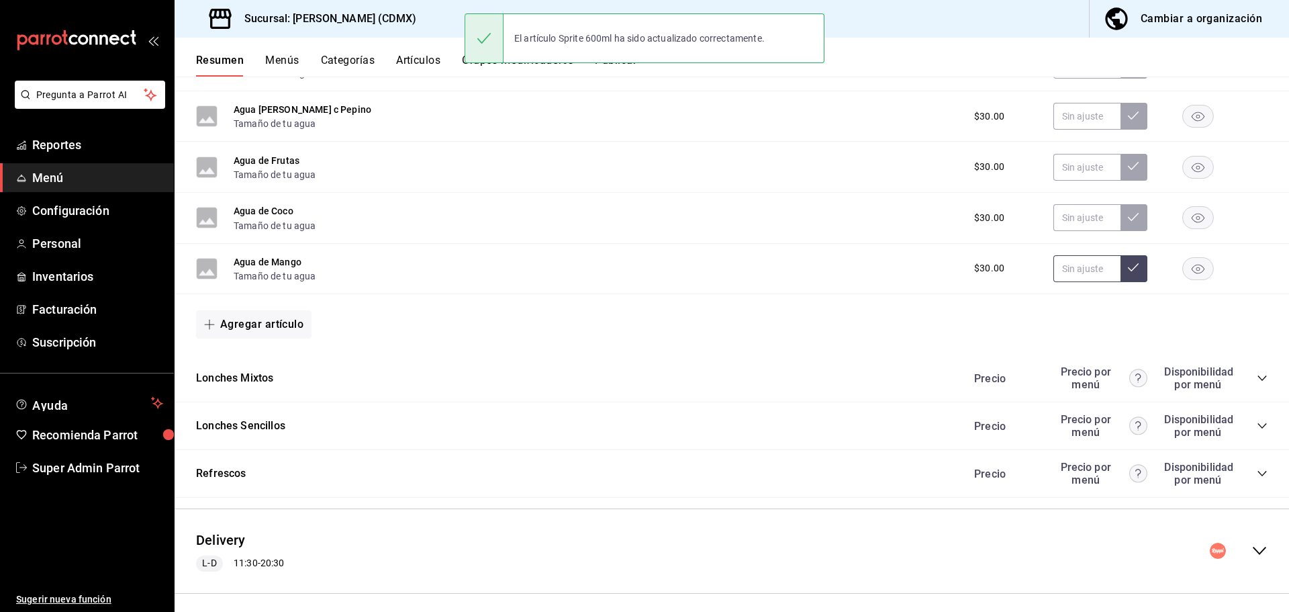
scroll to position [529, 0]
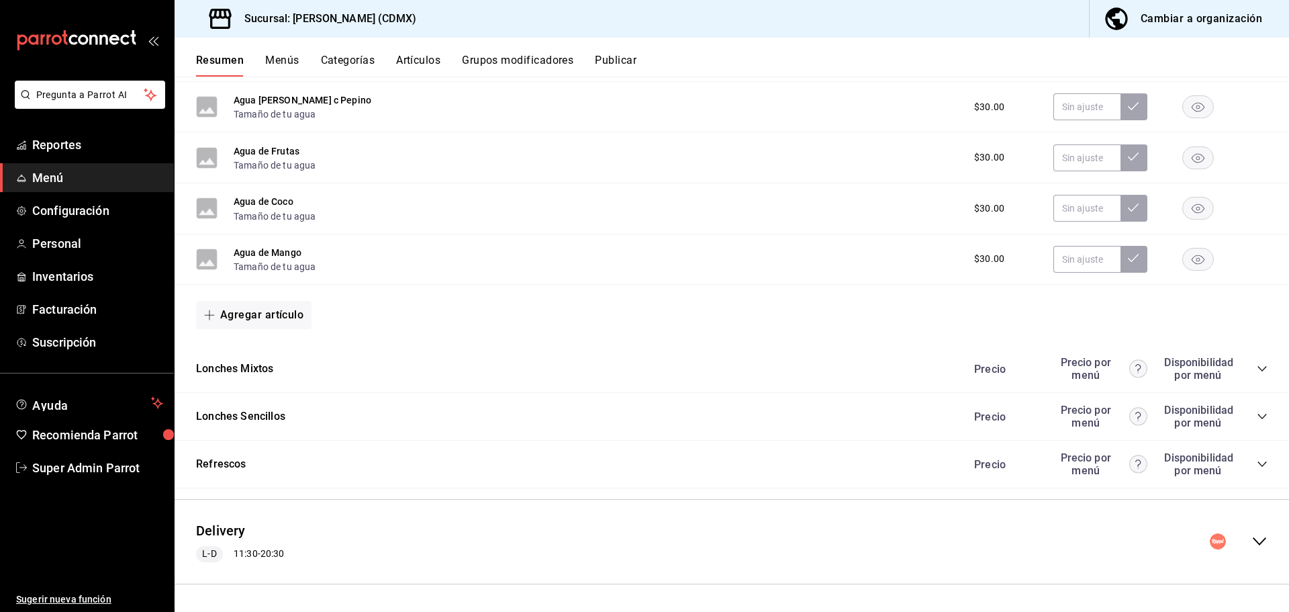
click at [1258, 466] on div "Refrescos Precio Precio por menú Disponibilidad por menú" at bounding box center [732, 464] width 1114 height 48
click at [1257, 465] on icon "collapse-category-row" at bounding box center [1262, 464] width 11 height 11
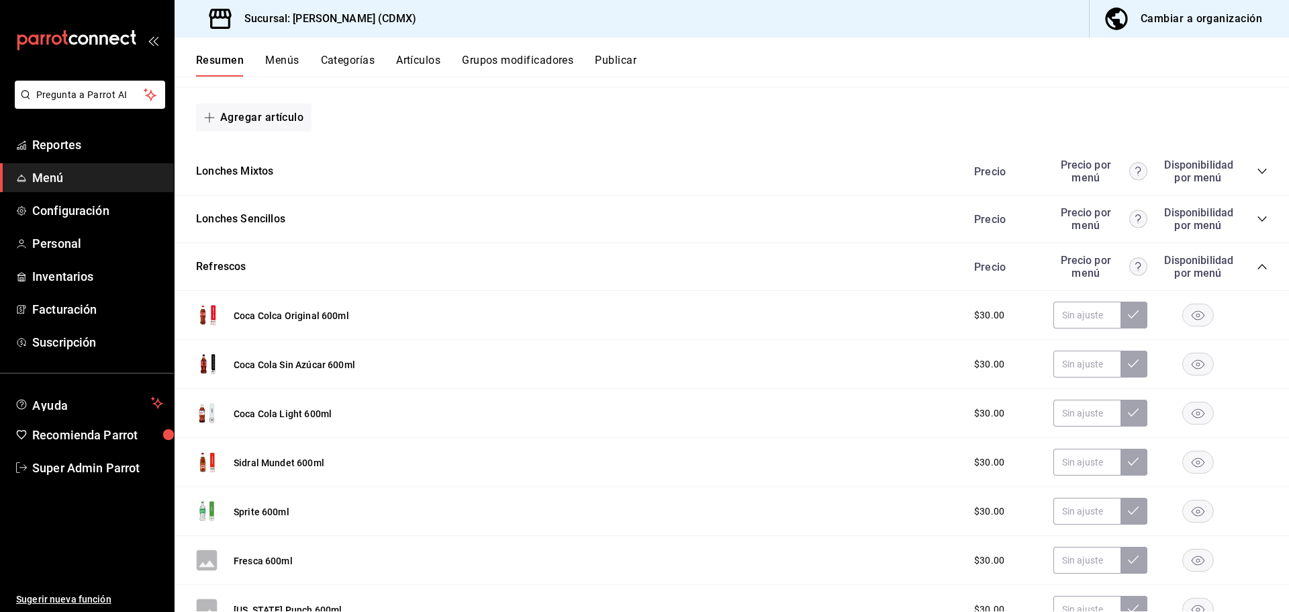
scroll to position [865, 0]
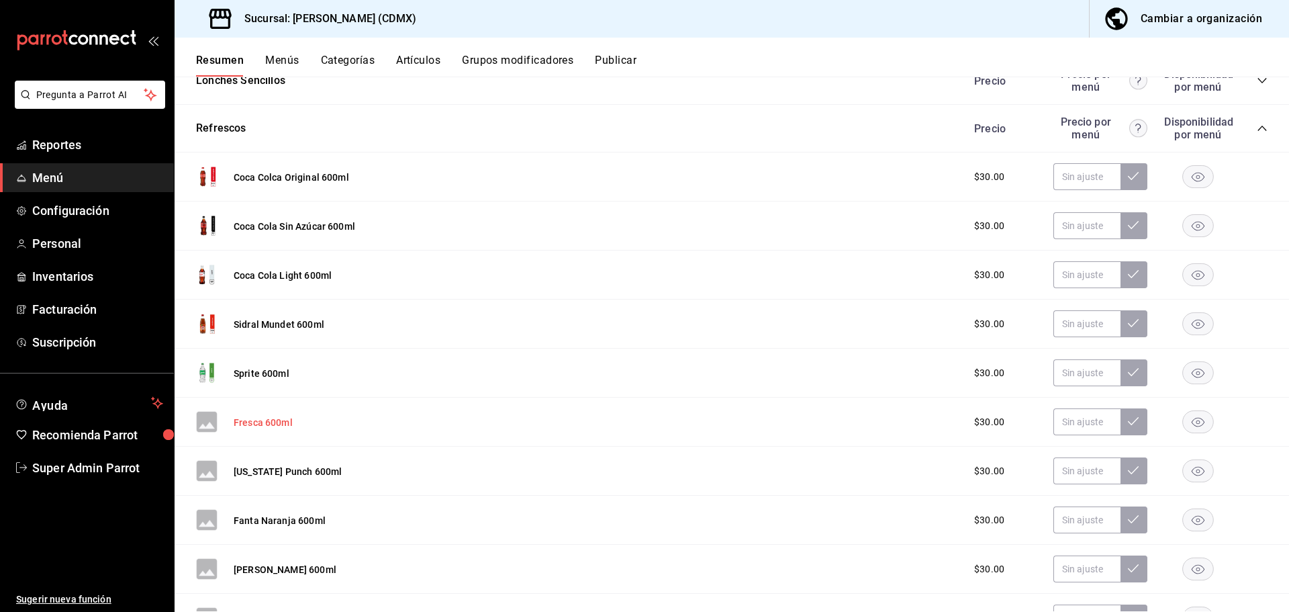
click at [283, 422] on button "Fresca 600ml" at bounding box center [263, 422] width 59 height 13
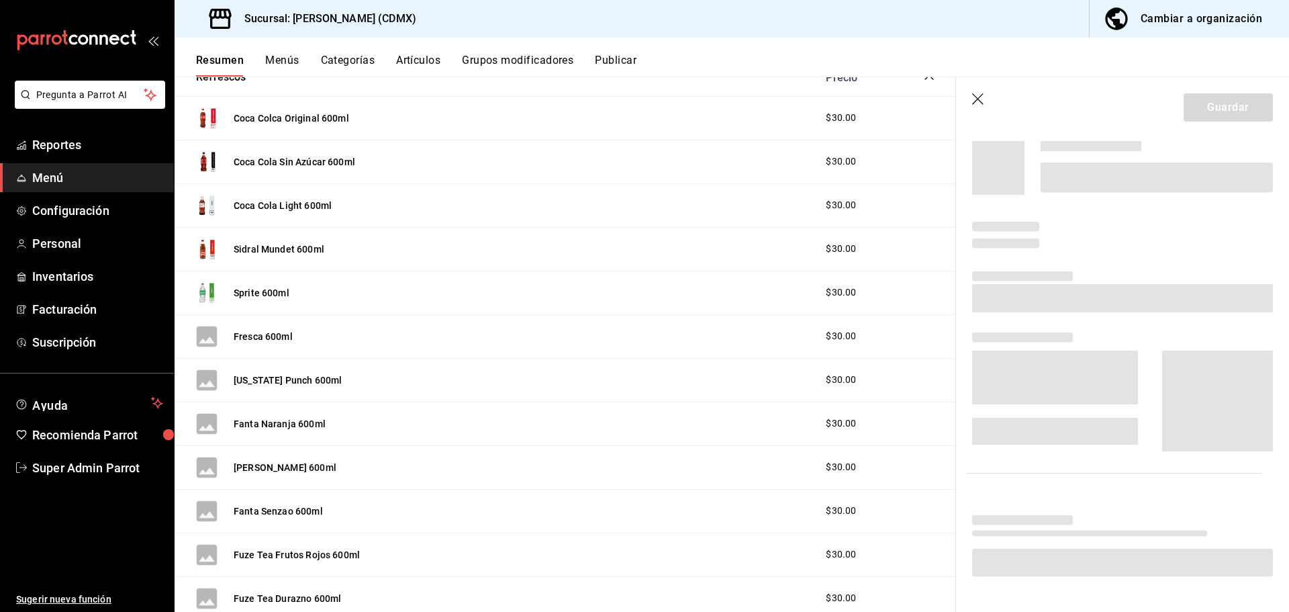
scroll to position [824, 0]
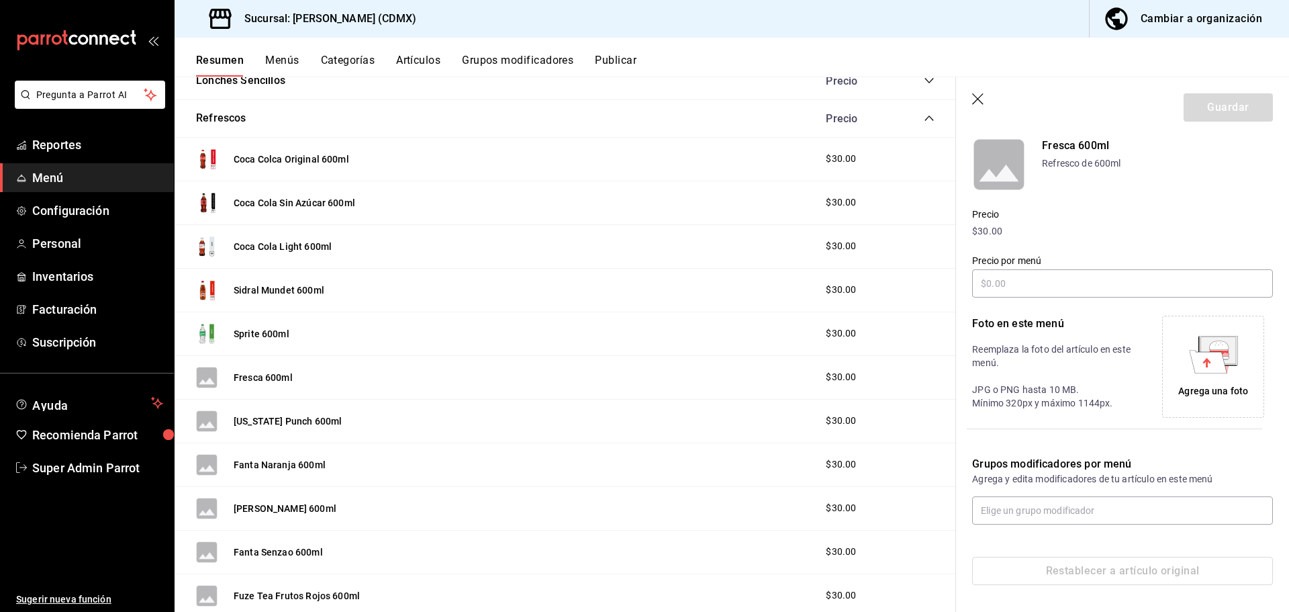
click at [1199, 352] on g at bounding box center [1213, 355] width 48 height 38
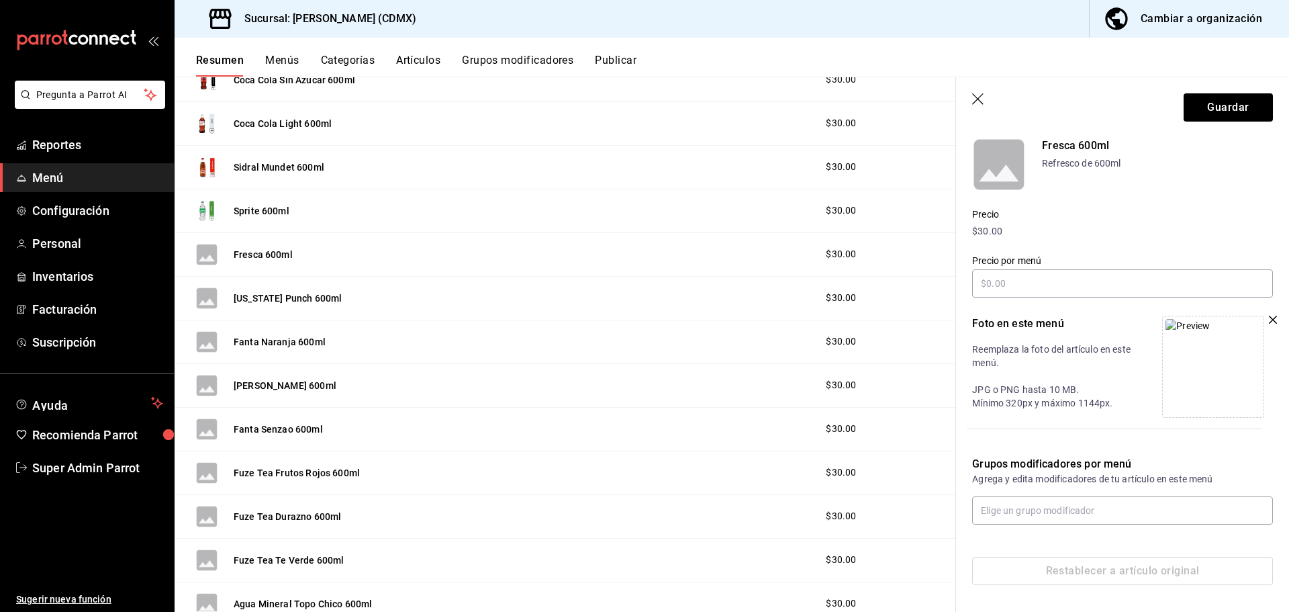
scroll to position [958, 0]
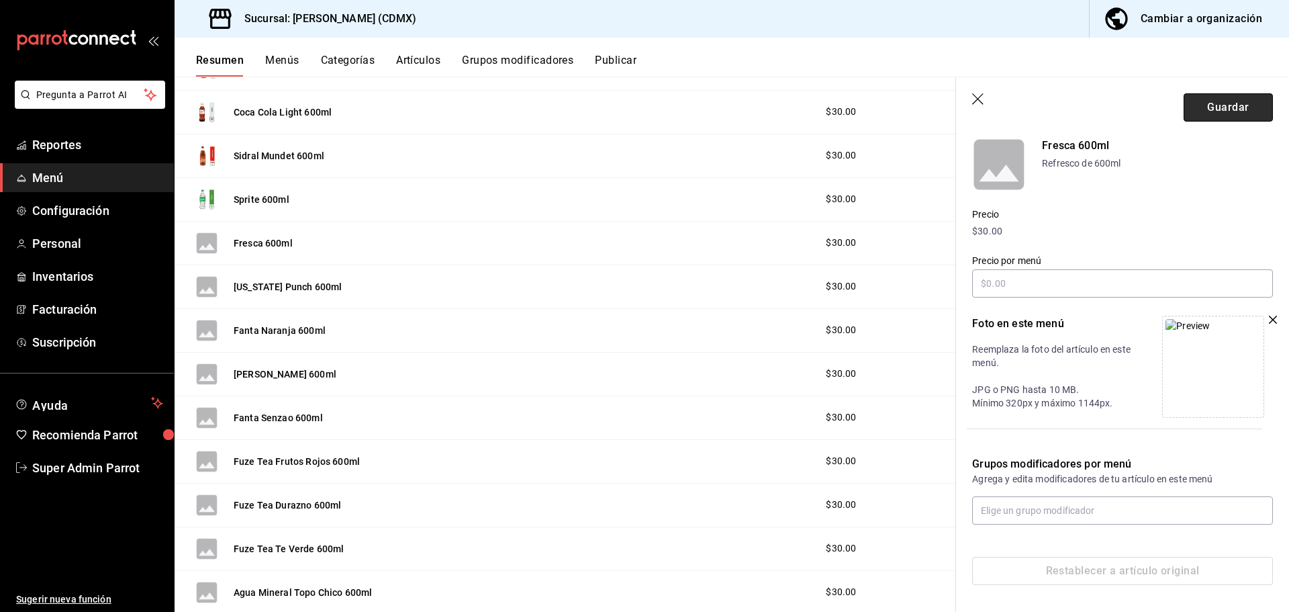
click at [1200, 121] on button "Guardar" at bounding box center [1228, 107] width 89 height 28
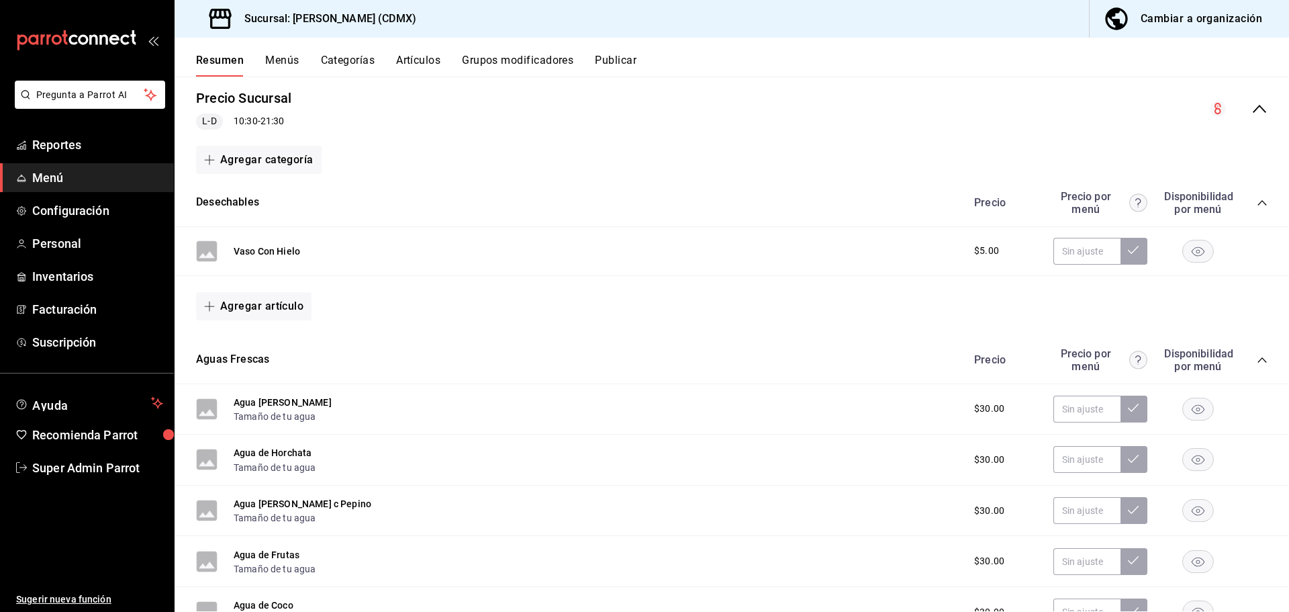
scroll to position [529, 0]
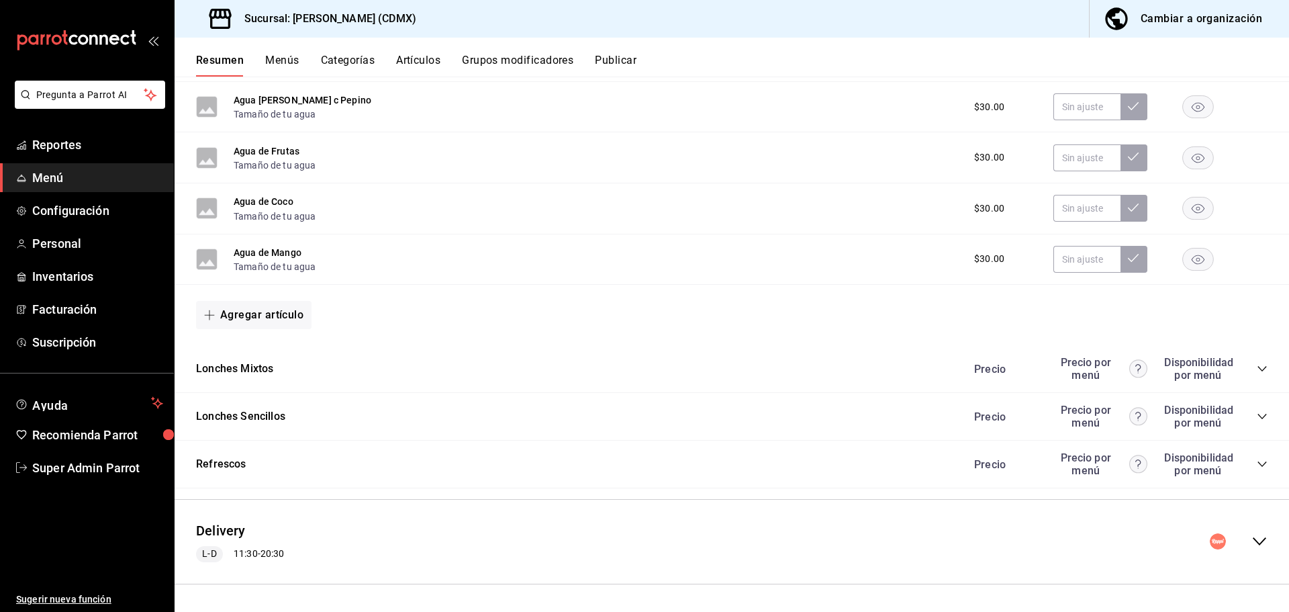
click at [1257, 459] on div "Refrescos Precio Precio por menú Disponibilidad por menú" at bounding box center [732, 464] width 1114 height 48
click at [1257, 468] on icon "collapse-category-row" at bounding box center [1262, 464] width 11 height 11
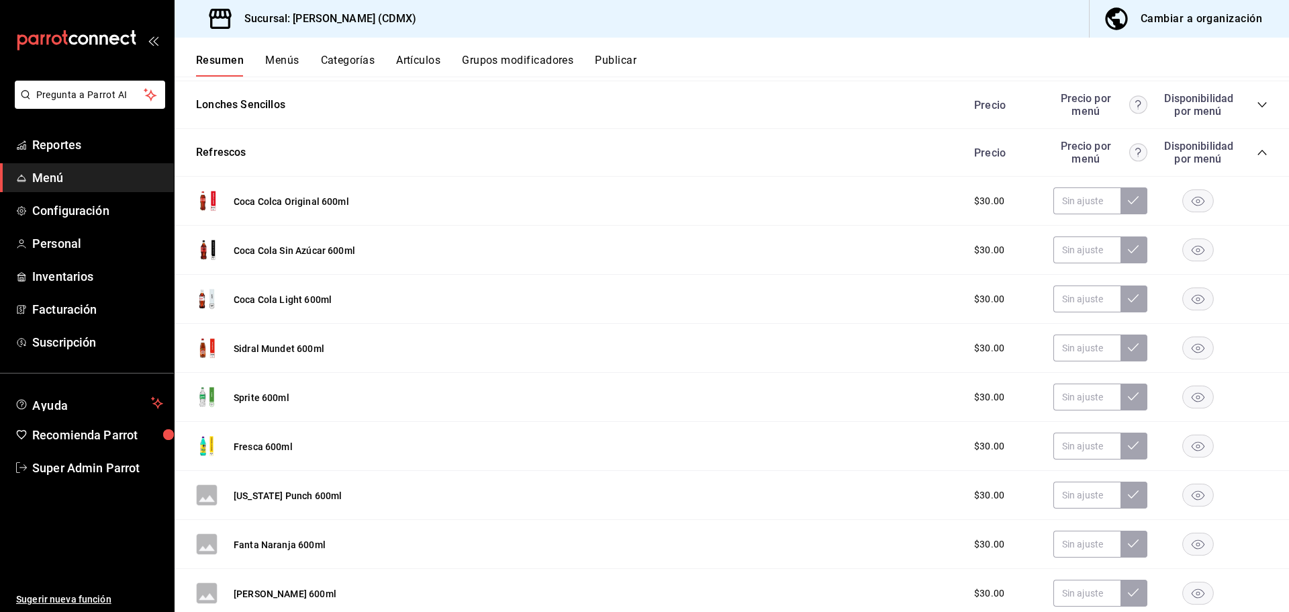
scroll to position [865, 0]
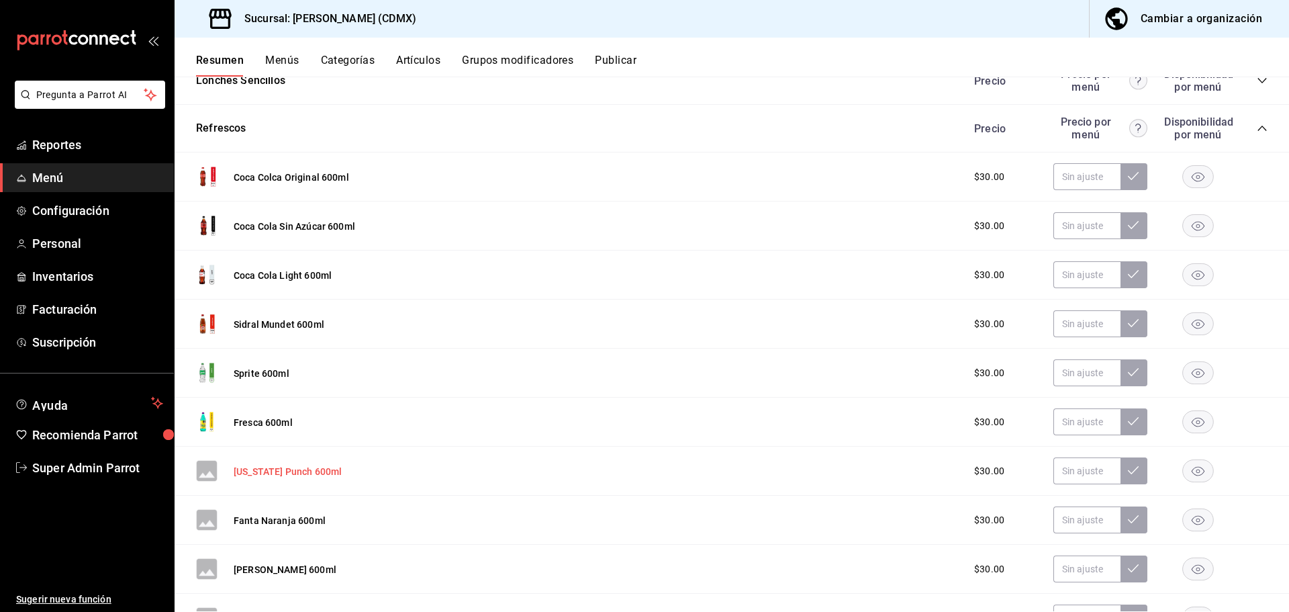
click at [295, 469] on button "[US_STATE] Punch 600ml" at bounding box center [288, 471] width 108 height 13
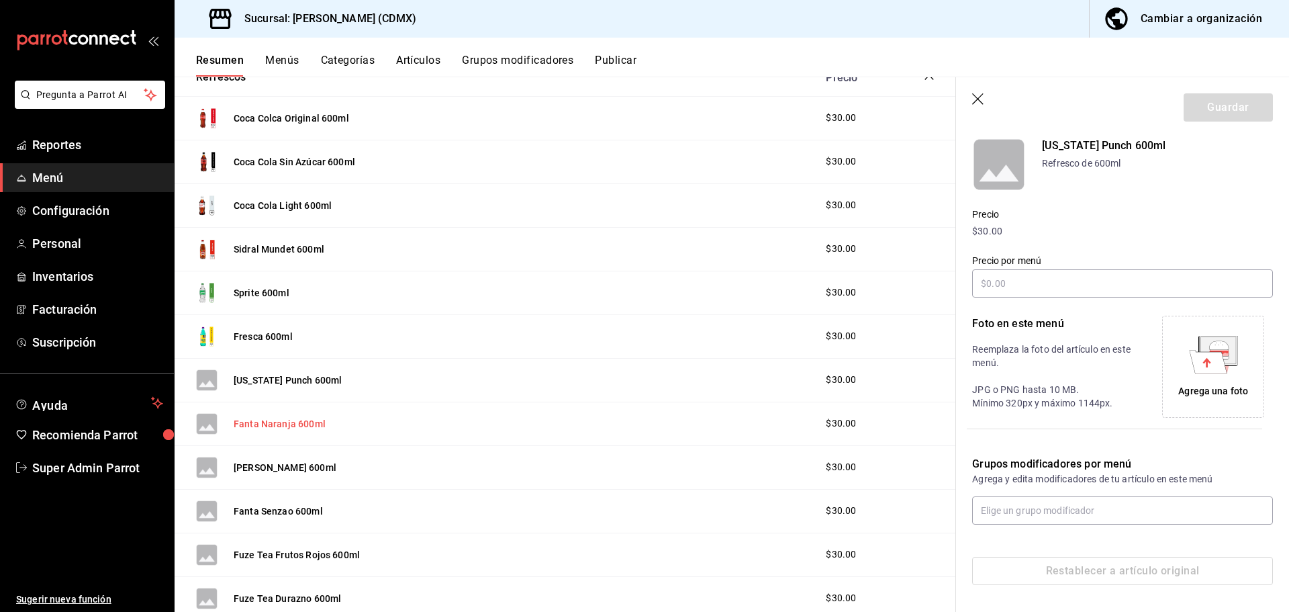
scroll to position [824, 0]
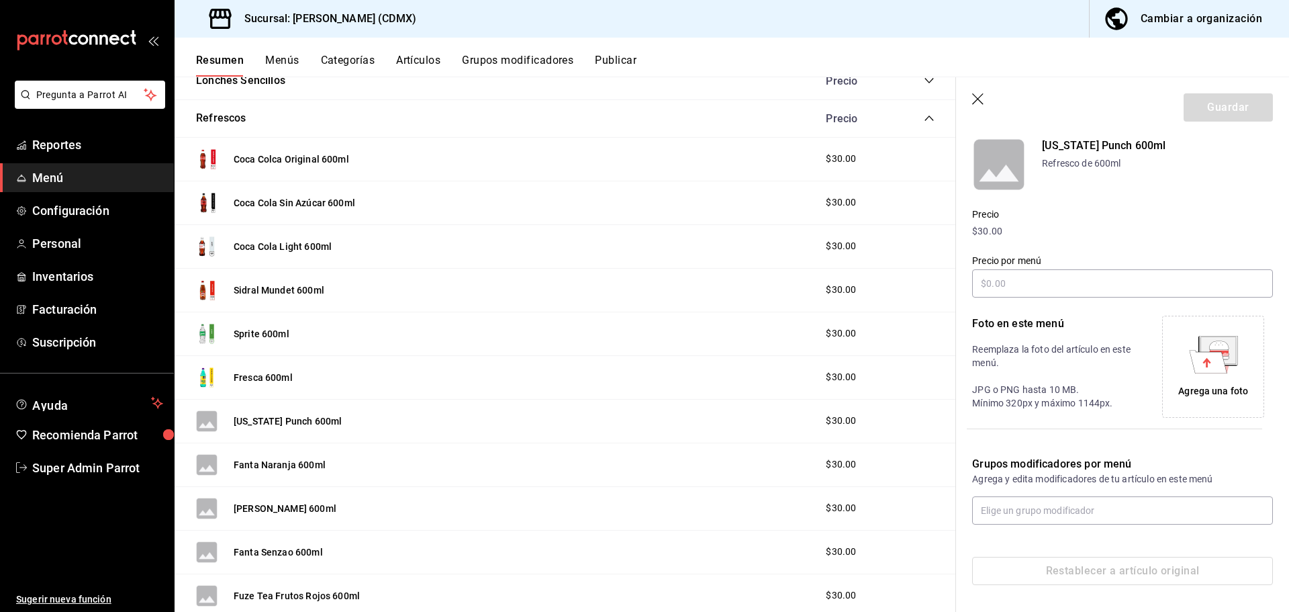
click at [1199, 394] on div "Agrega una foto" at bounding box center [1213, 391] width 70 height 14
click at [1245, 115] on button "Guardar" at bounding box center [1228, 107] width 89 height 28
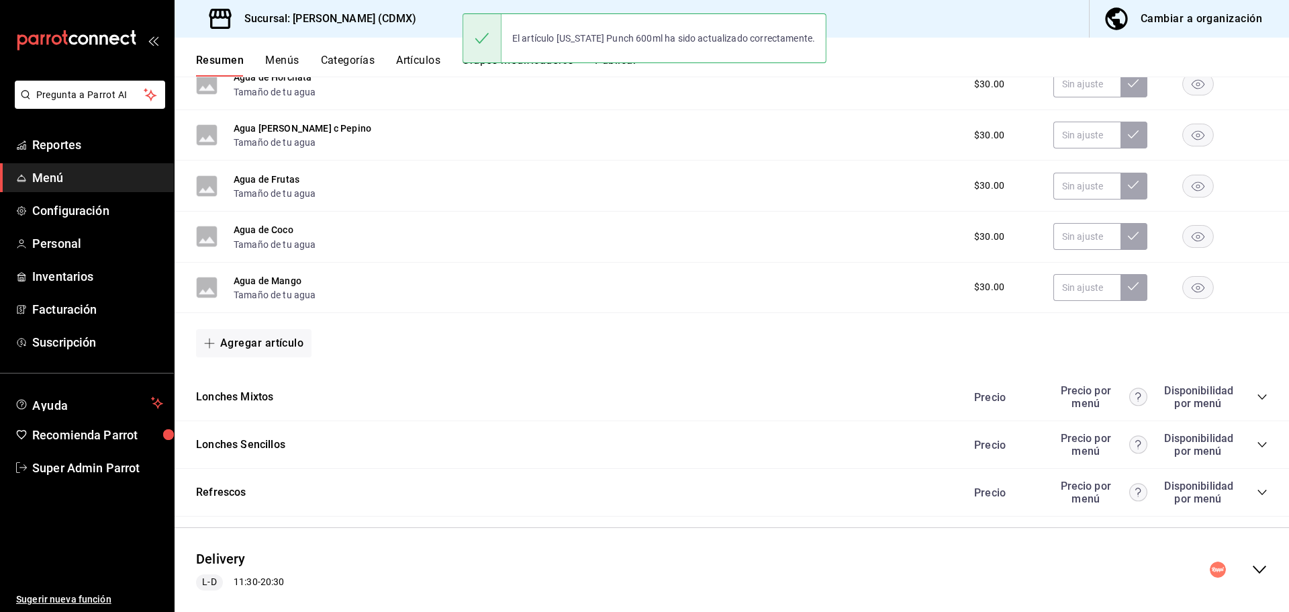
scroll to position [529, 0]
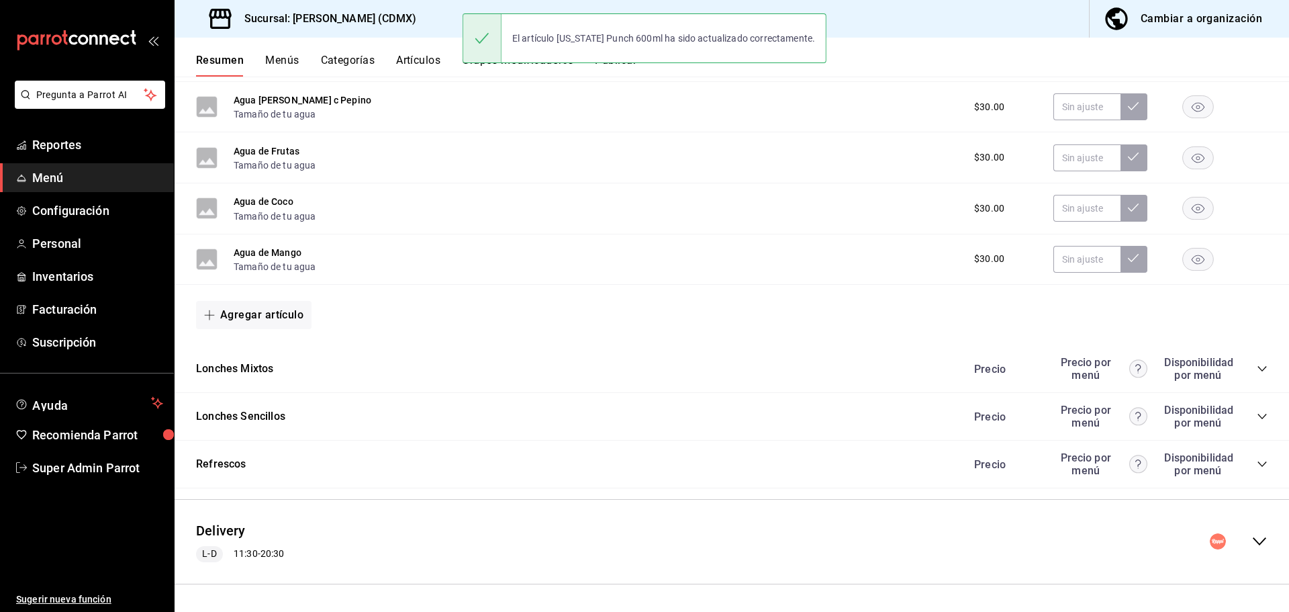
click at [1257, 460] on icon "collapse-category-row" at bounding box center [1262, 464] width 11 height 11
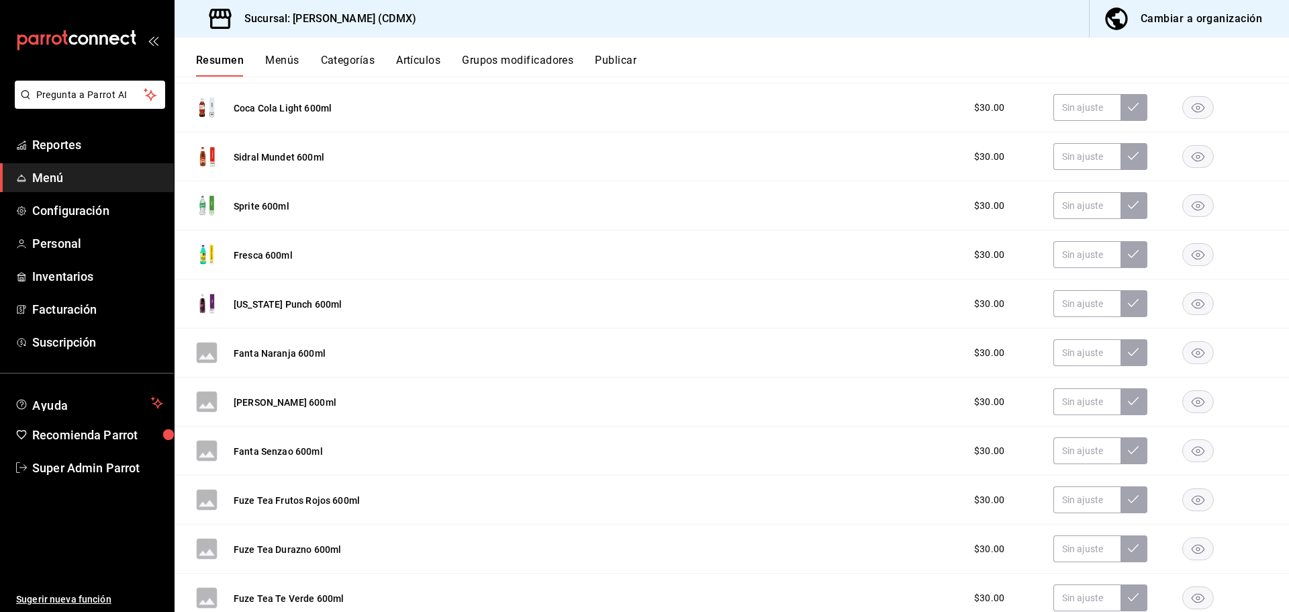
scroll to position [1133, 0]
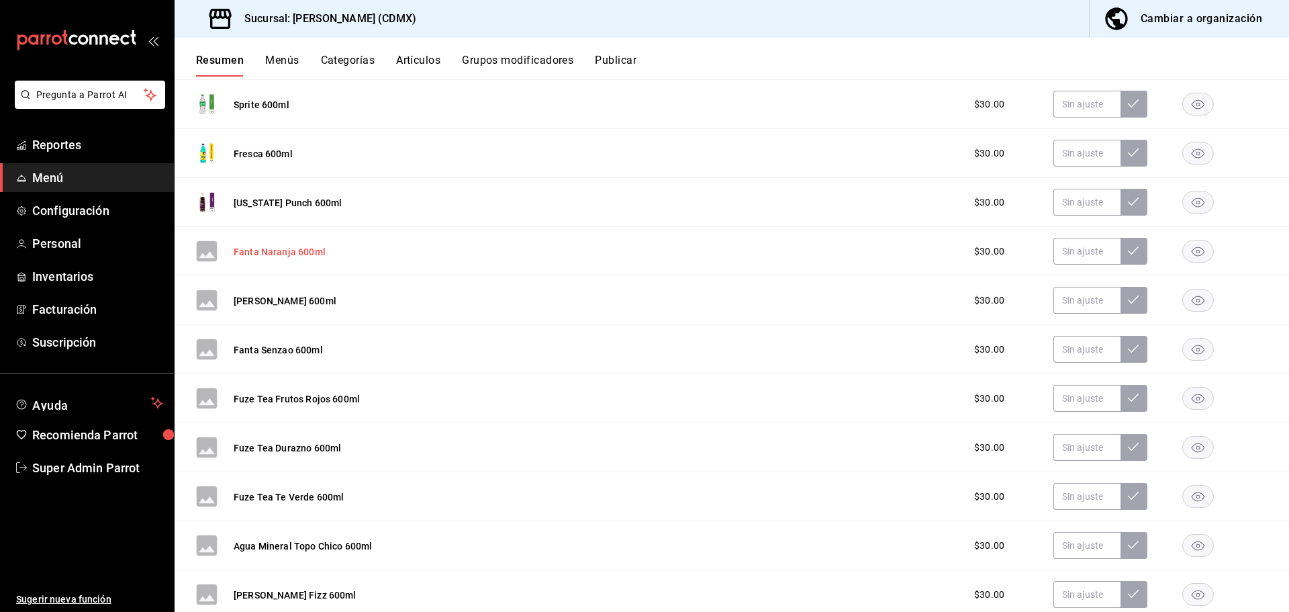
click at [307, 248] on button "Fanta Naranja 600ml" at bounding box center [280, 251] width 92 height 13
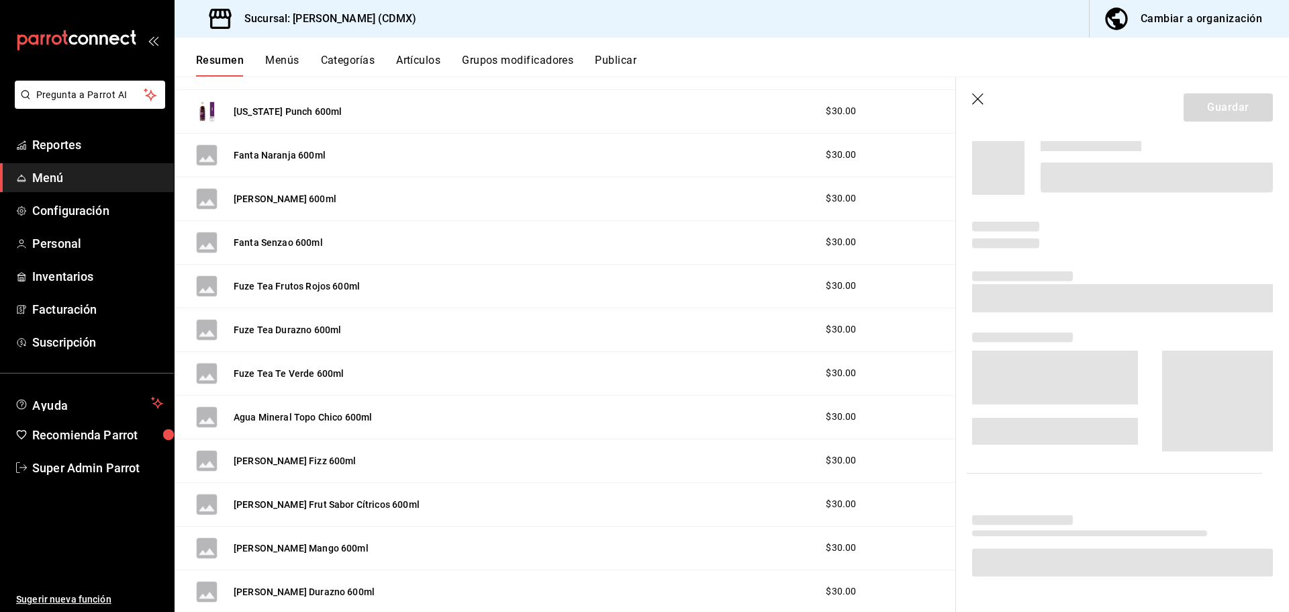
scroll to position [1061, 0]
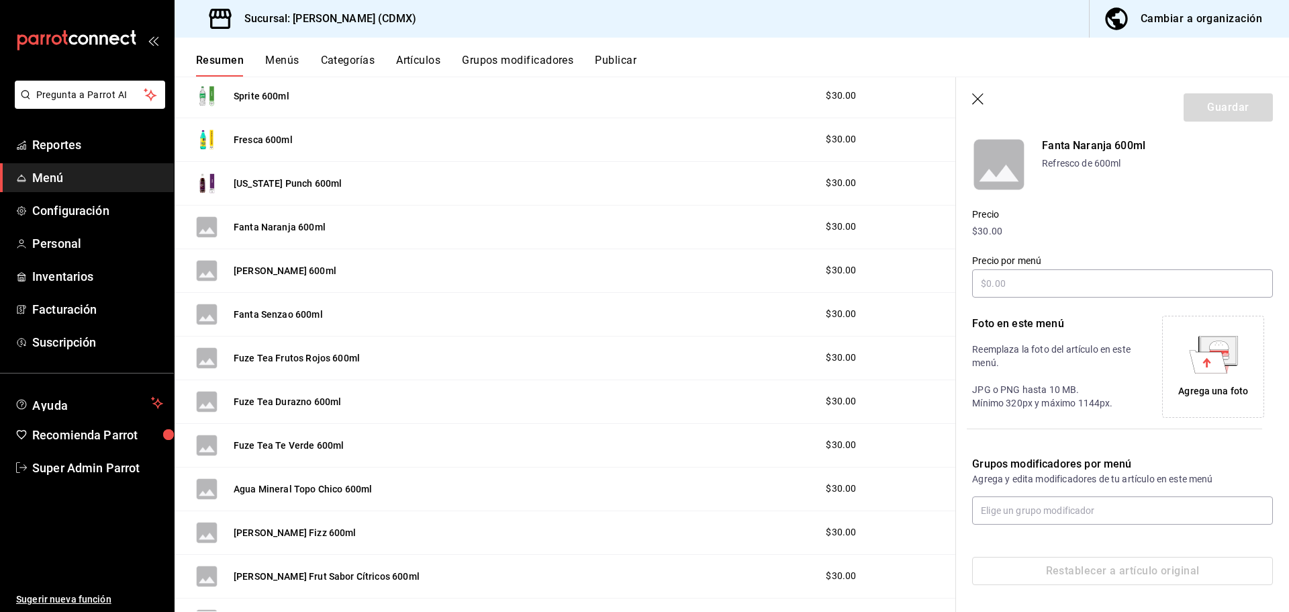
click at [1187, 399] on div "Agrega una foto" at bounding box center [1213, 366] width 95 height 95
click at [1223, 102] on button "Guardar" at bounding box center [1228, 107] width 89 height 28
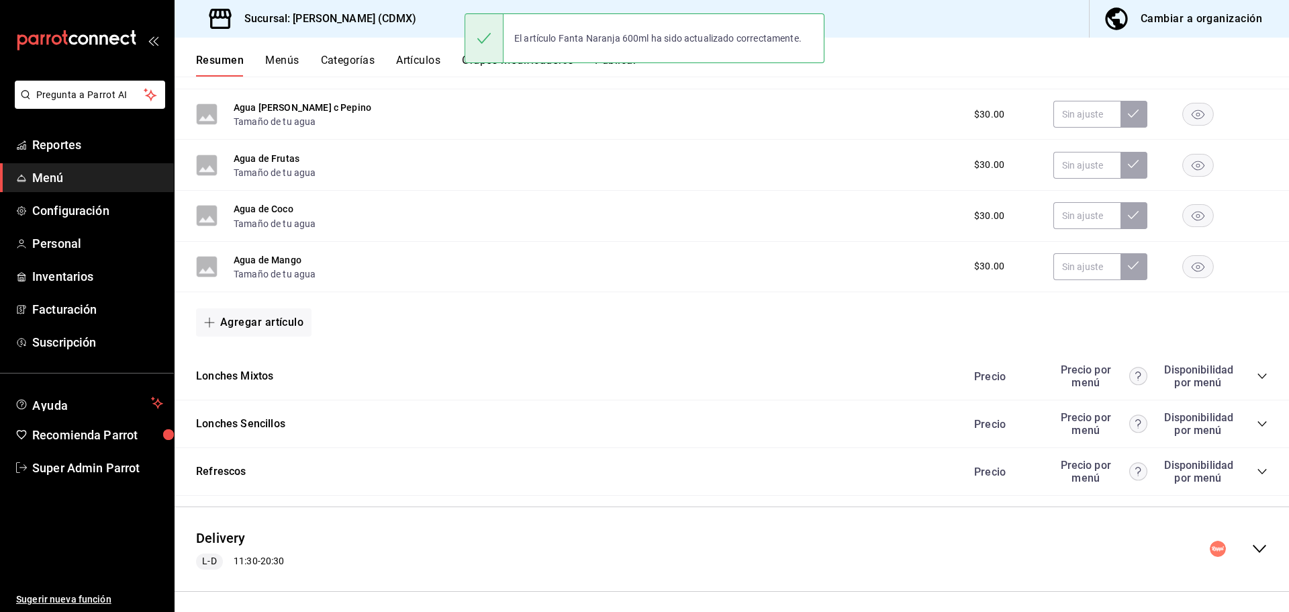
scroll to position [529, 0]
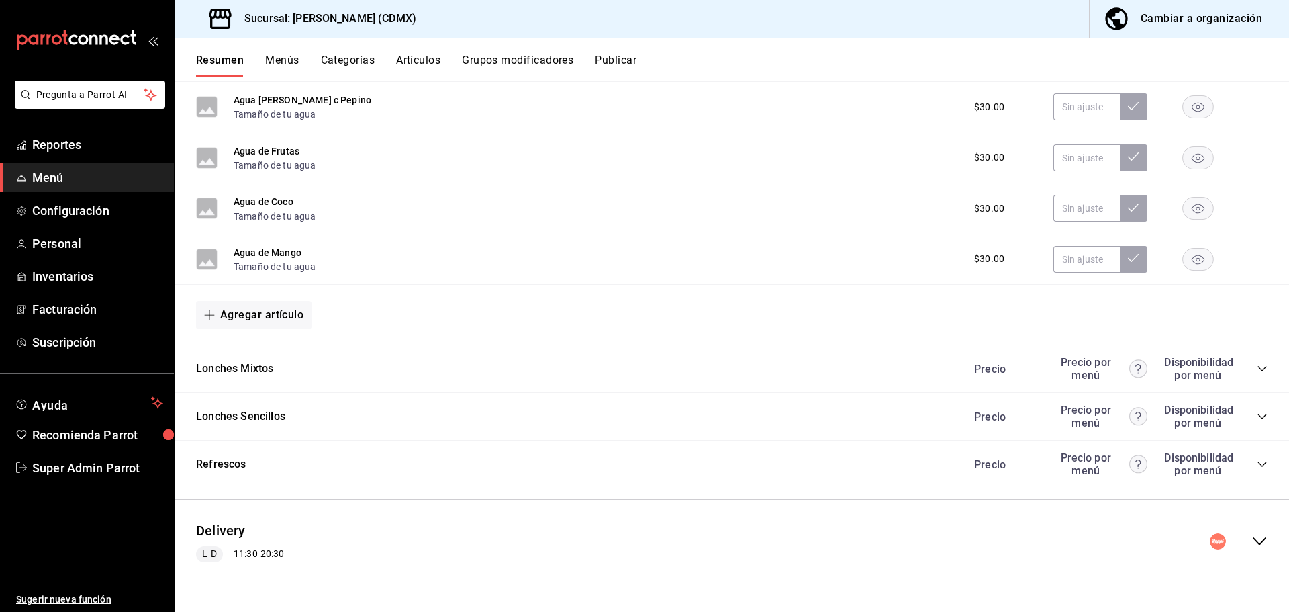
click at [1259, 462] on div "Refrescos Precio Precio por menú Disponibilidad por menú" at bounding box center [732, 464] width 1114 height 48
click at [1257, 461] on icon "collapse-category-row" at bounding box center [1262, 464] width 11 height 11
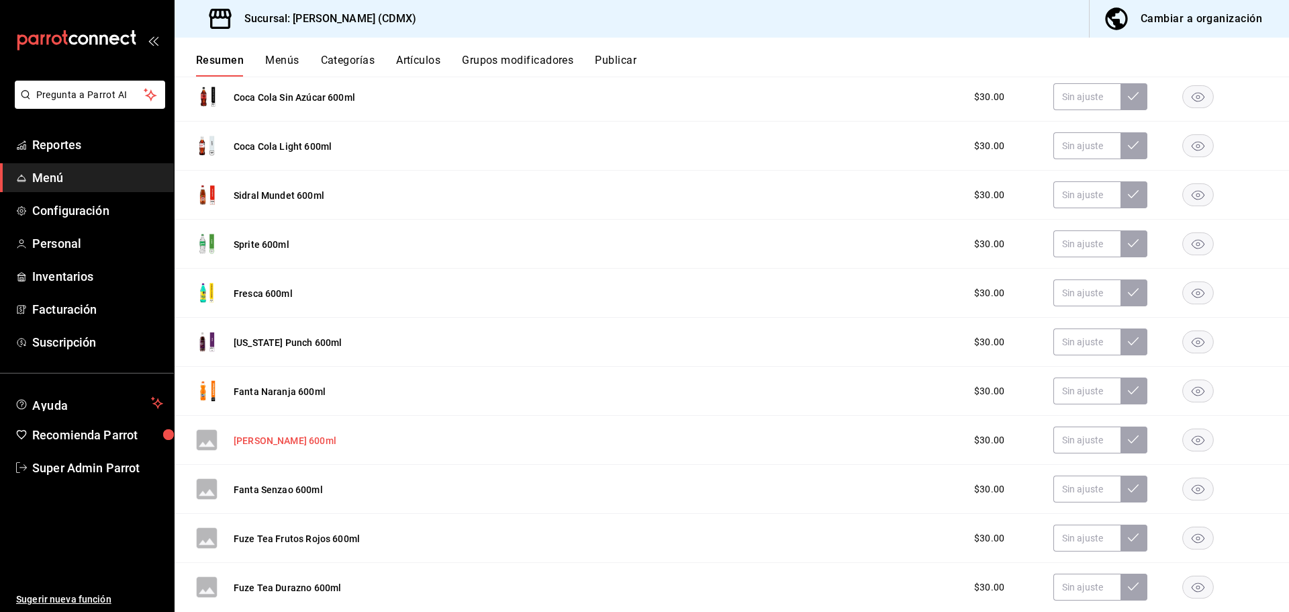
scroll to position [999, 0]
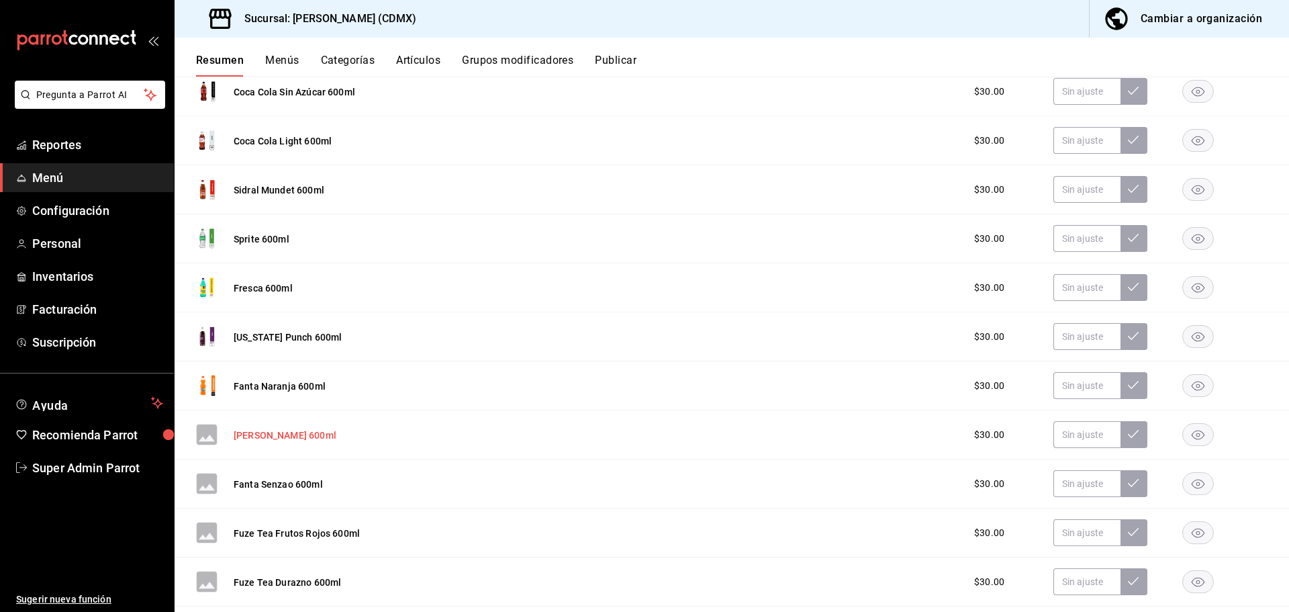
click at [275, 429] on button "[PERSON_NAME] 600ml" at bounding box center [285, 434] width 103 height 13
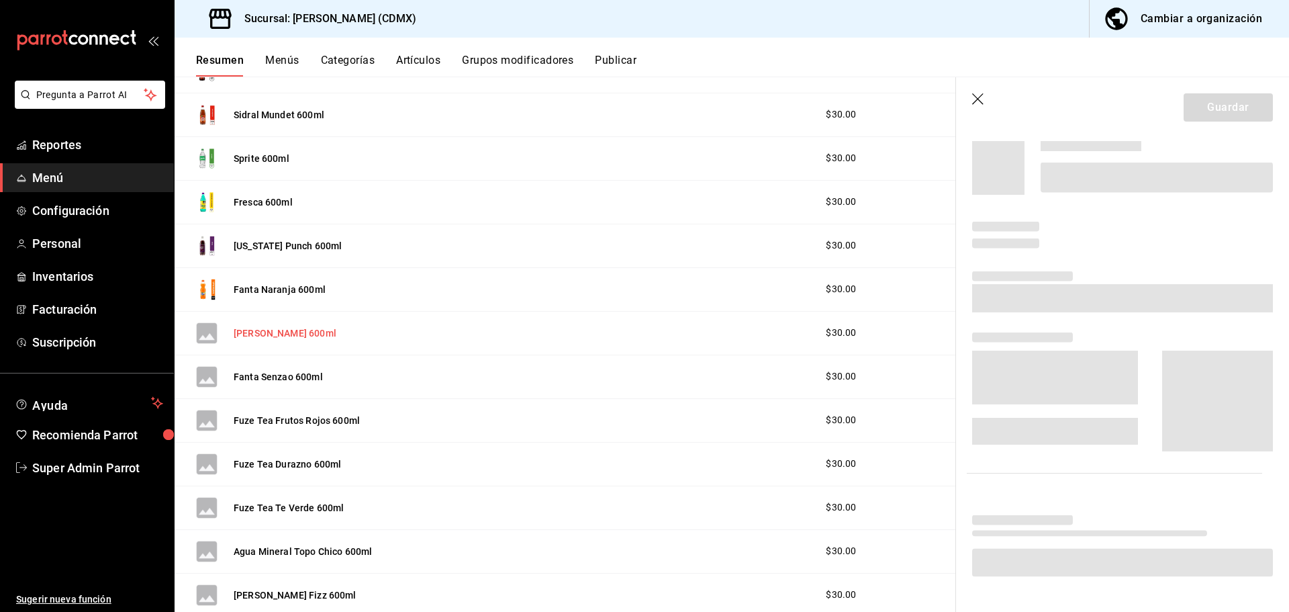
scroll to position [935, 0]
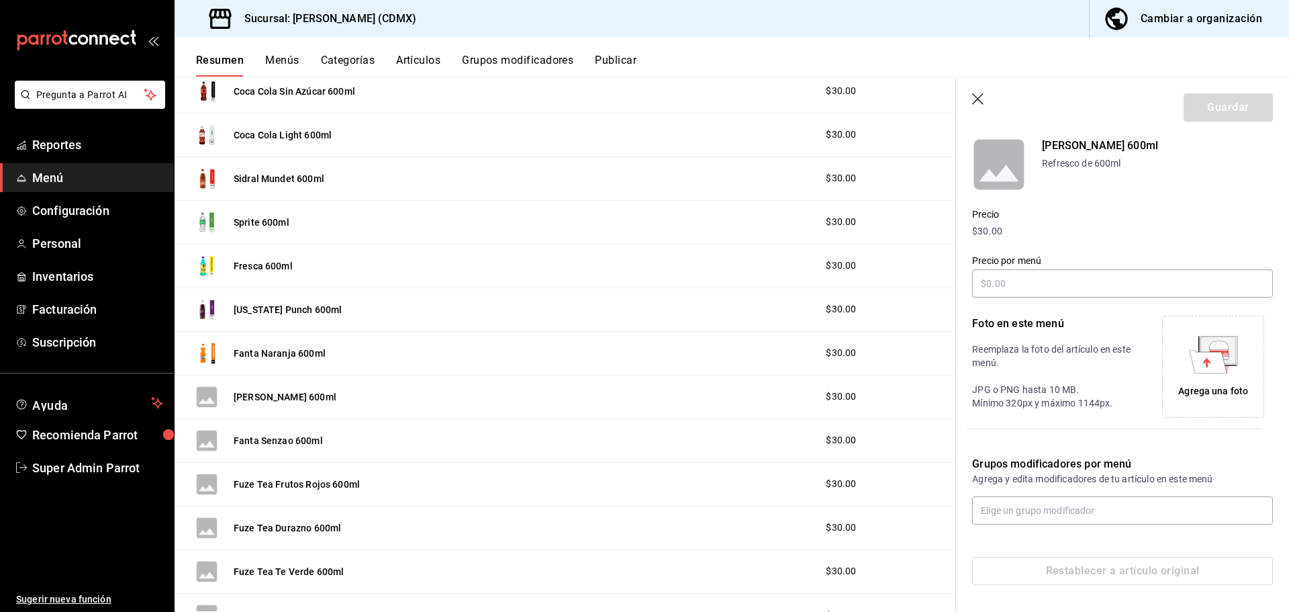
click at [1233, 346] on div "Agrega una foto" at bounding box center [1213, 366] width 95 height 95
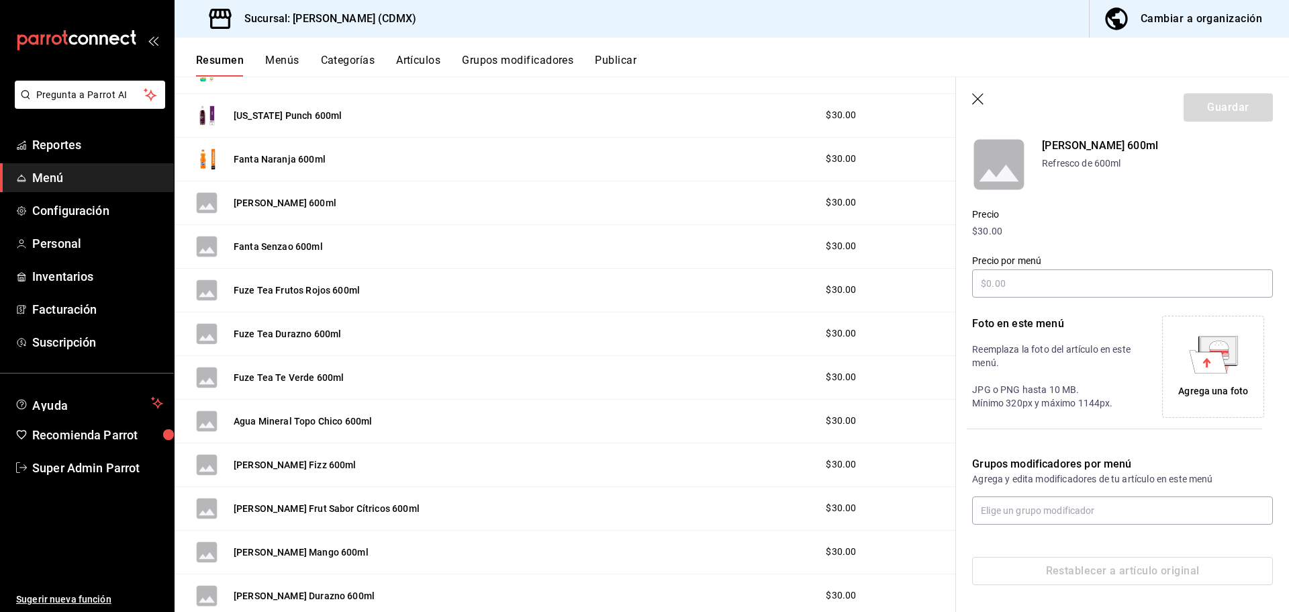
scroll to position [1137, 0]
